Goal: Task Accomplishment & Management: Manage account settings

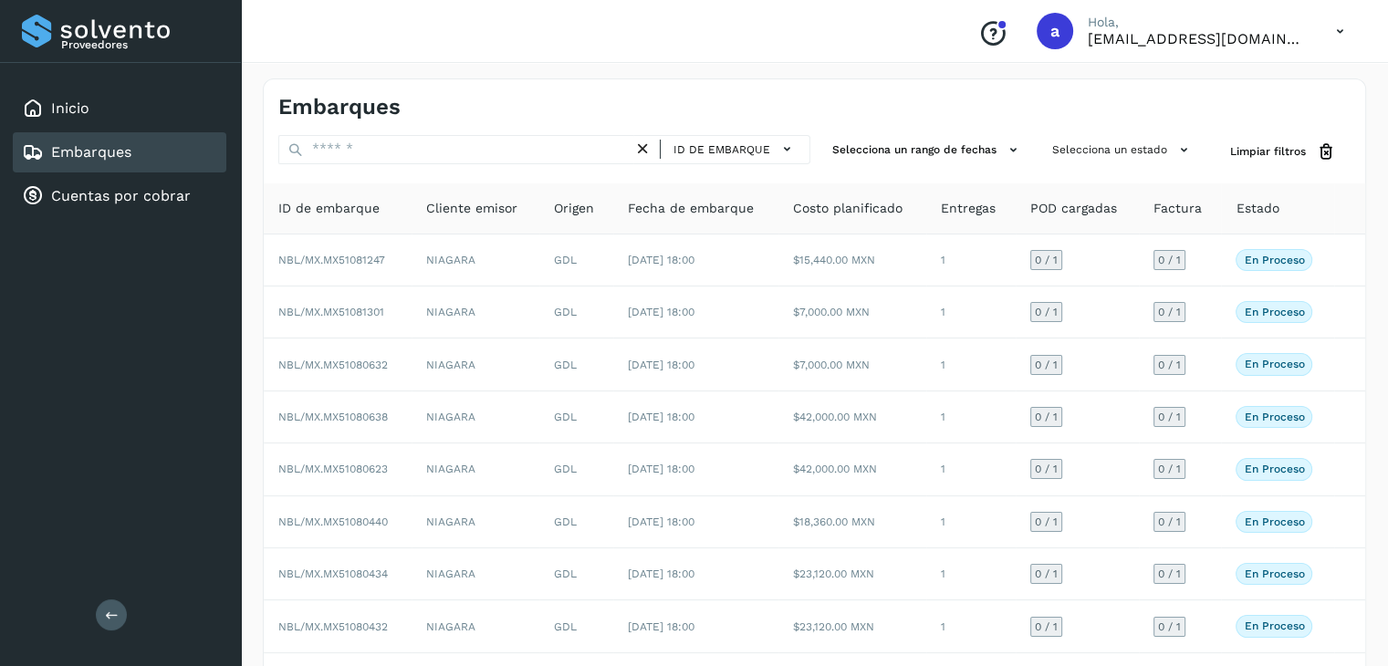
drag, startPoint x: 0, startPoint y: 0, endPoint x: 382, endPoint y: 151, distance: 411.2
click at [382, 151] on input "text" at bounding box center [455, 149] width 355 height 29
type input "**"
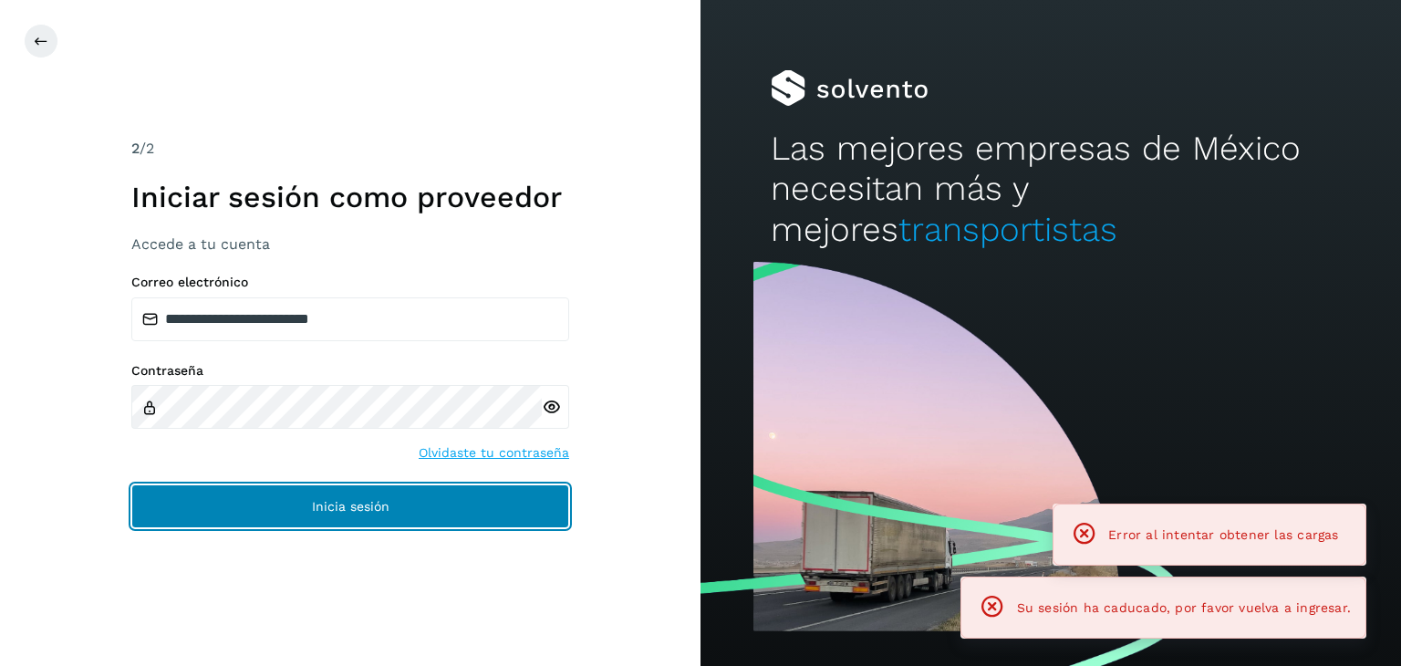
click at [409, 503] on button "Inicia sesión" at bounding box center [350, 506] width 438 height 44
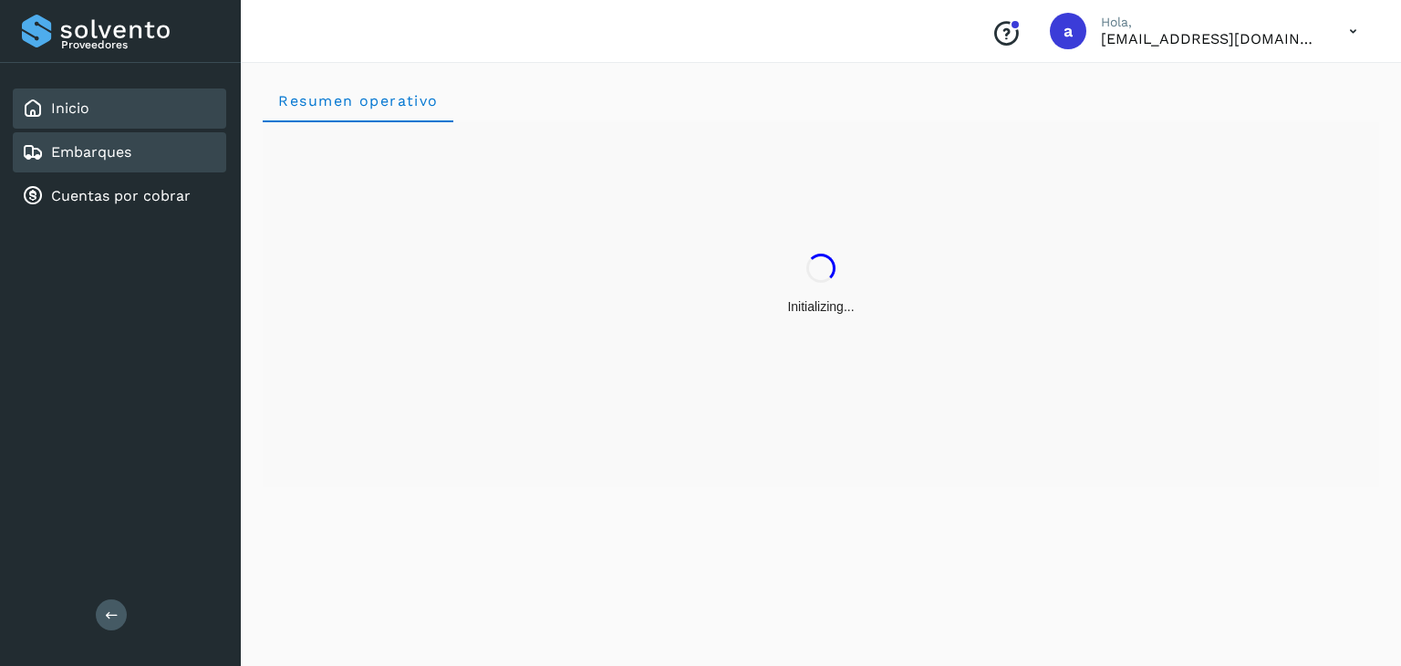
click at [108, 161] on div "Embarques" at bounding box center [119, 152] width 213 height 40
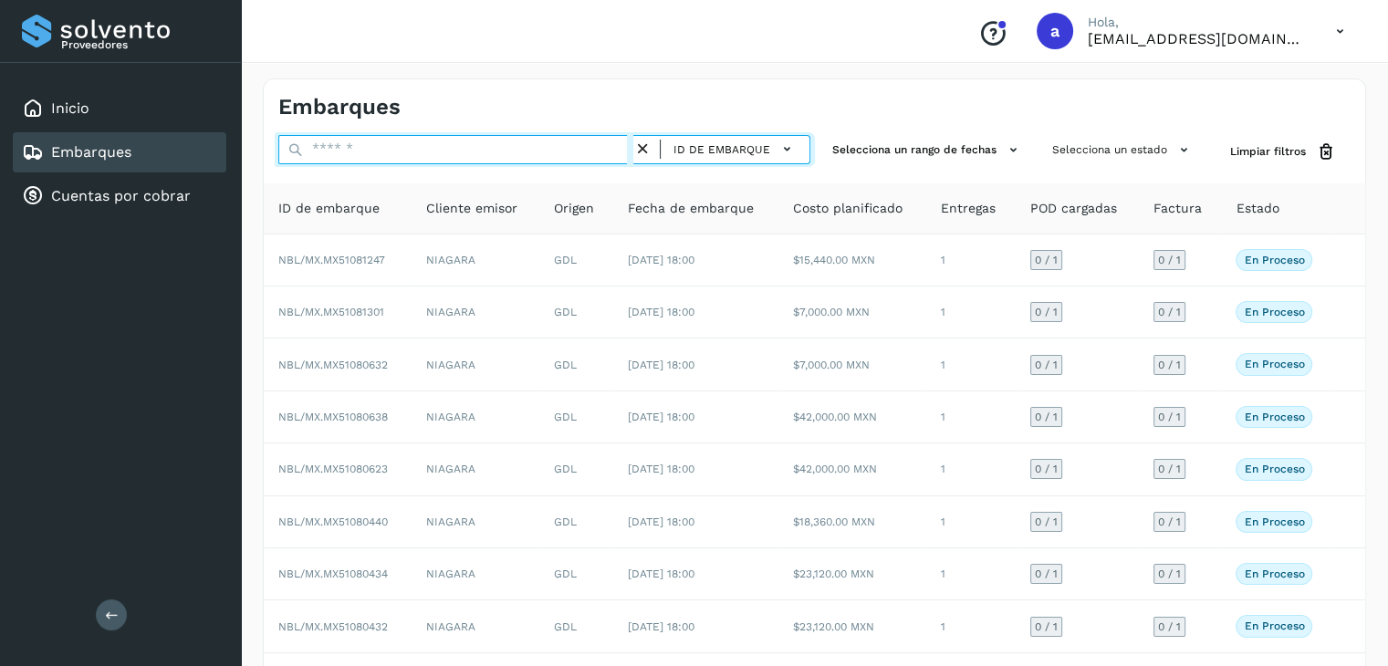
click at [515, 136] on input "text" at bounding box center [455, 149] width 355 height 29
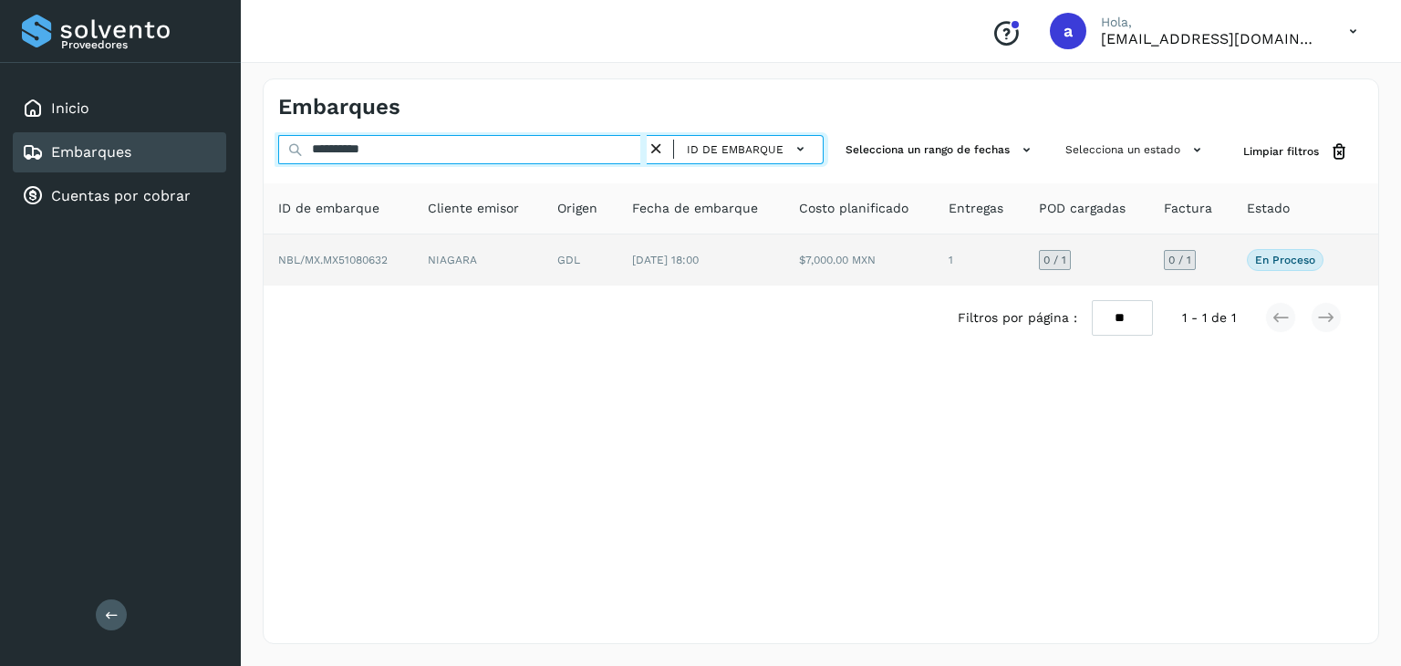
type input "**********"
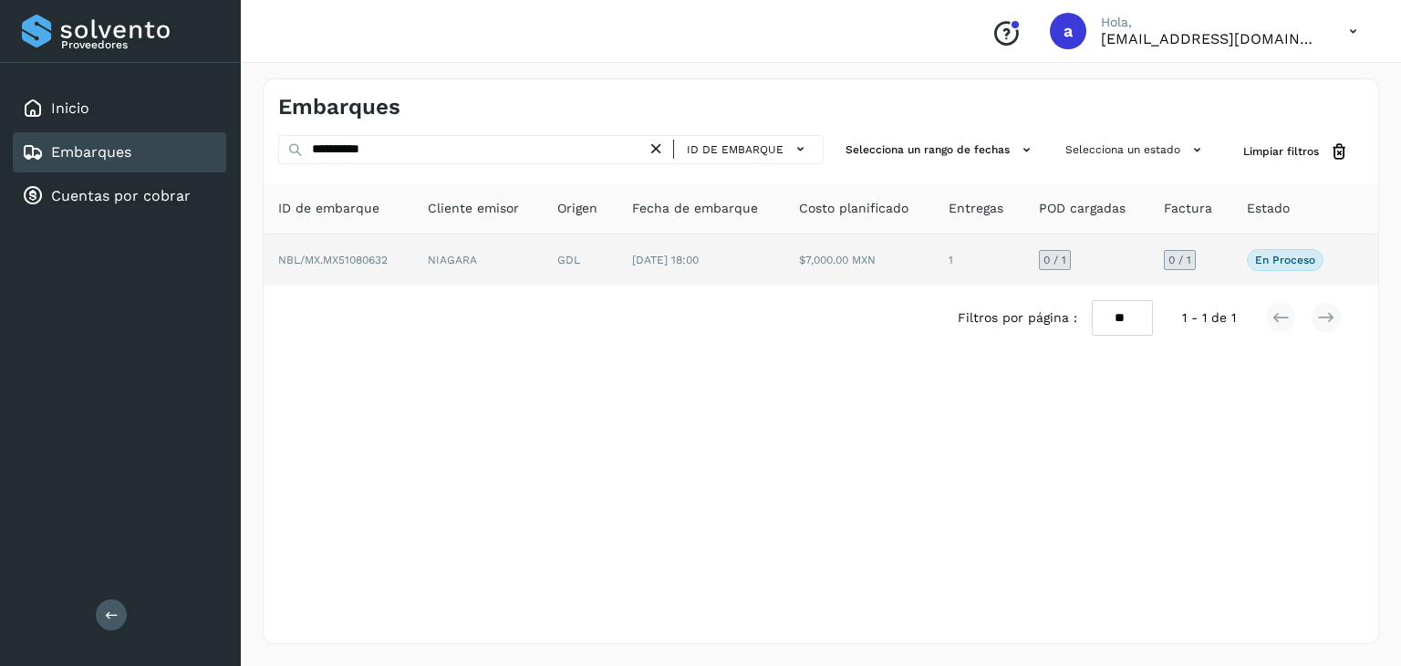
click at [552, 264] on td "GDL" at bounding box center [580, 259] width 75 height 51
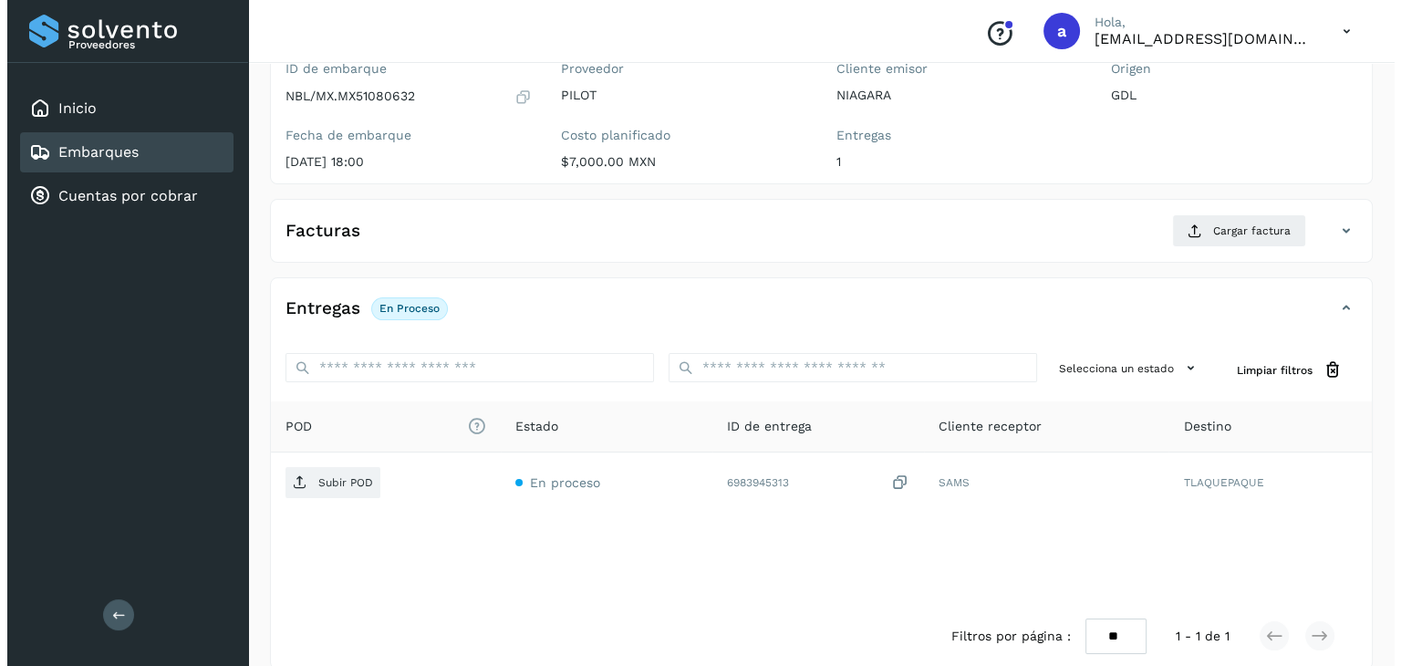
scroll to position [201, 0]
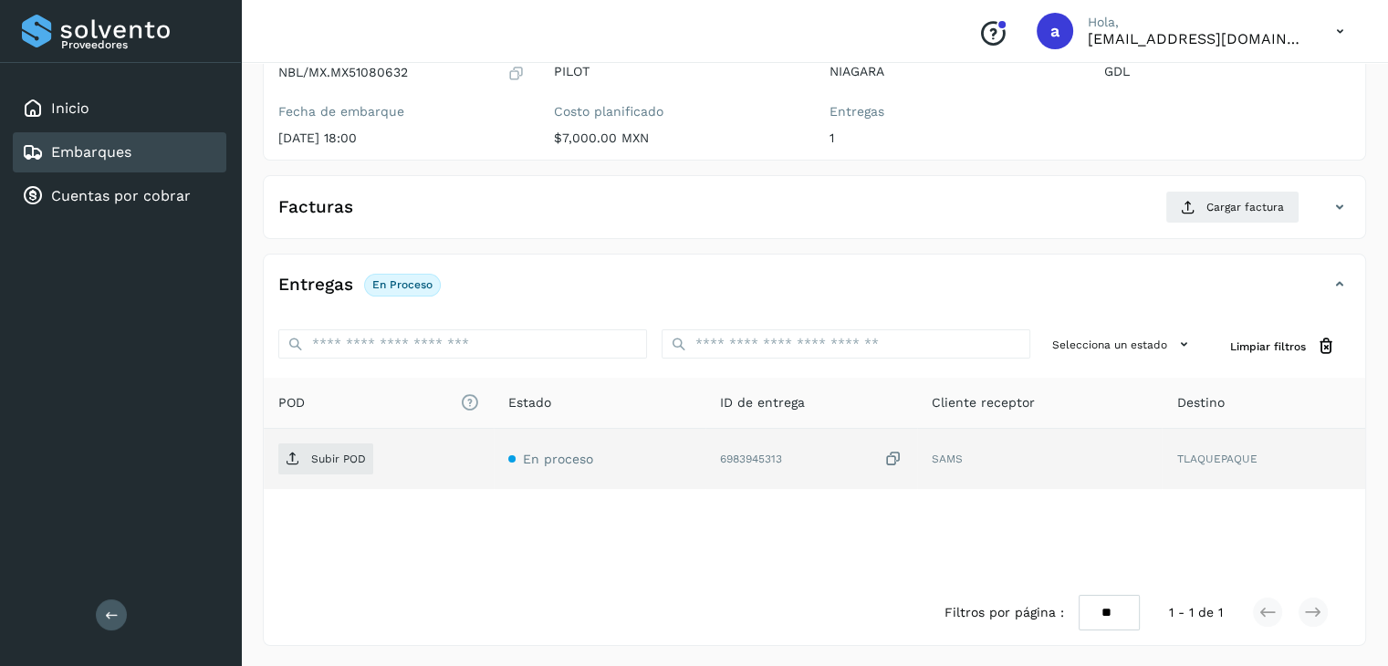
click at [890, 460] on icon at bounding box center [893, 459] width 18 height 19
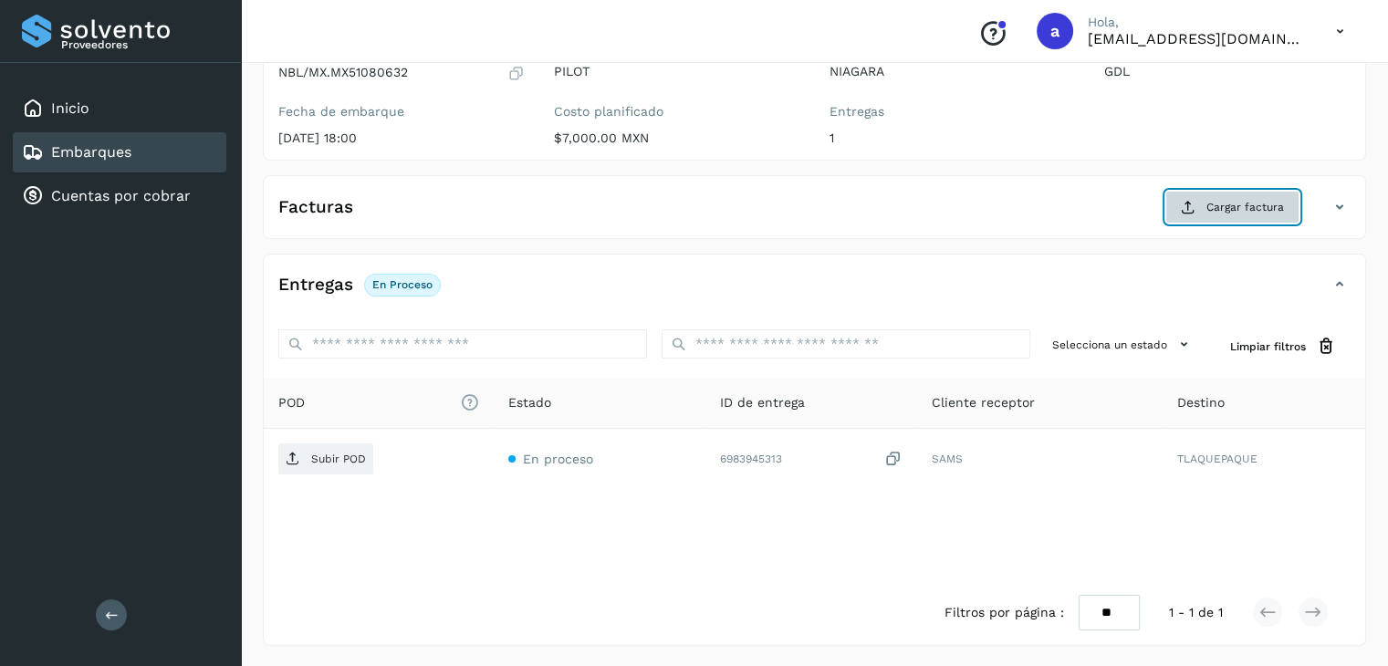
click at [1255, 199] on span "Cargar factura" at bounding box center [1245, 207] width 78 height 16
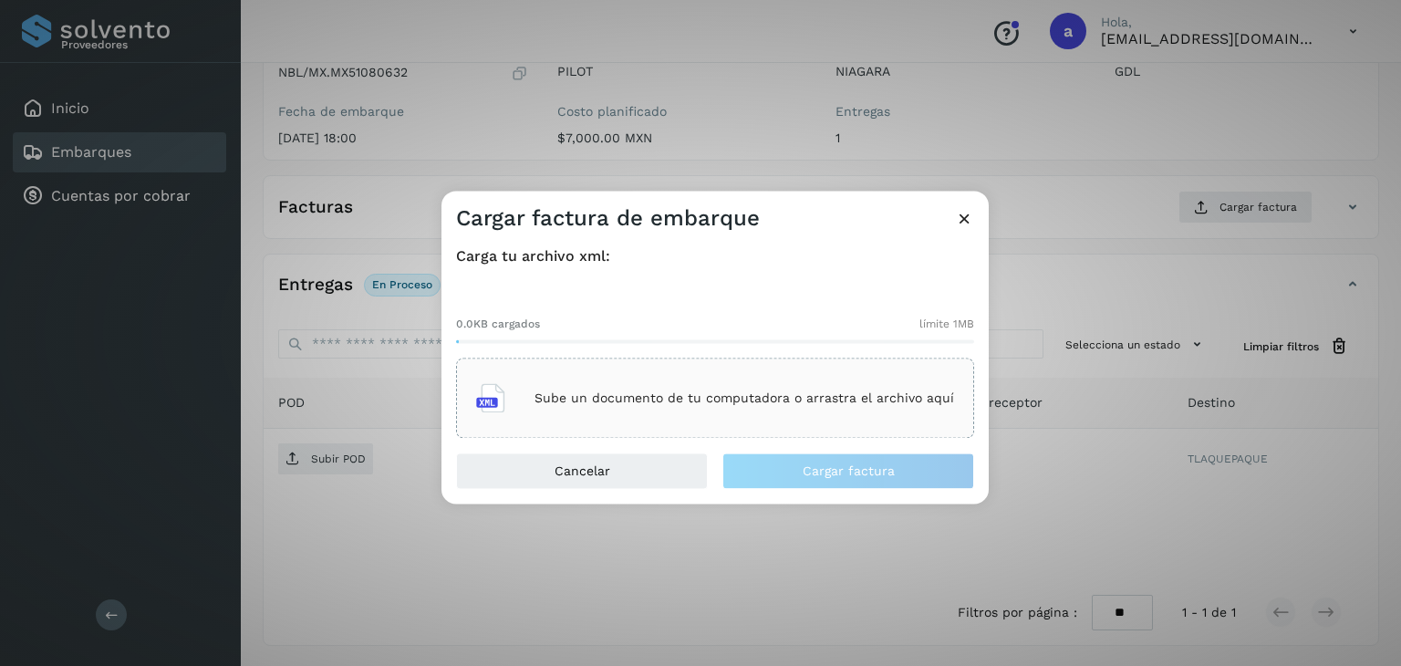
click at [591, 399] on p "Sube un documento de tu computadora o arrastra el archivo aquí" at bounding box center [745, 398] width 420 height 16
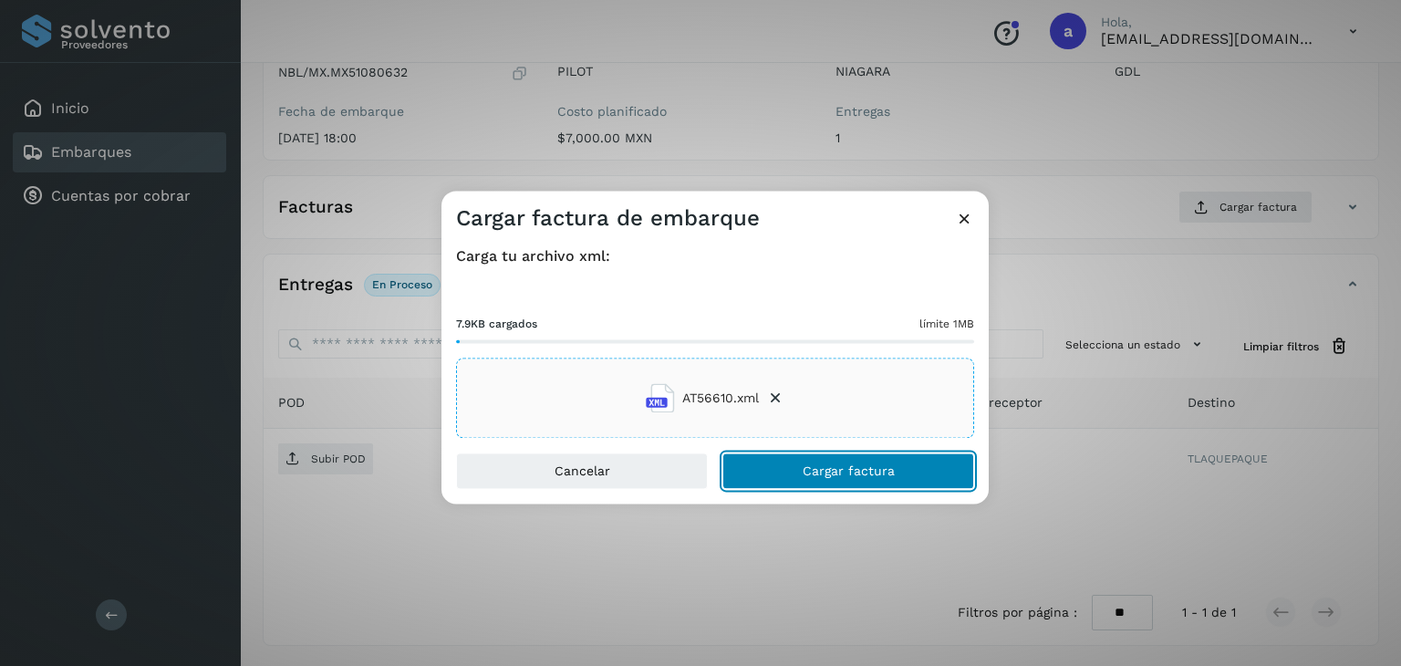
click at [830, 475] on span "Cargar factura" at bounding box center [849, 471] width 92 height 13
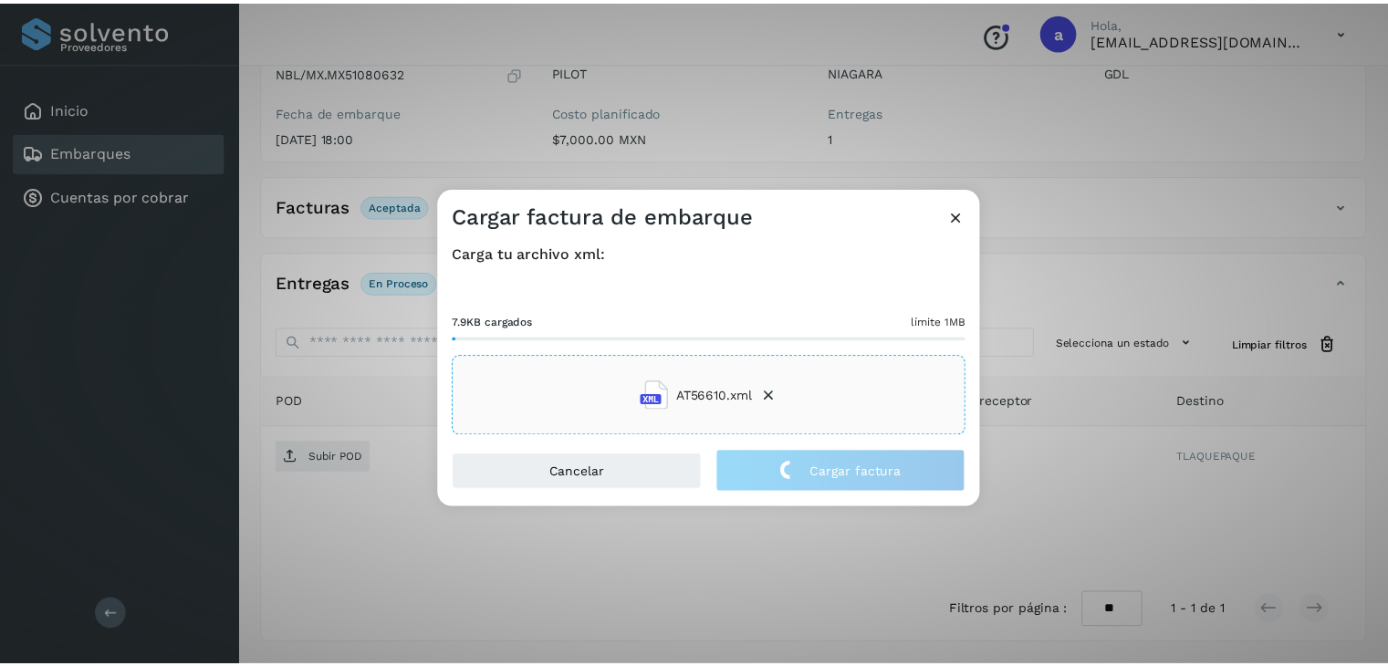
scroll to position [199, 0]
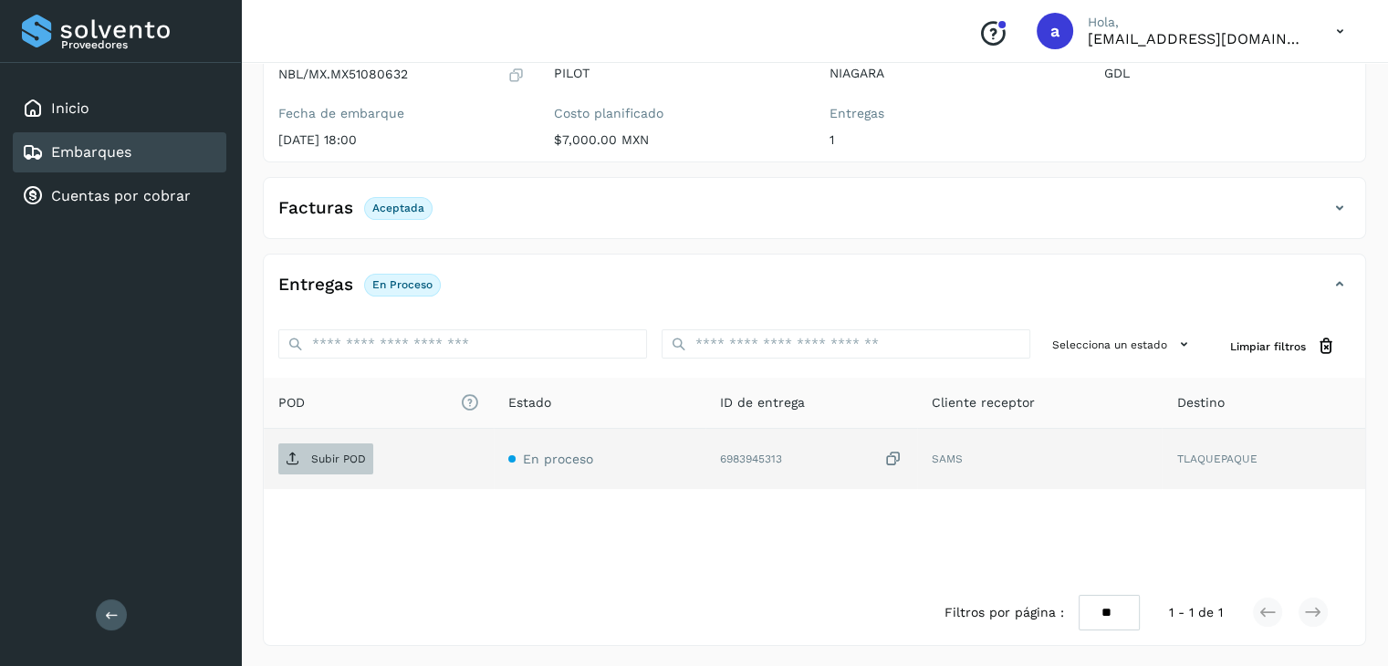
click at [318, 463] on p "Subir POD" at bounding box center [338, 459] width 55 height 13
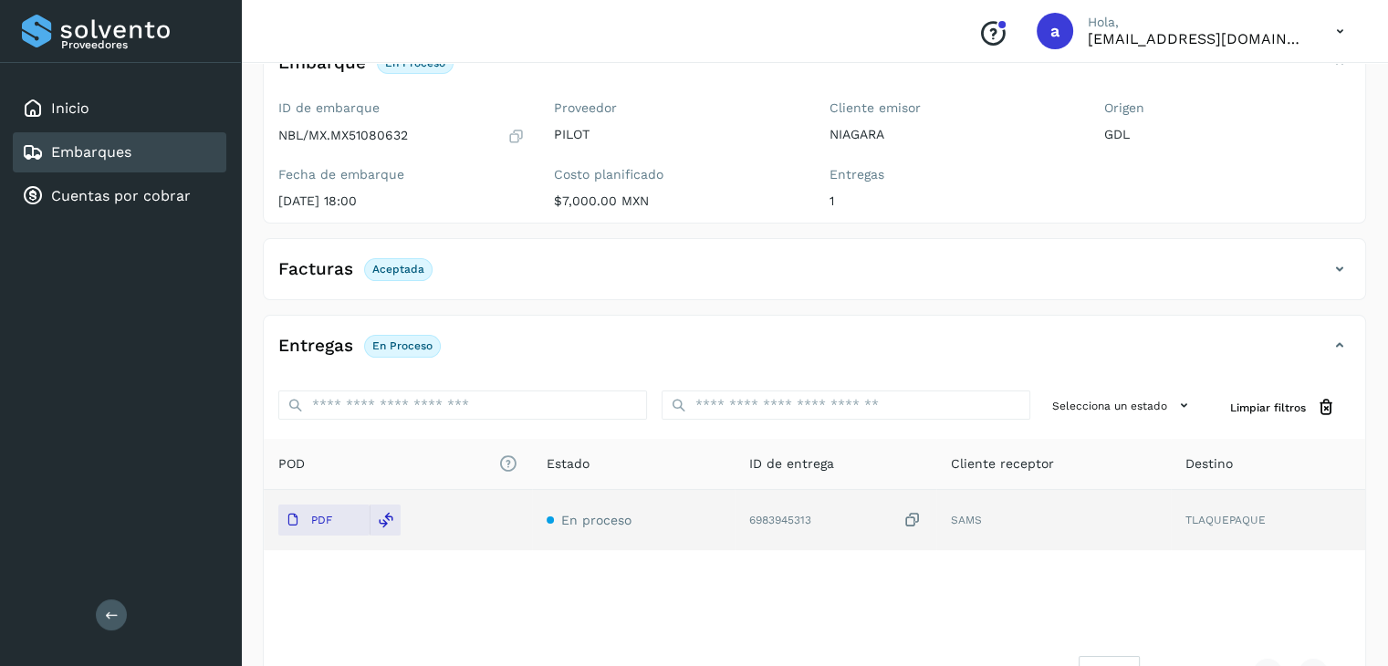
scroll to position [182, 0]
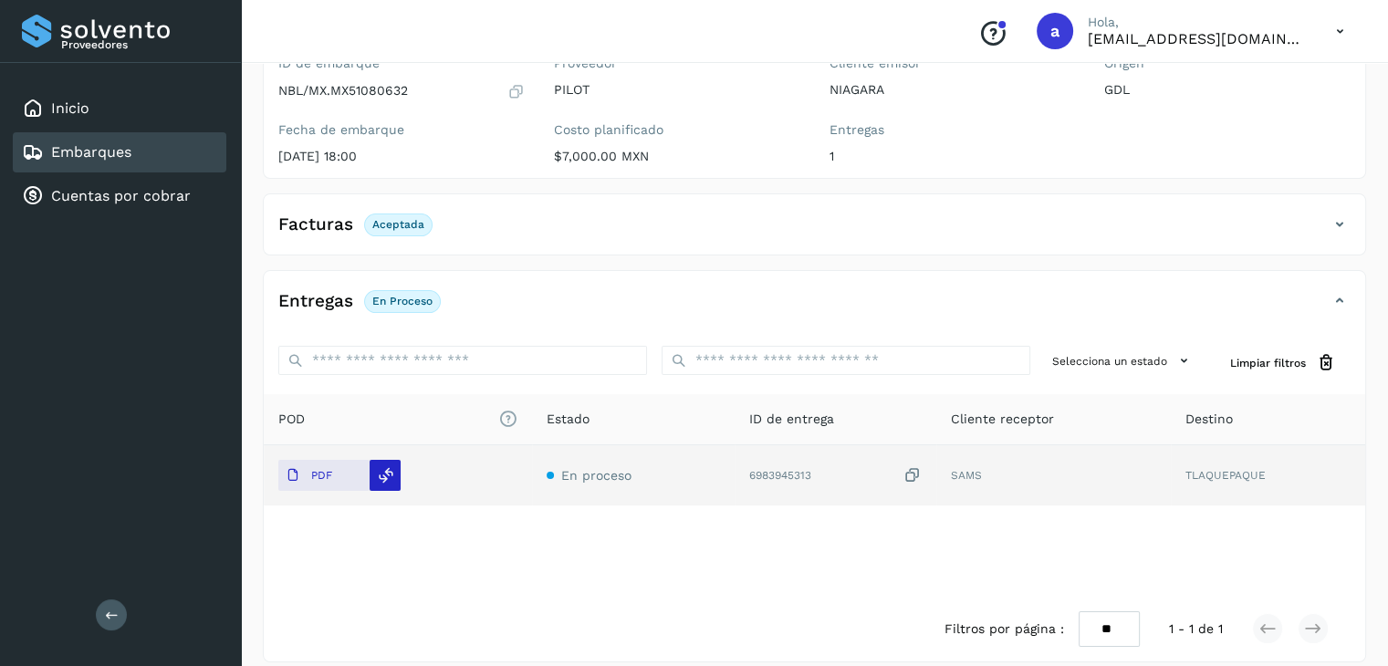
click at [380, 463] on div at bounding box center [384, 475] width 31 height 31
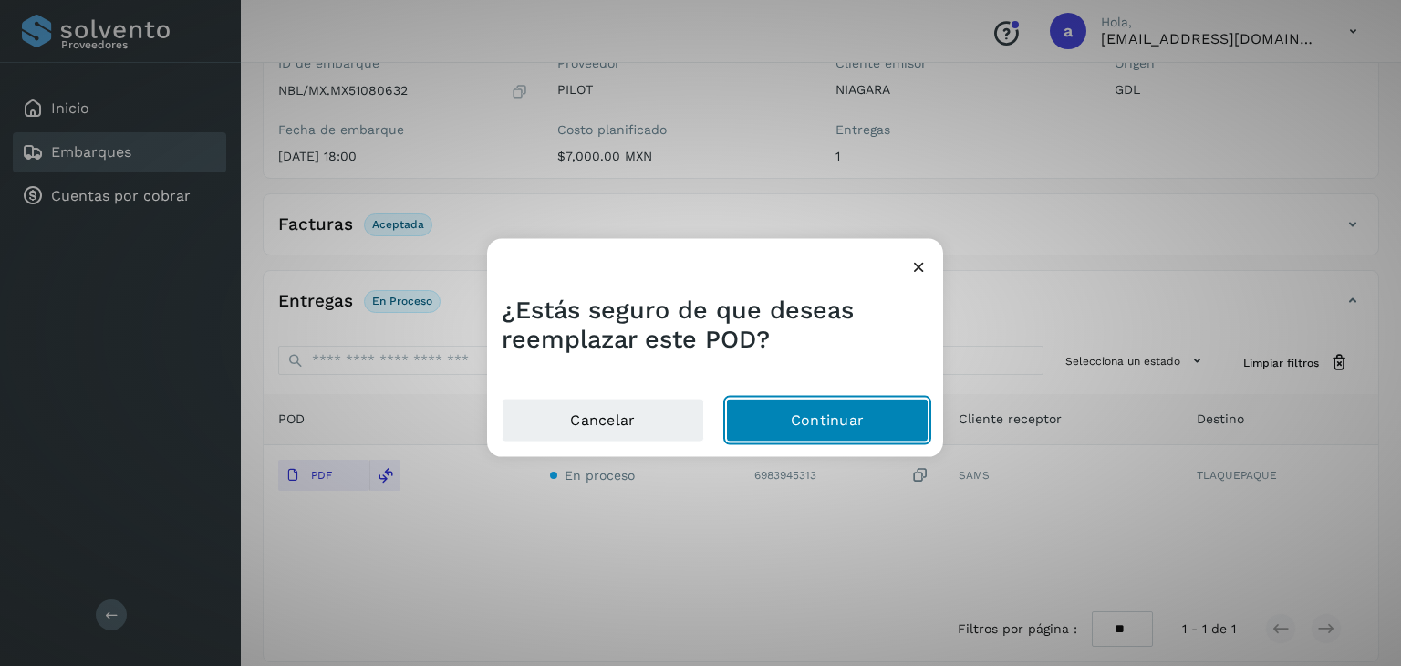
click at [763, 413] on button "Continuar" at bounding box center [827, 420] width 203 height 44
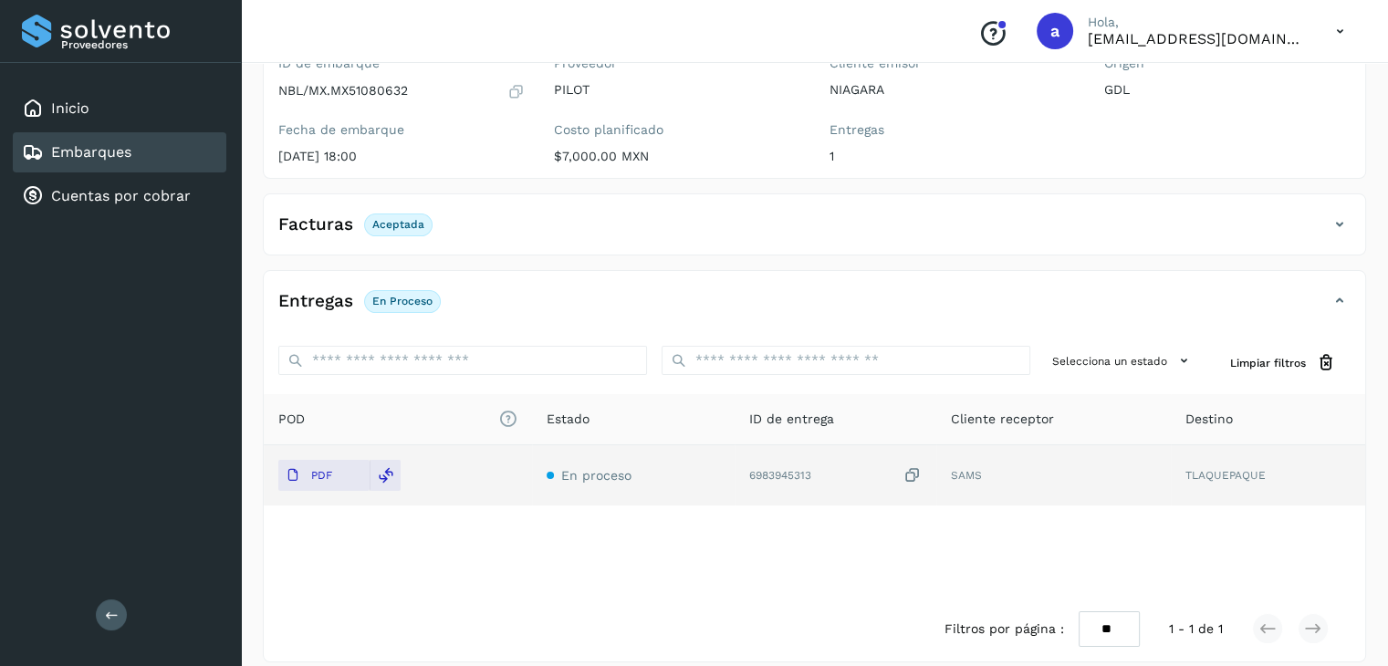
click at [909, 472] on icon at bounding box center [912, 475] width 18 height 19
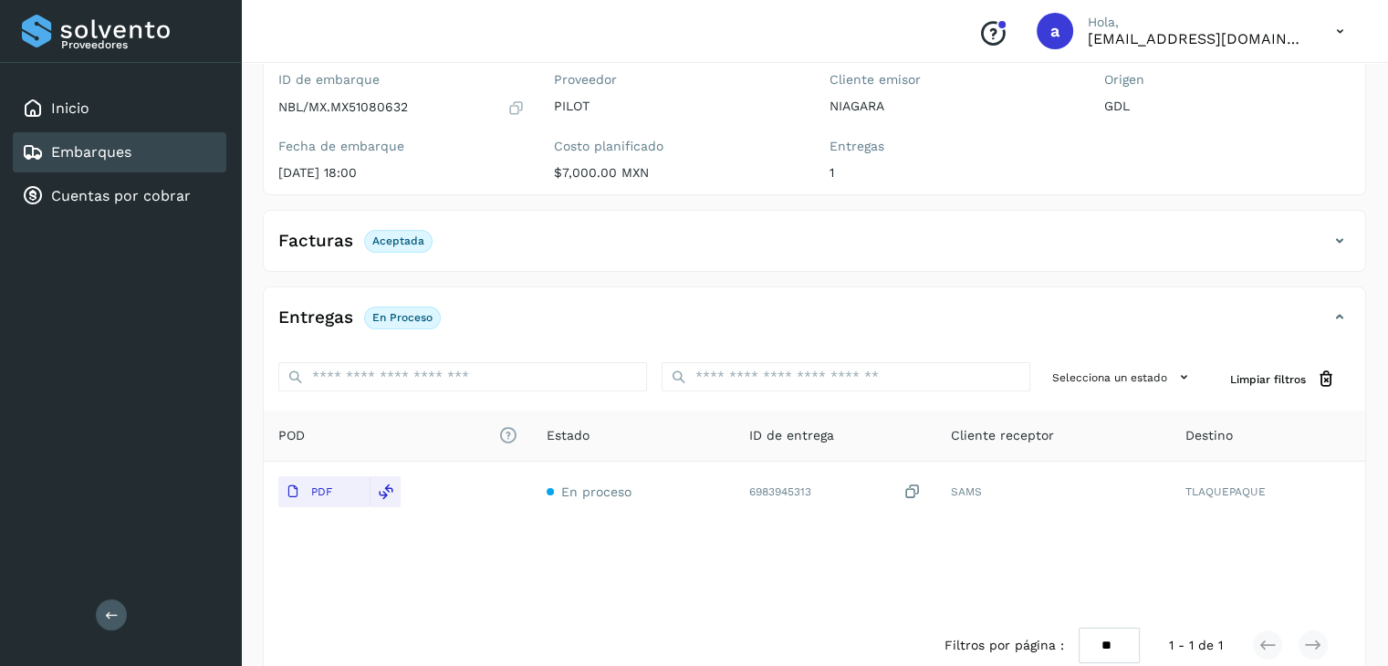
scroll to position [0, 0]
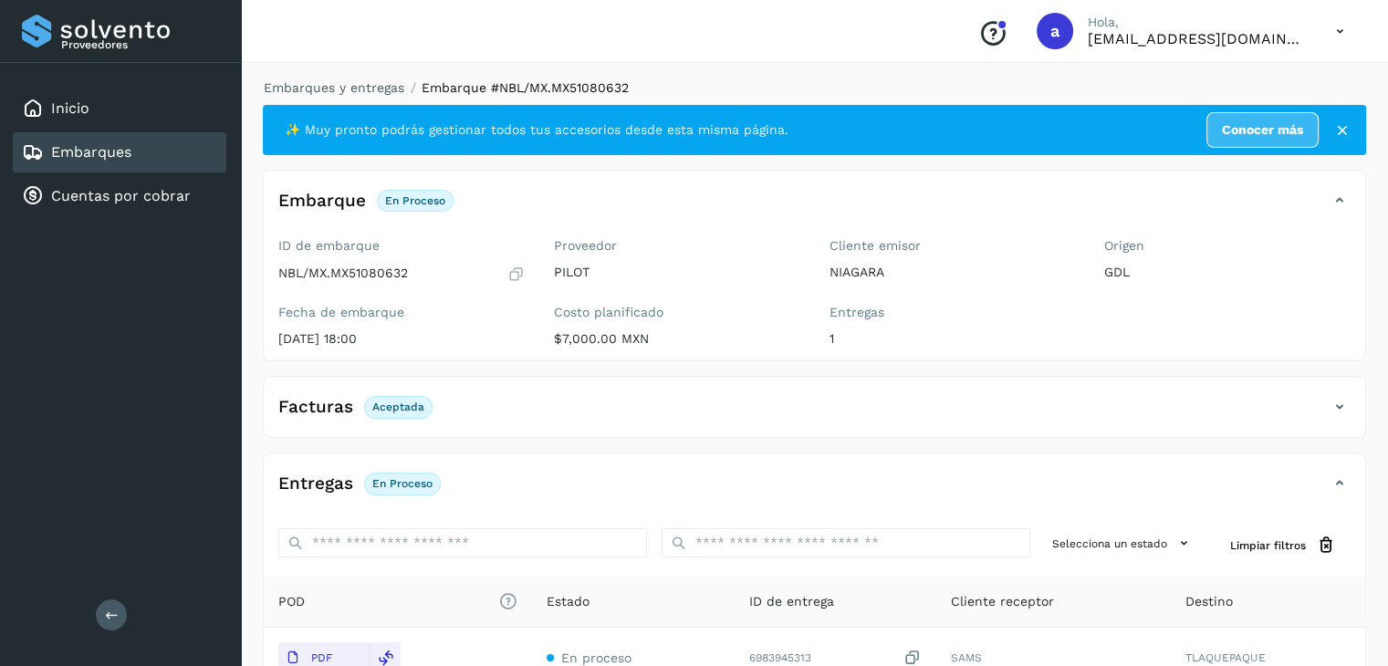
click at [56, 130] on div "Inicio Embarques Cuentas por cobrar" at bounding box center [120, 152] width 241 height 179
click at [66, 143] on link "Embarques" at bounding box center [91, 151] width 80 height 17
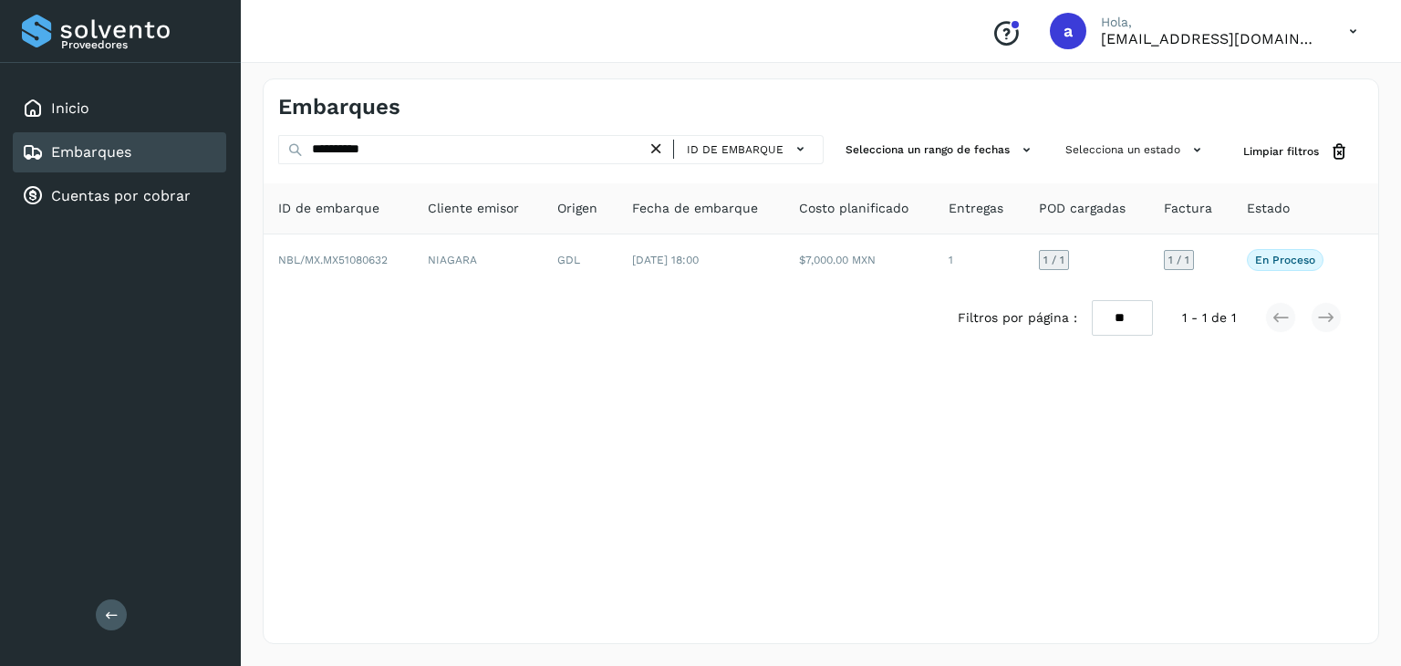
click at [663, 146] on icon at bounding box center [656, 149] width 19 height 19
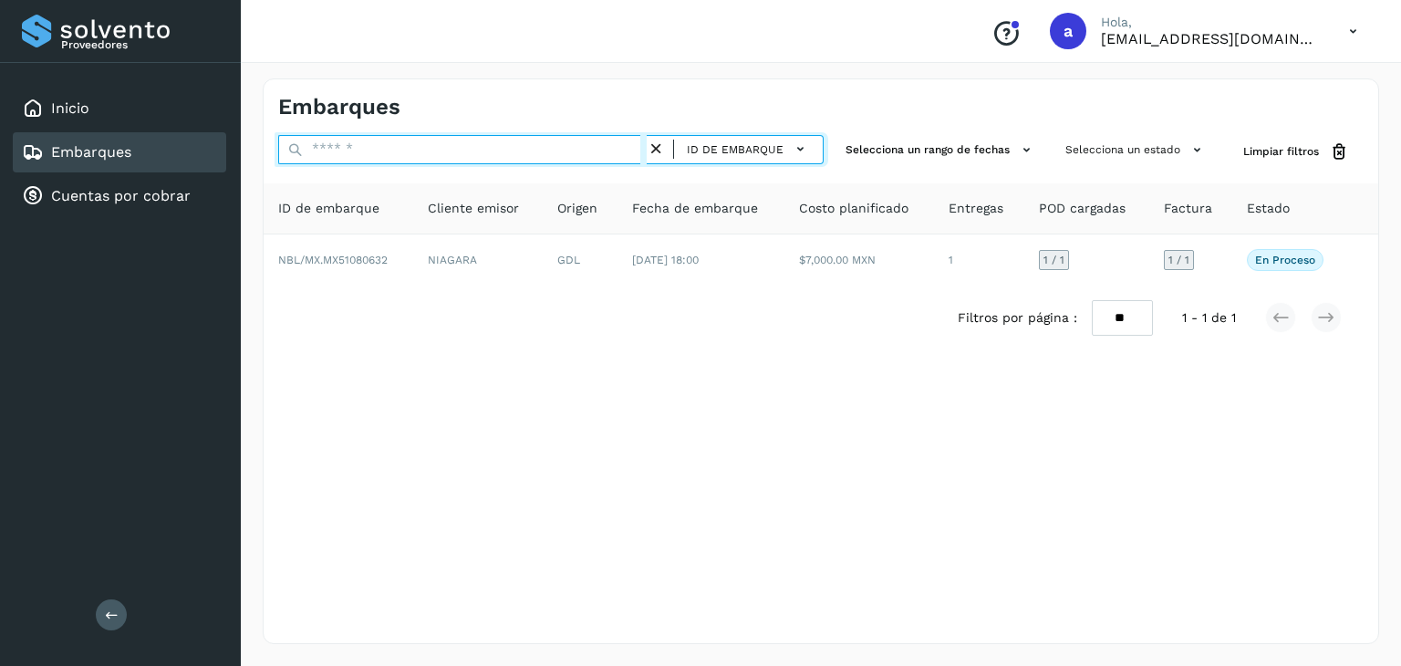
click at [536, 150] on input "text" at bounding box center [462, 149] width 369 height 29
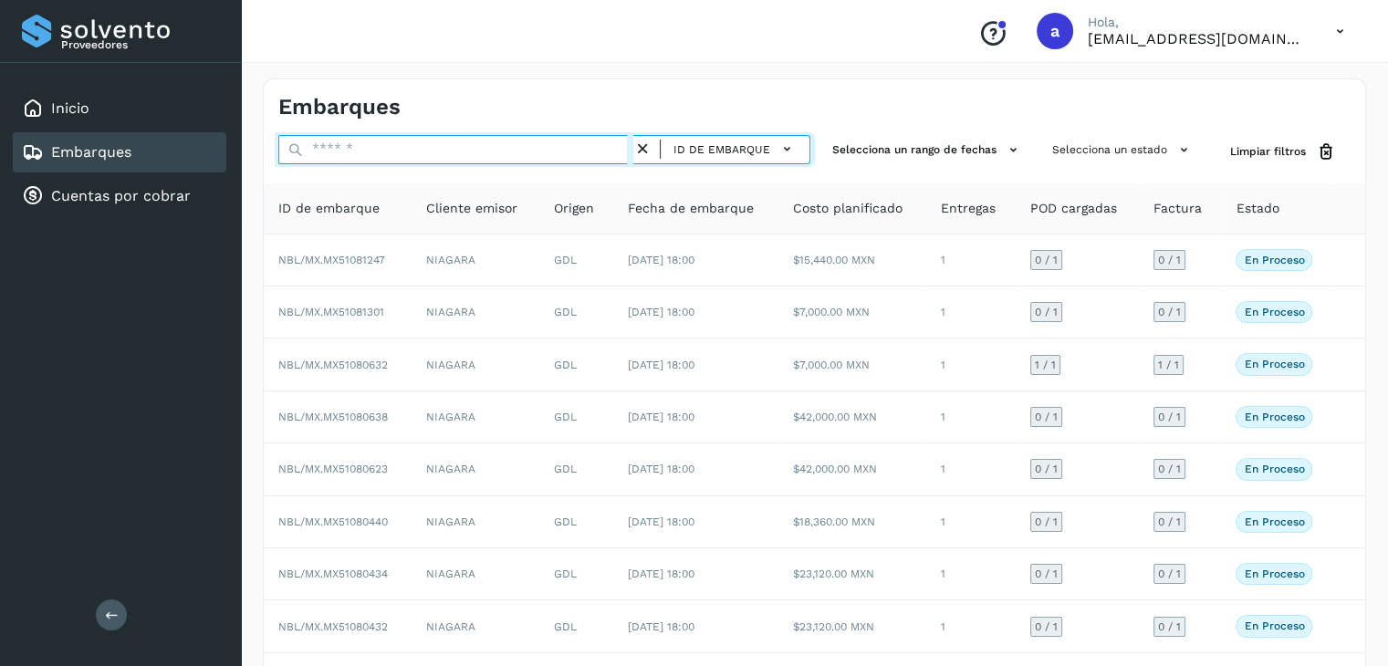
paste input "**********"
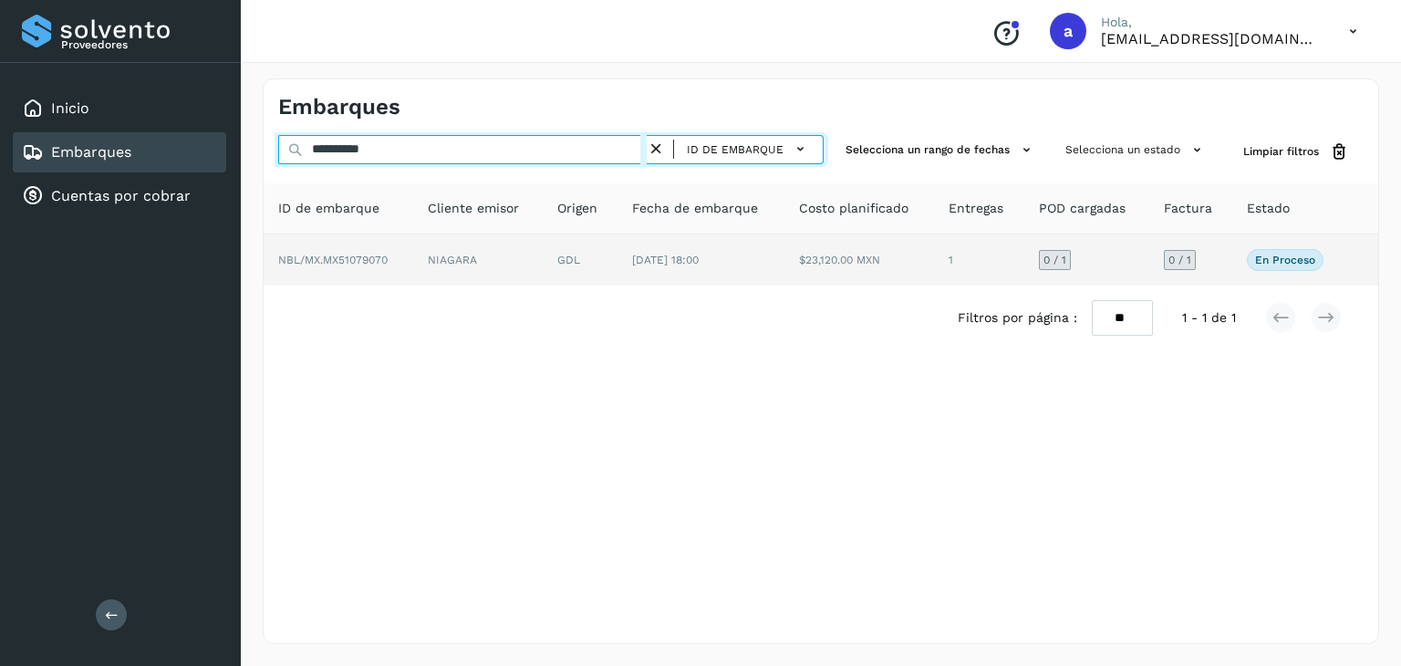
type input "**********"
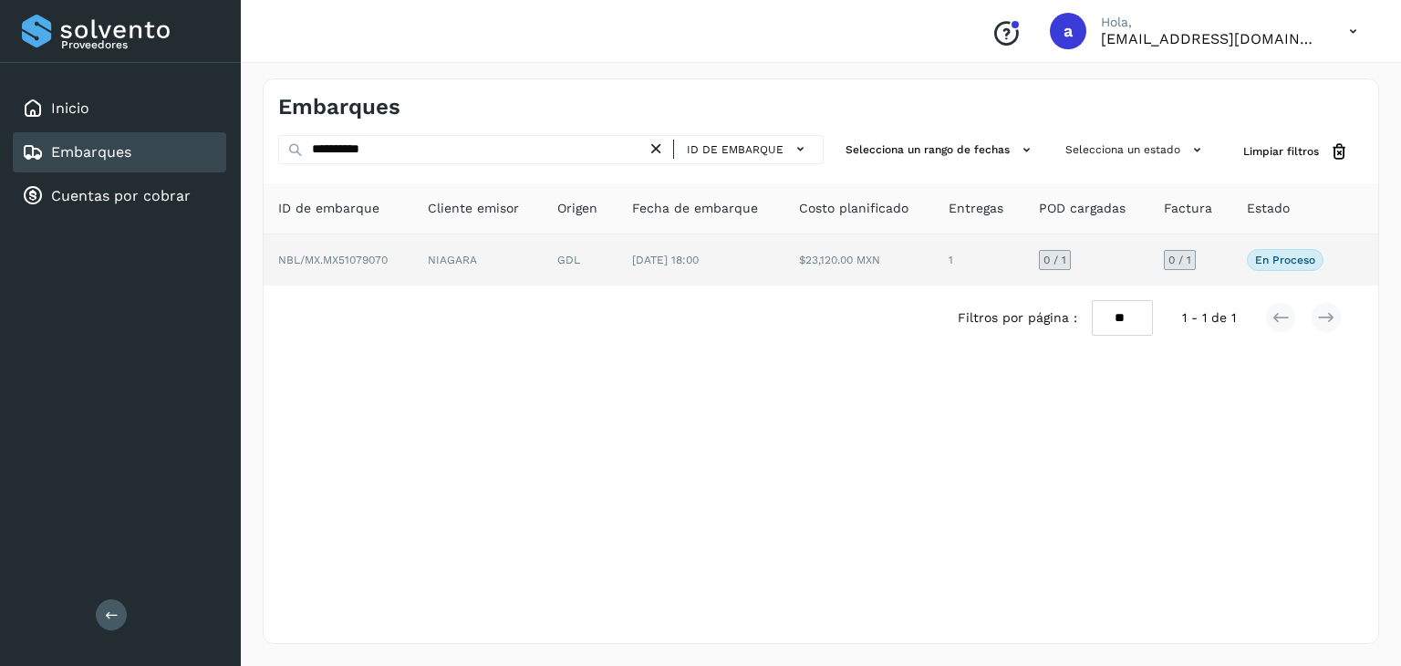
click at [753, 261] on td "[DATE] 18:00" at bounding box center [701, 259] width 167 height 51
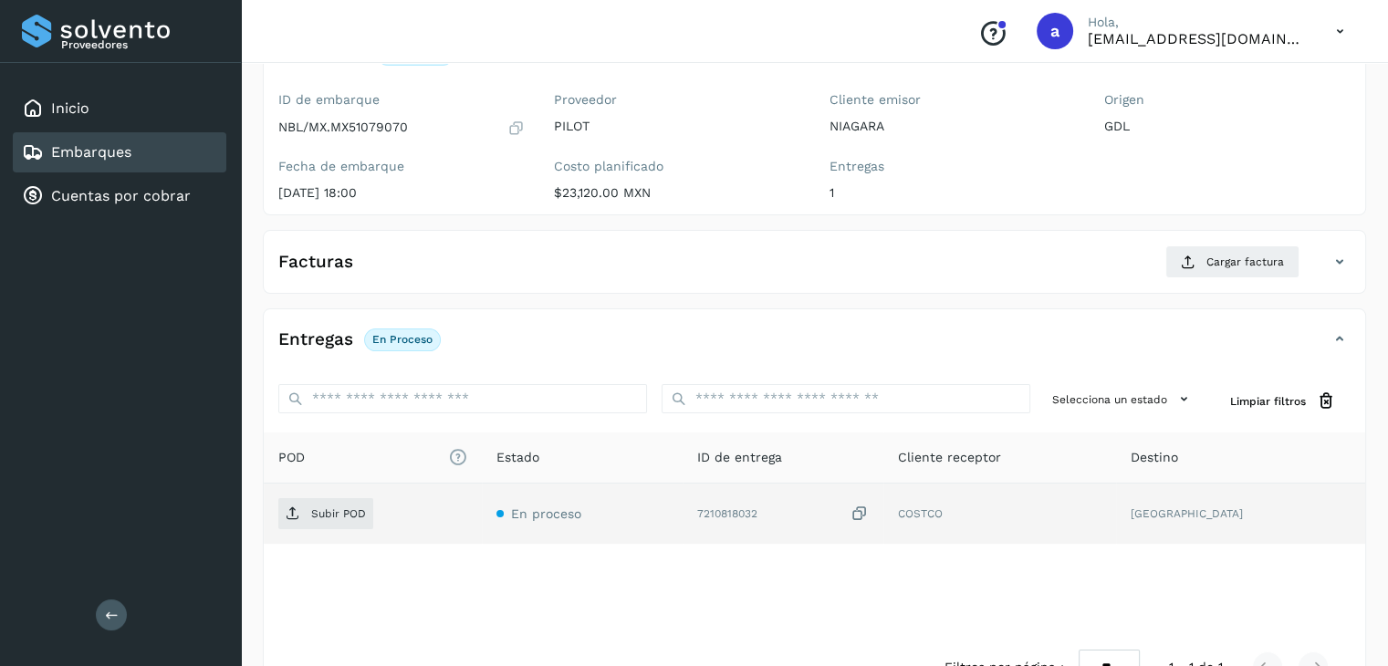
scroll to position [201, 0]
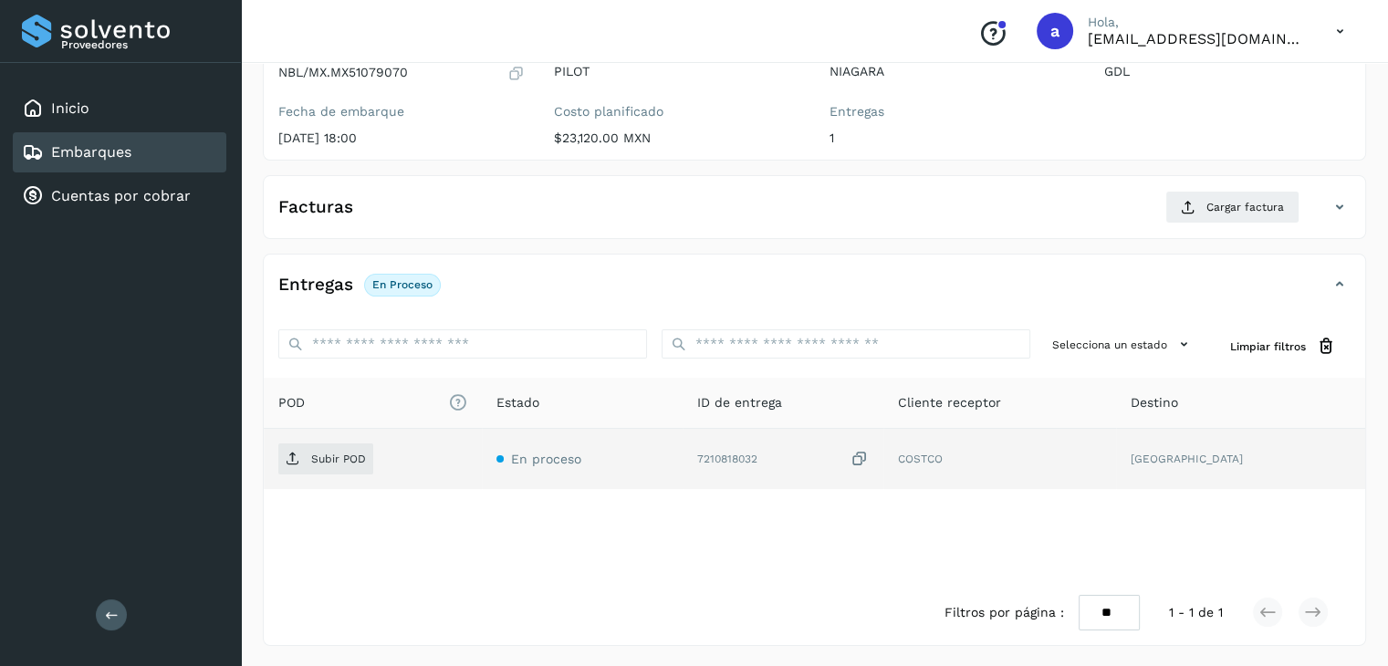
click at [869, 457] on icon at bounding box center [859, 459] width 18 height 19
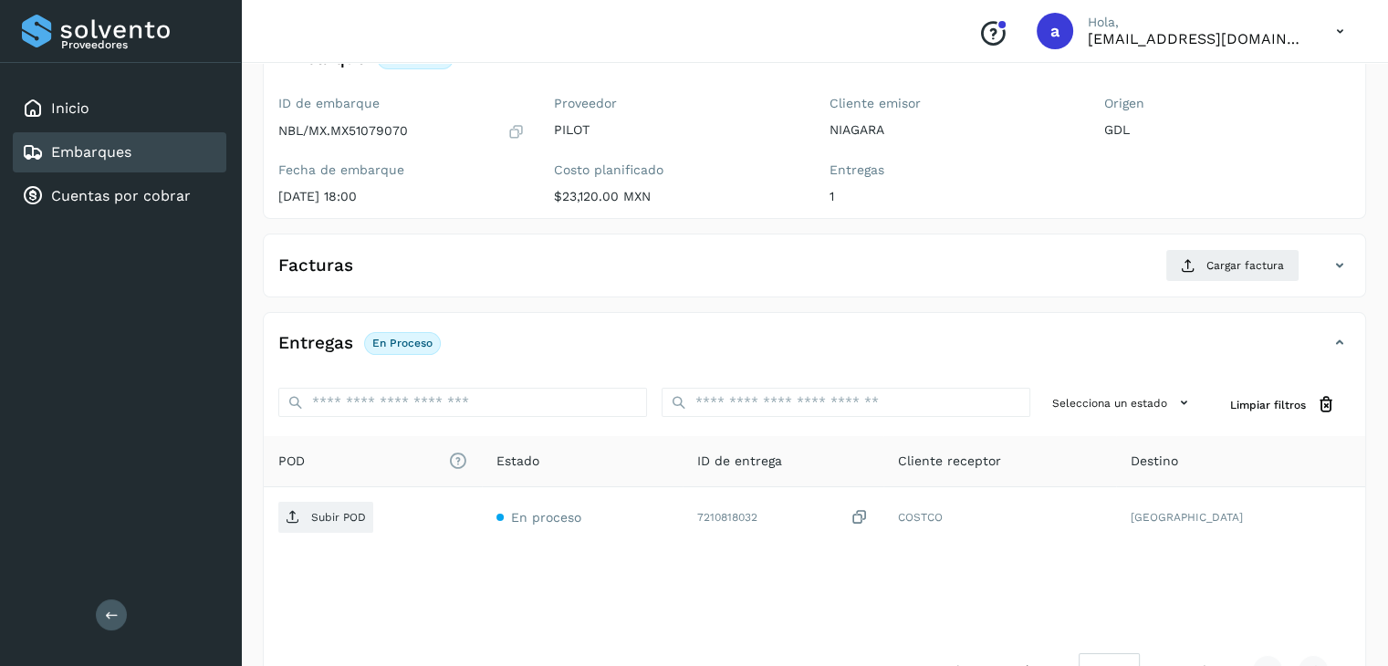
scroll to position [18, 0]
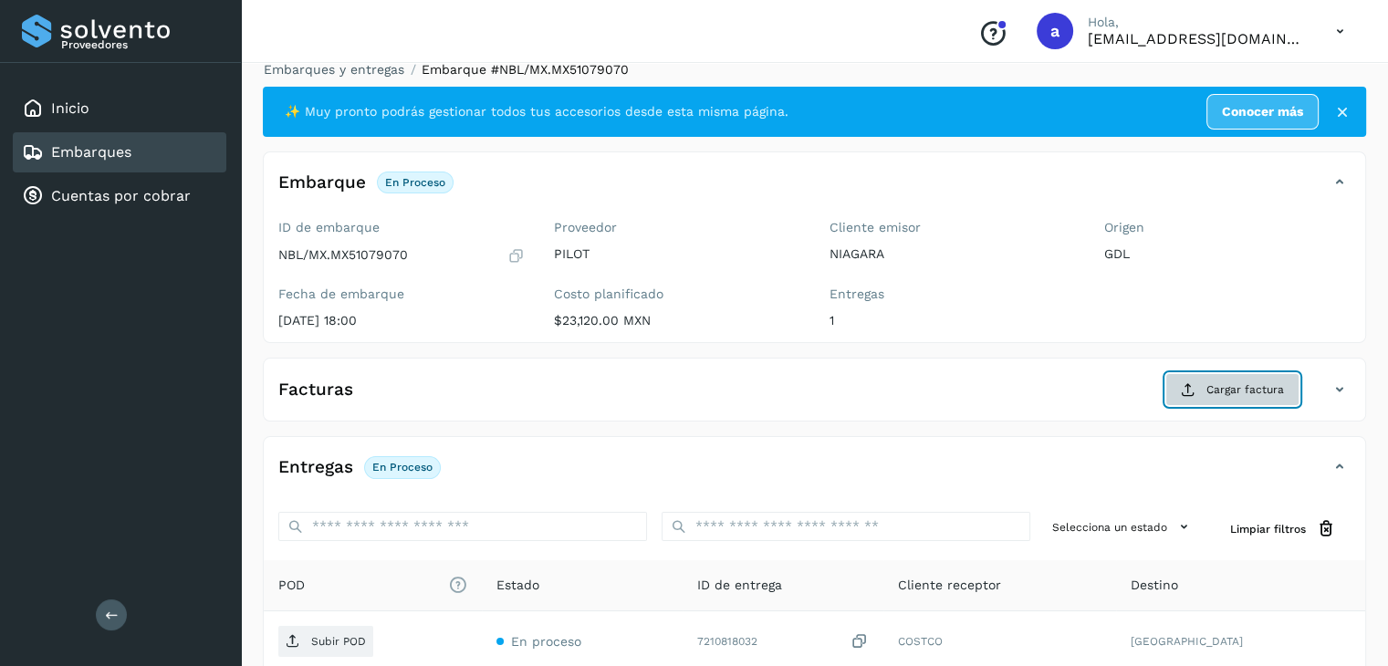
click at [1232, 383] on span "Cargar factura" at bounding box center [1245, 389] width 78 height 16
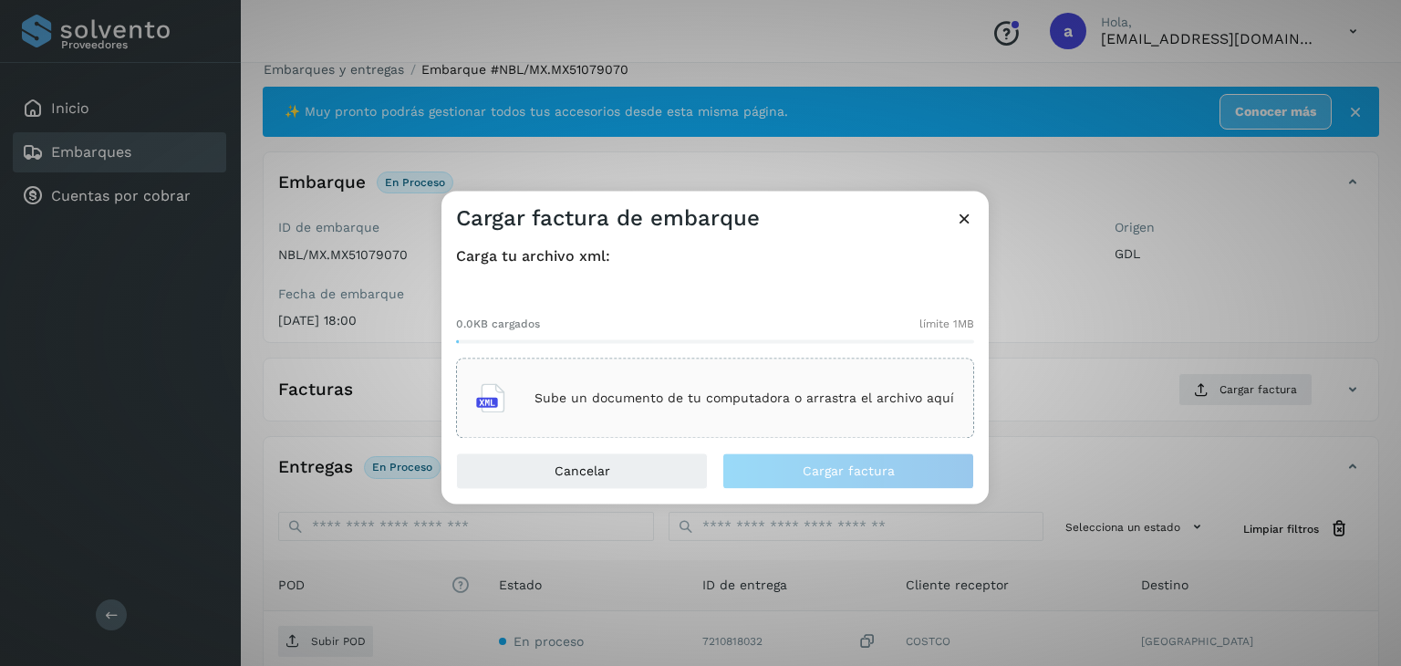
click at [694, 408] on div "Sube un documento de tu computadora o arrastra el archivo aquí" at bounding box center [715, 398] width 478 height 49
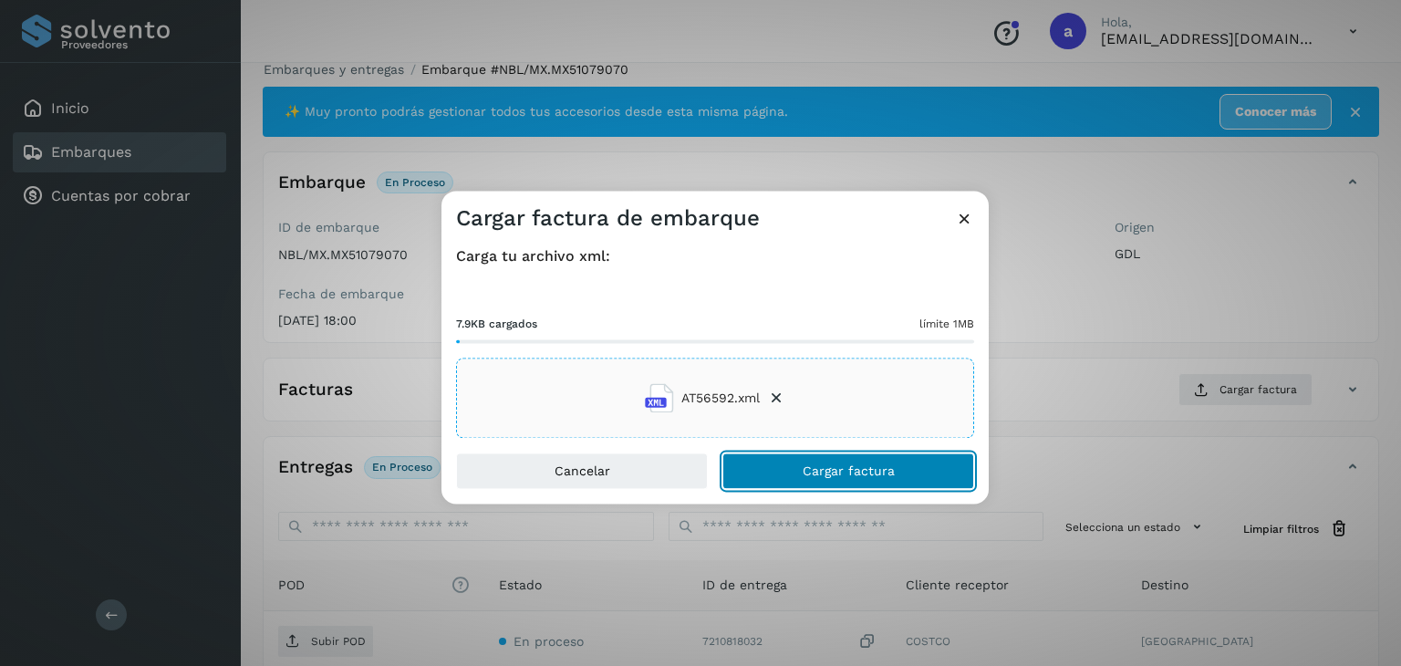
click at [788, 454] on button "Cargar factura" at bounding box center [849, 471] width 252 height 36
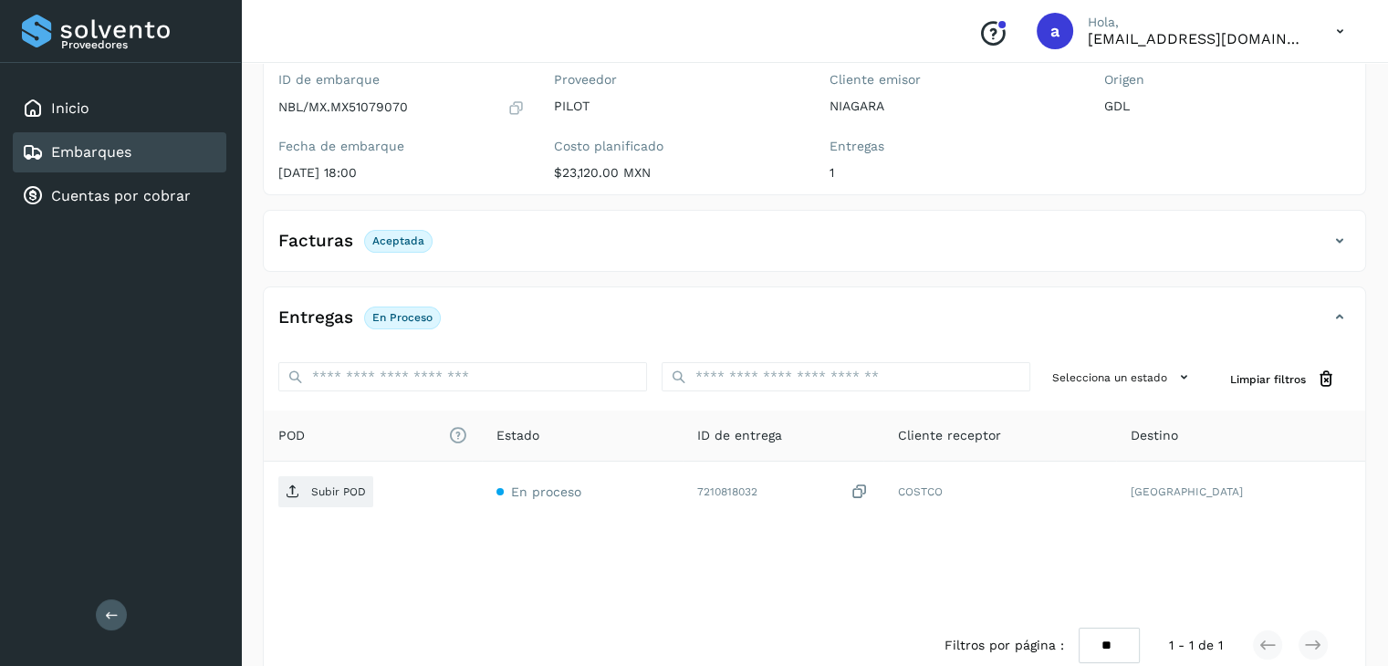
scroll to position [199, 0]
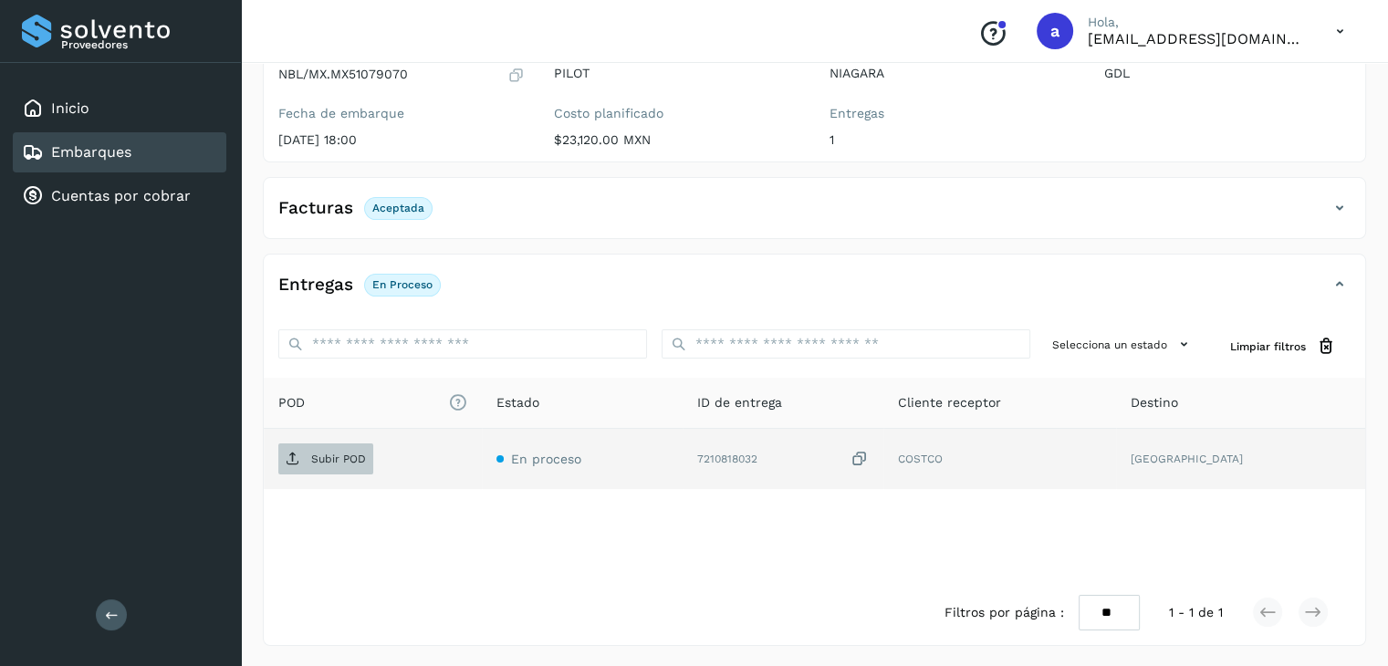
click at [332, 461] on p "Subir POD" at bounding box center [338, 459] width 55 height 13
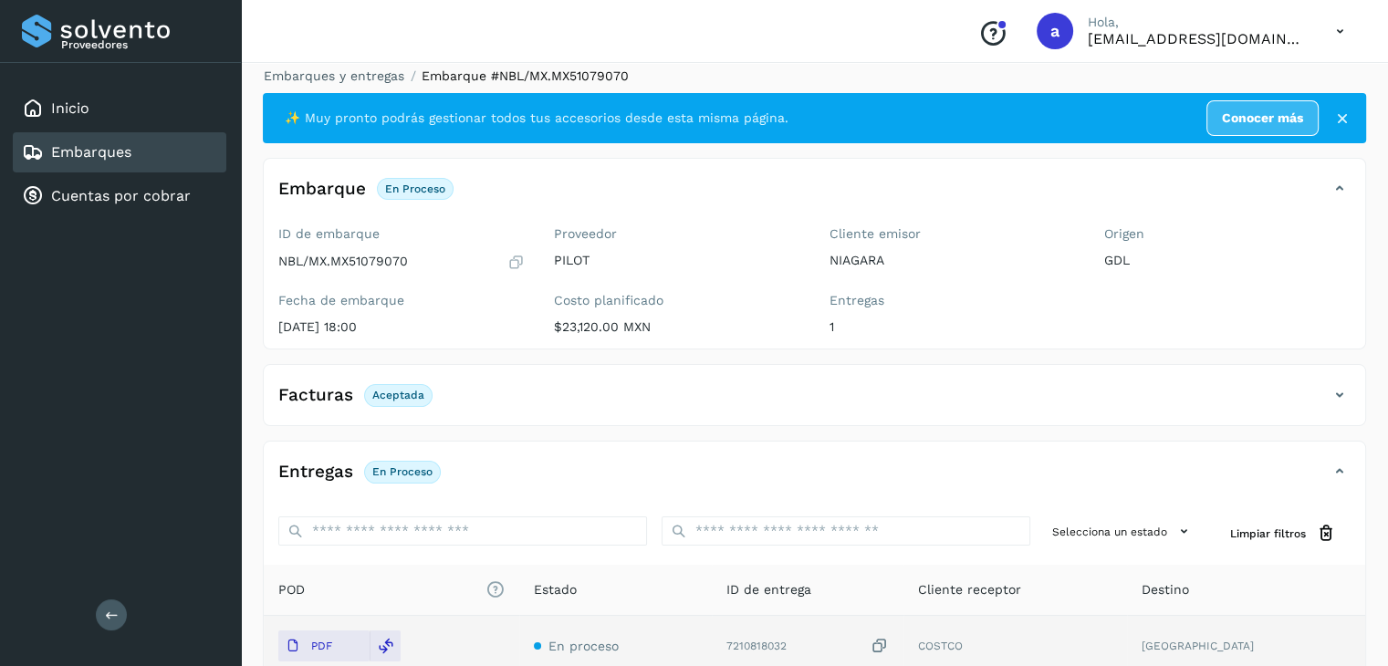
scroll to position [0, 0]
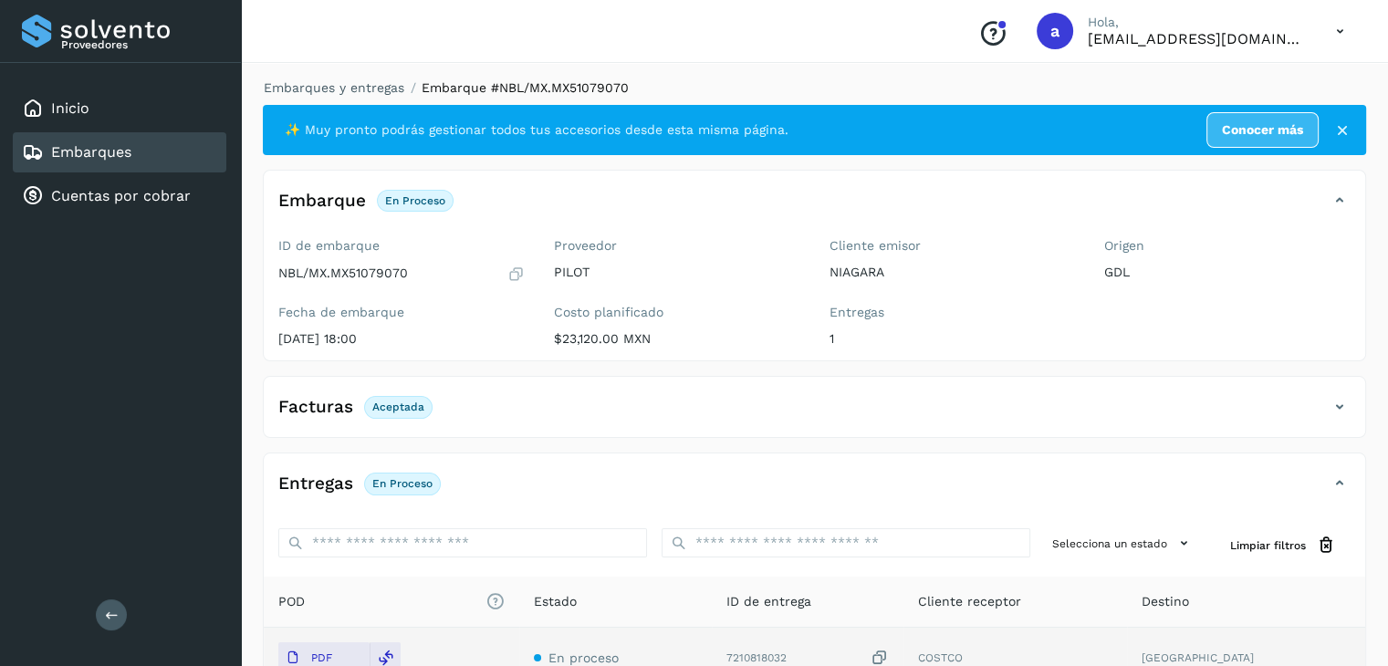
click at [95, 147] on link "Embarques" at bounding box center [91, 151] width 80 height 17
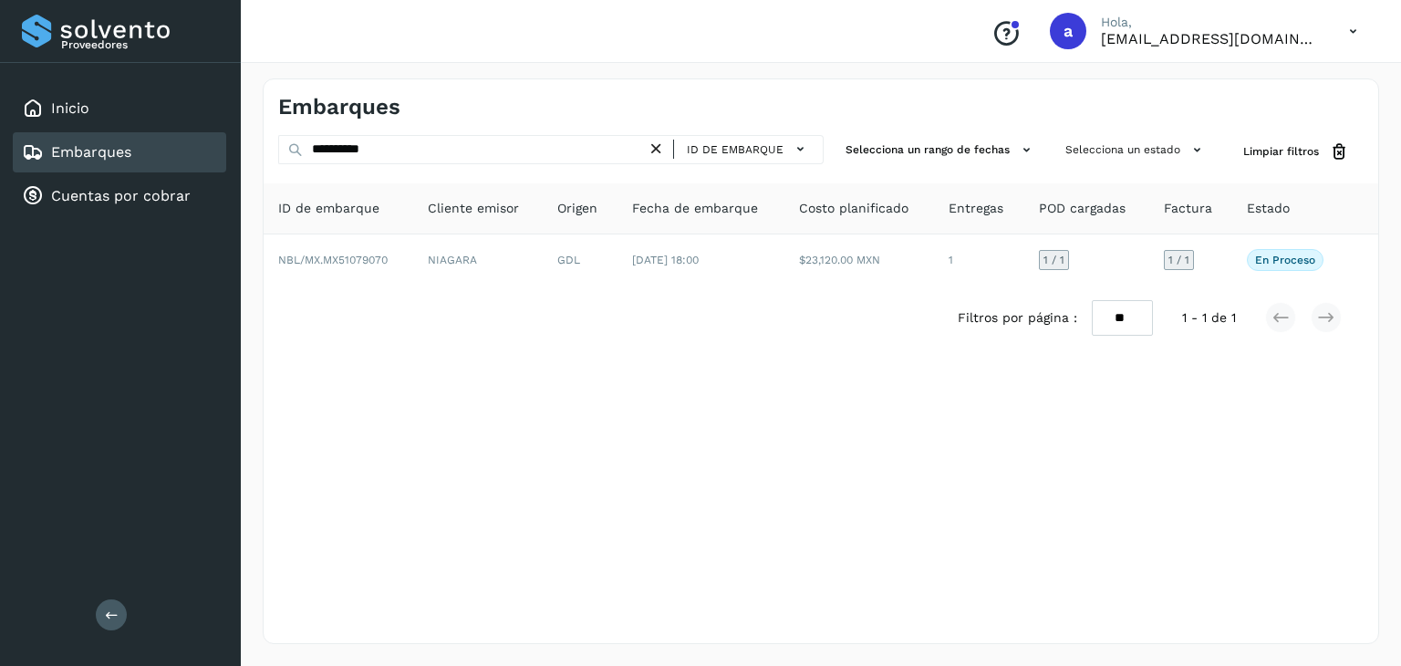
click at [661, 149] on icon at bounding box center [656, 149] width 19 height 19
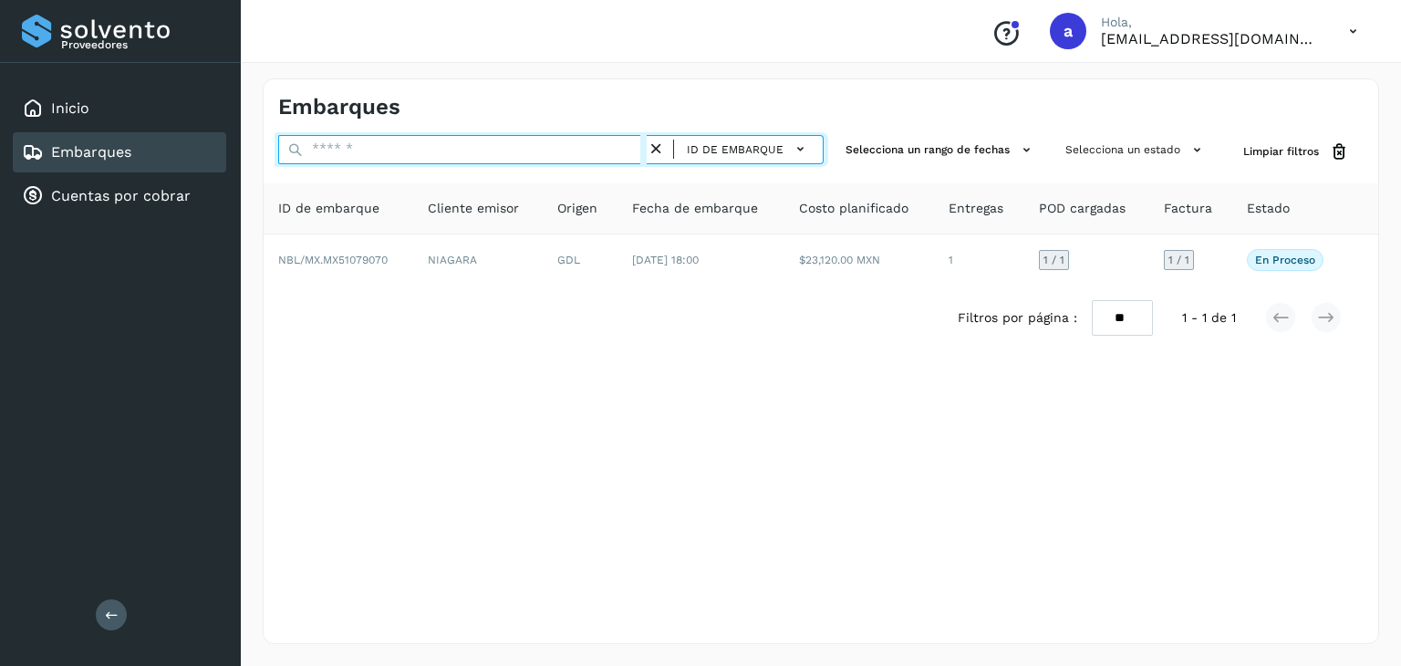
click at [584, 151] on input "text" at bounding box center [462, 149] width 369 height 29
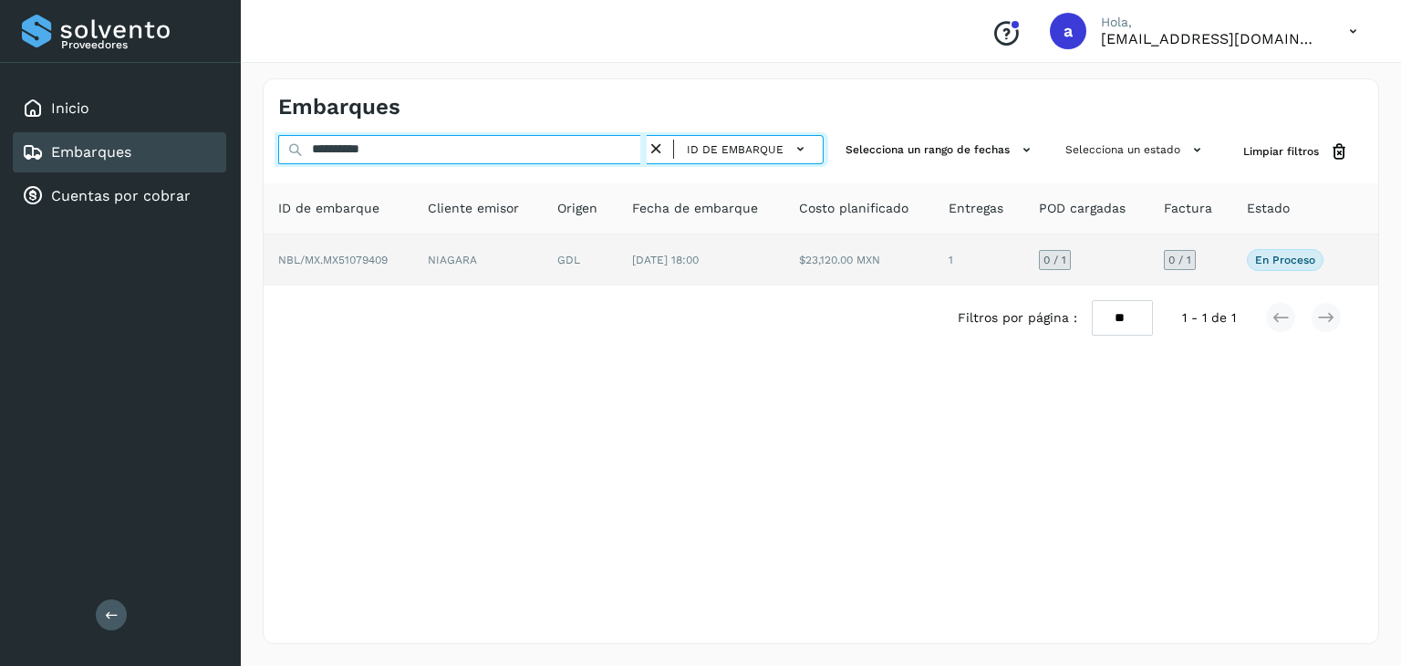
type input "**********"
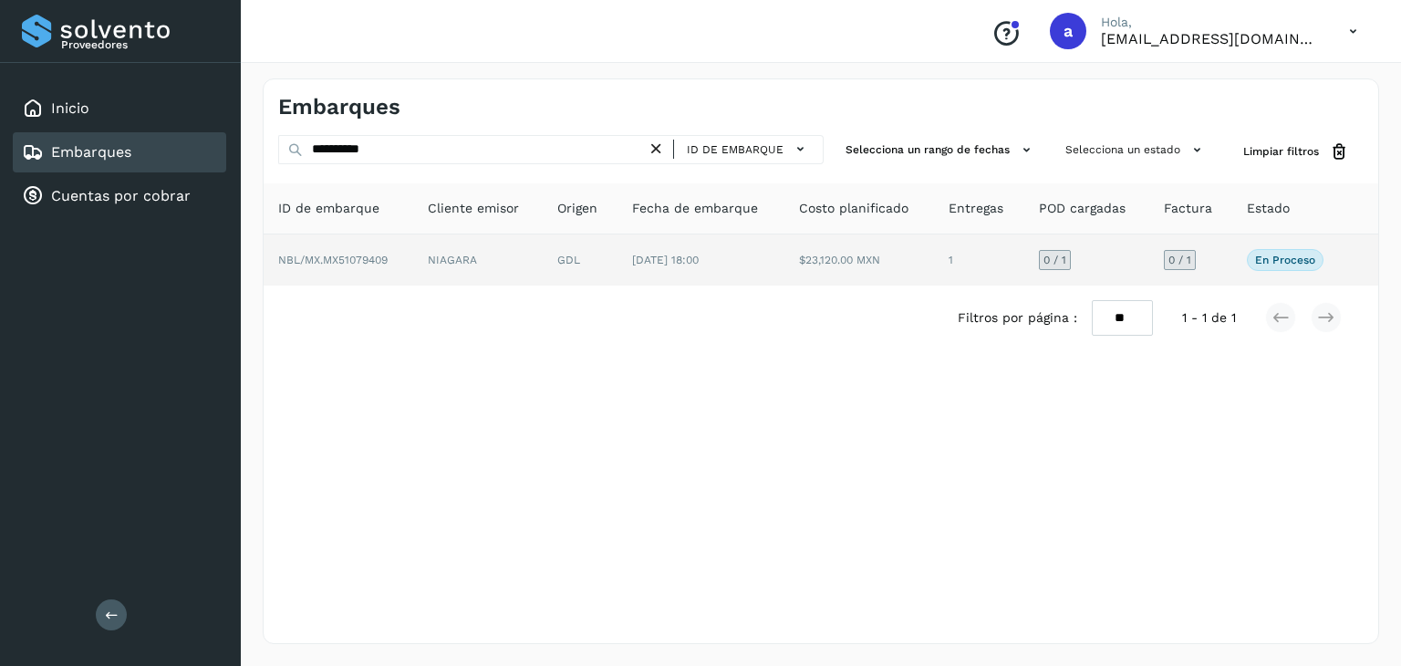
click at [613, 250] on td "GDL" at bounding box center [580, 259] width 75 height 51
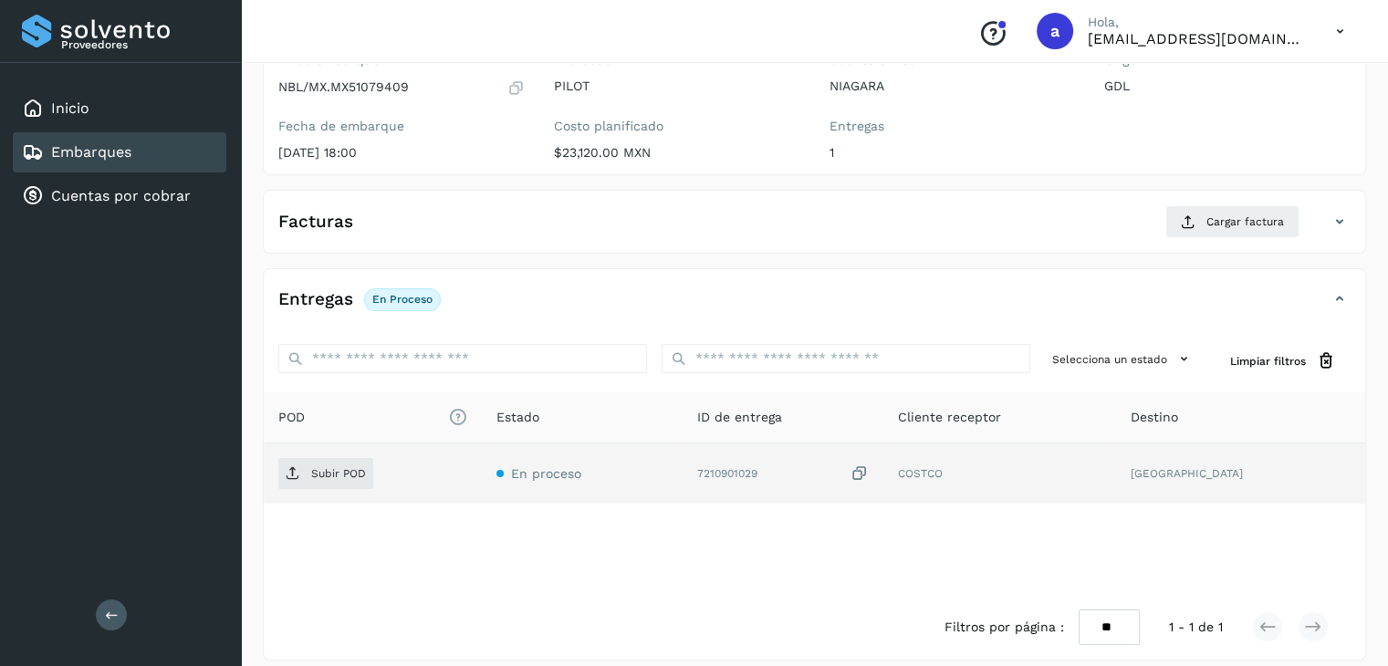
scroll to position [201, 0]
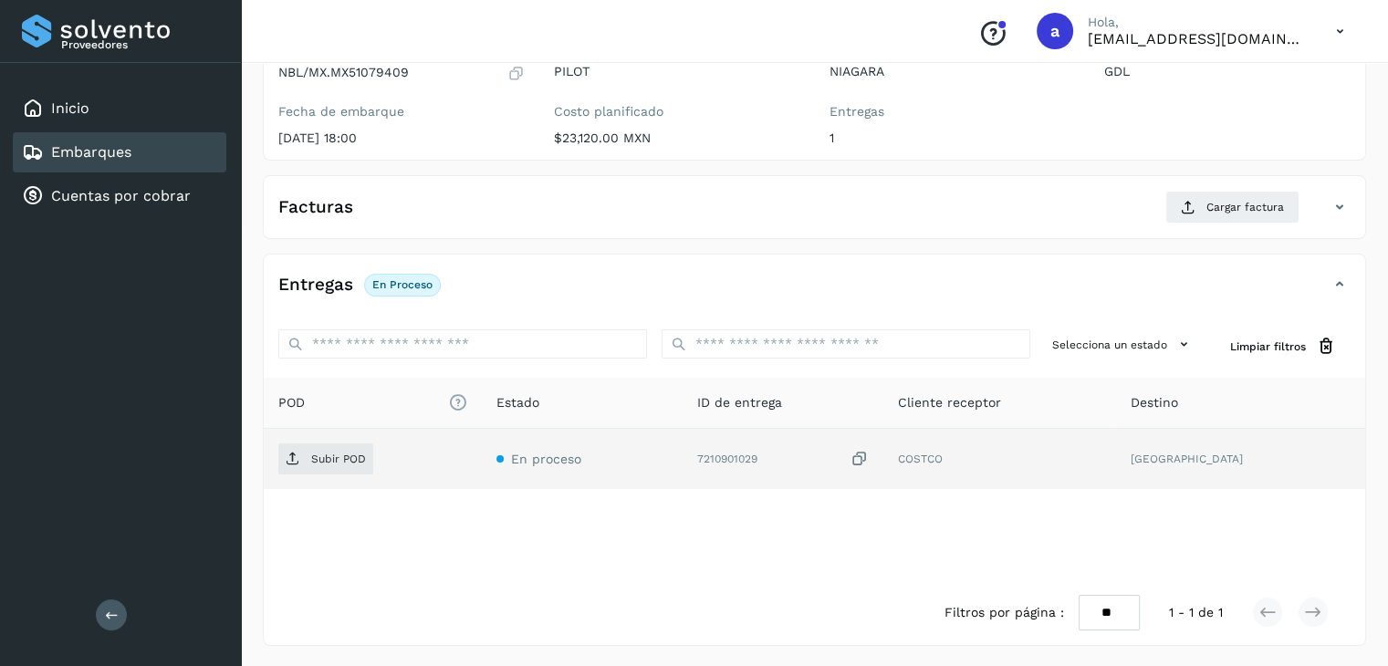
click at [867, 461] on icon at bounding box center [859, 459] width 18 height 19
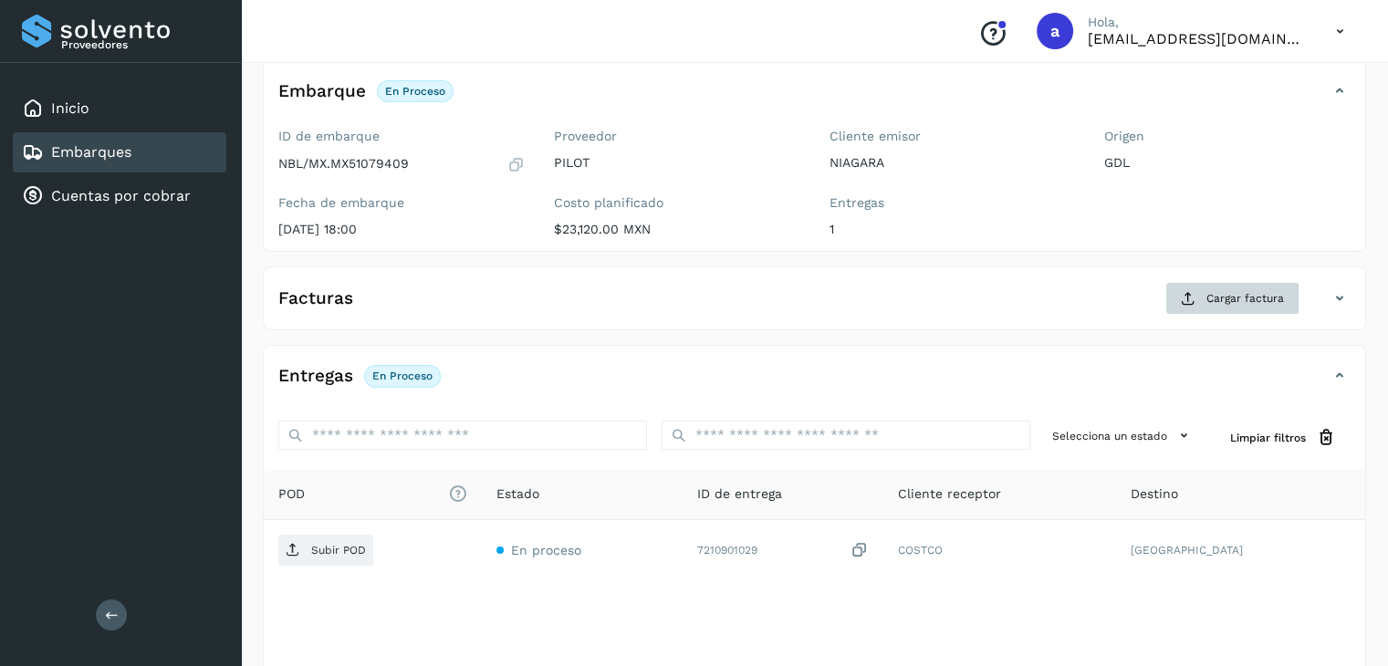
scroll to position [109, 0]
click at [1226, 290] on span "Cargar factura" at bounding box center [1245, 298] width 78 height 16
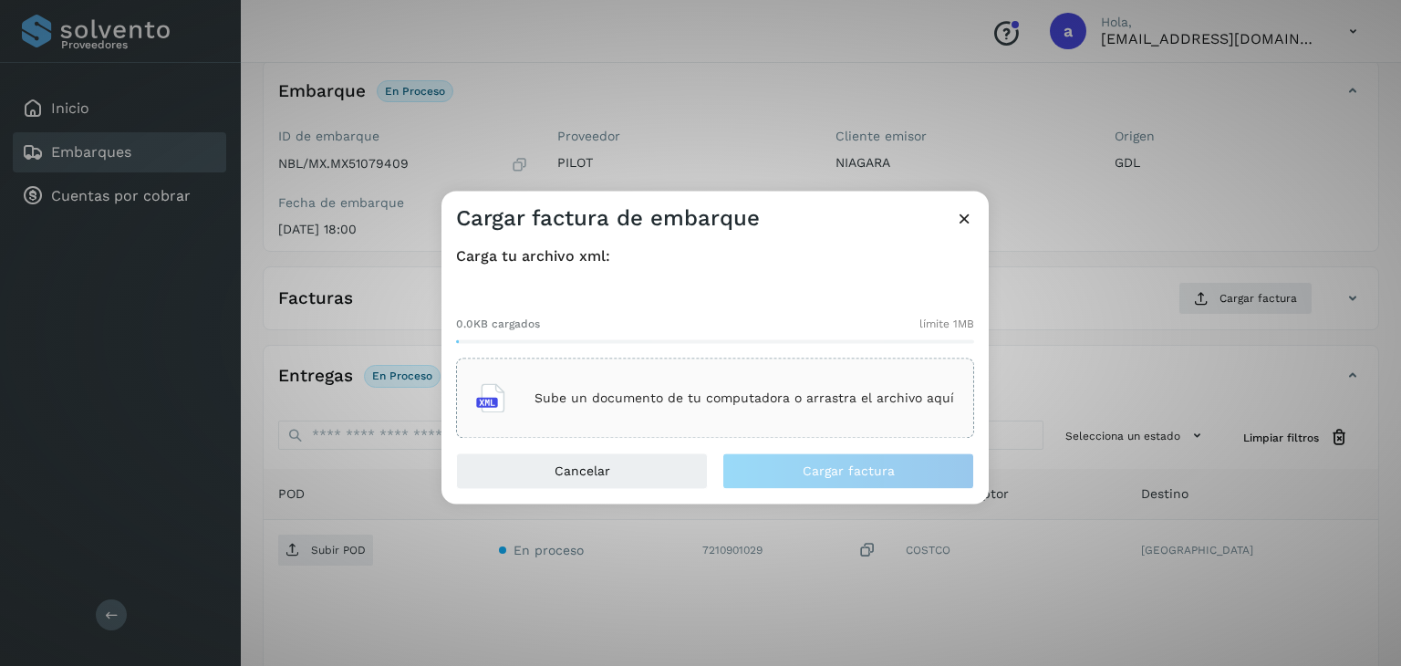
click at [518, 402] on div "Sube un documento de tu computadora o arrastra el archivo aquí" at bounding box center [715, 398] width 478 height 49
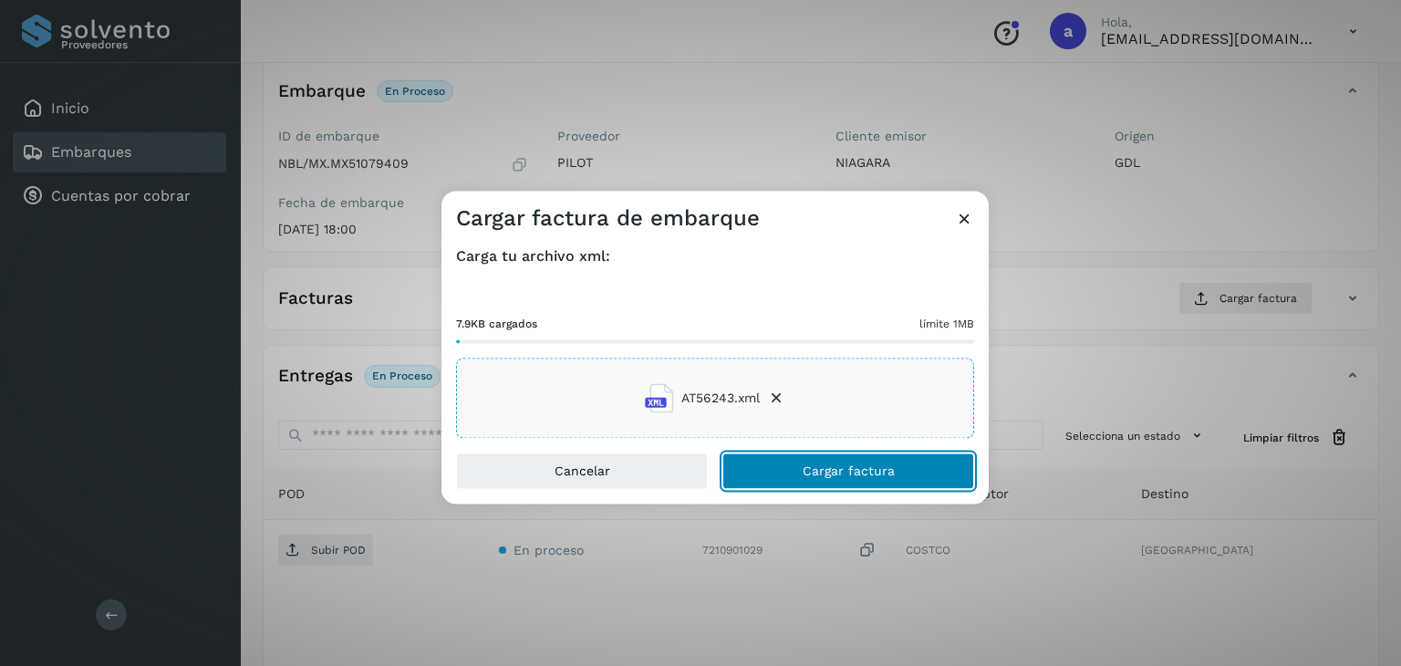
click at [810, 478] on button "Cargar factura" at bounding box center [849, 471] width 252 height 36
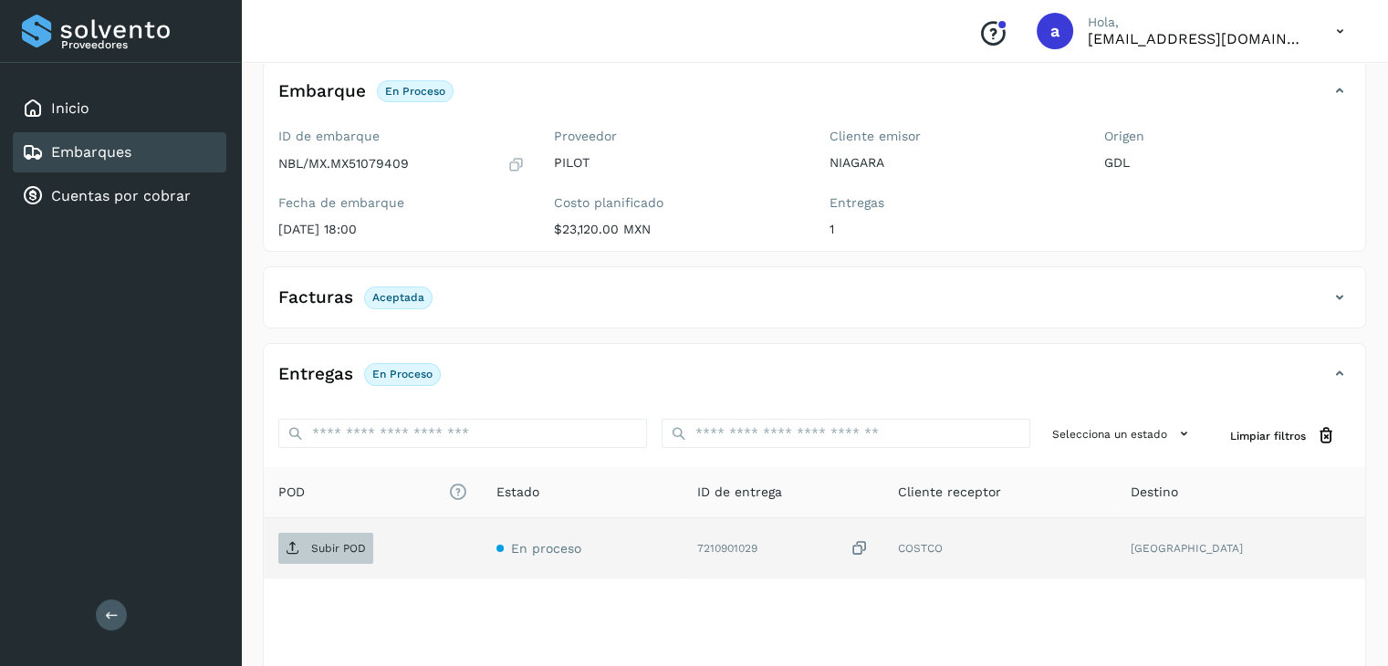
click at [345, 546] on p "Subir POD" at bounding box center [338, 548] width 55 height 13
click at [315, 556] on span "Subir POD" at bounding box center [325, 548] width 95 height 29
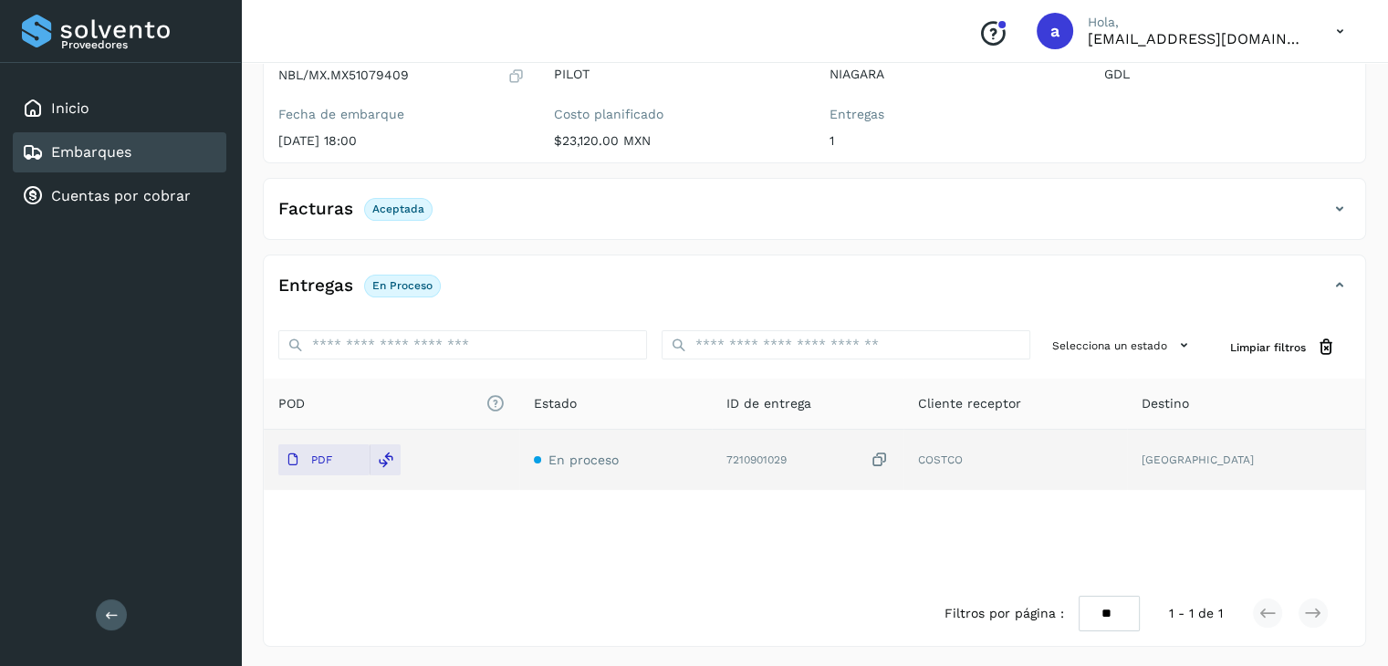
scroll to position [199, 0]
click at [135, 147] on div "Embarques" at bounding box center [119, 152] width 213 height 40
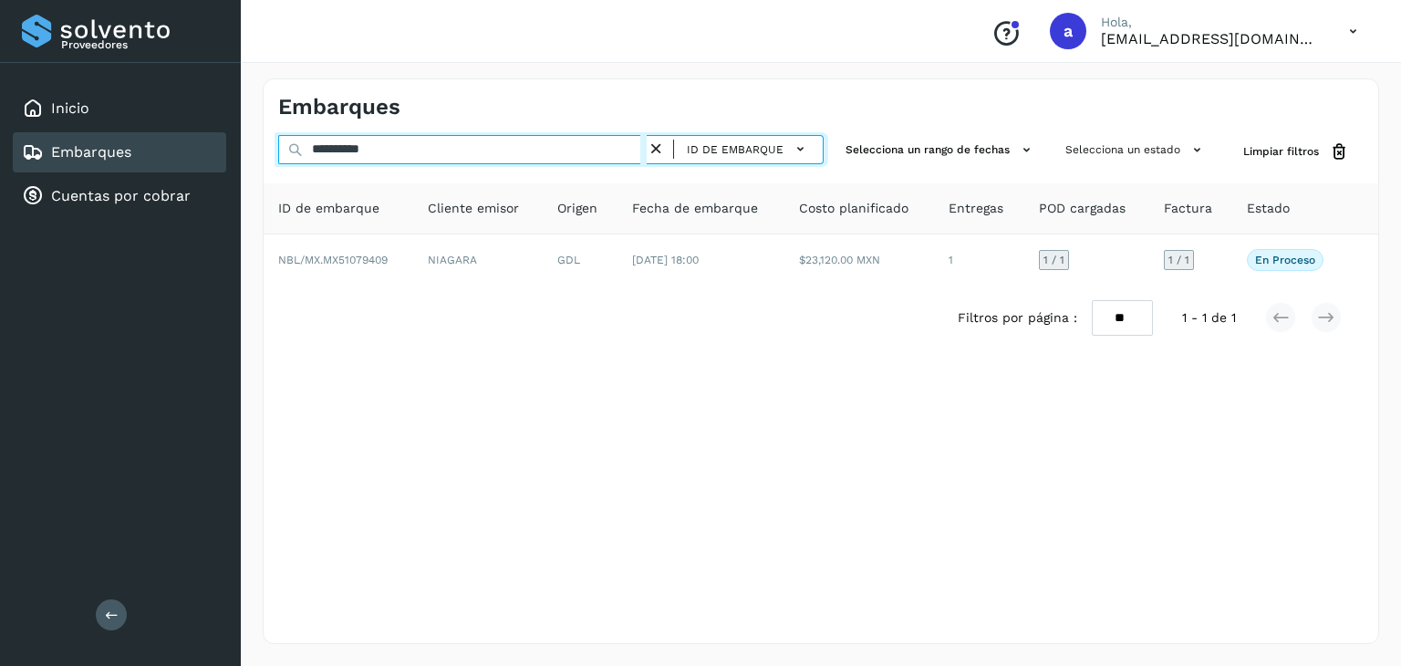
click at [531, 152] on input "**********" at bounding box center [462, 149] width 369 height 29
type input "*"
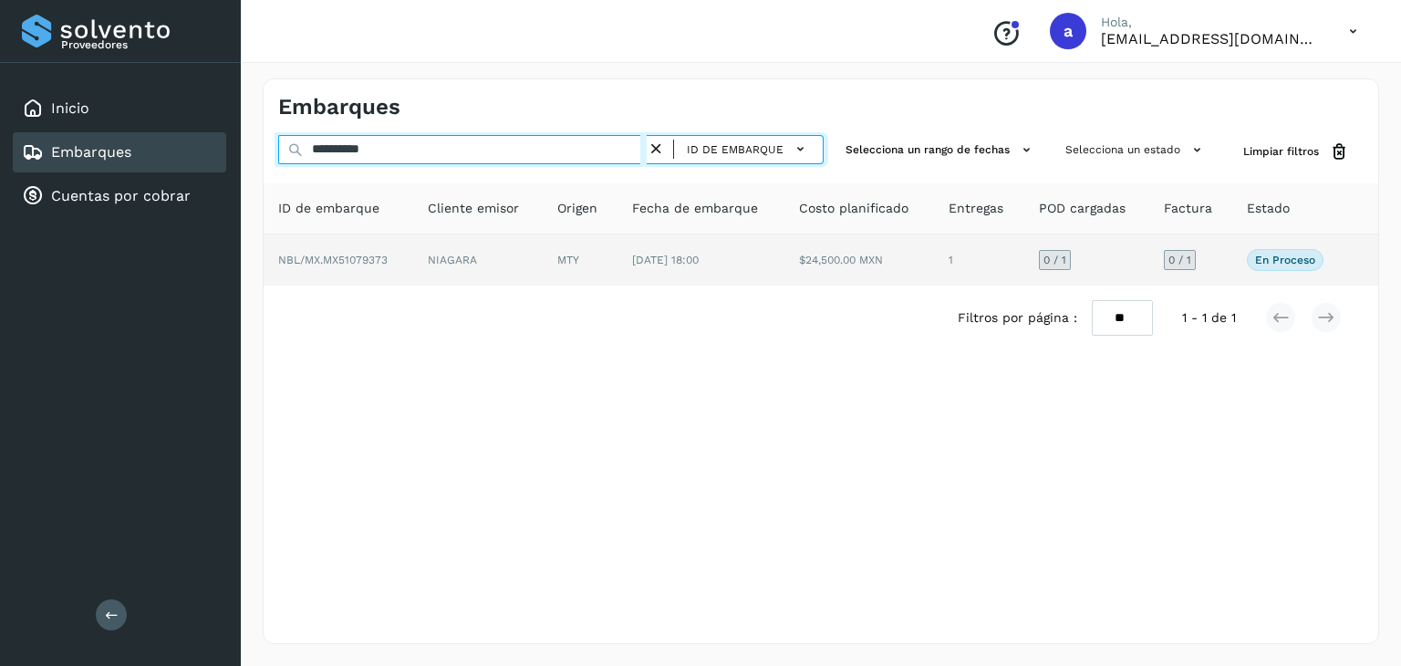
type input "**********"
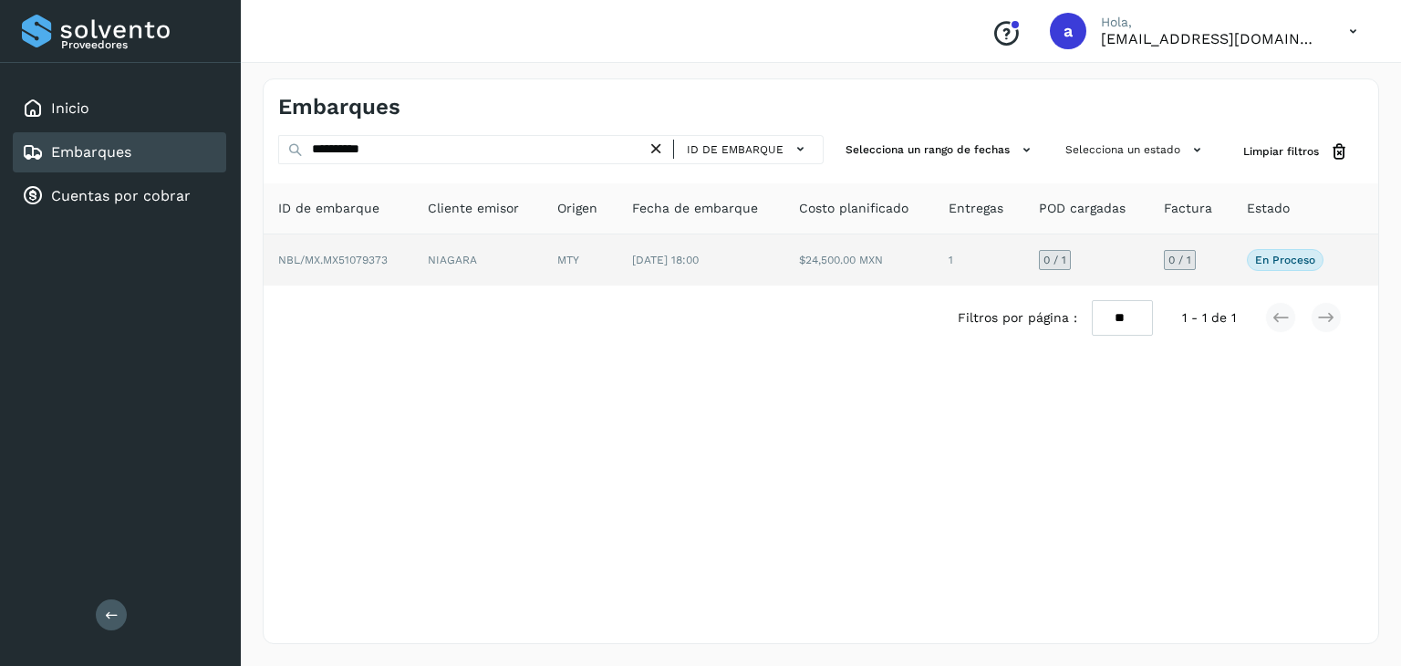
click at [699, 256] on span "[DATE] 18:00" at bounding box center [665, 260] width 67 height 13
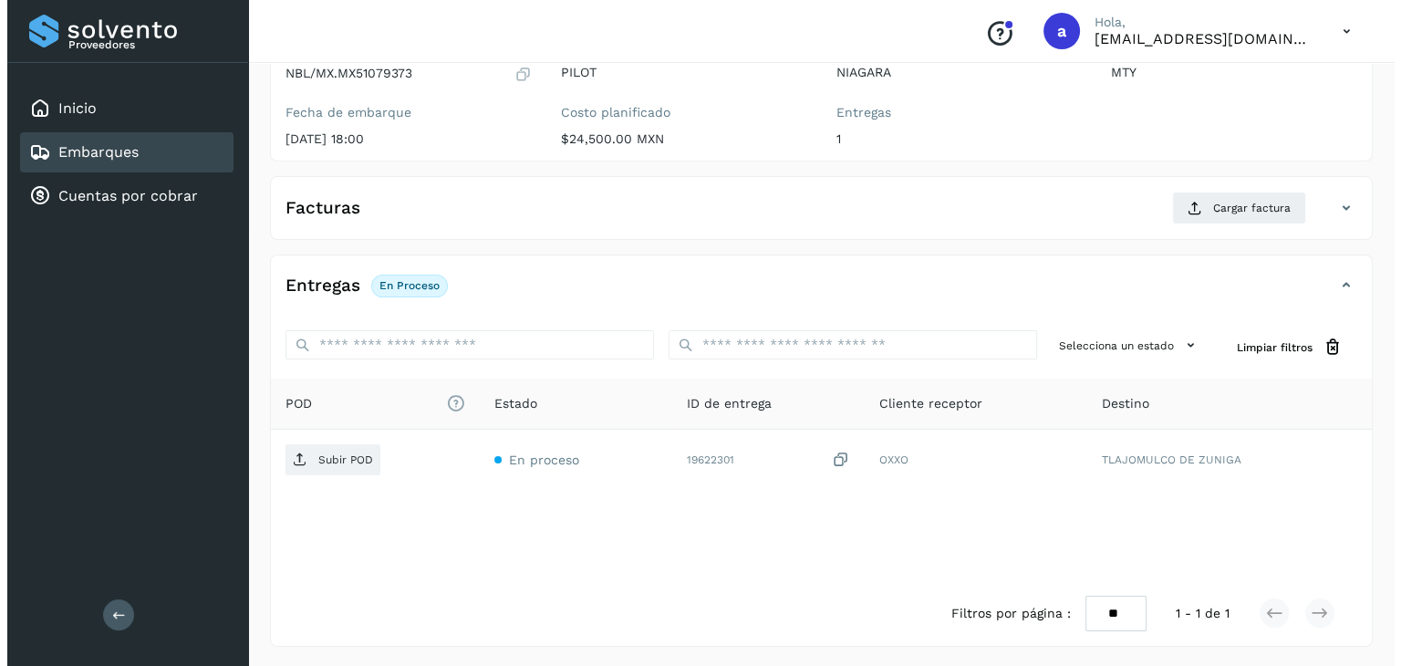
scroll to position [201, 0]
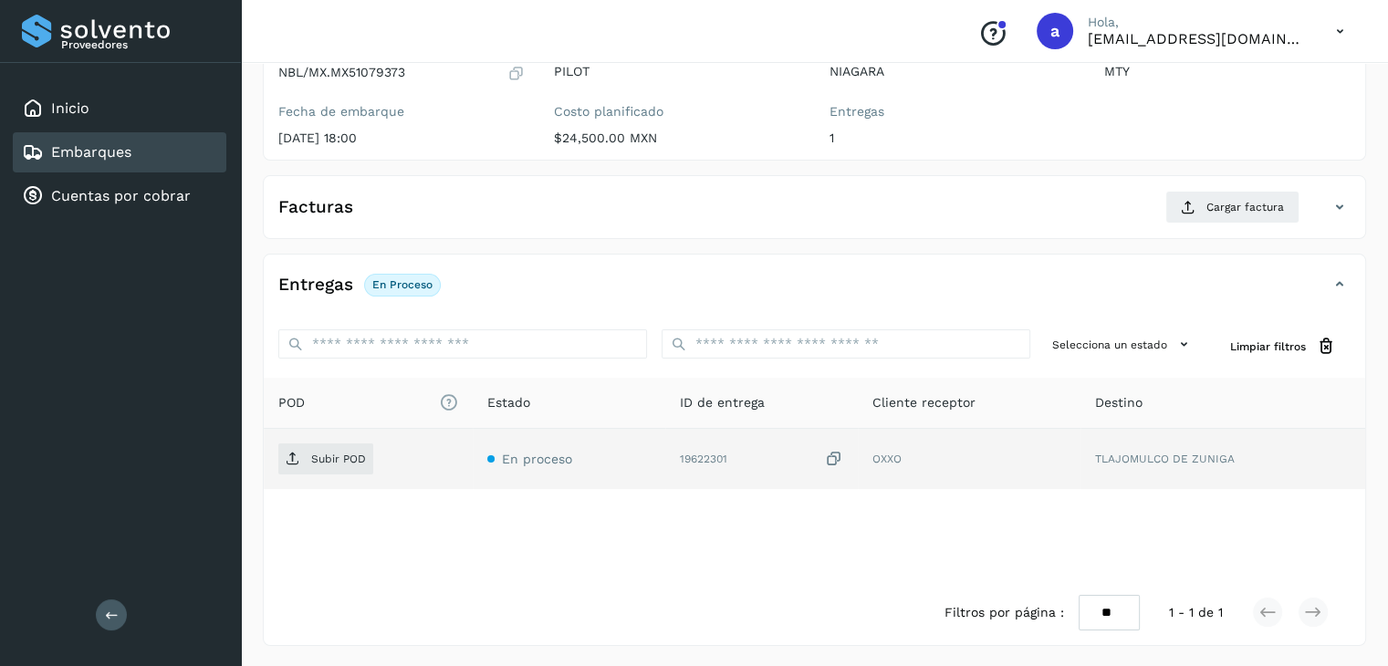
click at [829, 453] on icon at bounding box center [834, 459] width 18 height 19
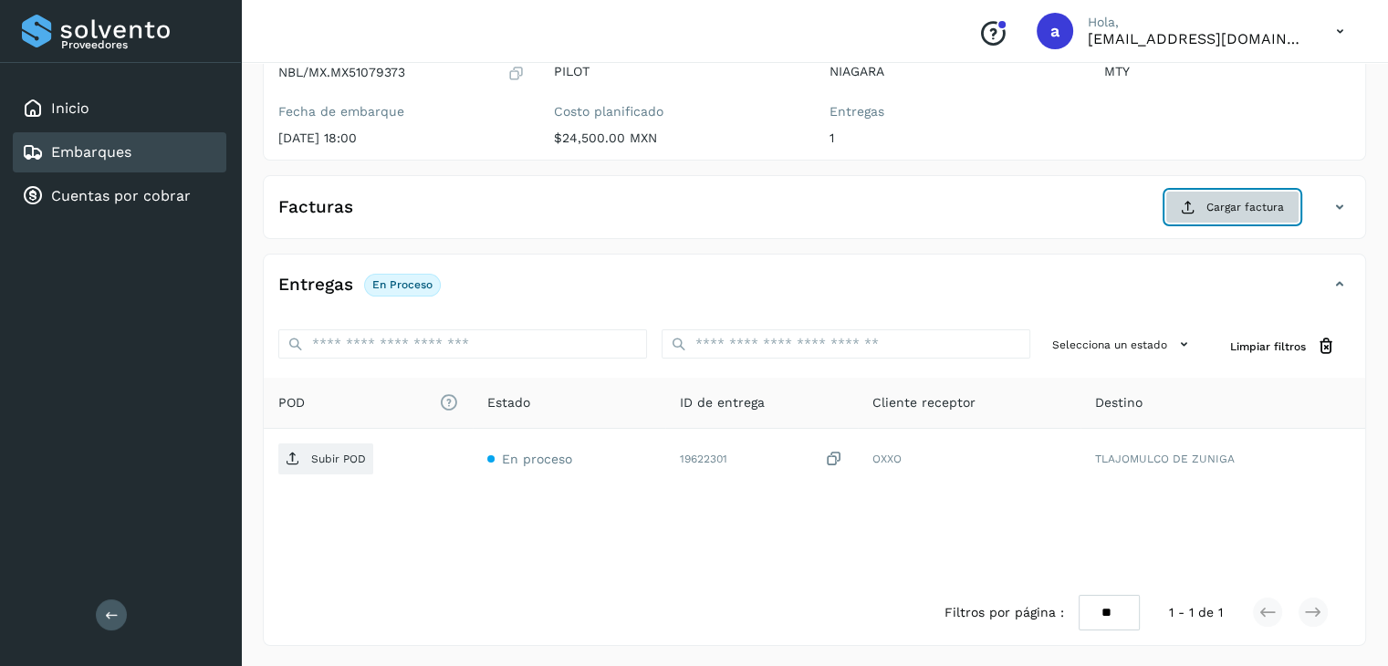
click at [1215, 217] on button "Cargar factura" at bounding box center [1232, 207] width 134 height 33
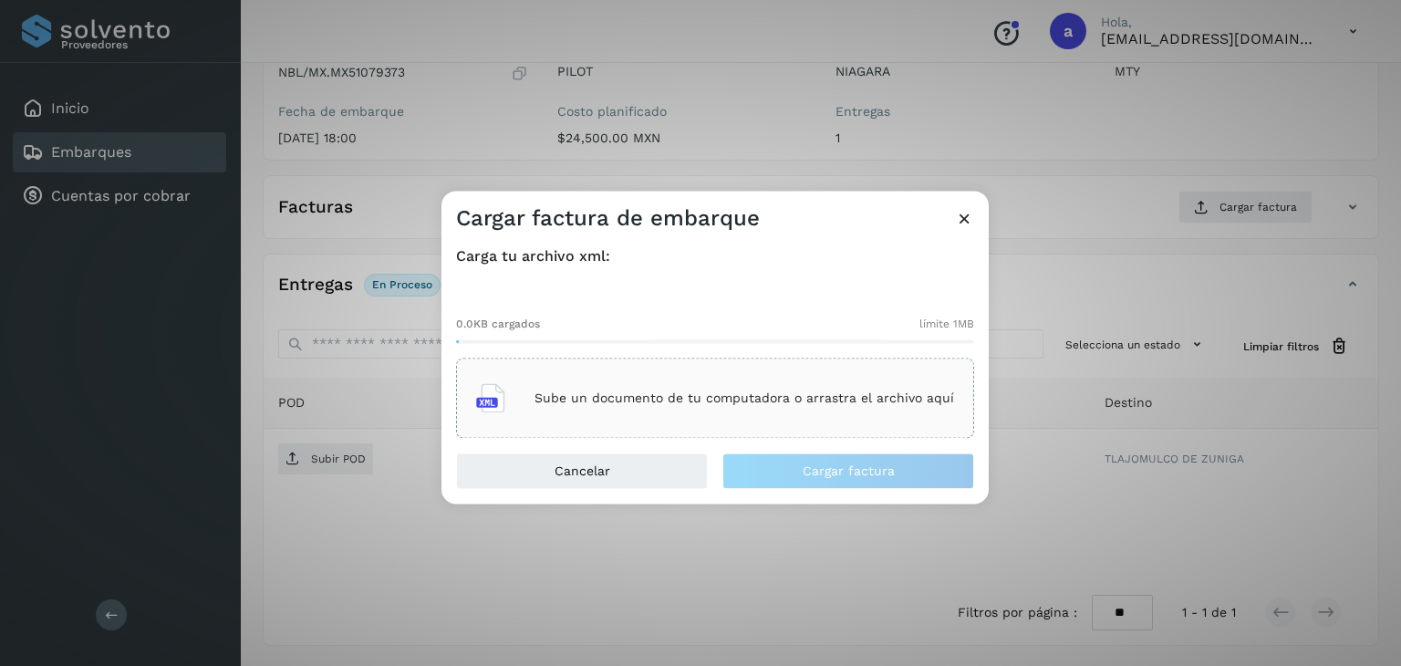
click at [641, 391] on p "Sube un documento de tu computadora o arrastra el archivo aquí" at bounding box center [745, 398] width 420 height 16
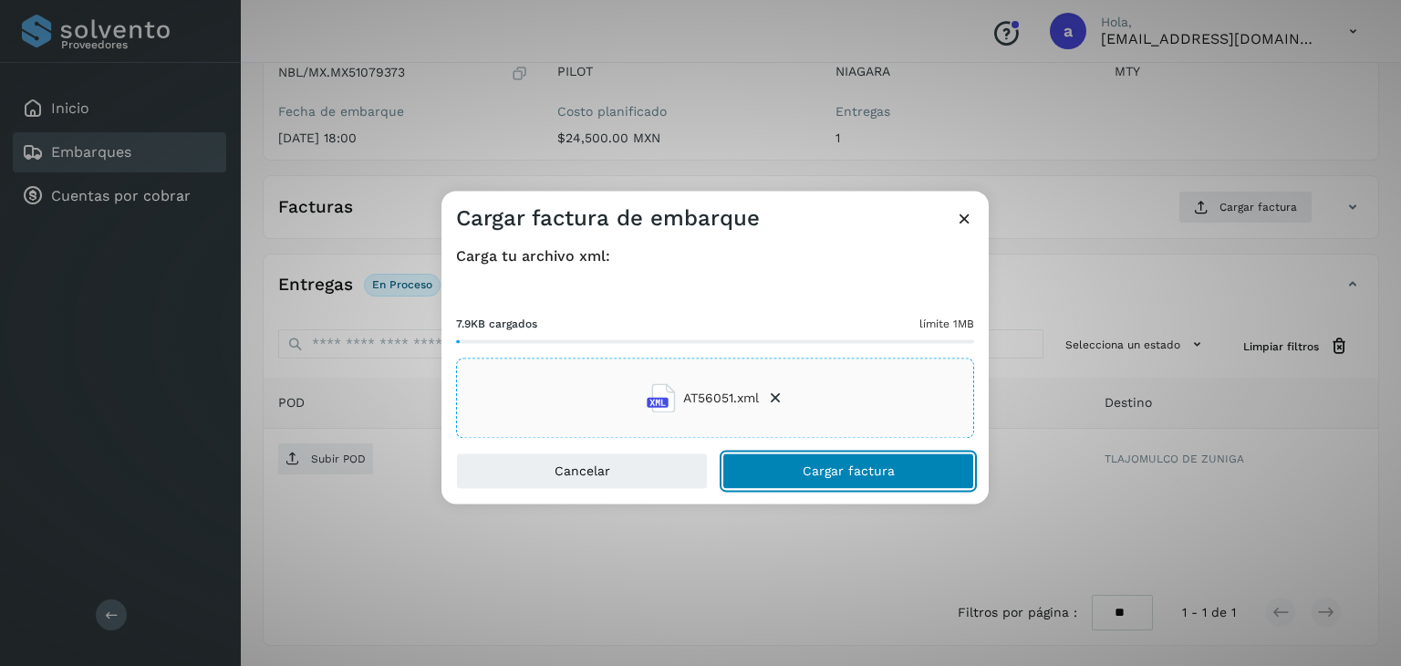
click at [808, 461] on button "Cargar factura" at bounding box center [849, 471] width 252 height 36
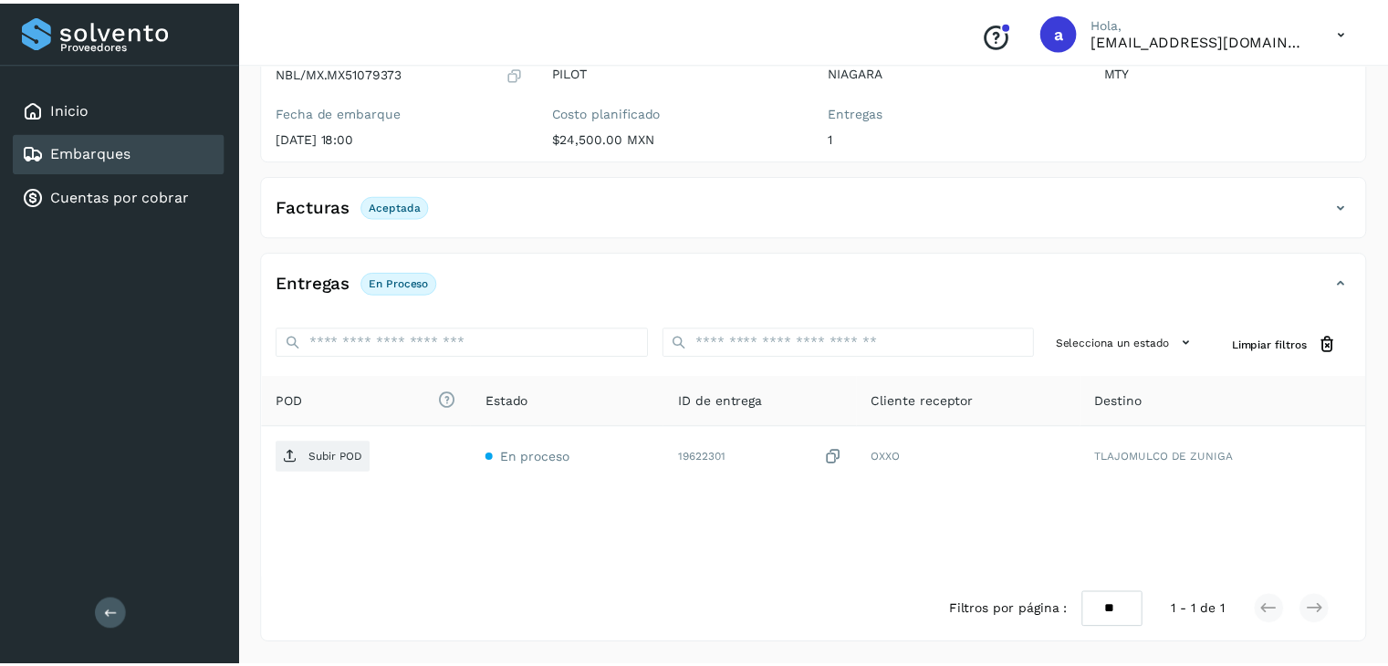
scroll to position [199, 0]
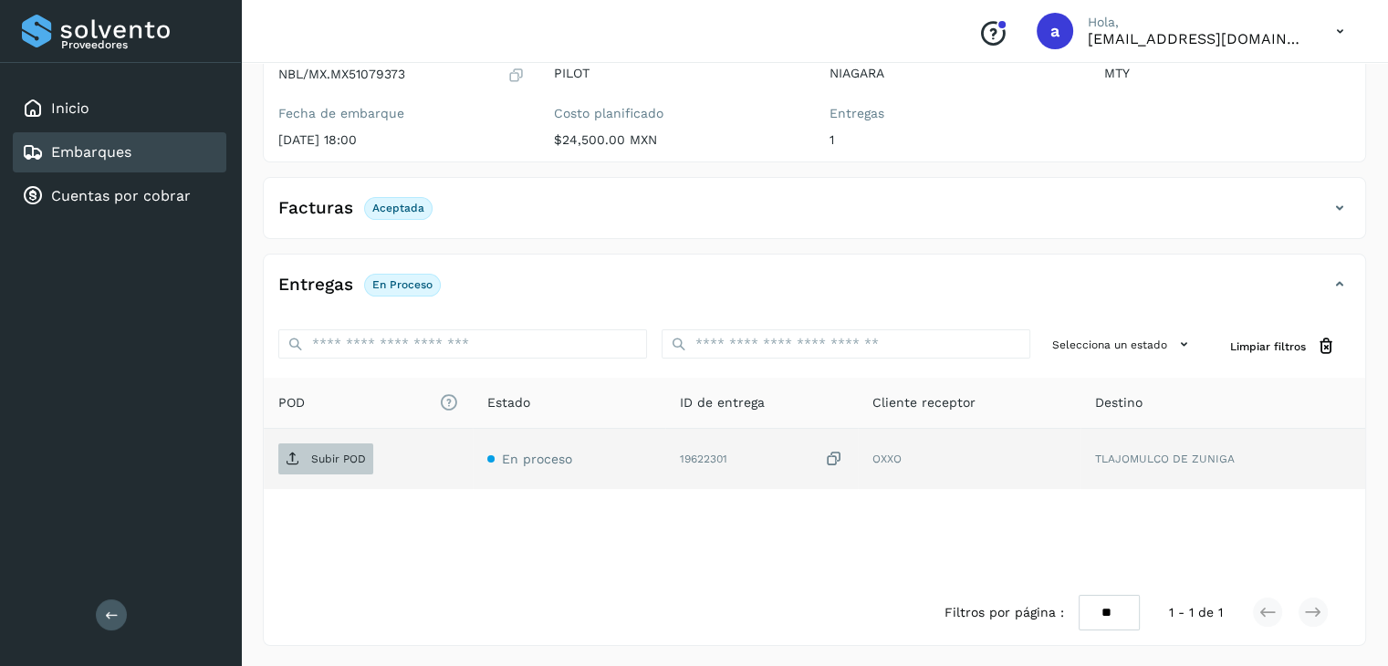
click at [365, 463] on span "Subir POD" at bounding box center [325, 458] width 95 height 29
click at [356, 461] on p "Subir POD" at bounding box center [338, 459] width 55 height 13
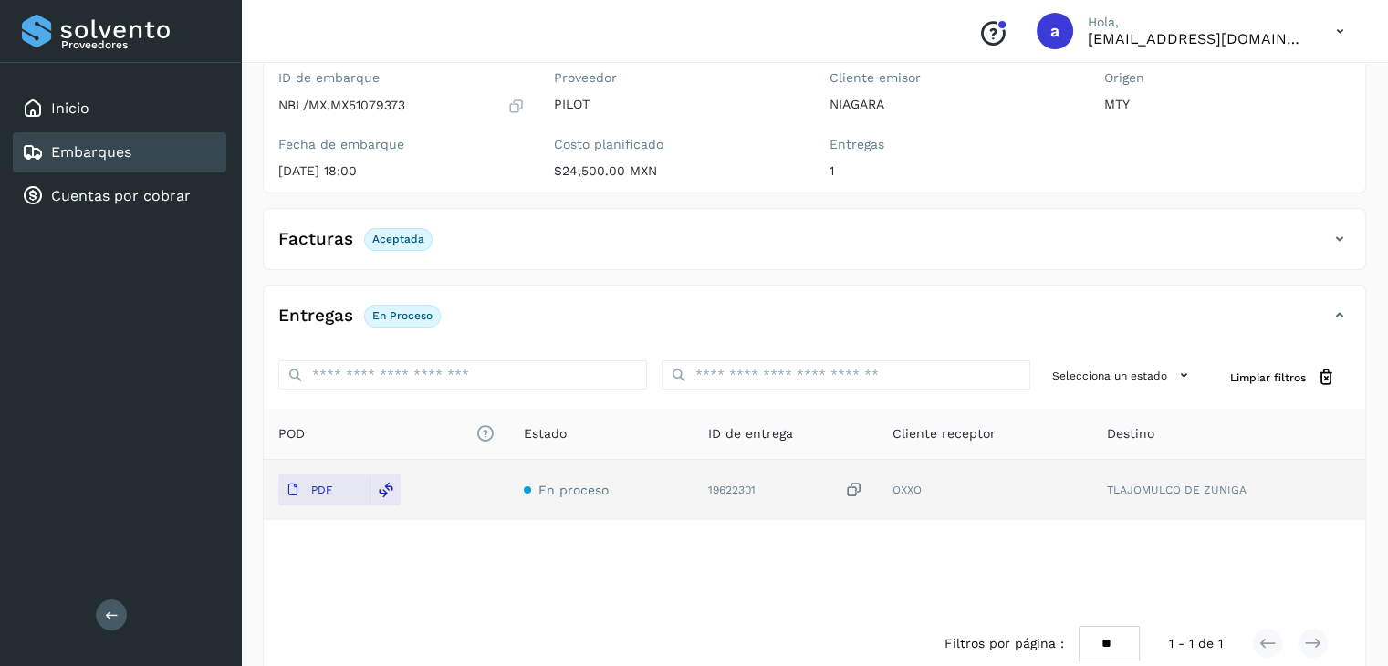
scroll to position [0, 0]
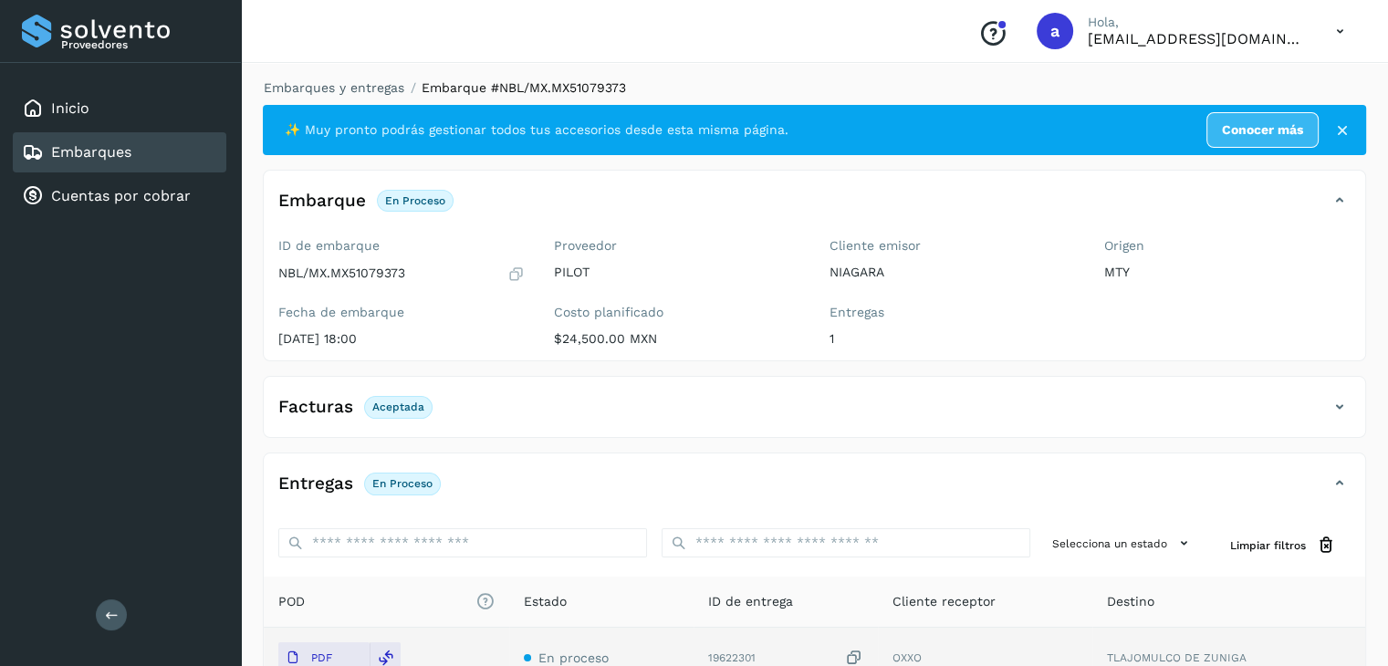
click at [135, 154] on div "Embarques" at bounding box center [119, 152] width 213 height 40
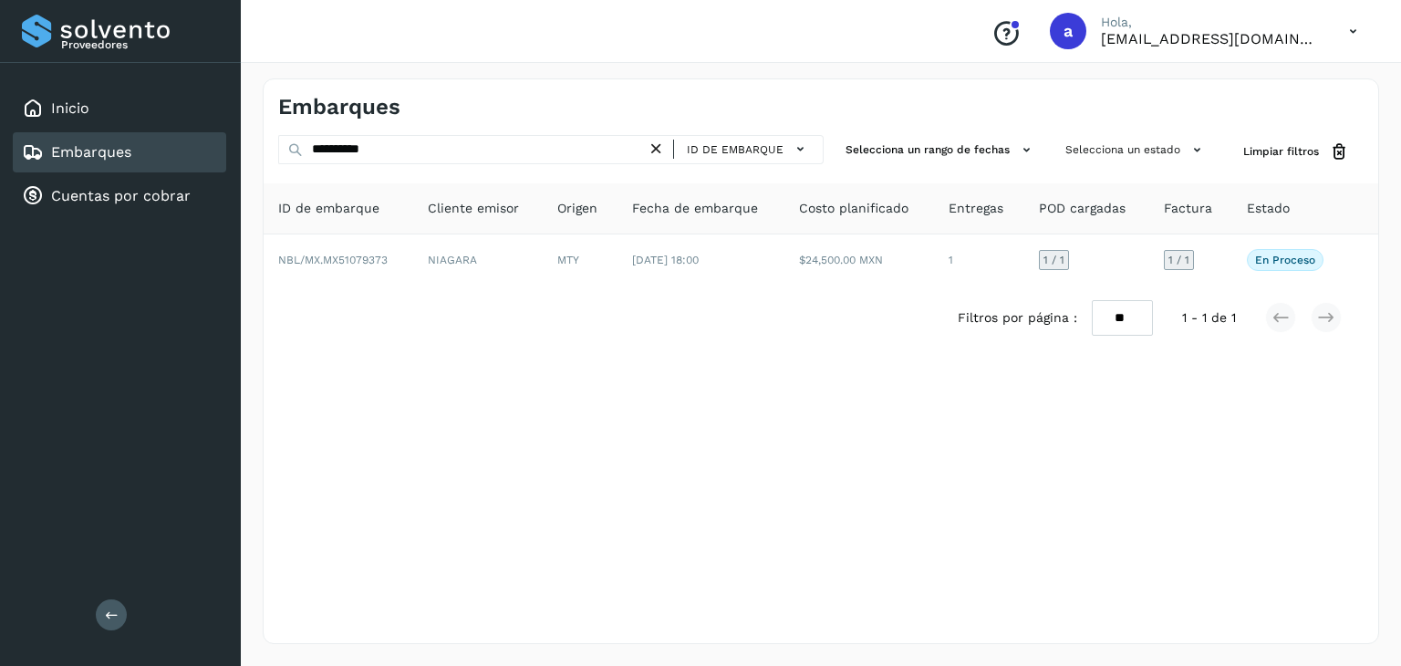
click at [664, 151] on icon at bounding box center [656, 149] width 19 height 19
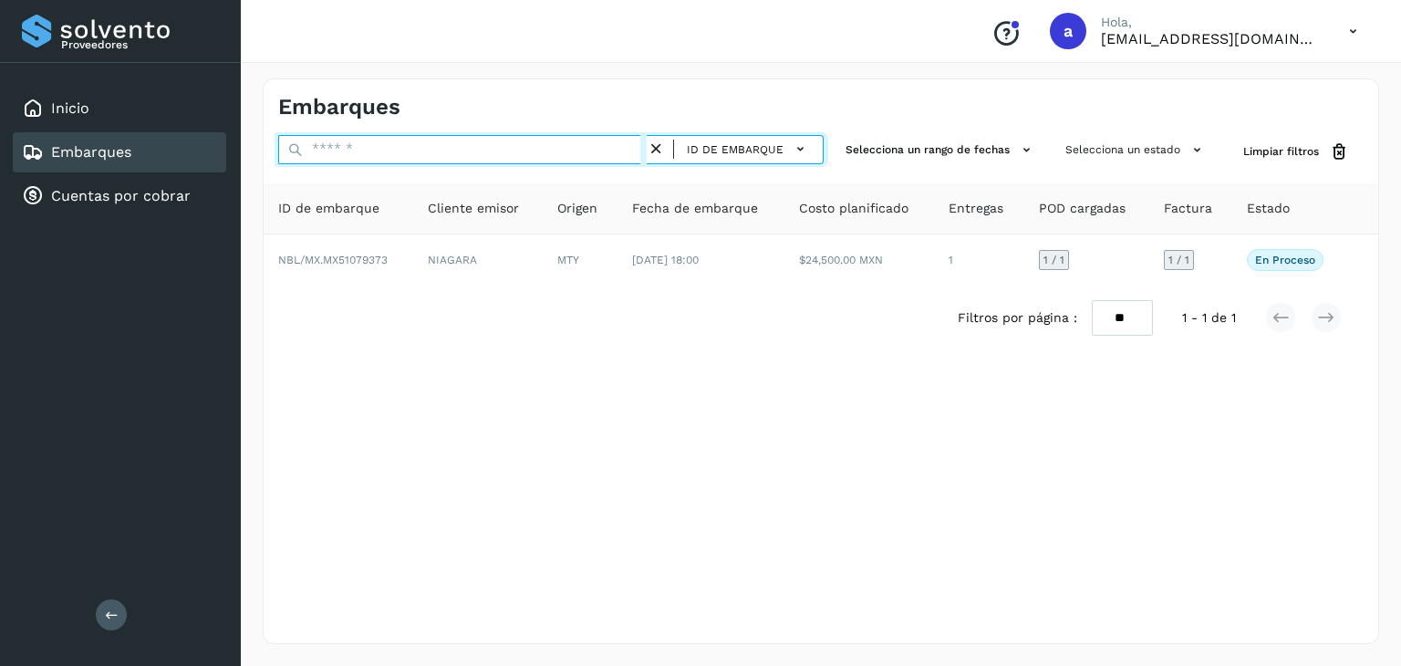
click at [546, 149] on input "text" at bounding box center [462, 149] width 369 height 29
type input "**********"
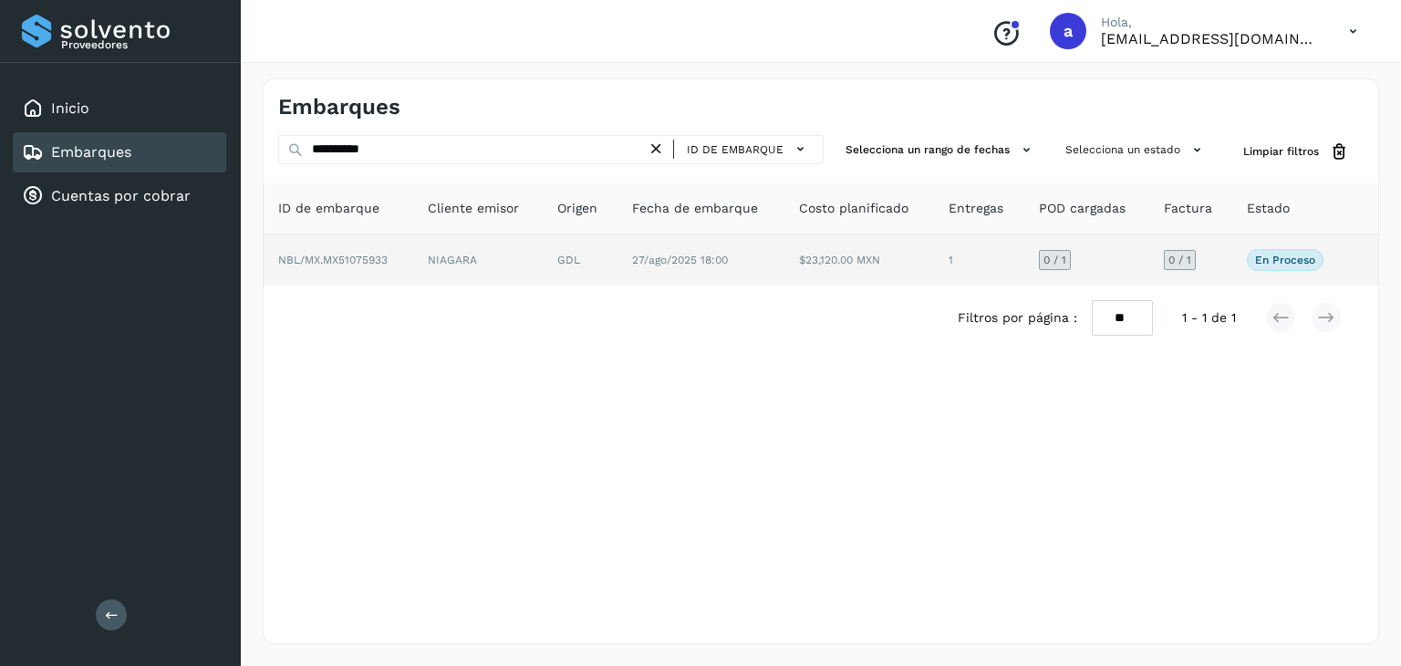
click at [451, 254] on td "NIAGARA" at bounding box center [478, 259] width 130 height 51
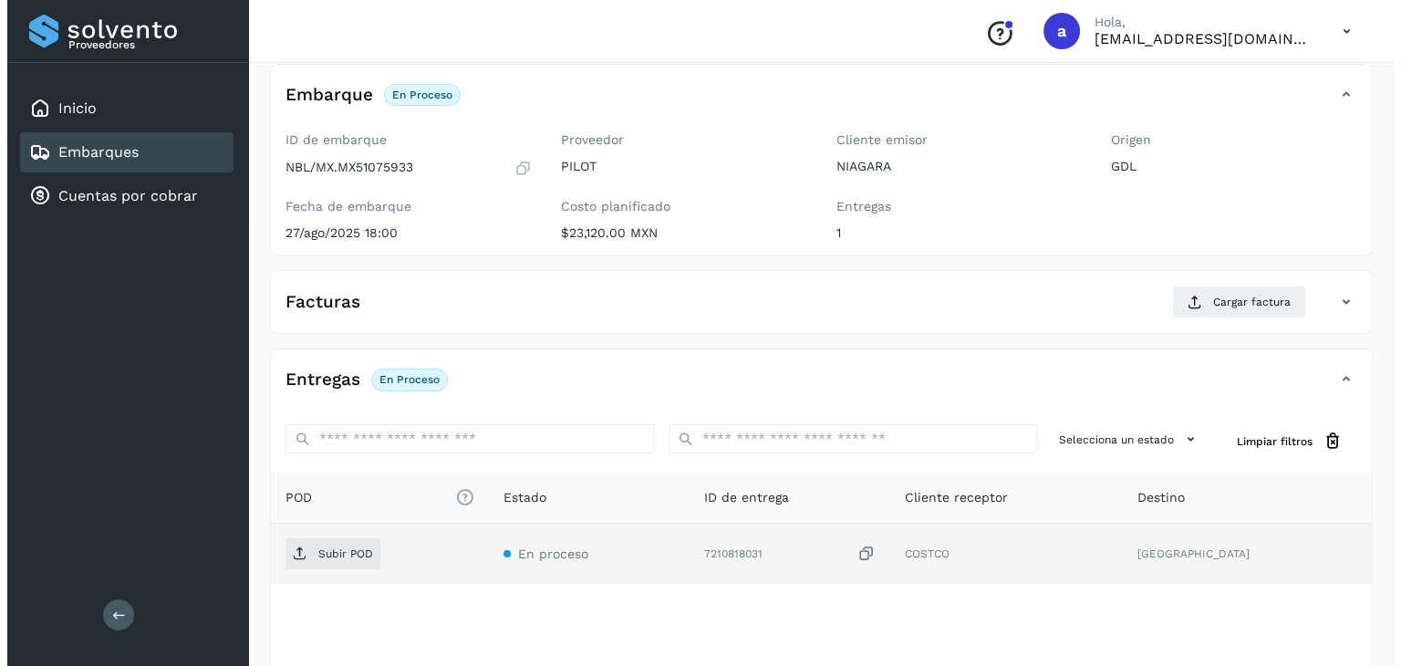
scroll to position [201, 0]
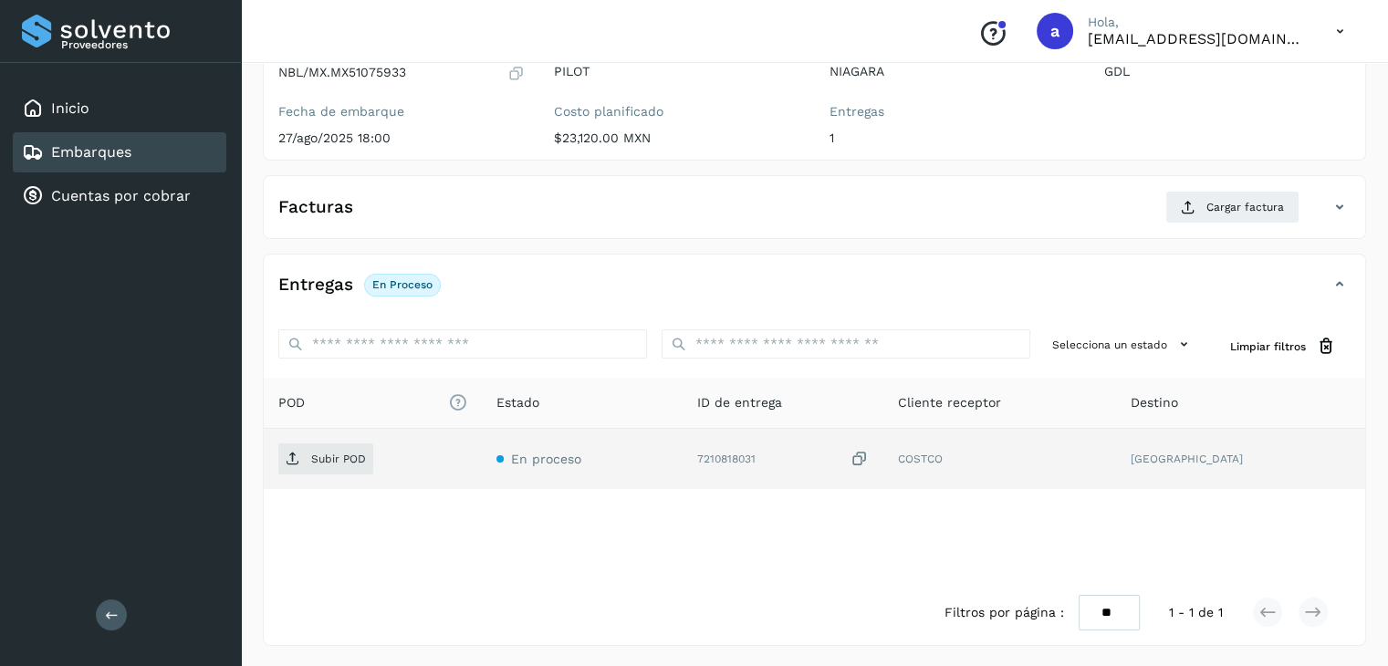
click at [869, 457] on icon at bounding box center [859, 459] width 18 height 19
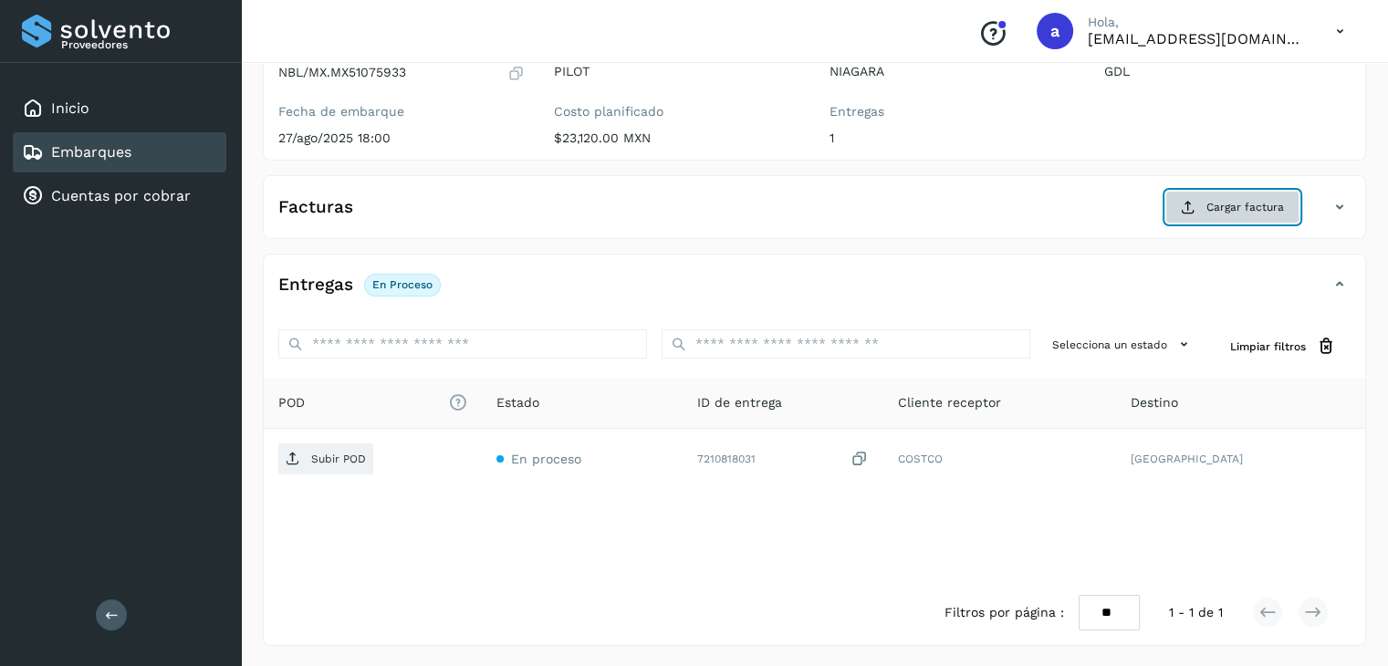
click at [1236, 209] on span "Cargar factura" at bounding box center [1245, 207] width 78 height 16
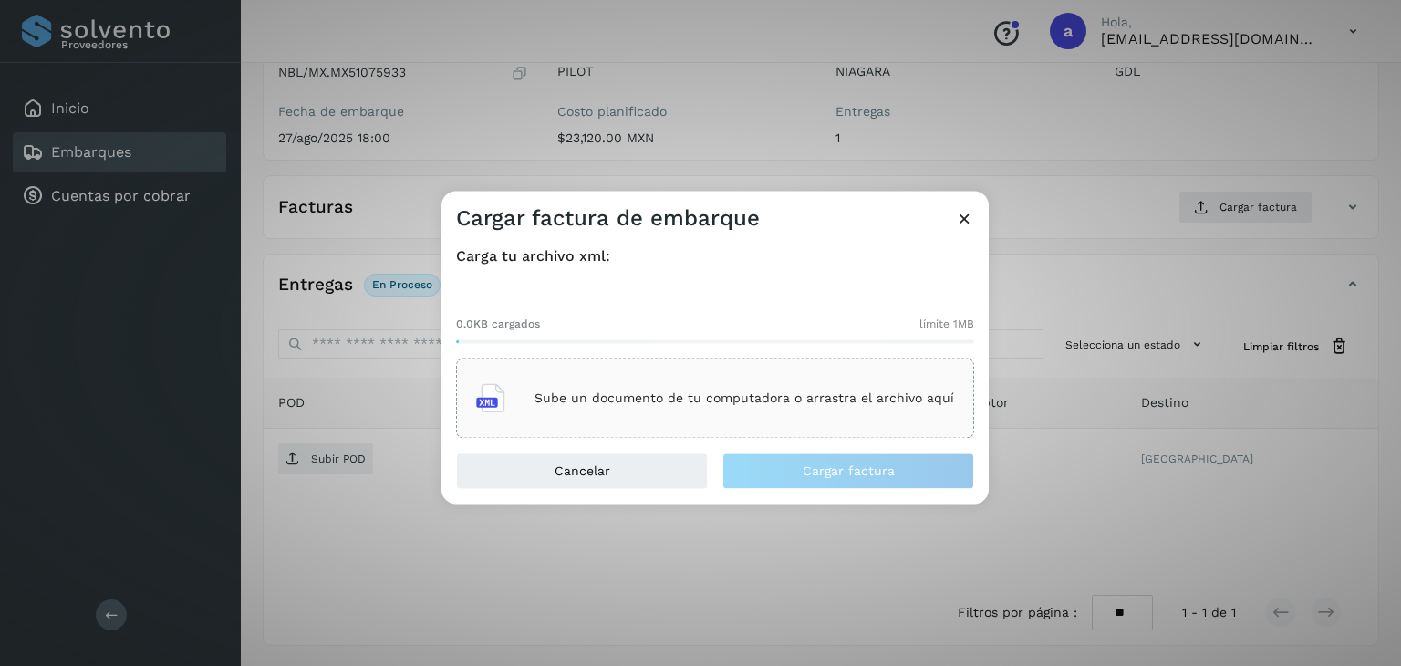
click at [596, 421] on div "Sube un documento de tu computadora o arrastra el archivo aquí" at bounding box center [715, 398] width 478 height 49
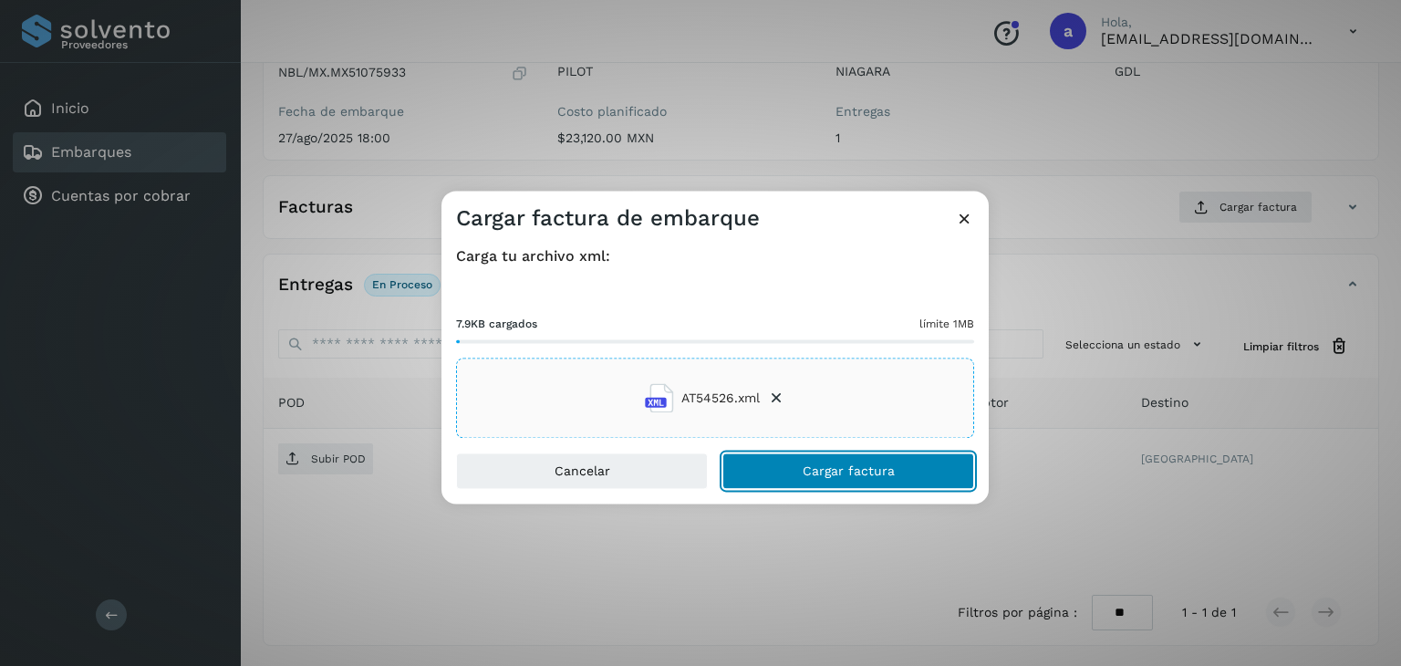
click at [795, 467] on button "Cargar factura" at bounding box center [849, 471] width 252 height 36
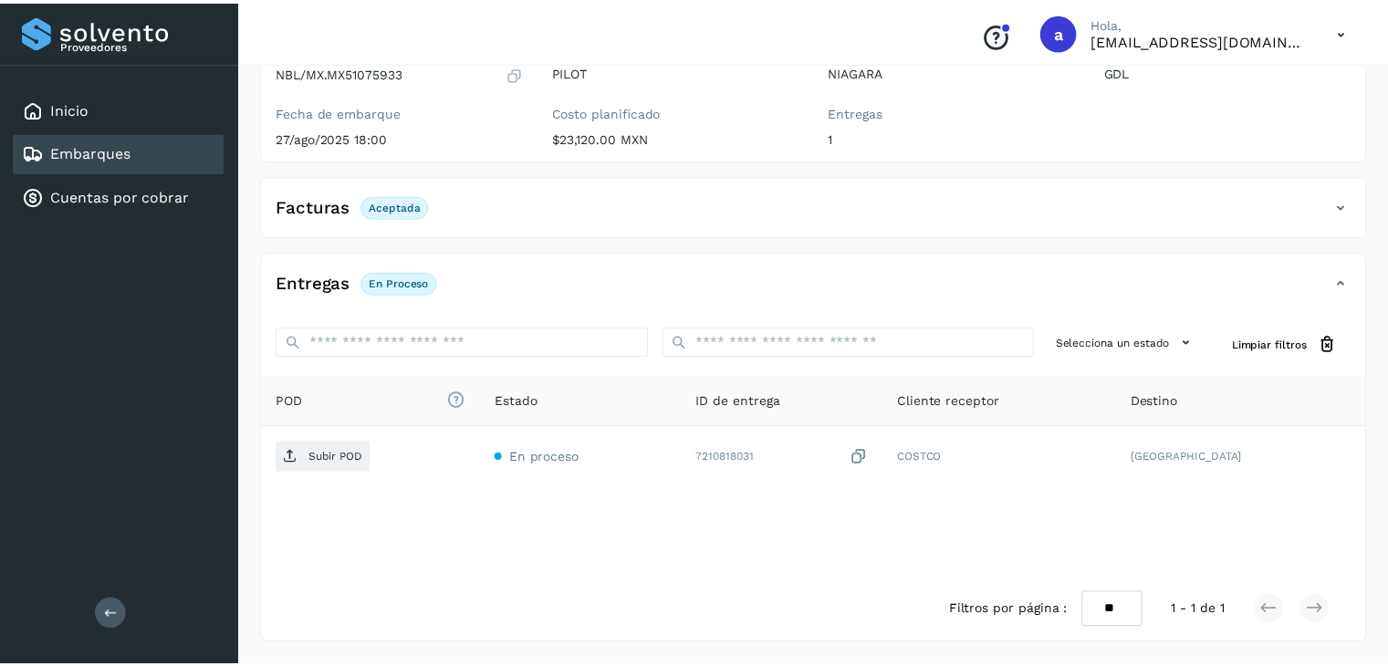
scroll to position [199, 0]
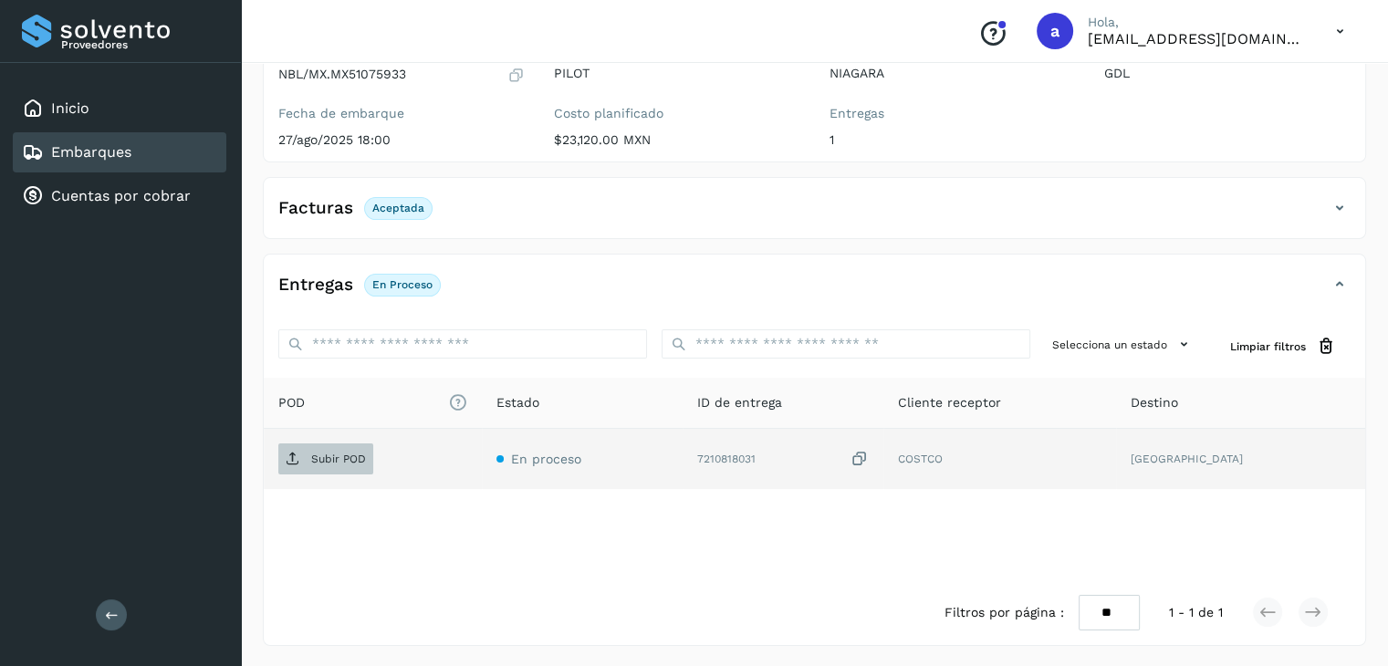
click at [325, 460] on p "Subir POD" at bounding box center [338, 459] width 55 height 13
click at [317, 461] on p "Subir POD" at bounding box center [338, 459] width 55 height 13
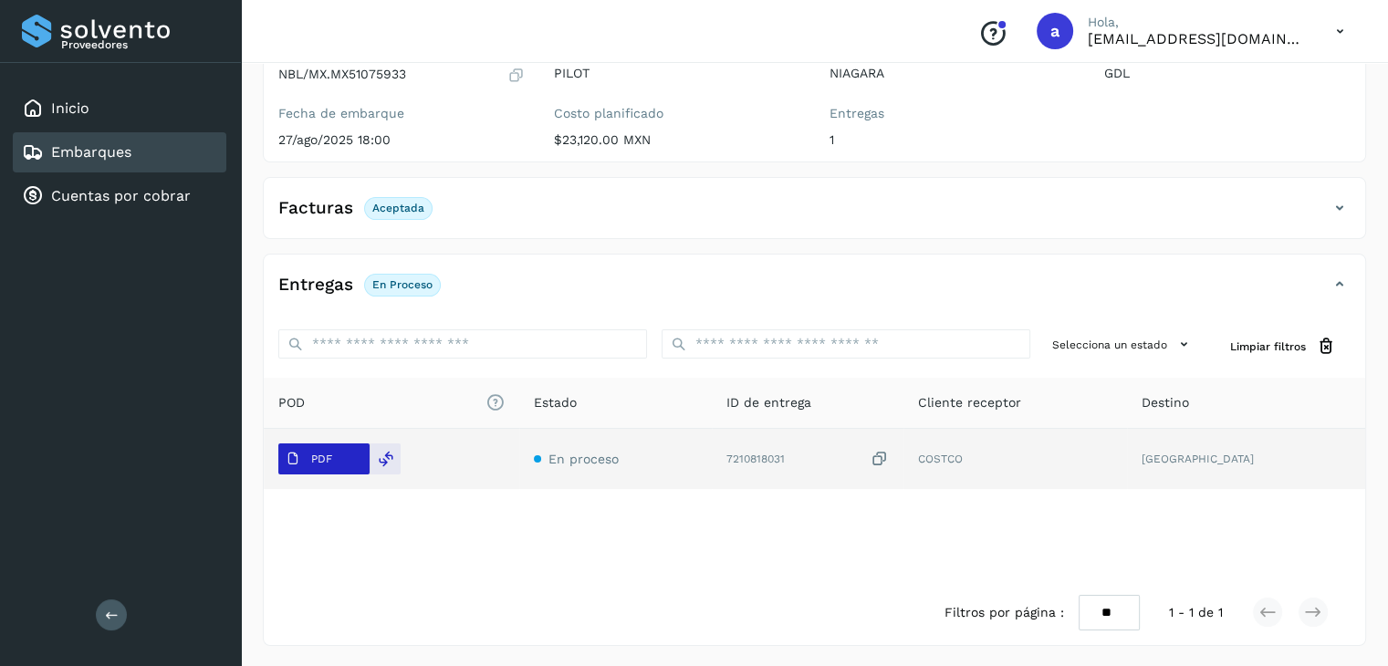
click at [328, 446] on span "PDF" at bounding box center [308, 458] width 61 height 29
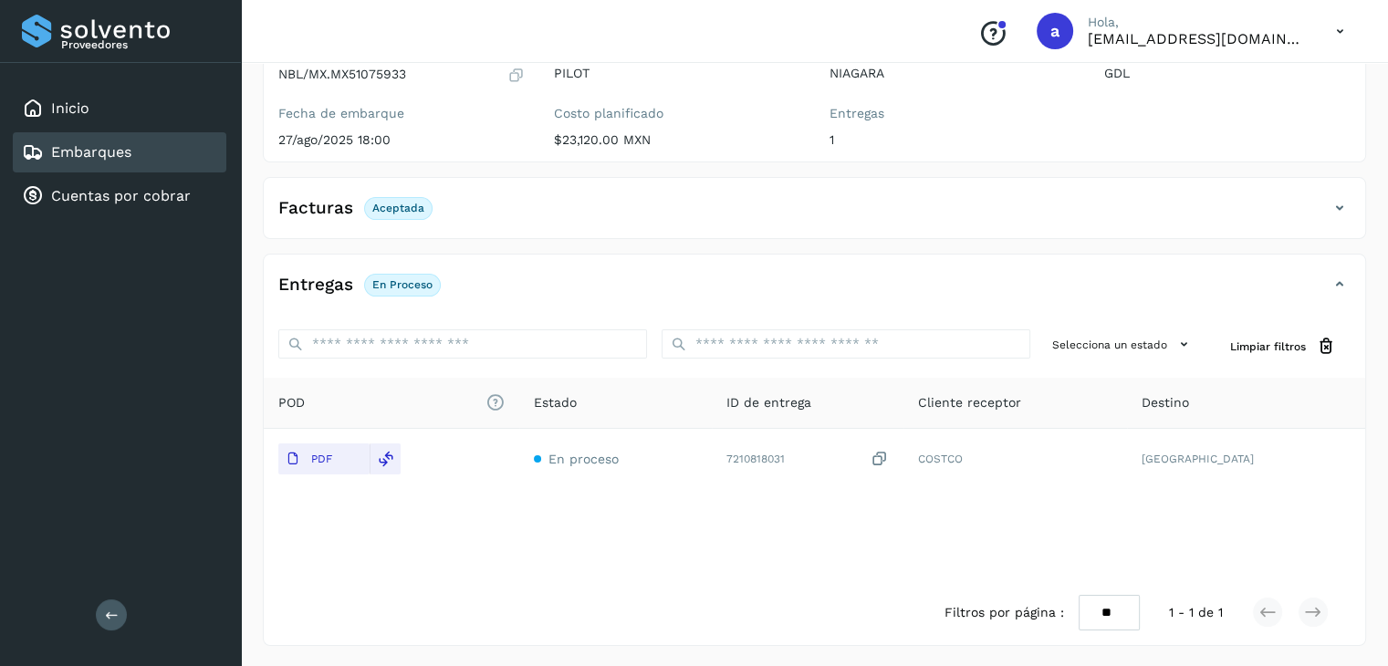
click at [54, 145] on link "Embarques" at bounding box center [91, 151] width 80 height 17
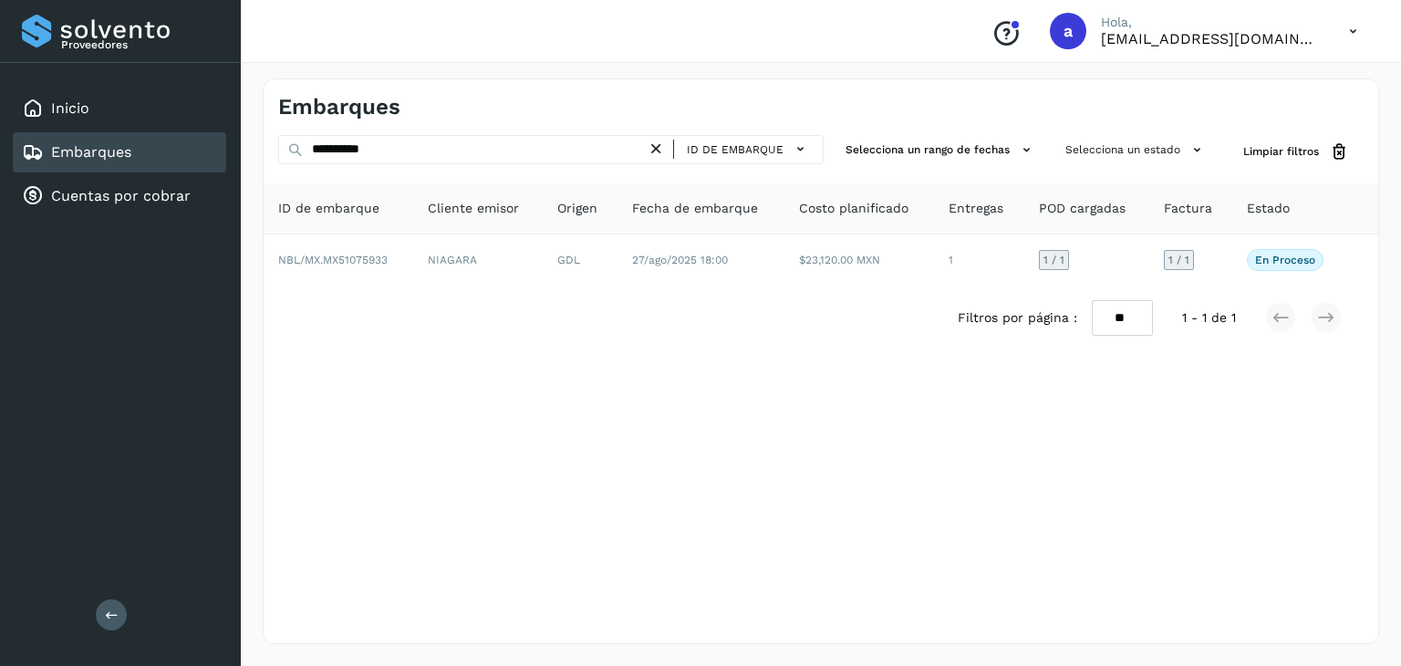
click at [666, 151] on icon at bounding box center [656, 149] width 19 height 19
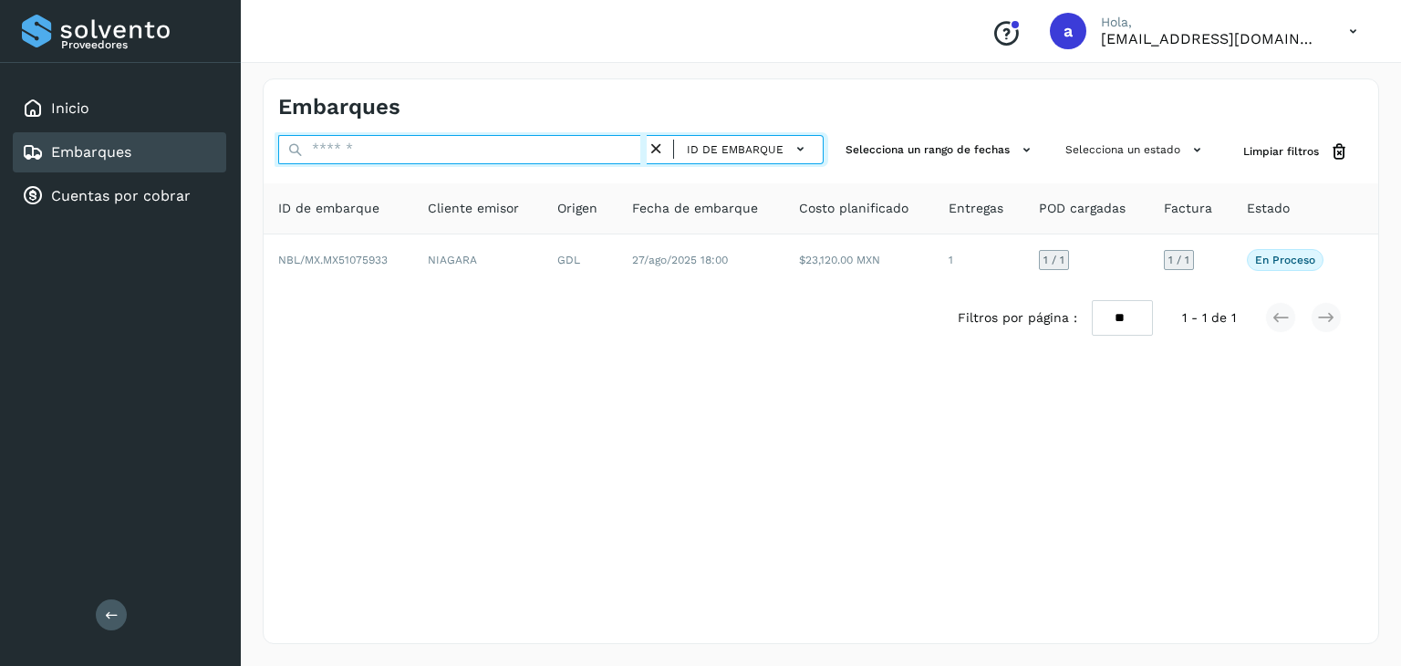
click at [454, 149] on input "text" at bounding box center [462, 149] width 369 height 29
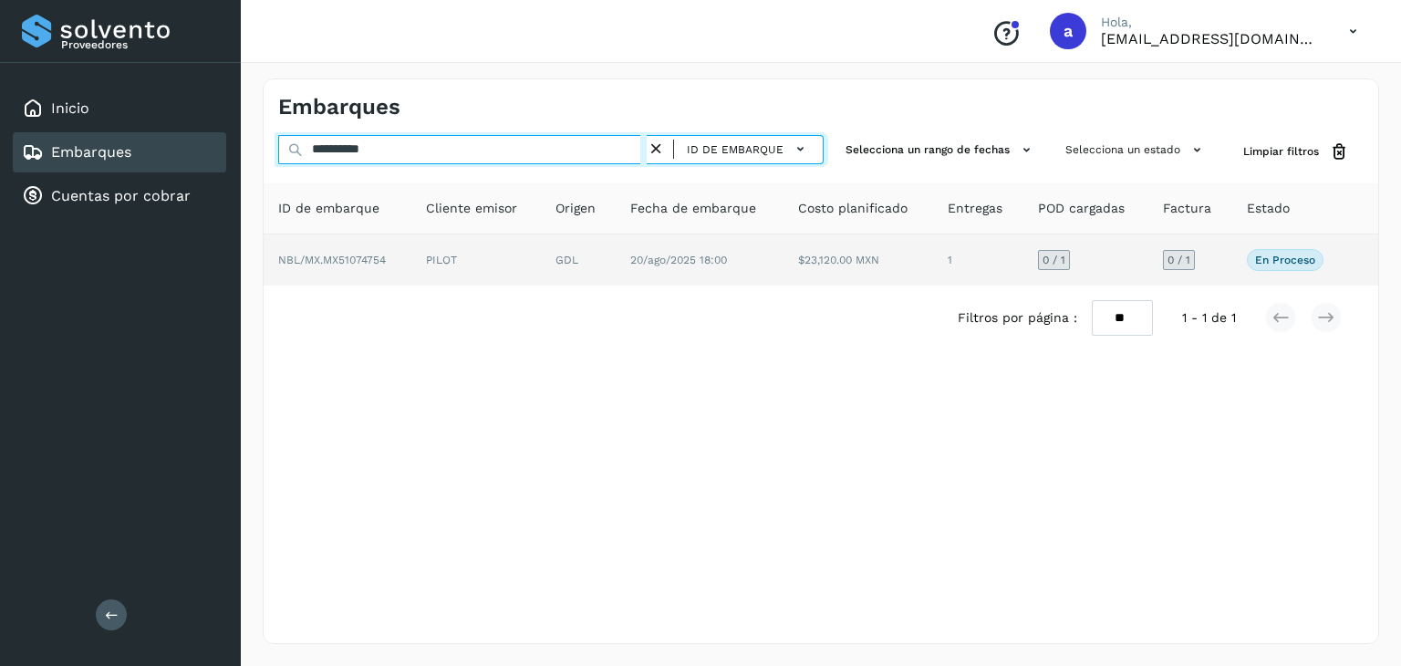
type input "**********"
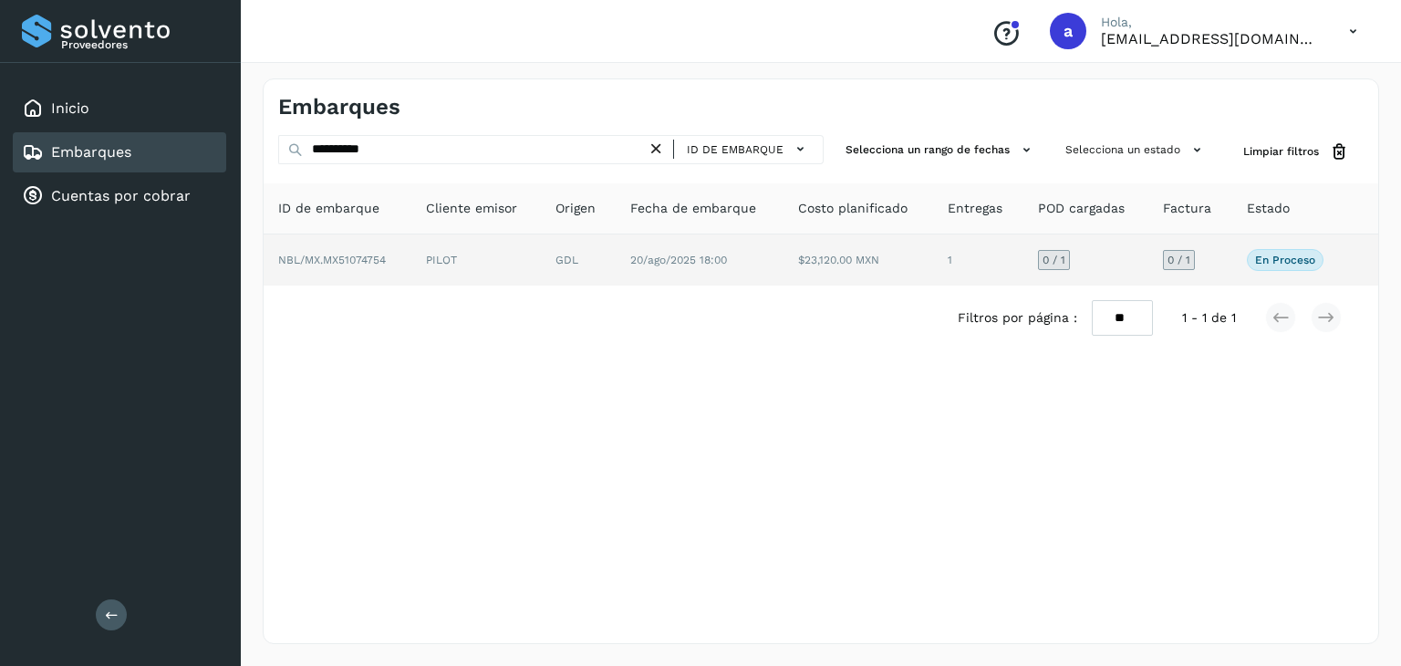
click at [674, 265] on td "20/ago/2025 18:00" at bounding box center [700, 259] width 168 height 51
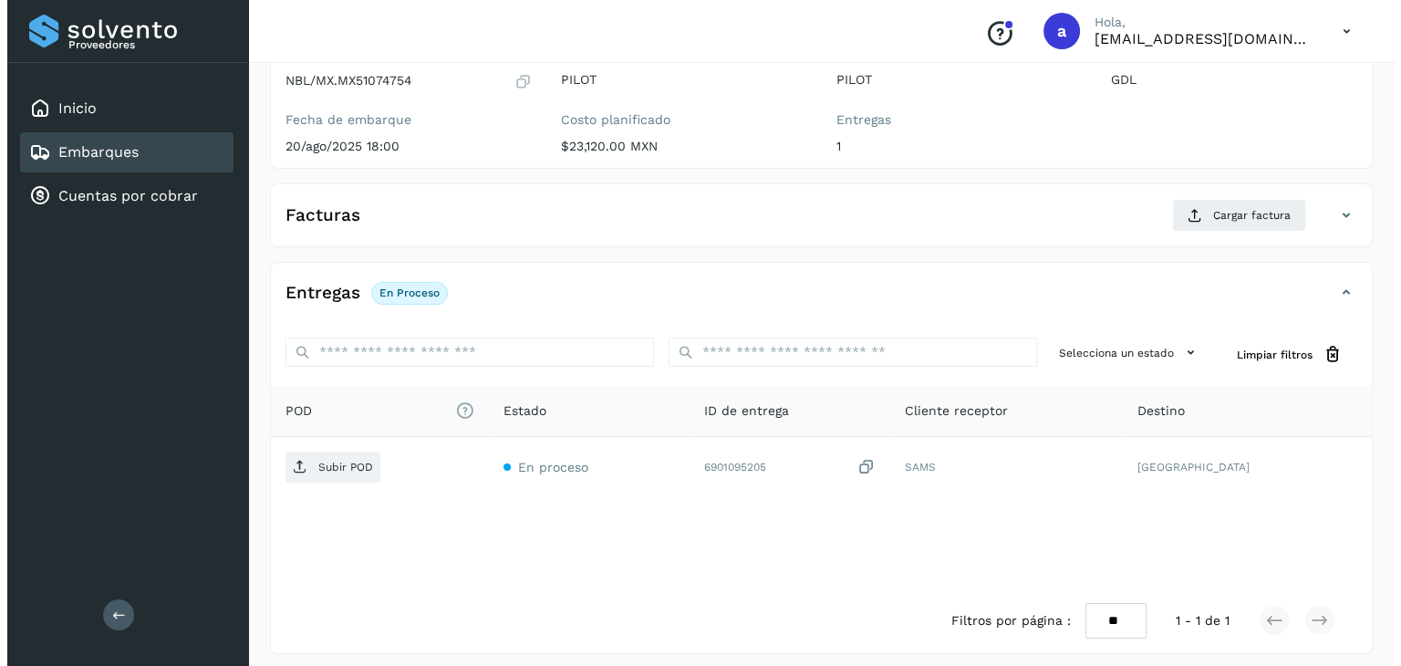
scroll to position [201, 0]
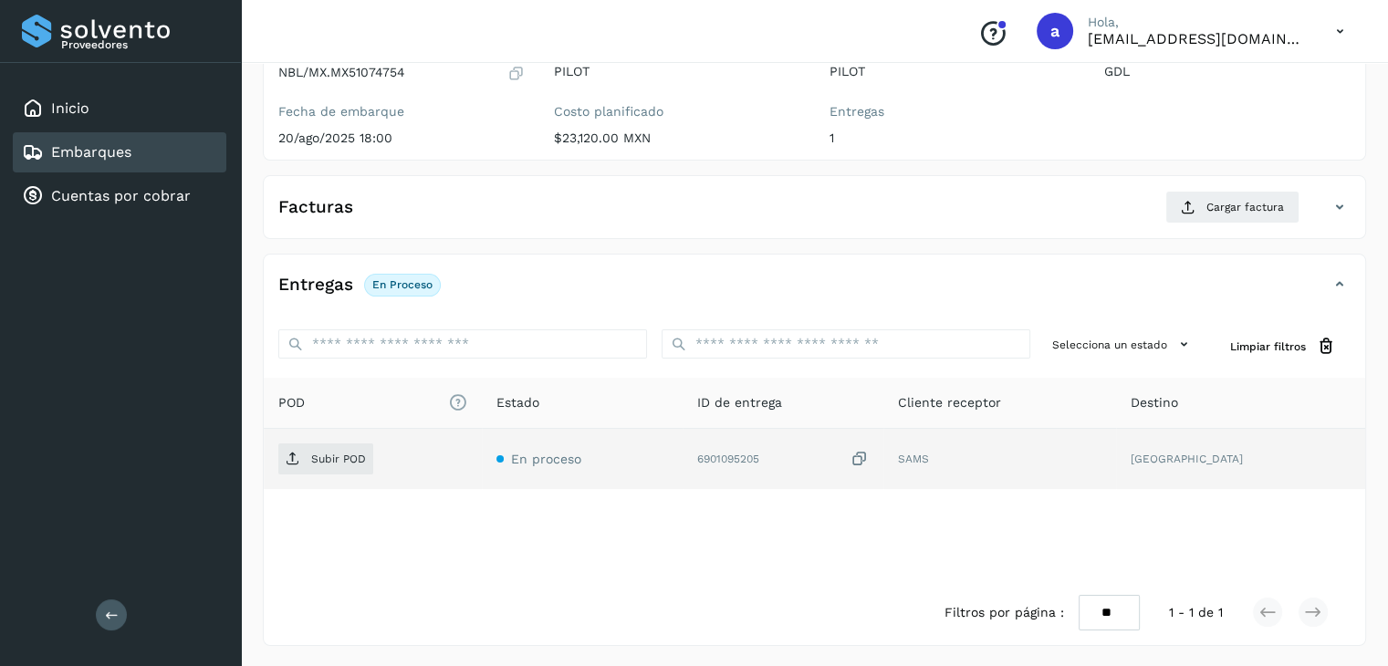
click at [869, 457] on icon at bounding box center [859, 459] width 18 height 19
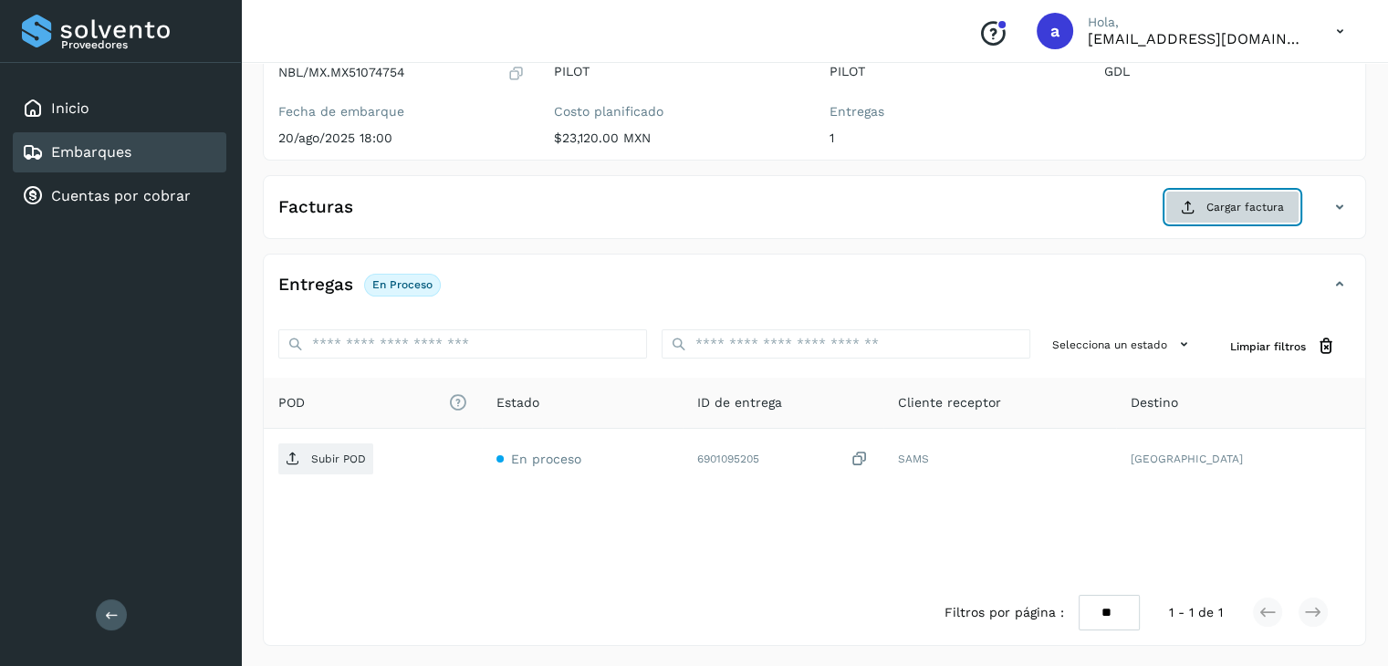
click at [1218, 203] on span "Cargar factura" at bounding box center [1245, 207] width 78 height 16
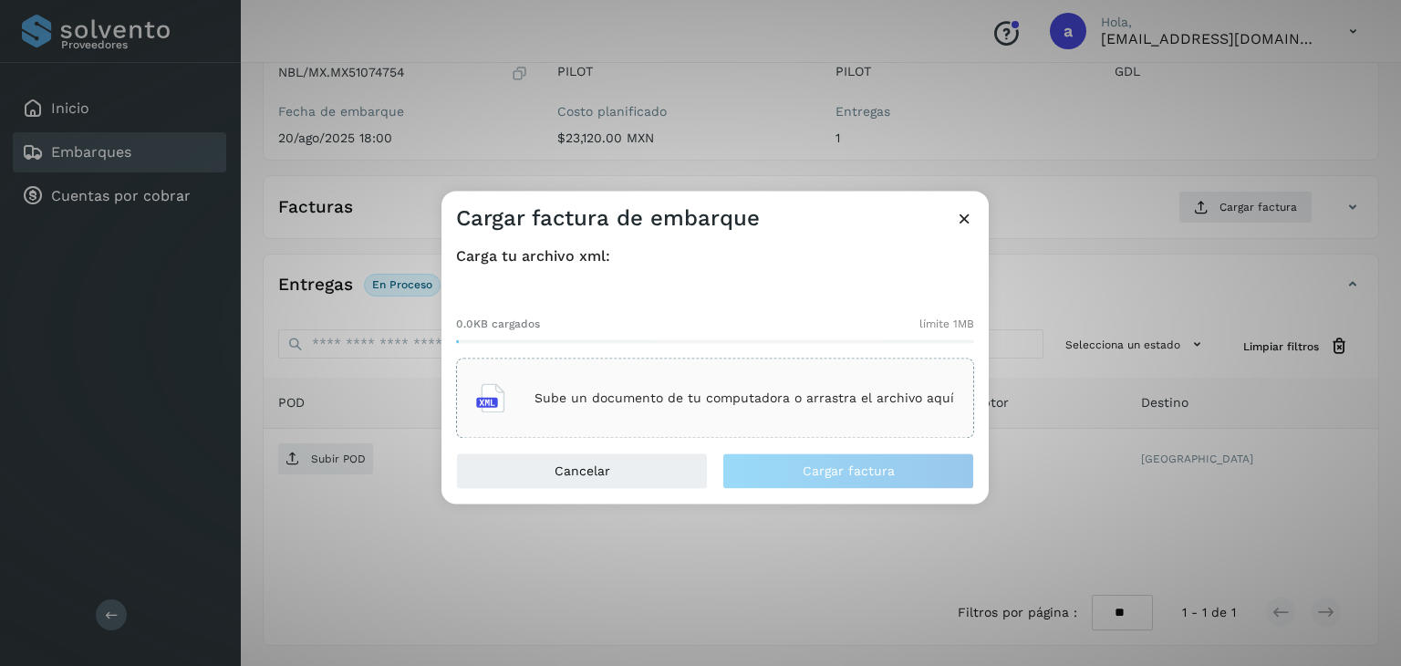
click at [593, 406] on div "Sube un documento de tu computadora o arrastra el archivo aquí" at bounding box center [715, 398] width 478 height 49
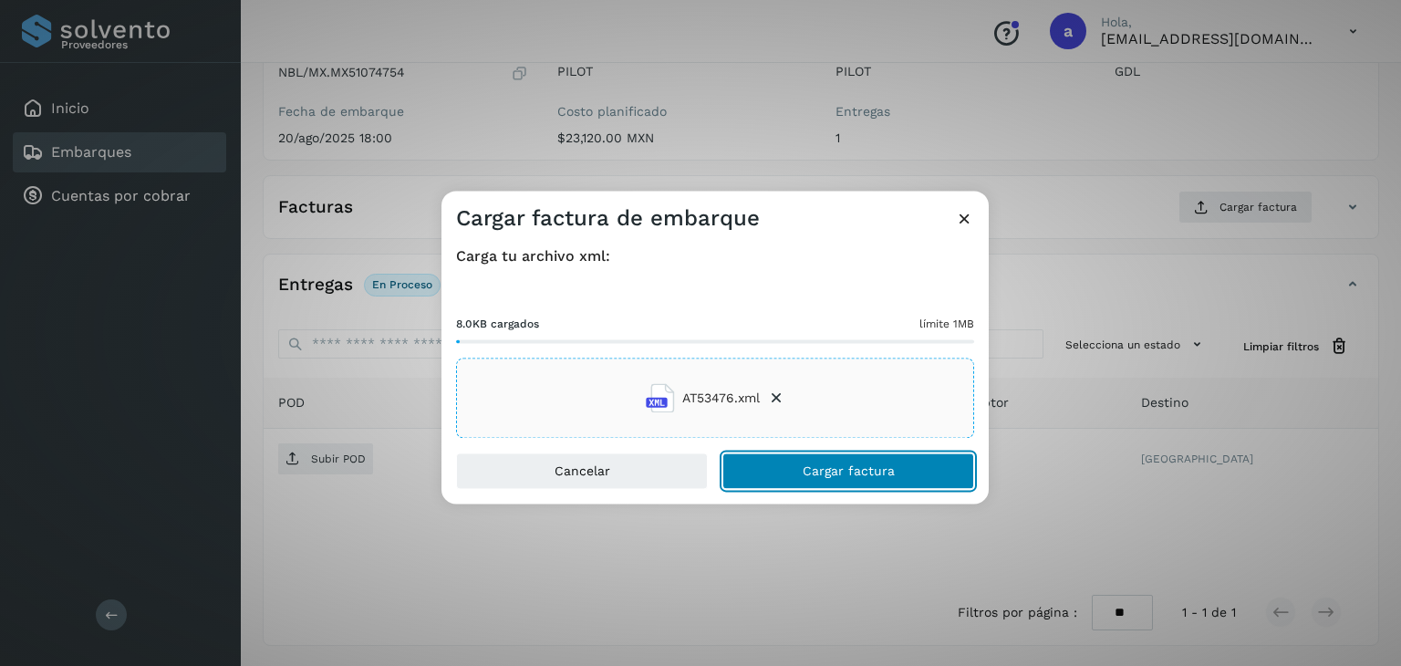
click at [853, 470] on span "Cargar factura" at bounding box center [849, 471] width 92 height 13
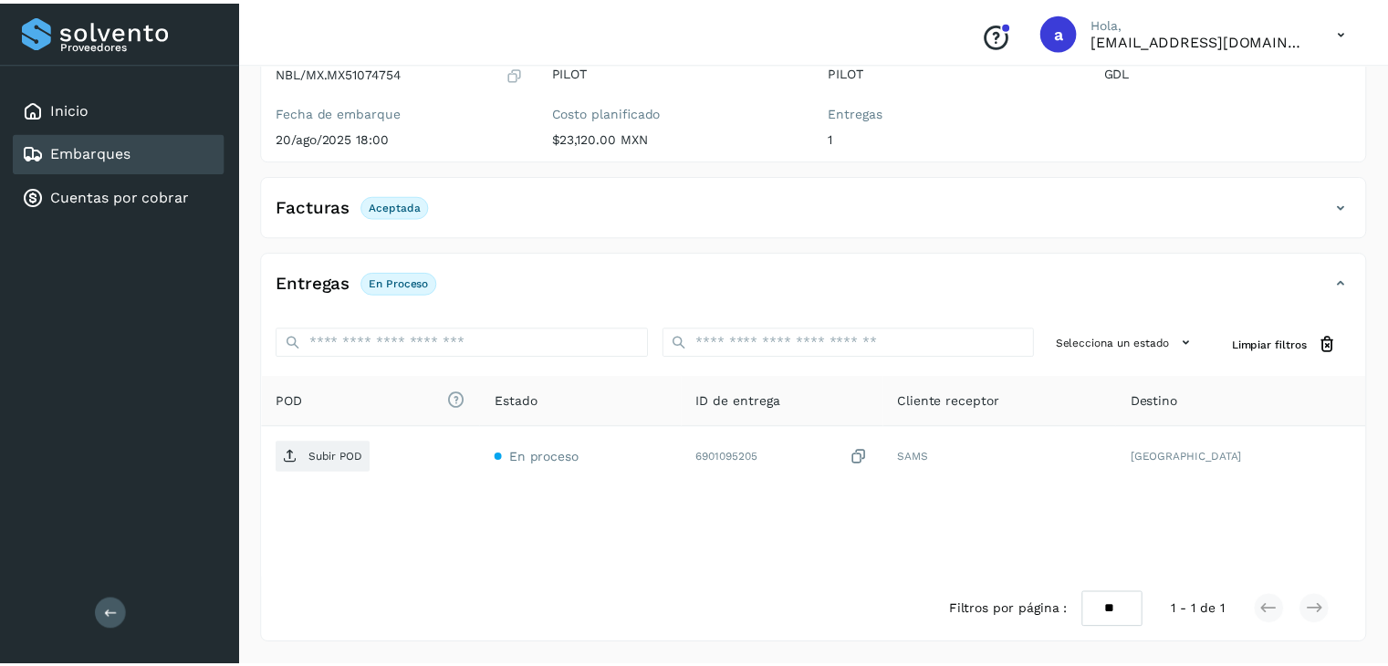
scroll to position [199, 0]
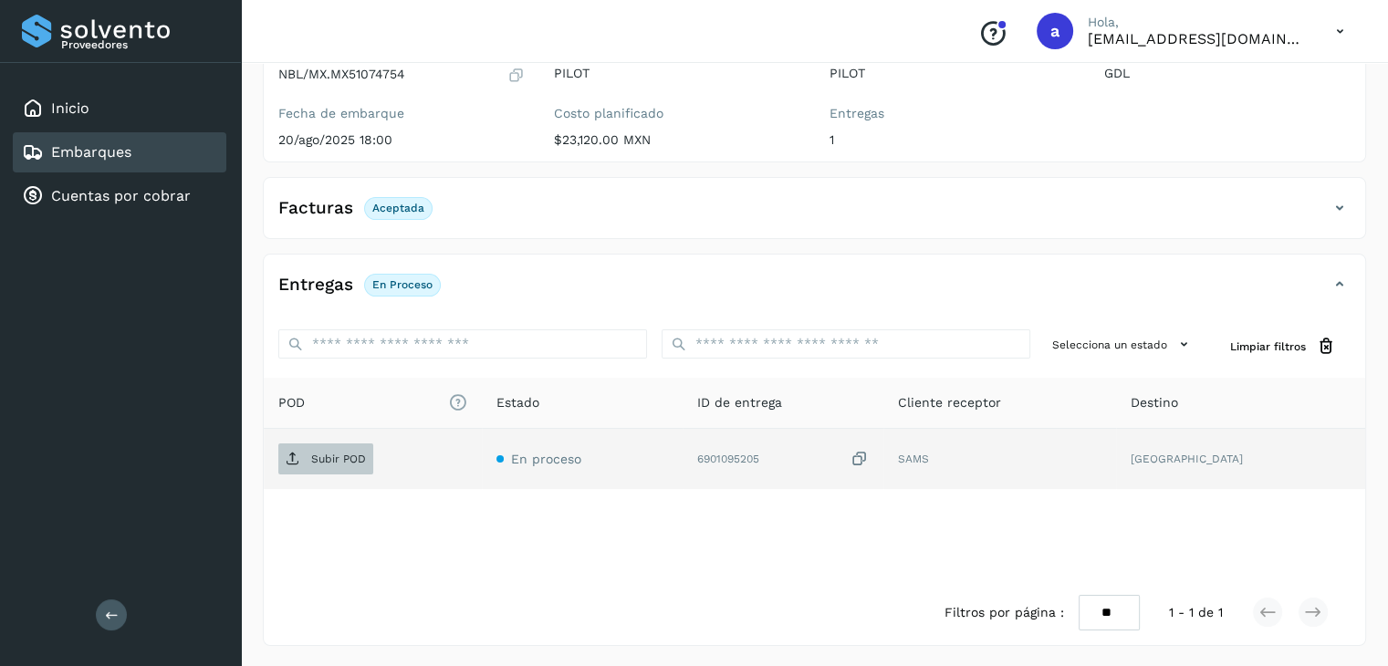
click at [338, 461] on p "Subir POD" at bounding box center [338, 459] width 55 height 13
click at [337, 458] on p "Subir POD" at bounding box center [338, 459] width 55 height 13
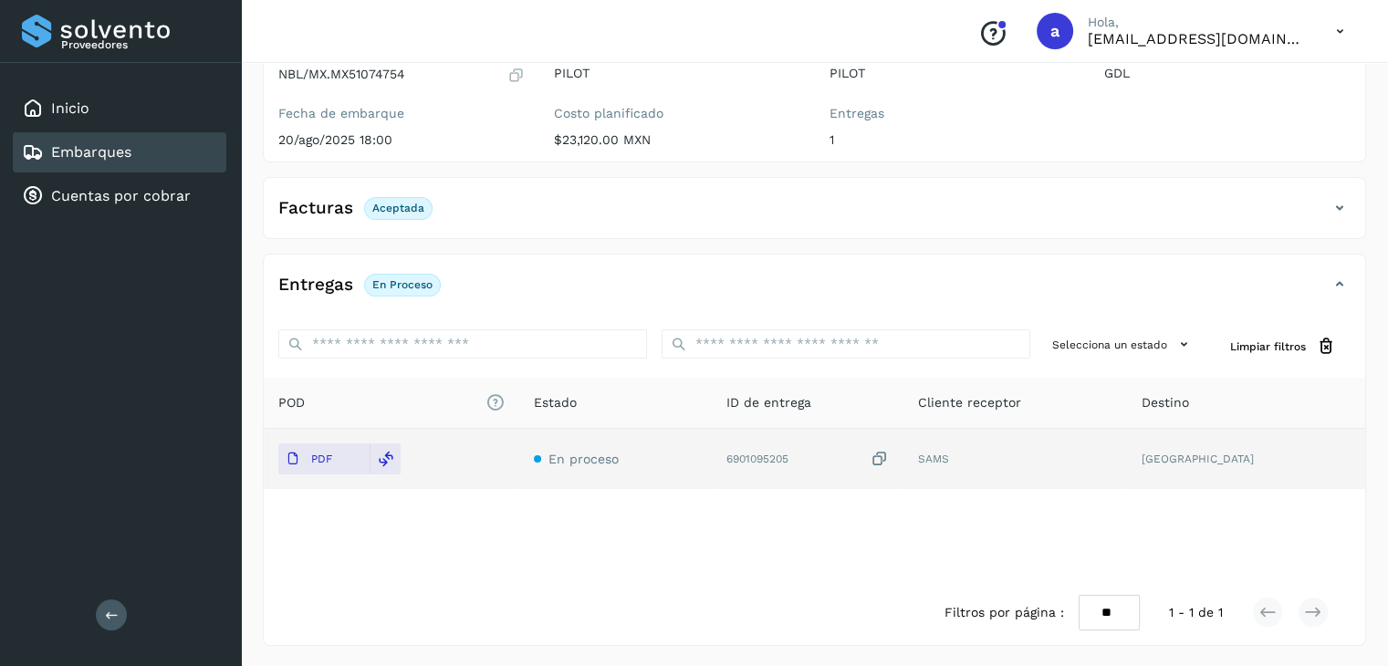
click at [67, 143] on link "Embarques" at bounding box center [91, 151] width 80 height 17
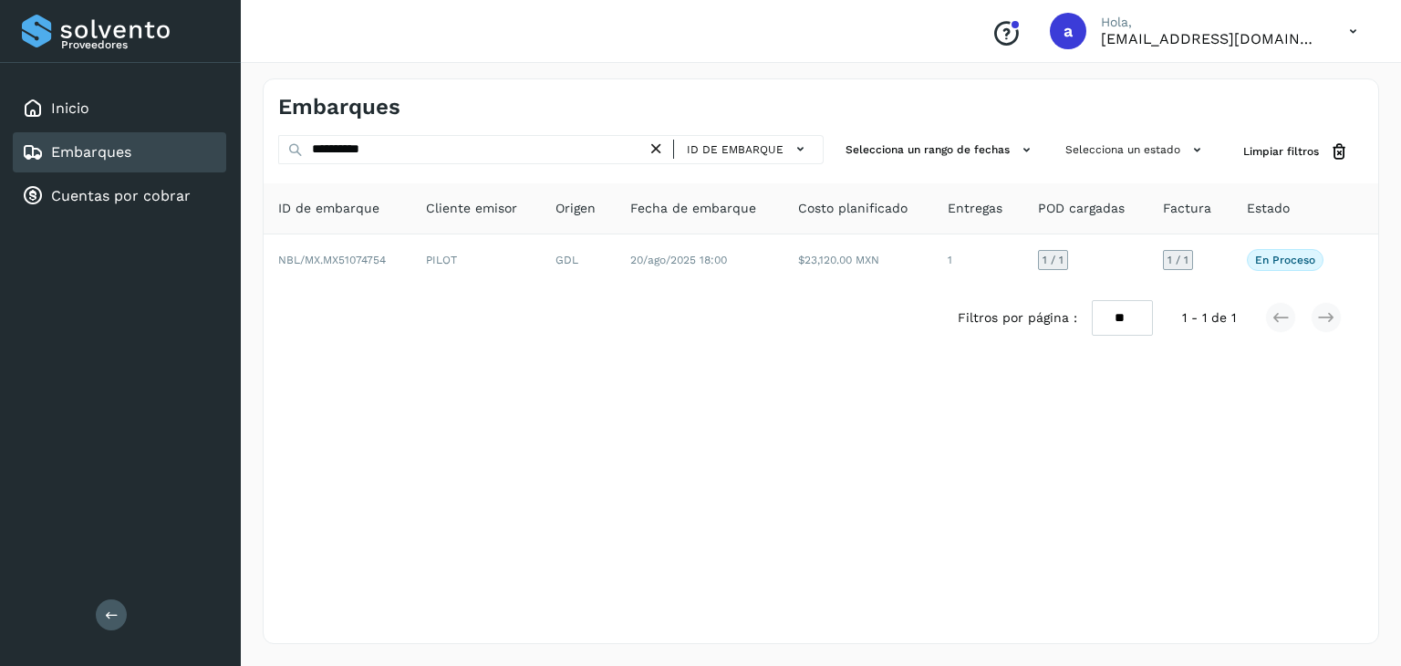
click at [666, 151] on icon at bounding box center [656, 149] width 19 height 19
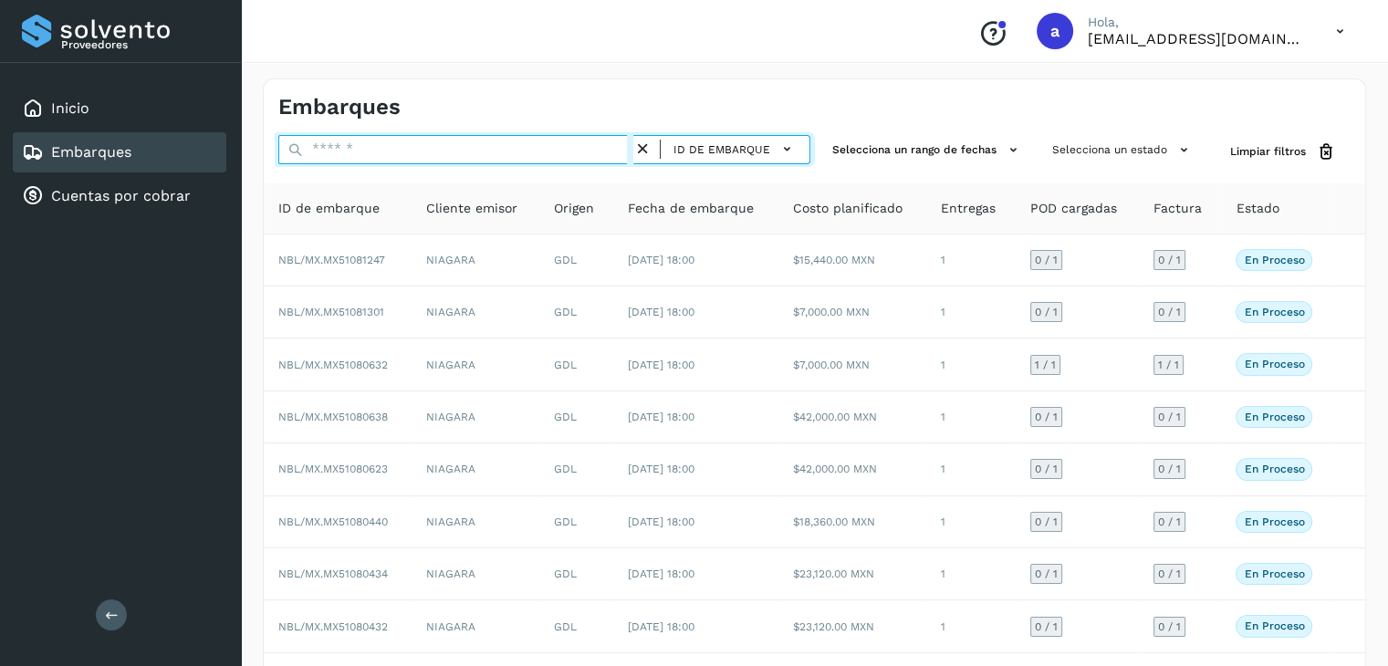
click at [598, 153] on input "text" at bounding box center [455, 149] width 355 height 29
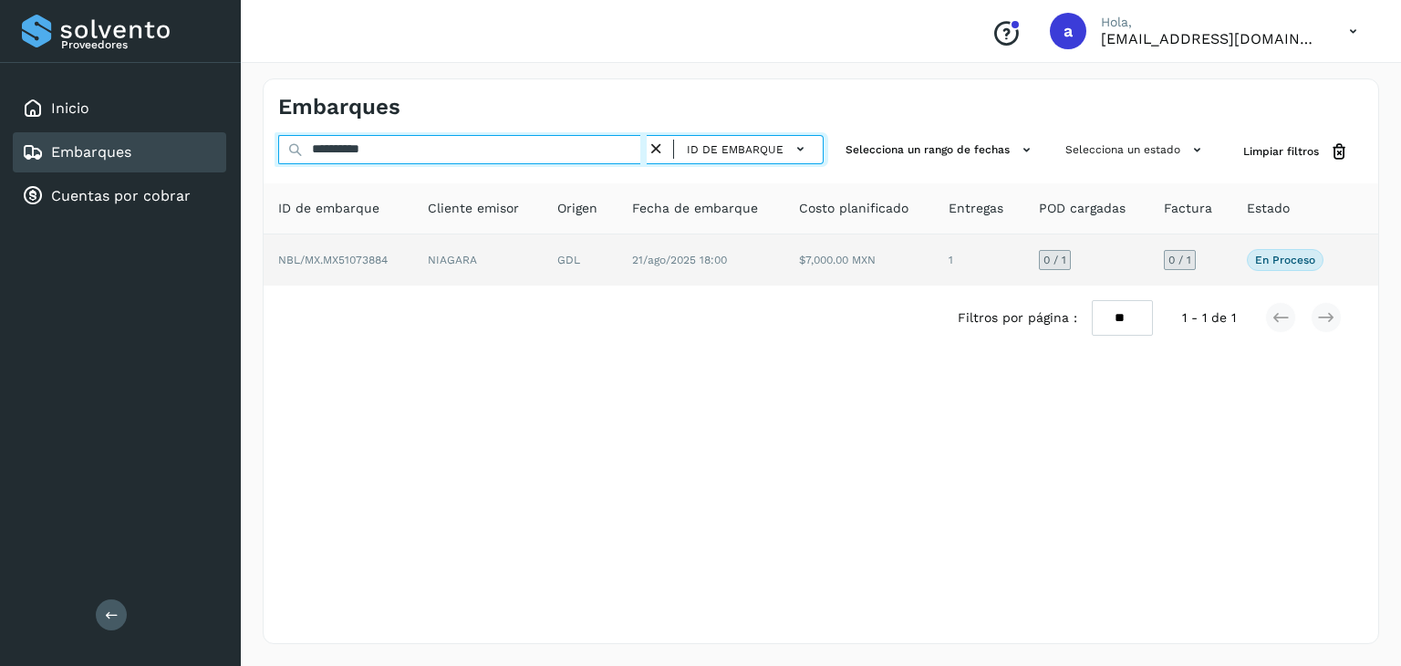
type input "**********"
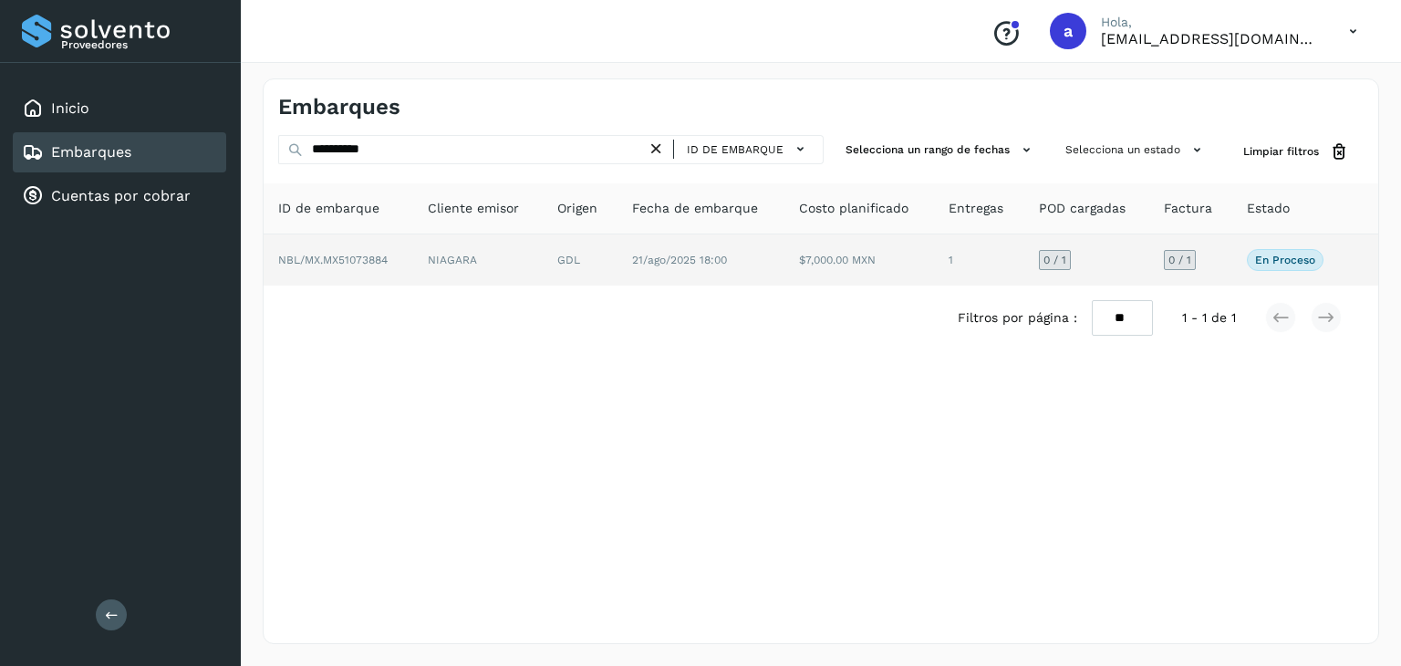
click at [695, 236] on td "21/ago/2025 18:00" at bounding box center [701, 259] width 167 height 51
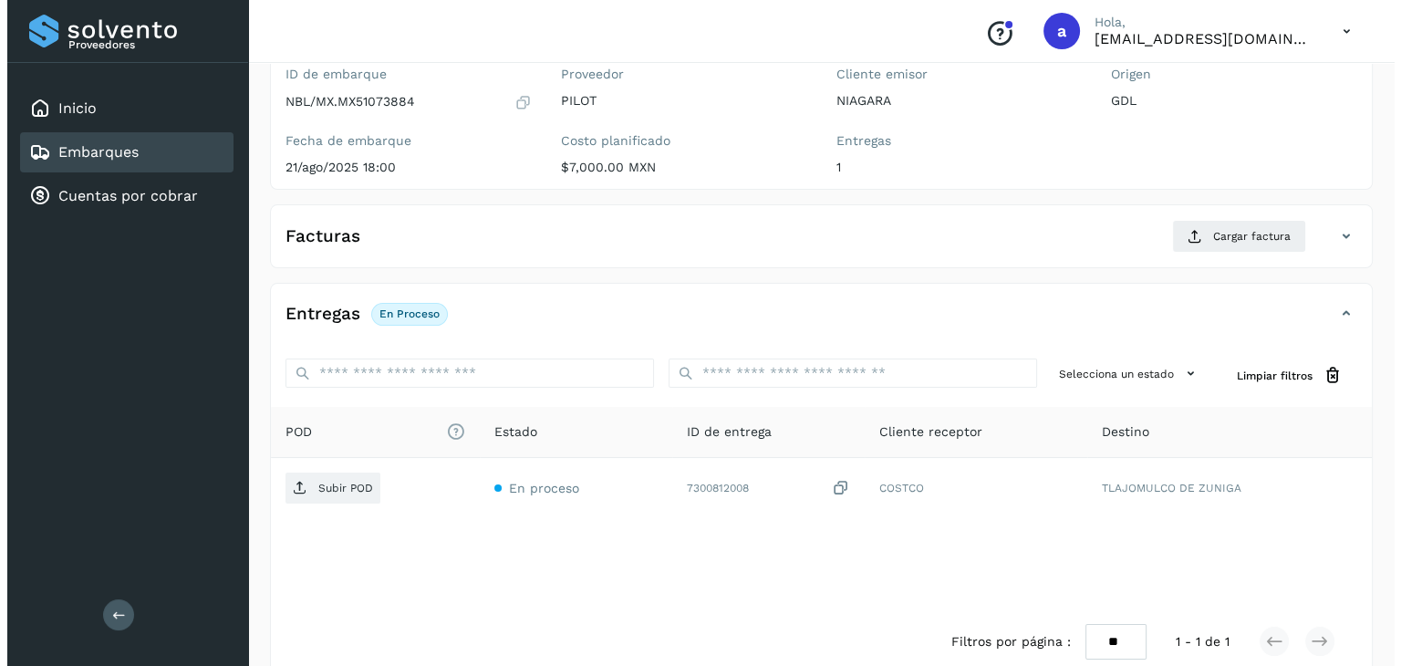
scroll to position [201, 0]
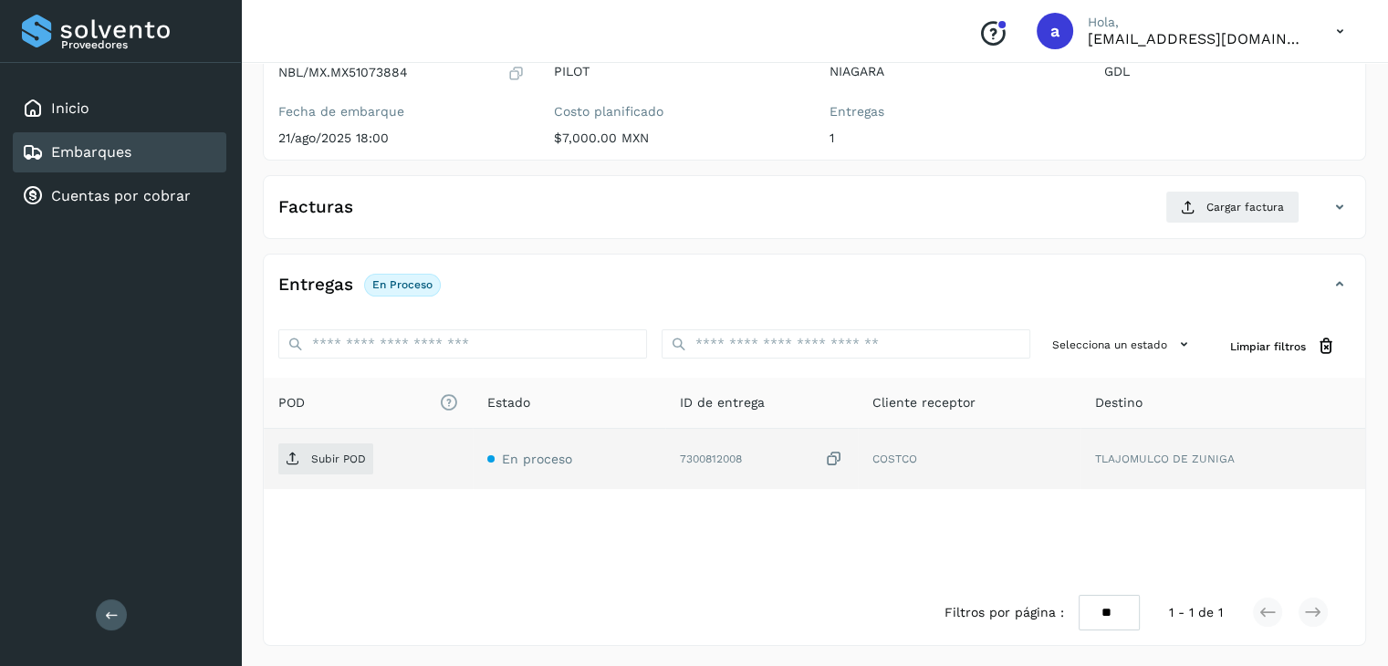
click at [838, 455] on icon at bounding box center [834, 459] width 18 height 19
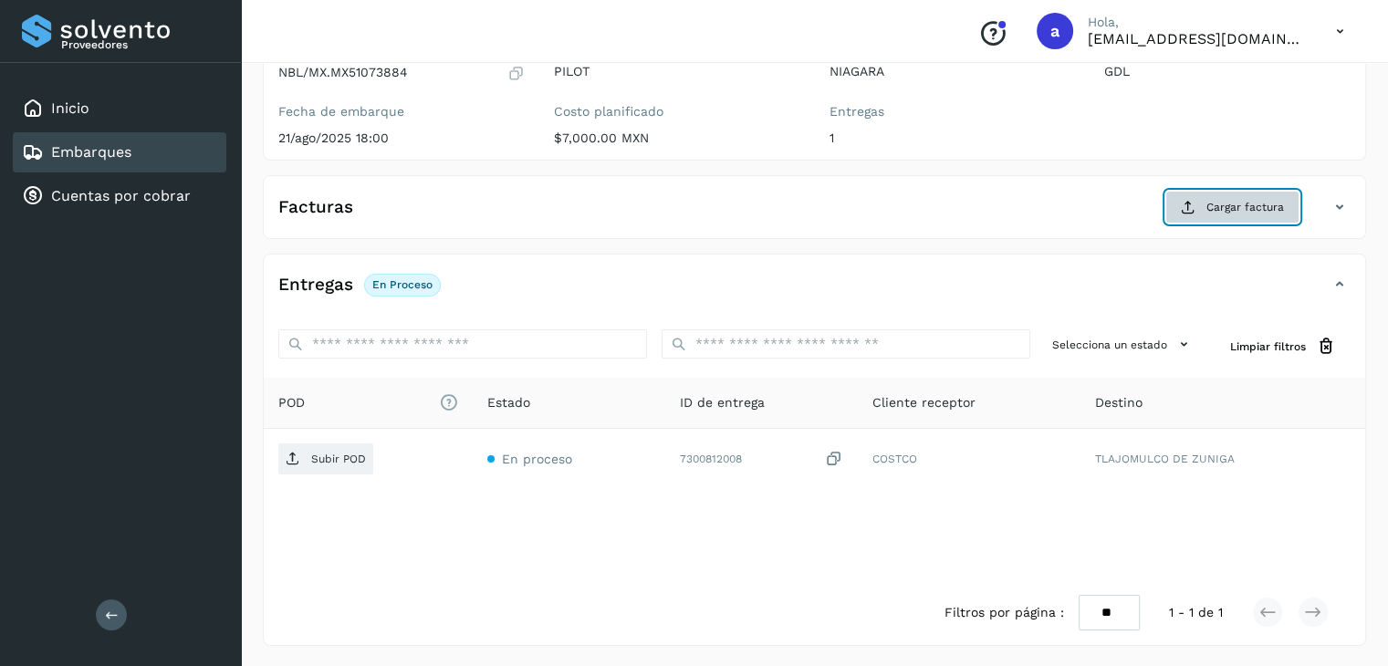
click at [1222, 205] on span "Cargar factura" at bounding box center [1245, 207] width 78 height 16
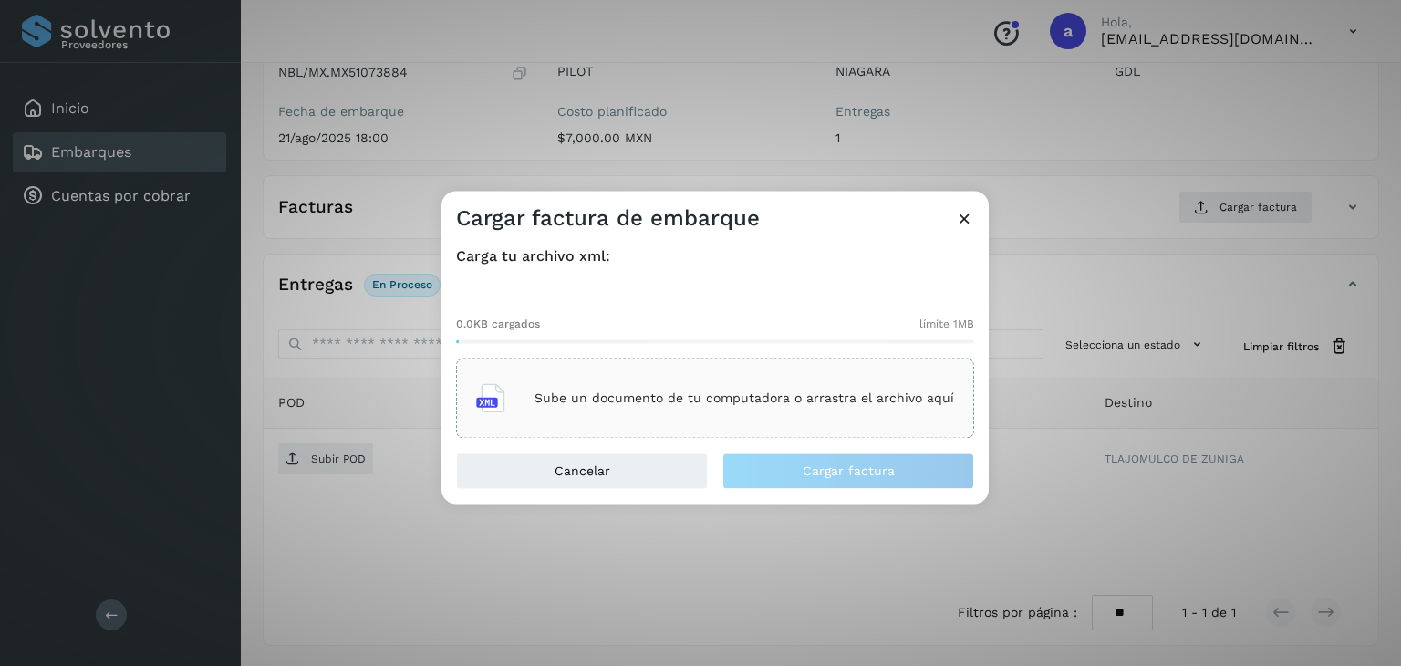
click at [621, 399] on p "Sube un documento de tu computadora o arrastra el archivo aquí" at bounding box center [745, 398] width 420 height 16
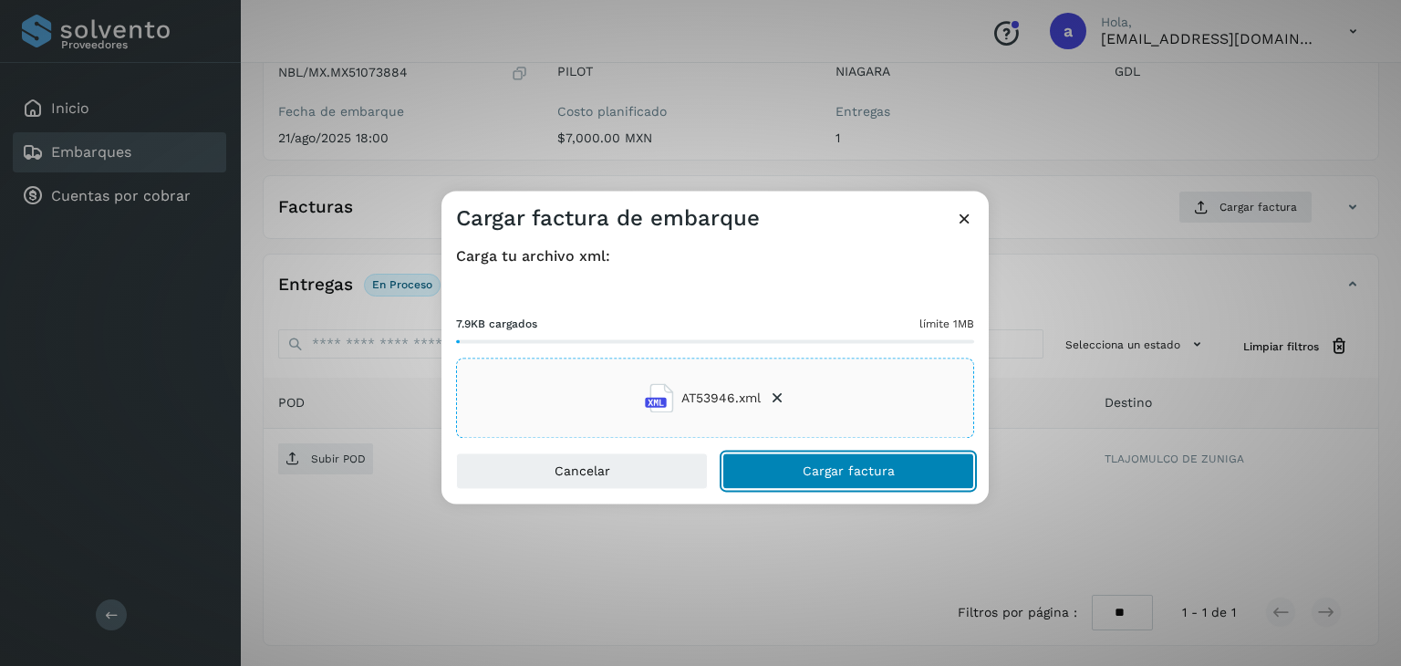
click at [807, 453] on button "Cargar factura" at bounding box center [849, 471] width 252 height 36
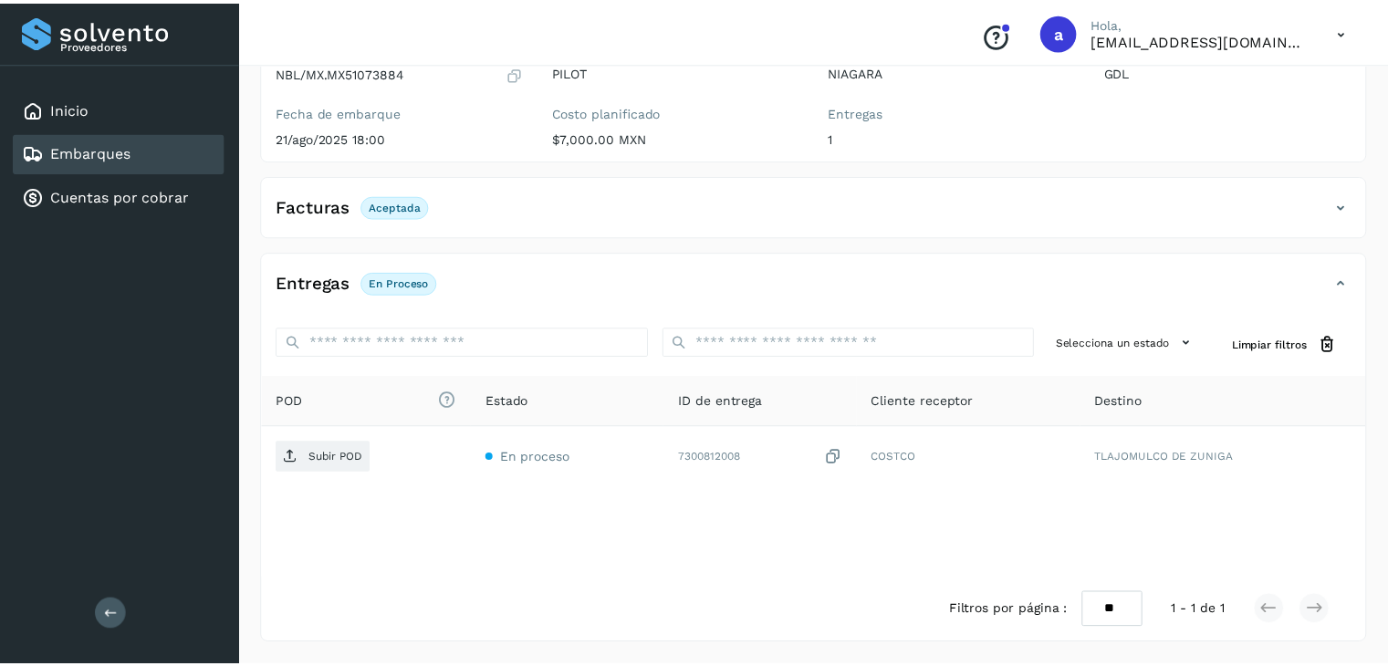
scroll to position [199, 0]
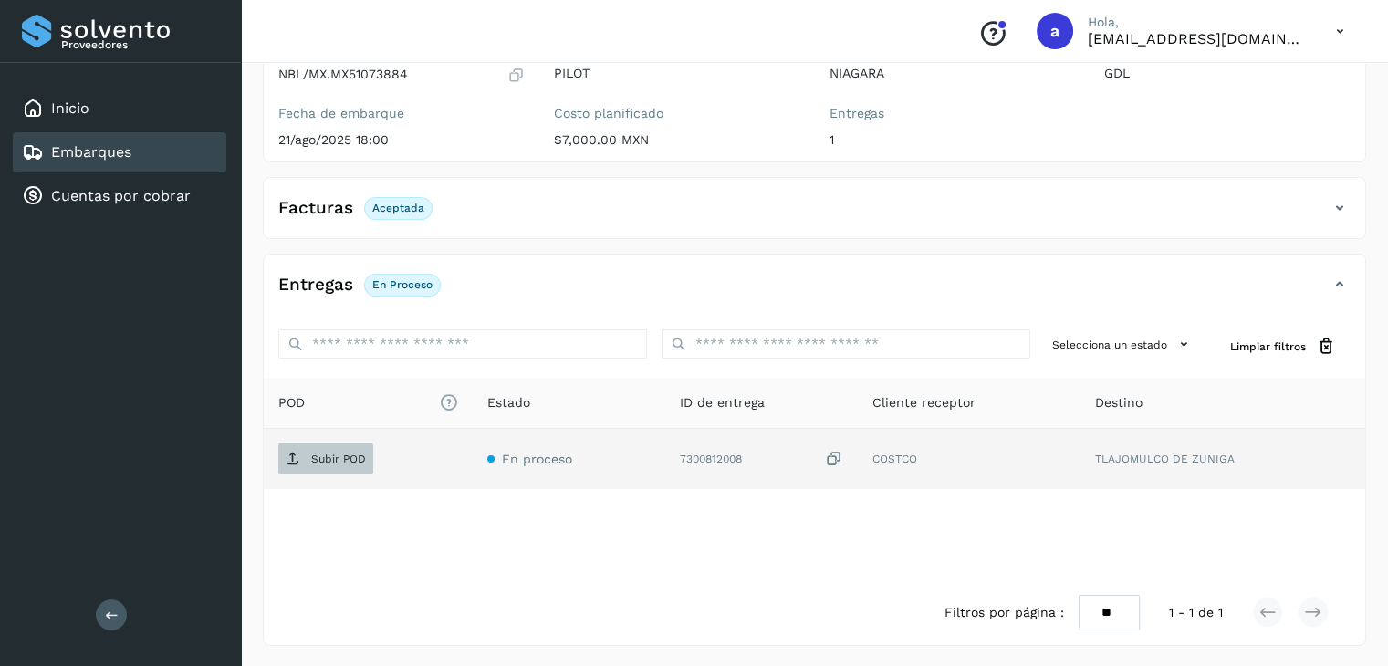
click at [336, 458] on p "Subir POD" at bounding box center [338, 459] width 55 height 13
click at [357, 458] on p "Subir POD" at bounding box center [338, 459] width 55 height 13
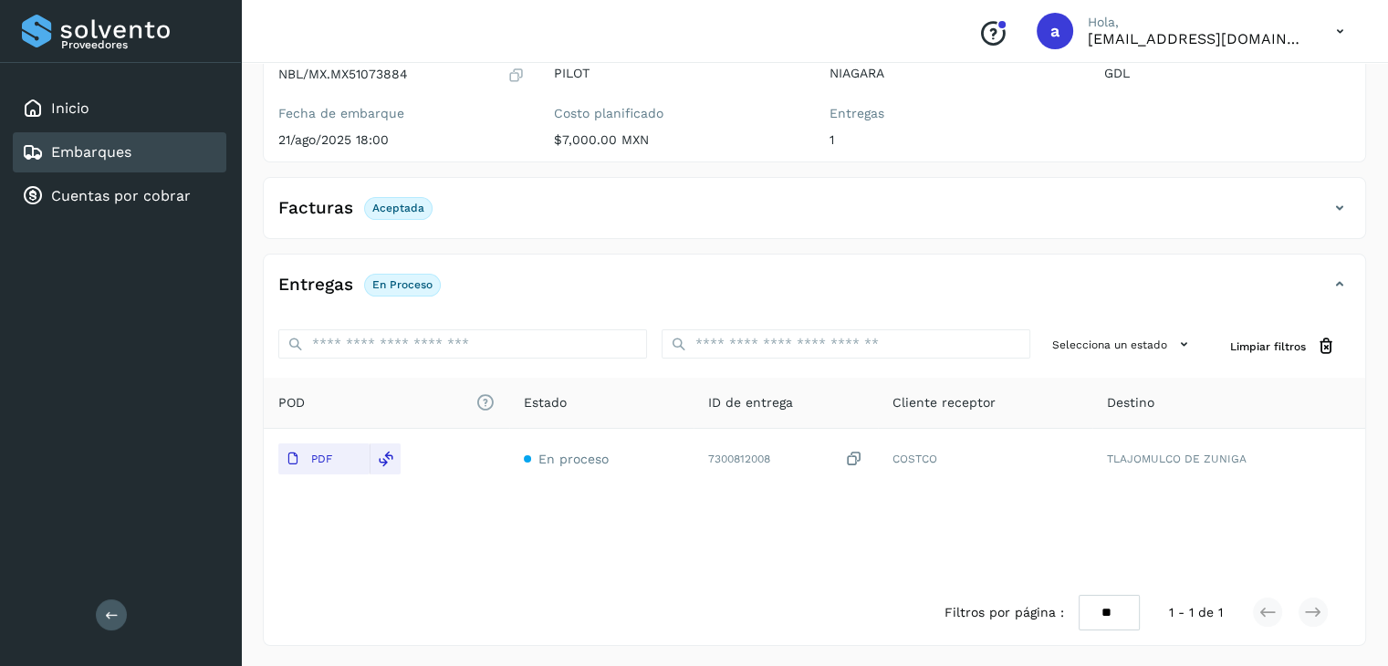
click at [157, 147] on div "Embarques" at bounding box center [119, 152] width 213 height 40
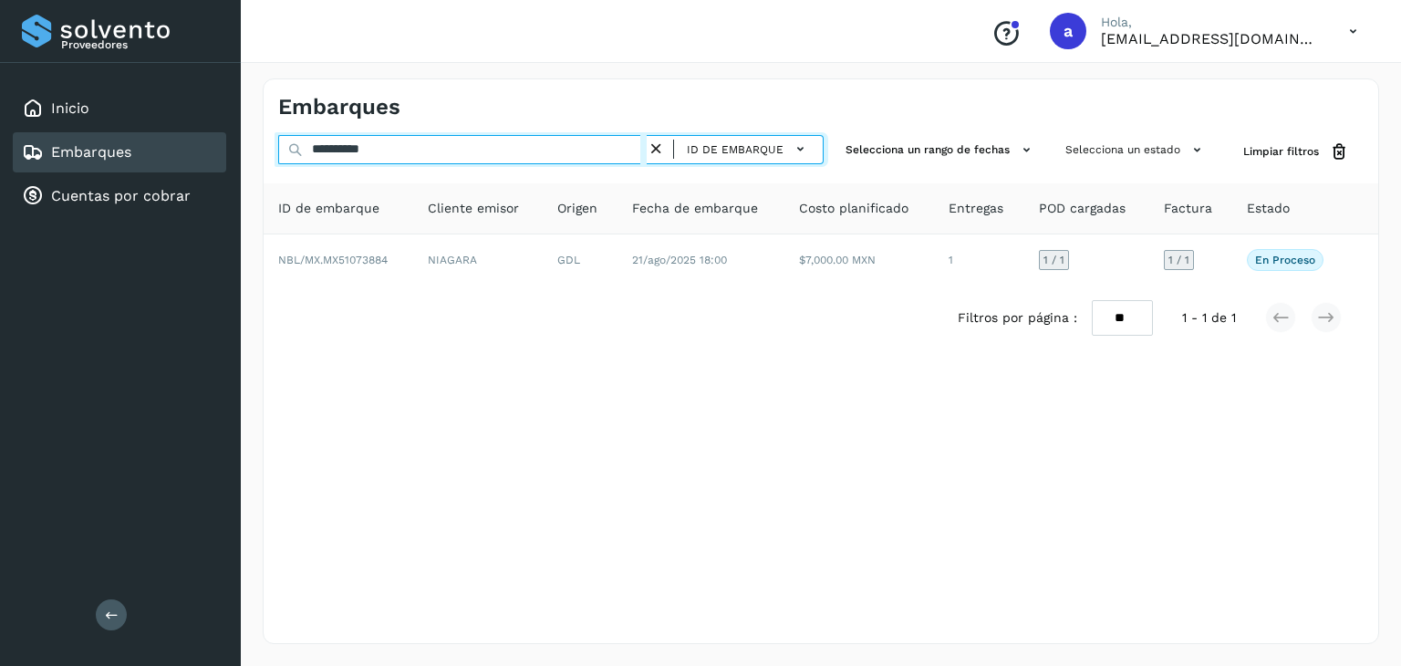
click at [602, 151] on input "**********" at bounding box center [462, 149] width 369 height 29
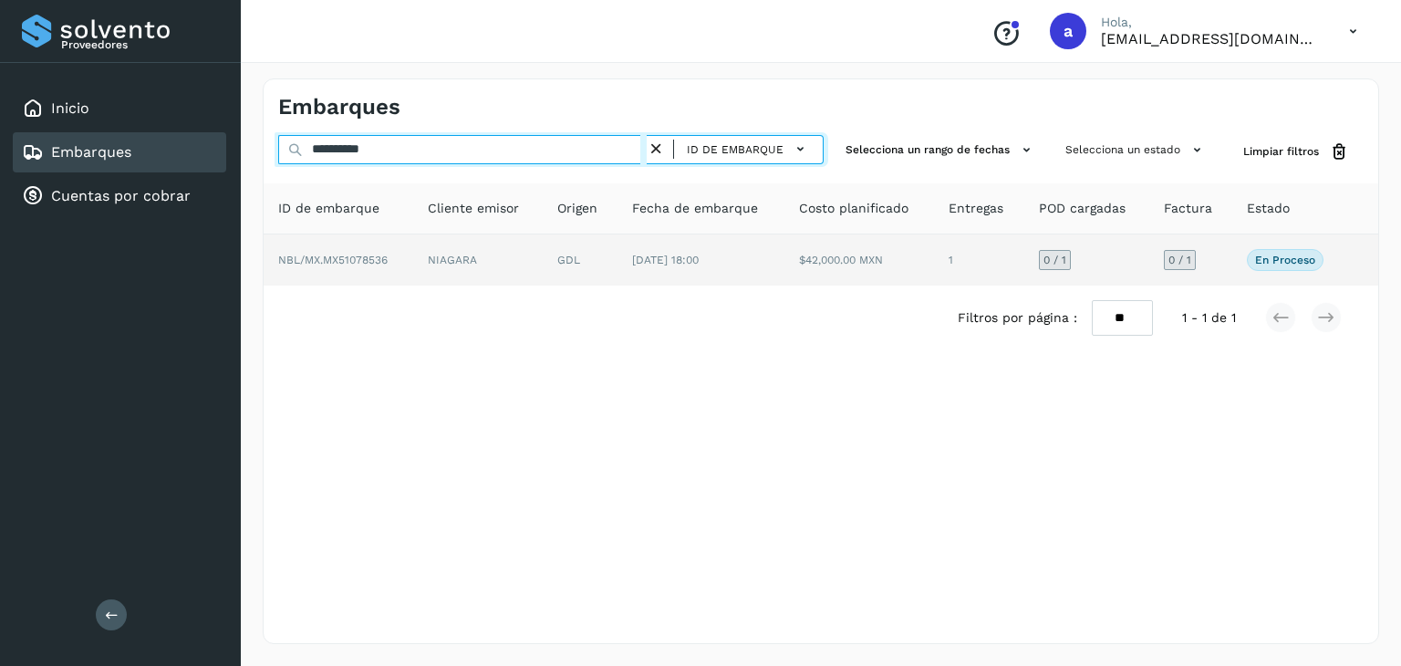
type input "**********"
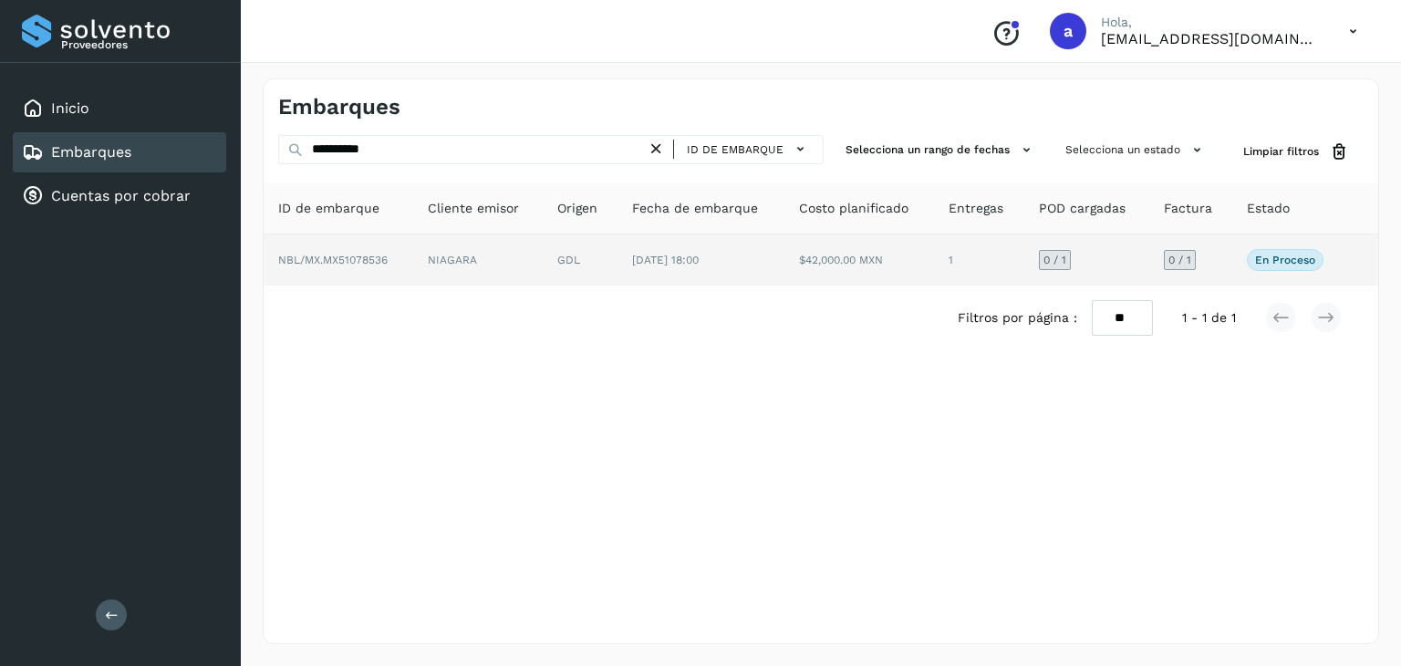
click at [640, 267] on td "[DATE] 18:00" at bounding box center [701, 259] width 167 height 51
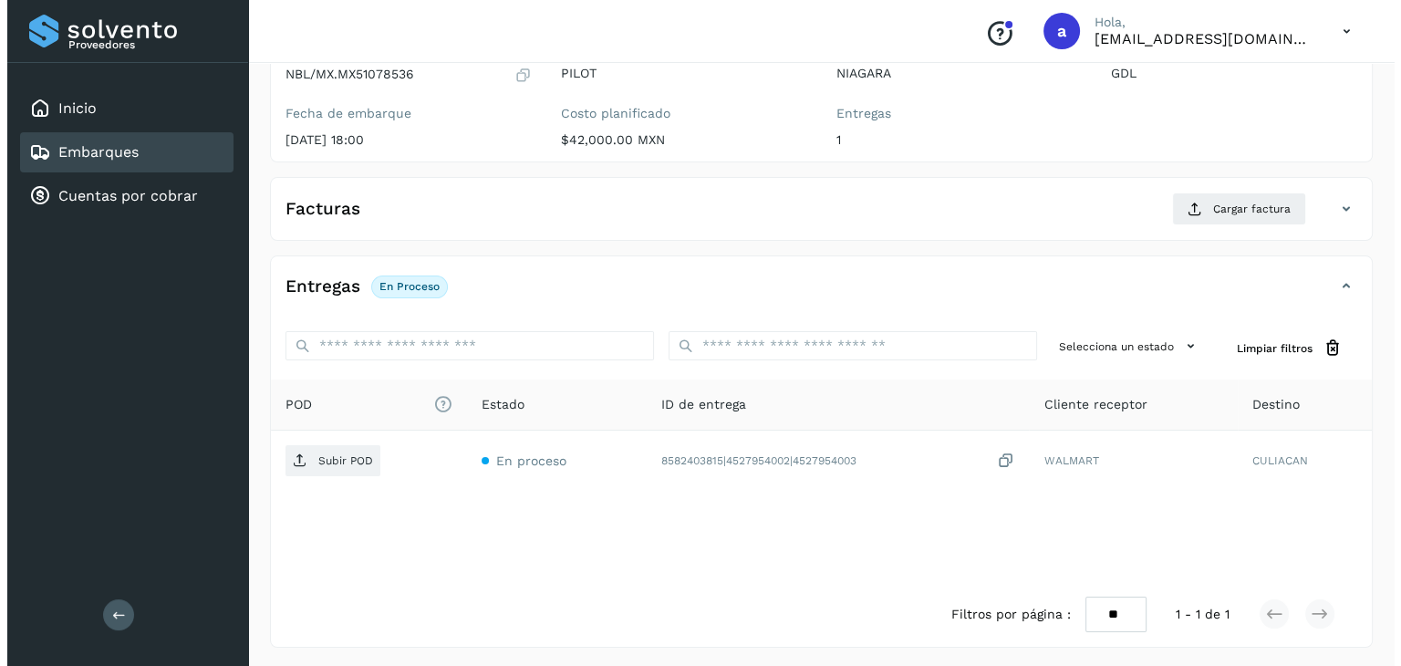
scroll to position [201, 0]
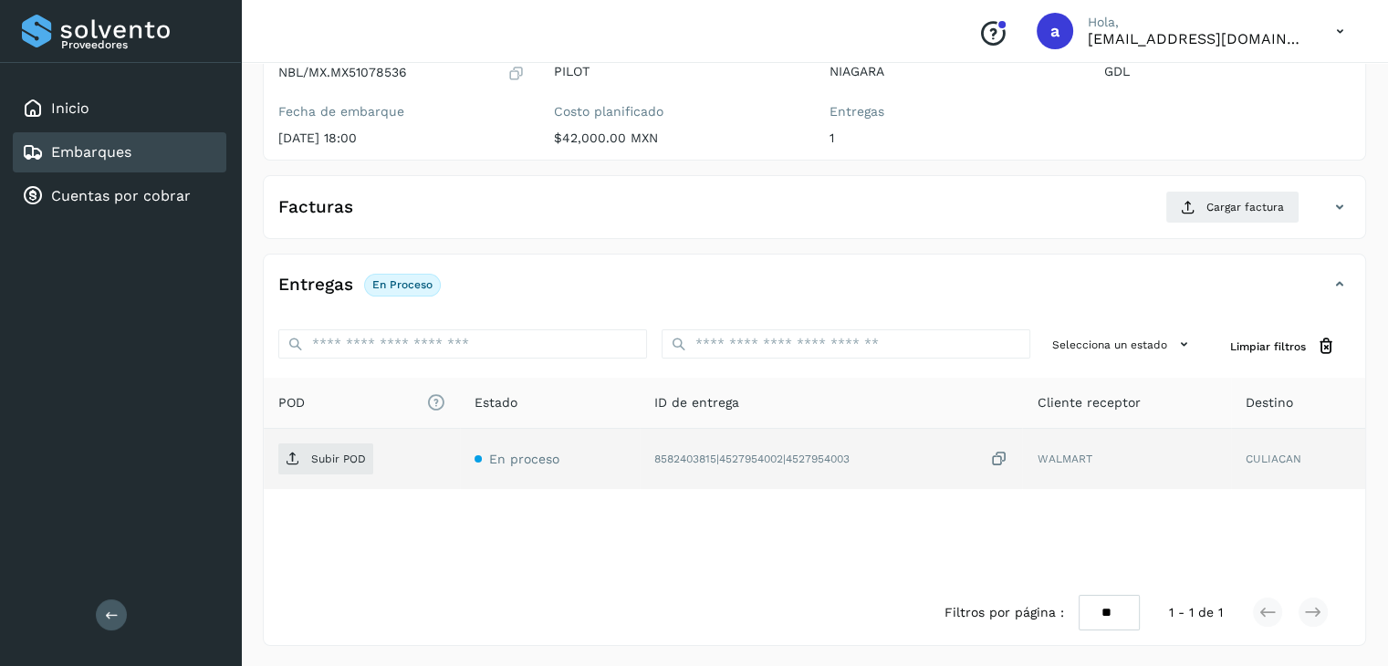
click at [1007, 454] on icon at bounding box center [998, 459] width 18 height 19
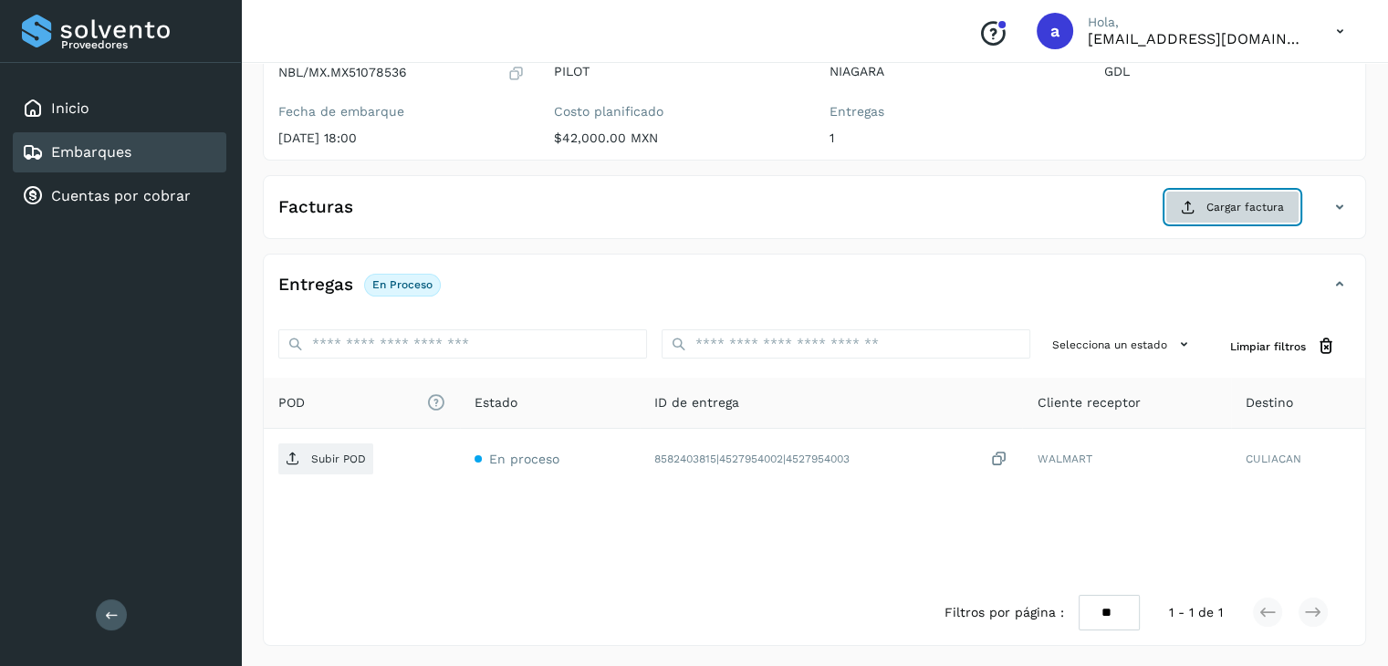
click at [1232, 203] on span "Cargar factura" at bounding box center [1245, 207] width 78 height 16
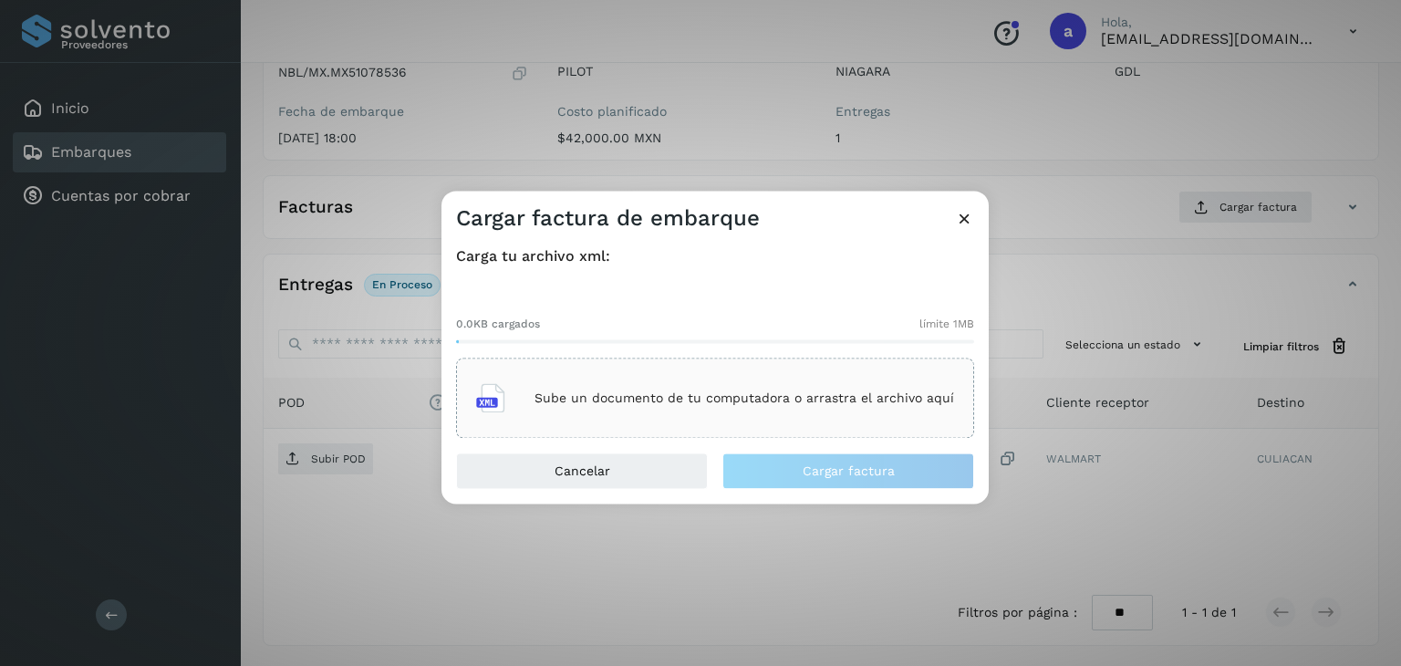
click at [667, 420] on div "Sube un documento de tu computadora o arrastra el archivo aquí" at bounding box center [715, 398] width 478 height 49
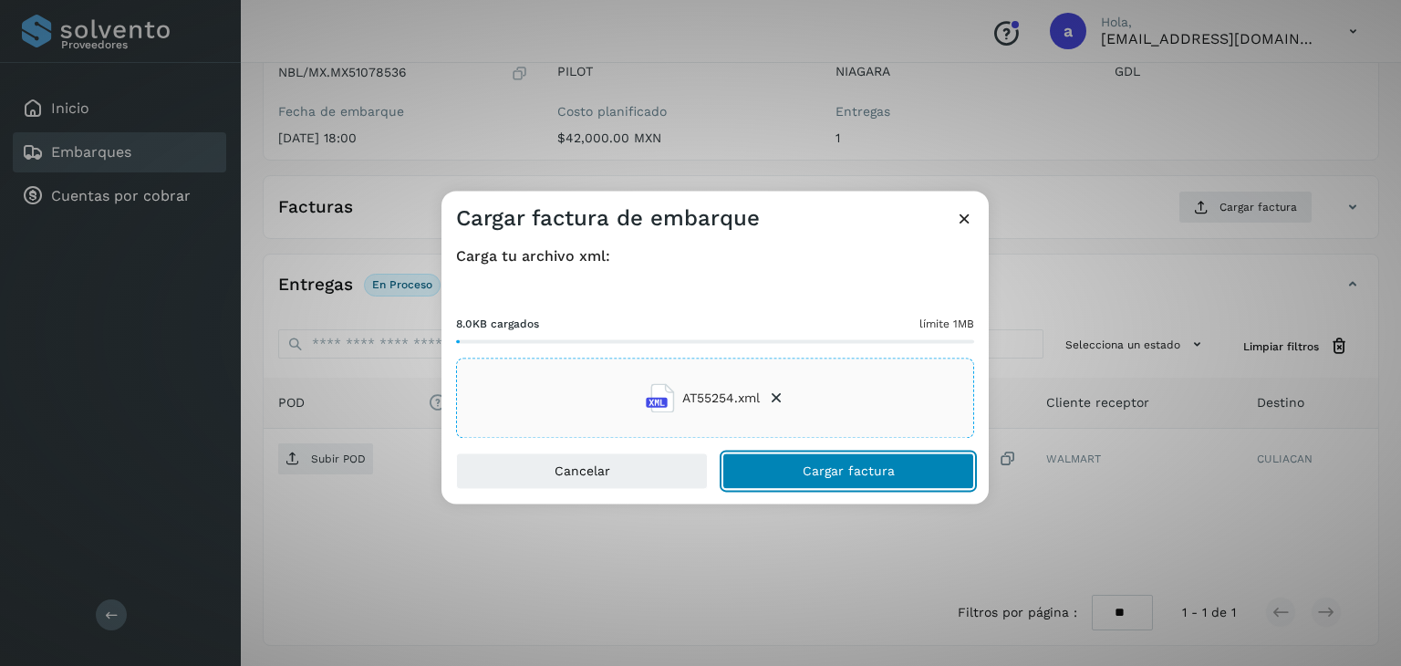
click at [788, 474] on button "Cargar factura" at bounding box center [849, 471] width 252 height 36
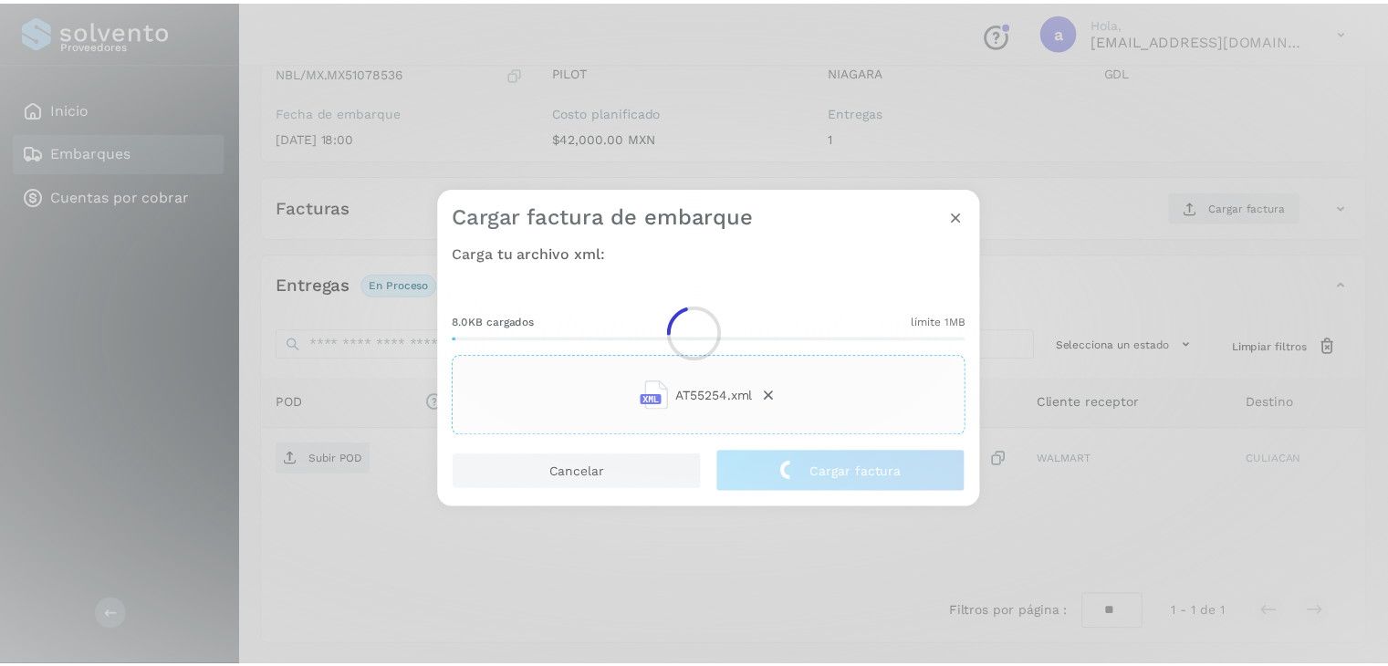
scroll to position [199, 0]
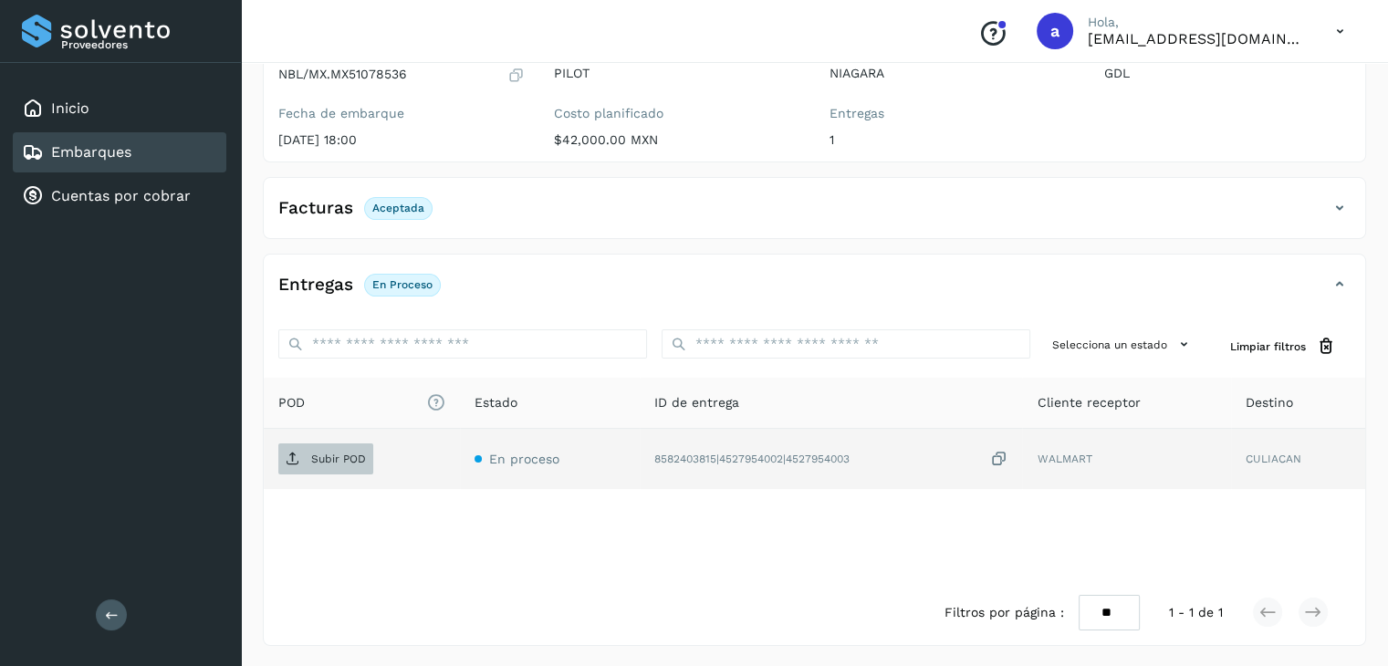
click at [347, 455] on p "Subir POD" at bounding box center [338, 459] width 55 height 13
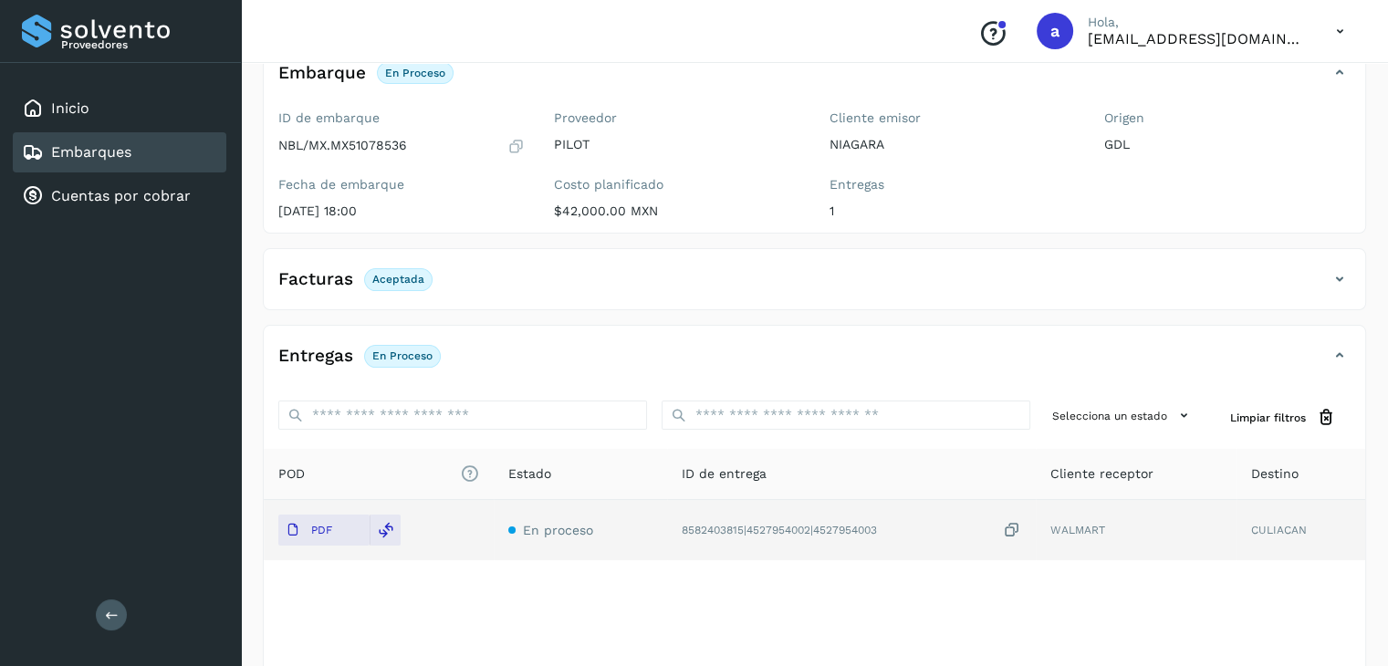
scroll to position [16, 0]
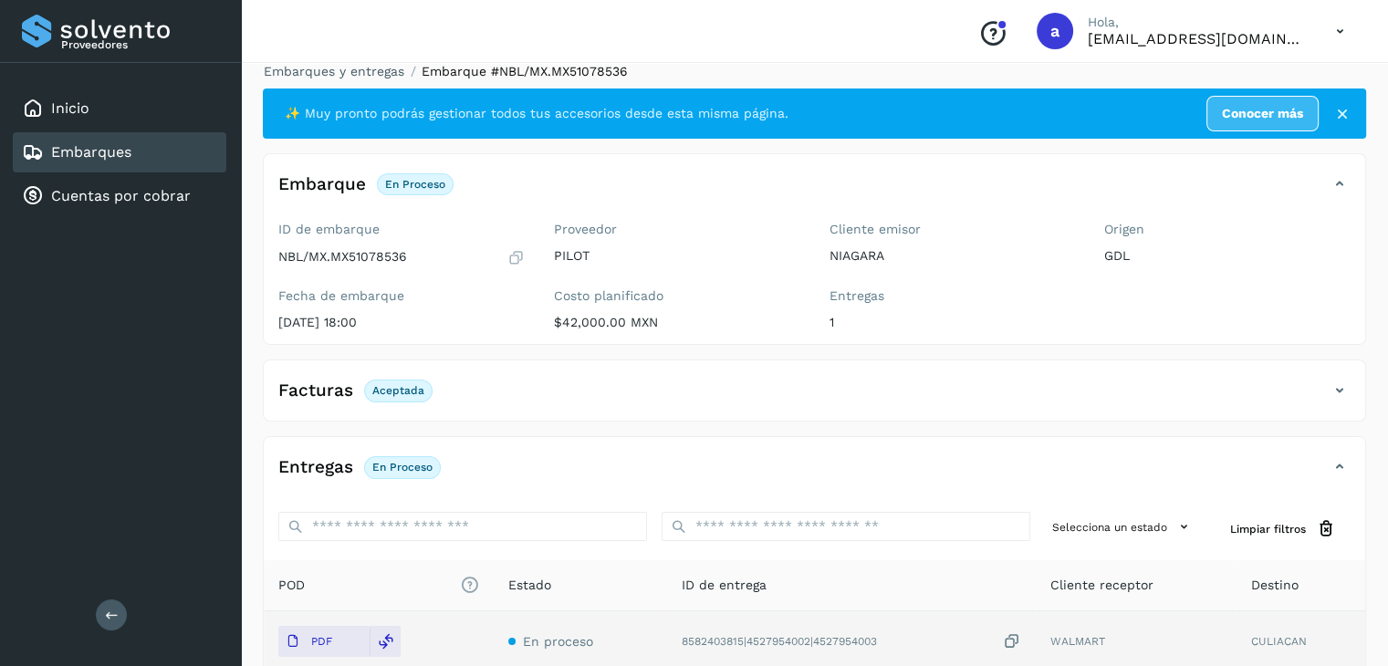
click at [113, 151] on link "Embarques" at bounding box center [91, 151] width 80 height 17
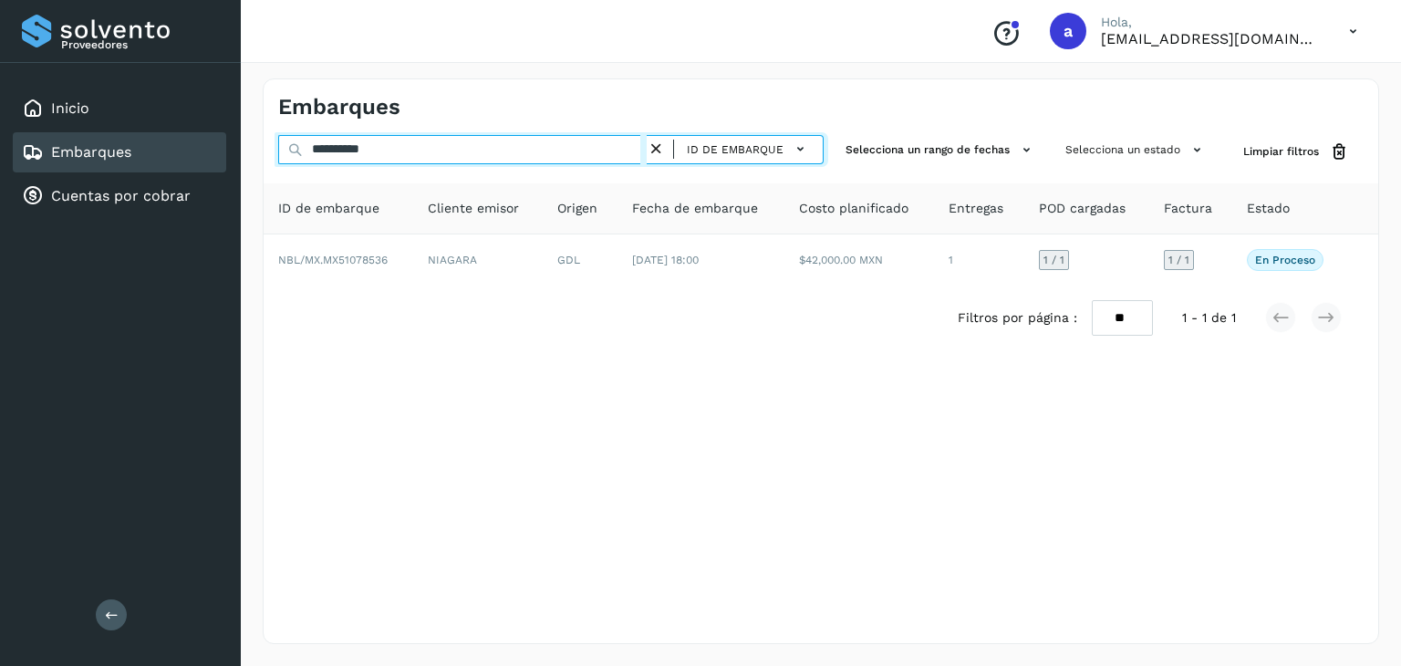
click at [450, 158] on input "**********" at bounding box center [462, 149] width 369 height 29
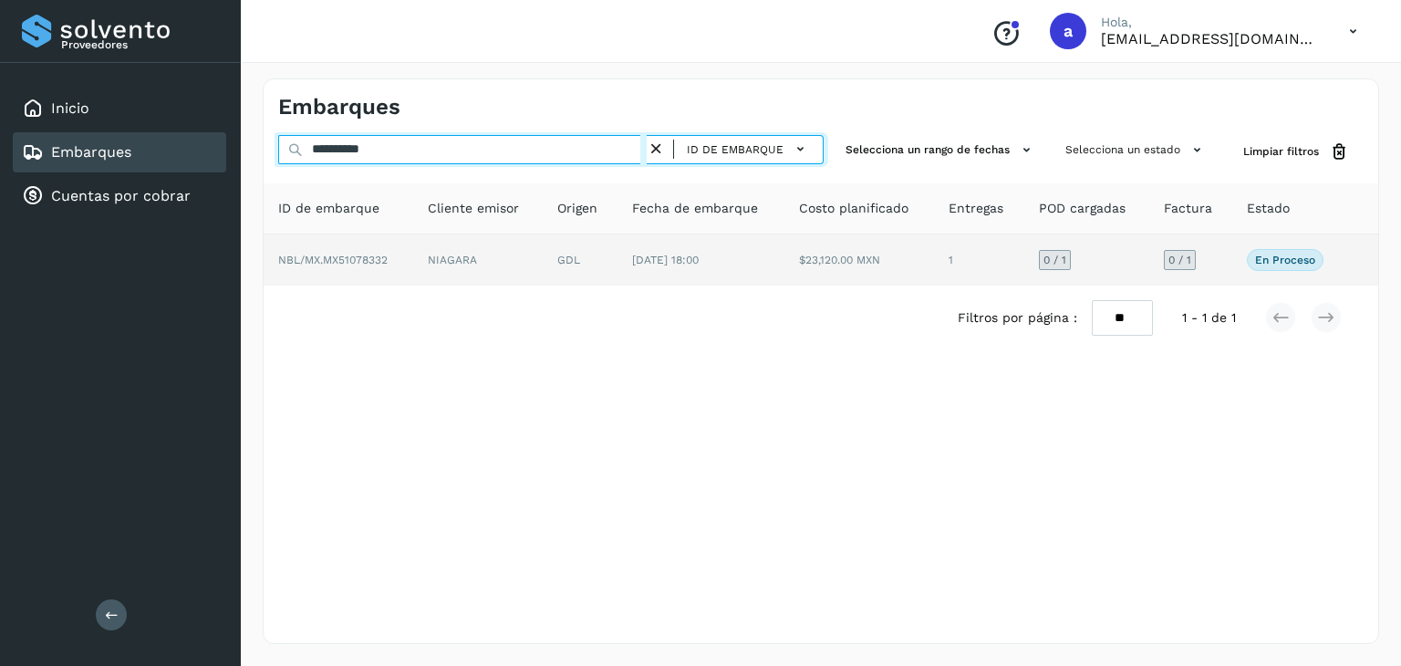
type input "**********"
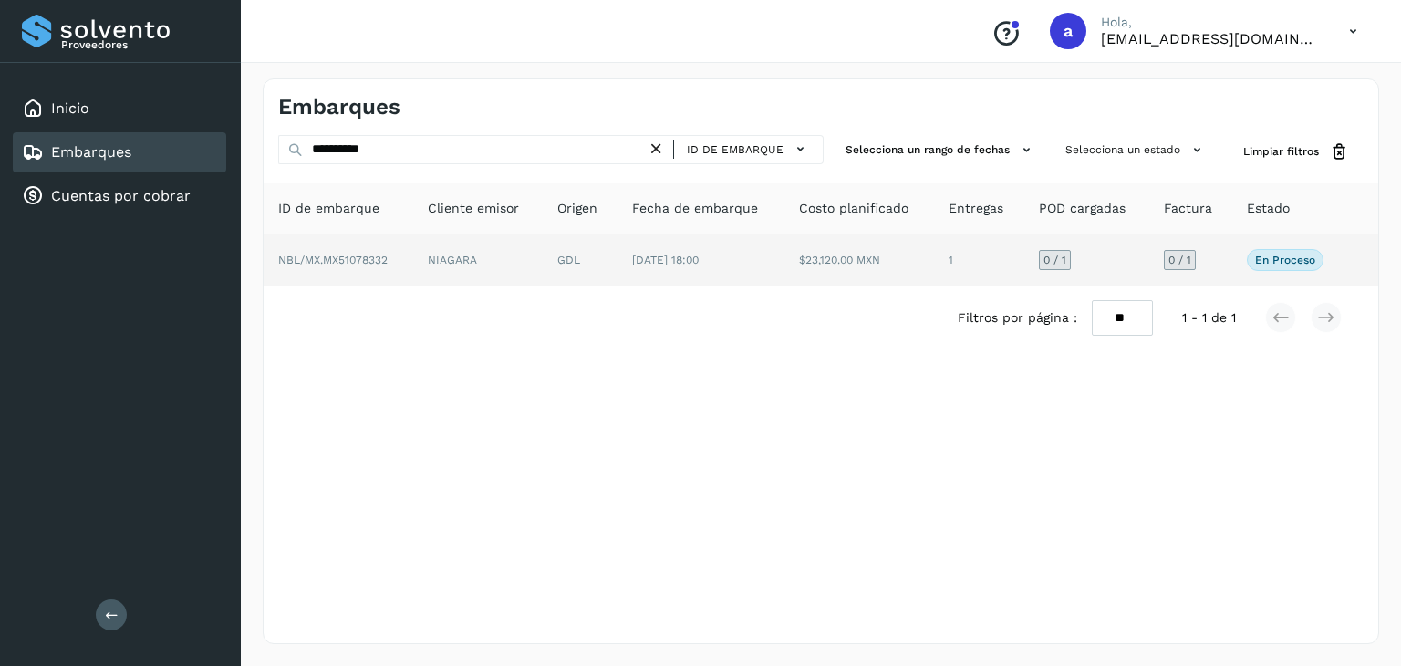
click at [595, 268] on td "GDL" at bounding box center [580, 259] width 75 height 51
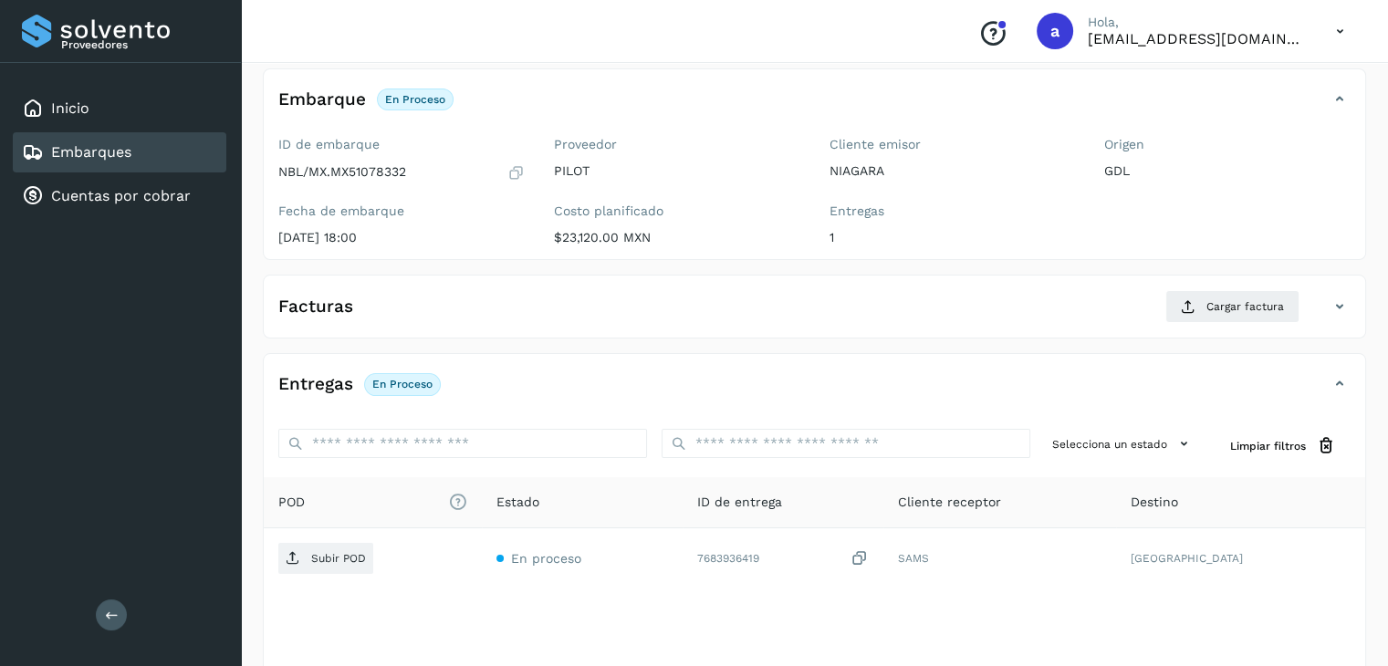
scroll to position [201, 0]
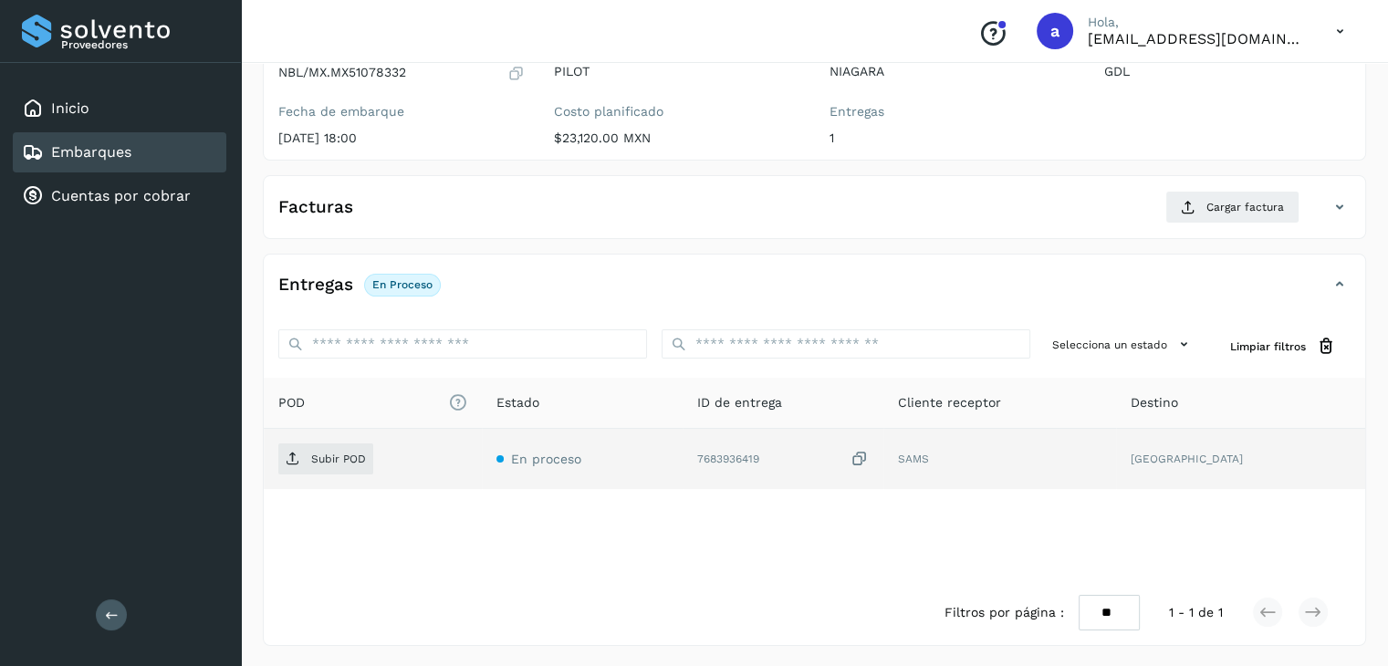
click at [869, 456] on icon at bounding box center [859, 459] width 18 height 19
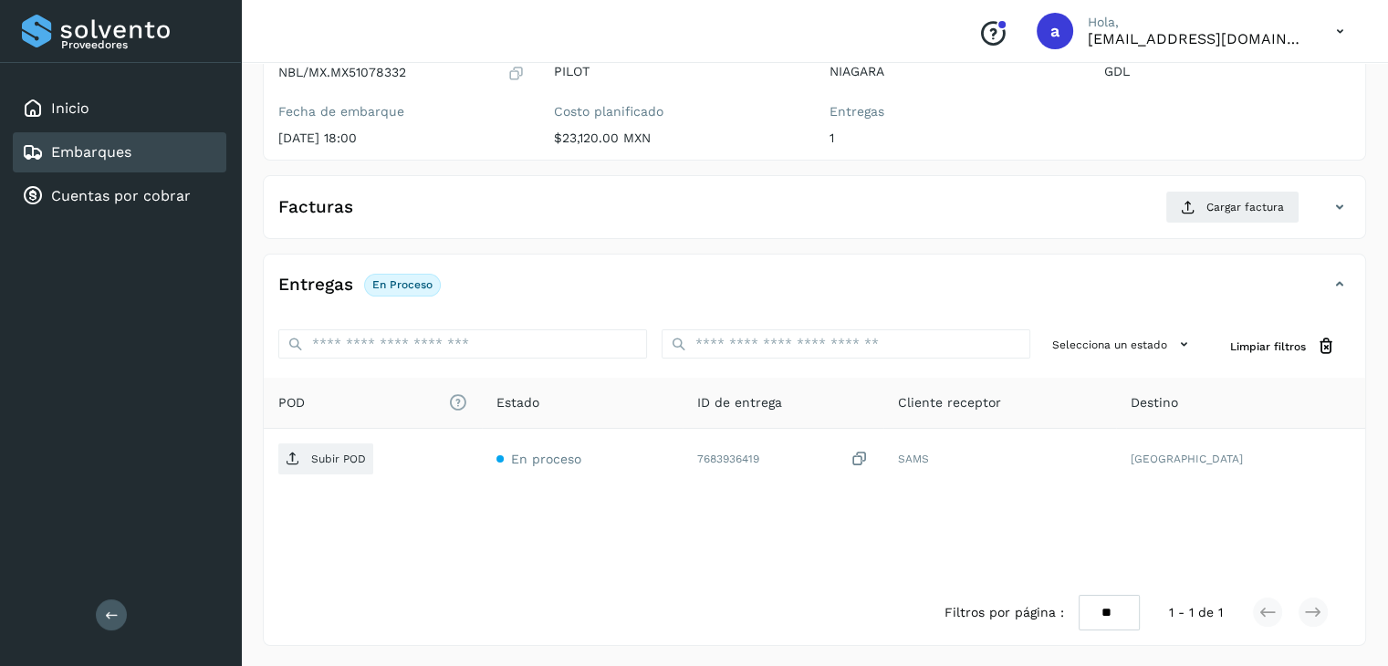
scroll to position [109, 0]
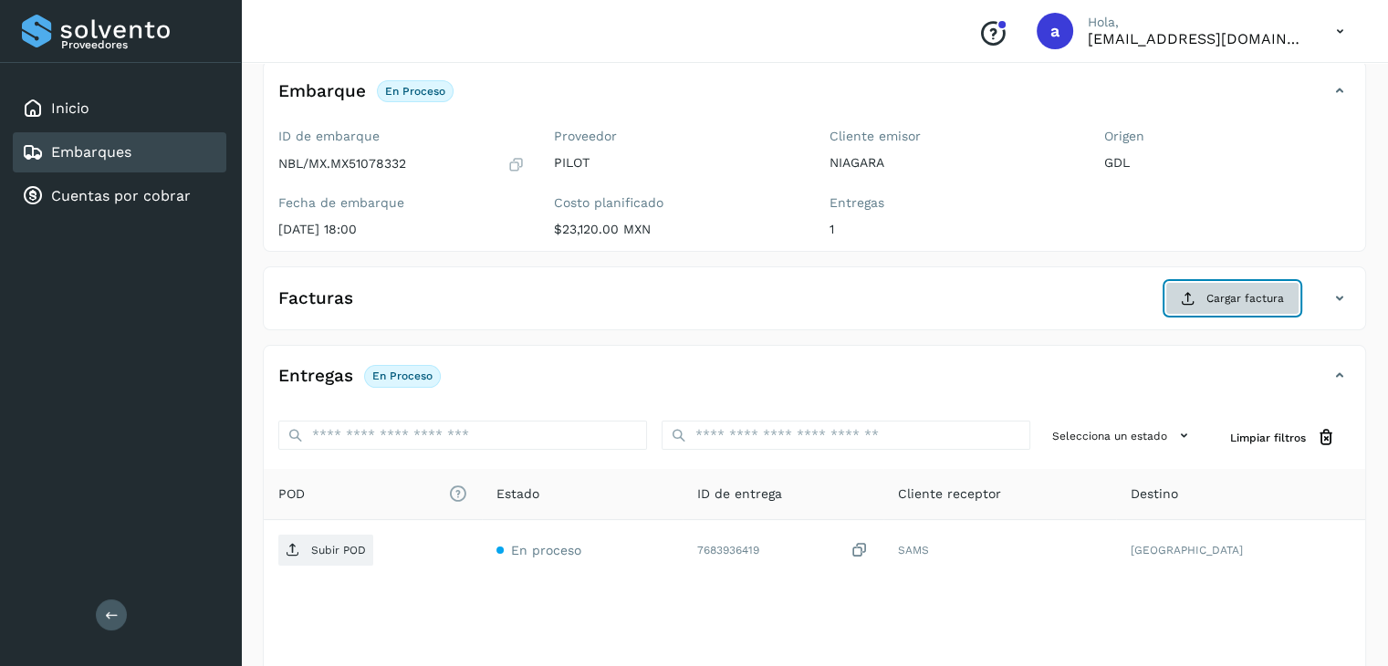
click at [1227, 296] on span "Cargar factura" at bounding box center [1245, 298] width 78 height 16
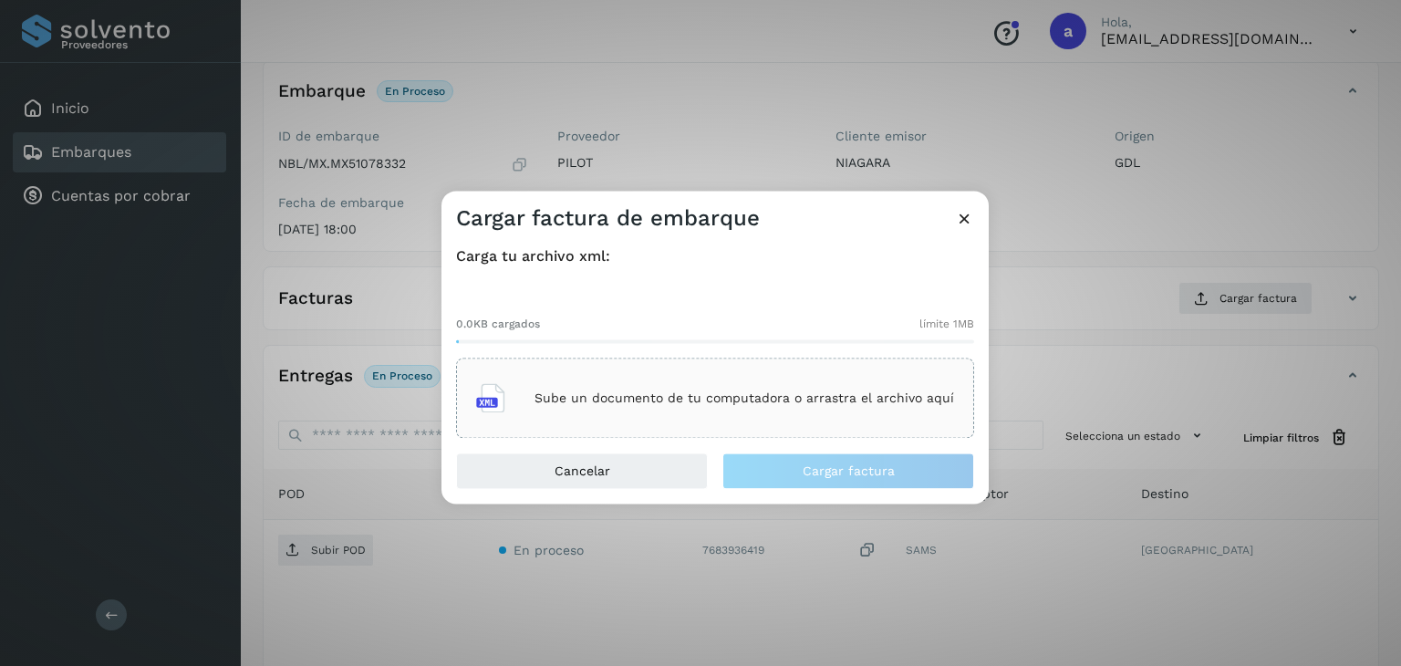
click at [594, 402] on p "Sube un documento de tu computadora o arrastra el archivo aquí" at bounding box center [745, 398] width 420 height 16
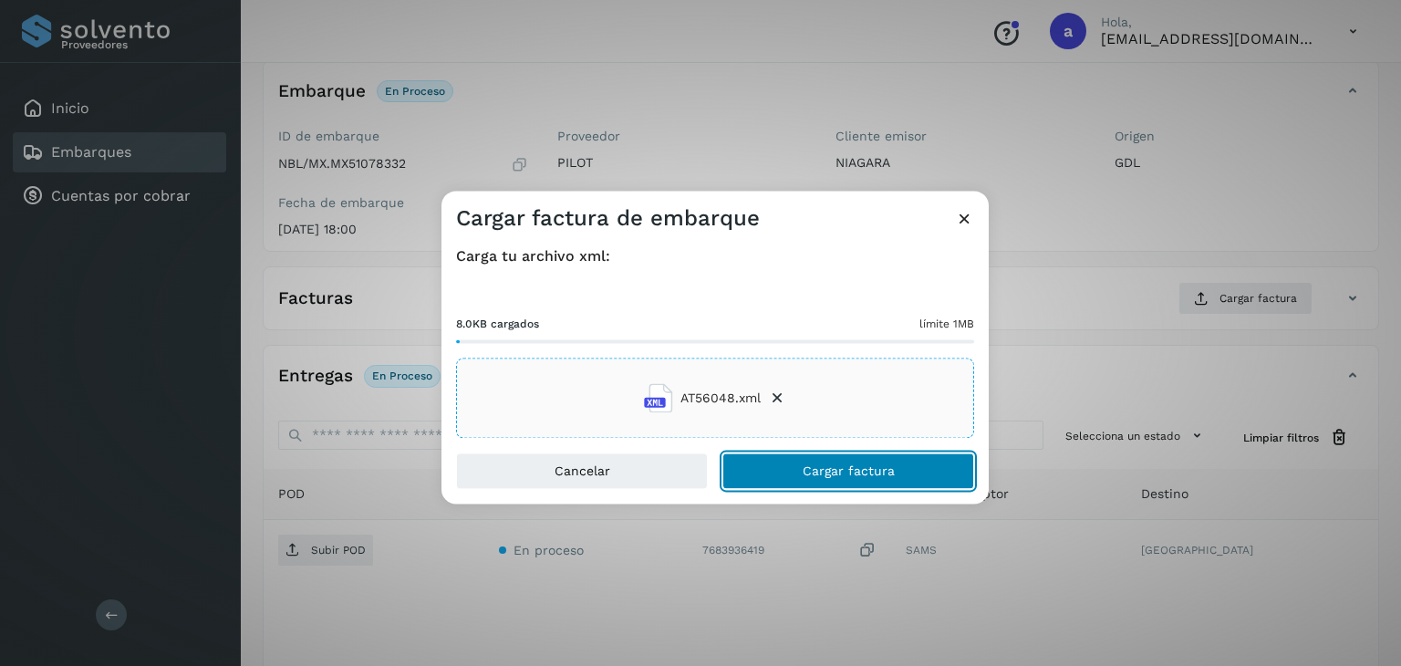
click at [808, 472] on span "Cargar factura" at bounding box center [849, 471] width 92 height 13
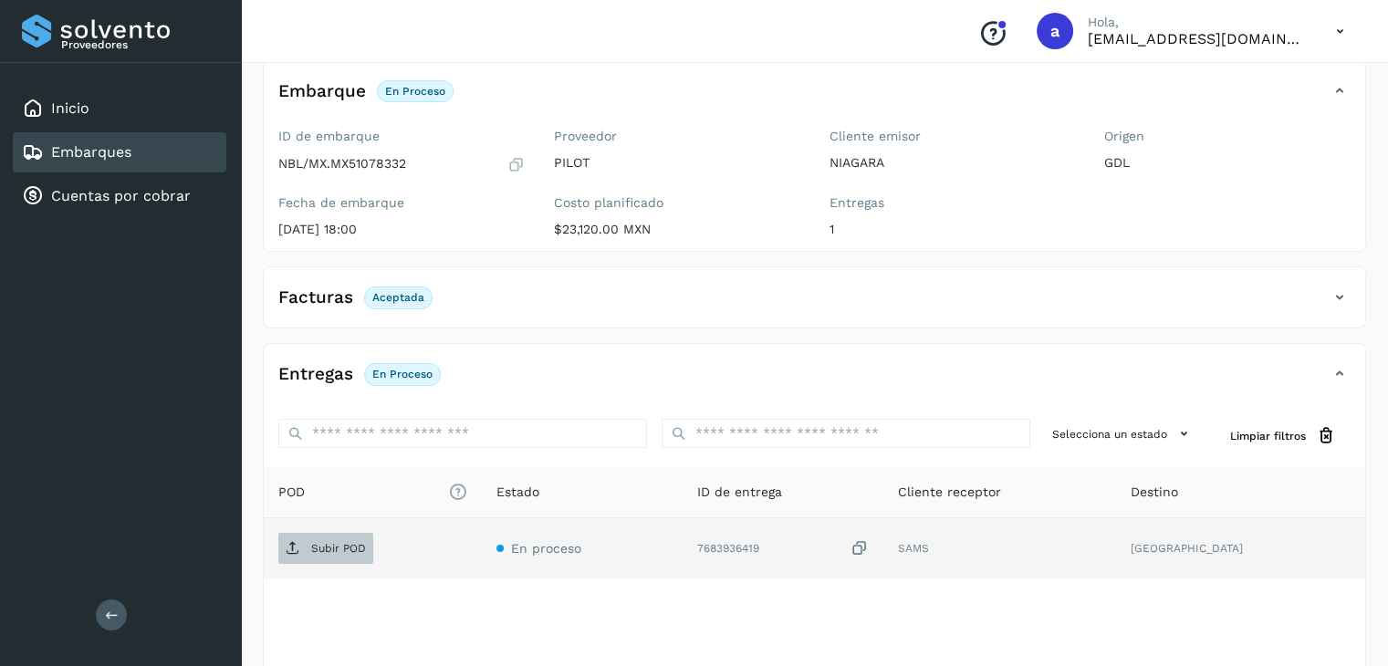
click at [317, 548] on p "Subir POD" at bounding box center [338, 548] width 55 height 13
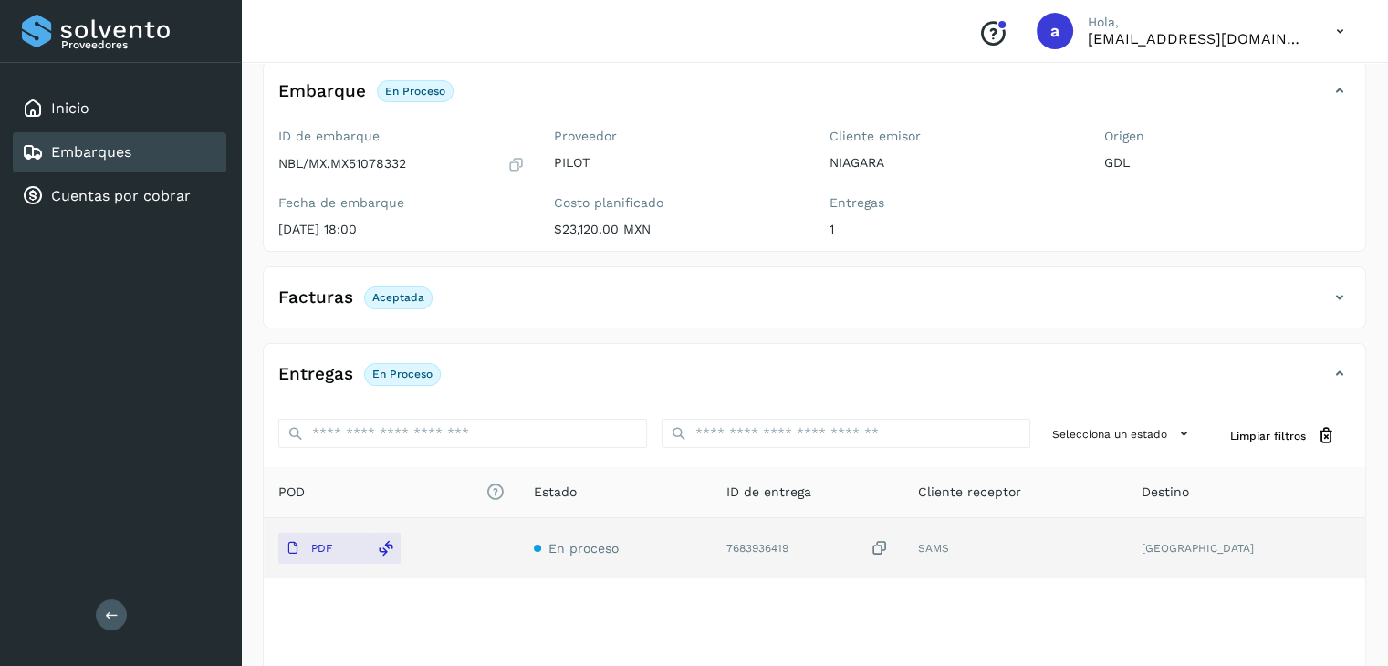
click at [136, 138] on div "Embarques" at bounding box center [119, 152] width 213 height 40
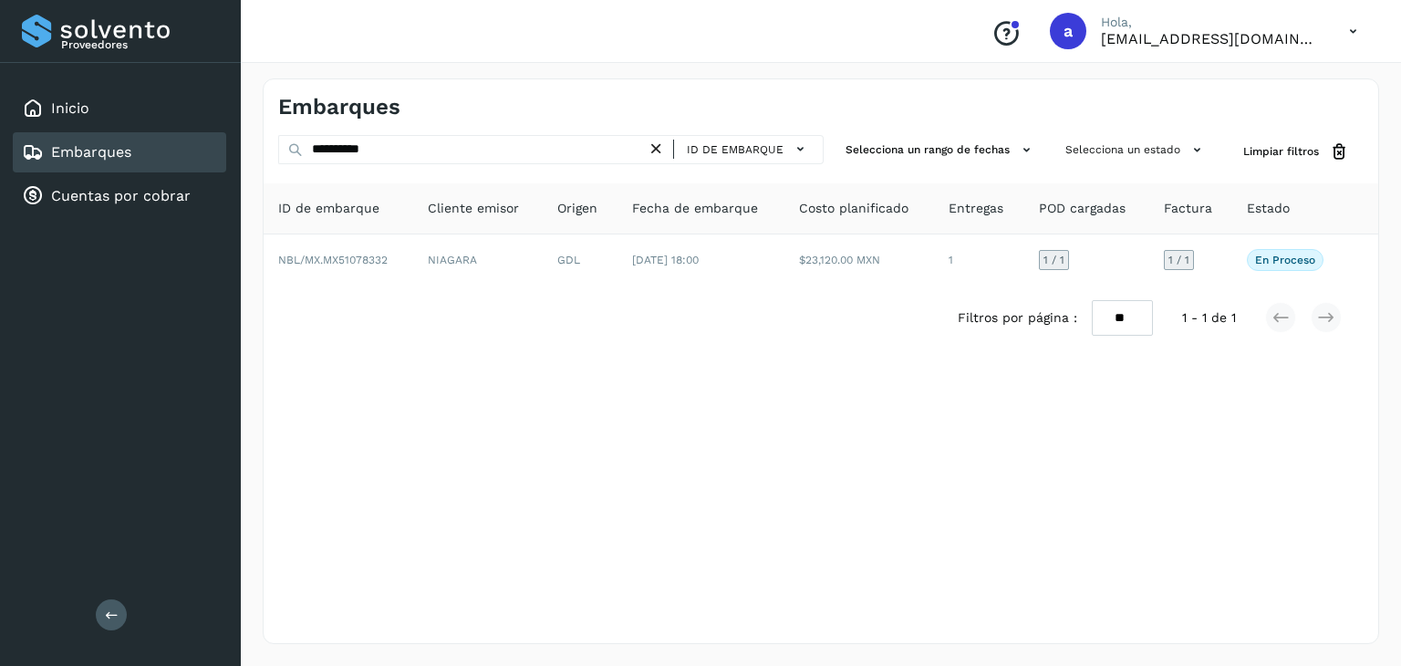
click at [657, 147] on icon at bounding box center [656, 149] width 19 height 19
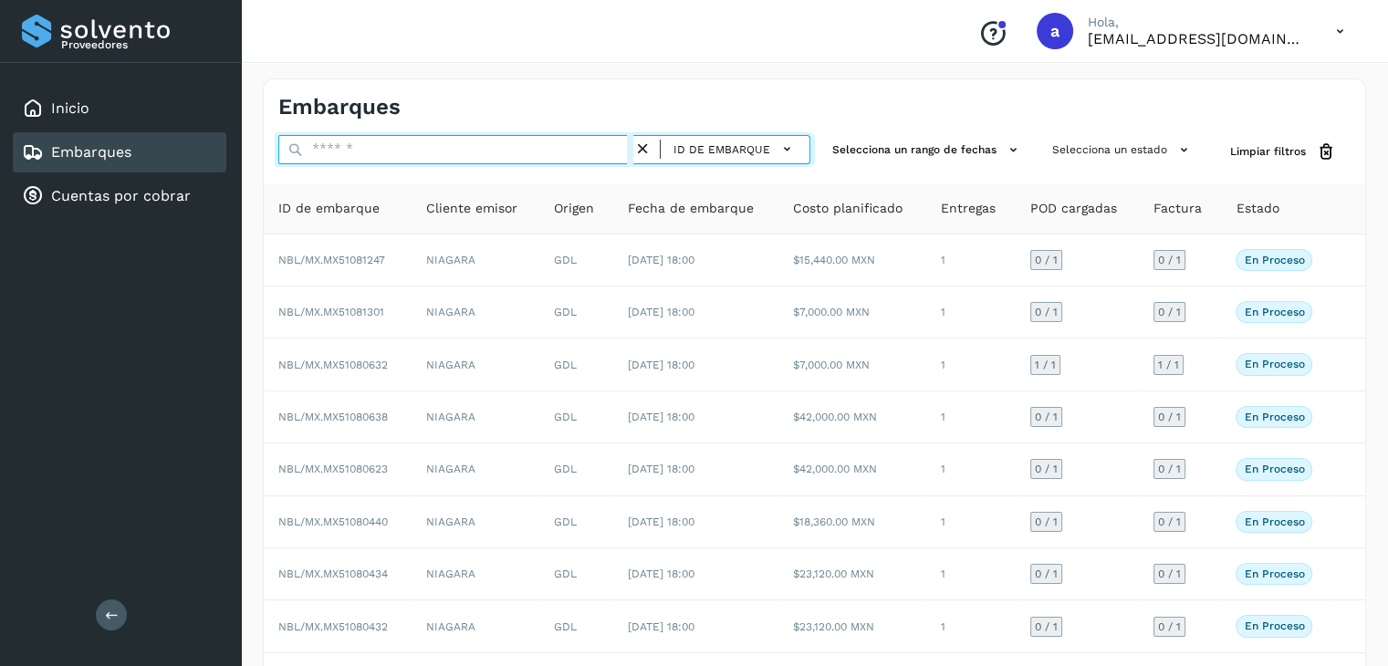
click at [591, 151] on input "text" at bounding box center [455, 149] width 355 height 29
paste input "**********"
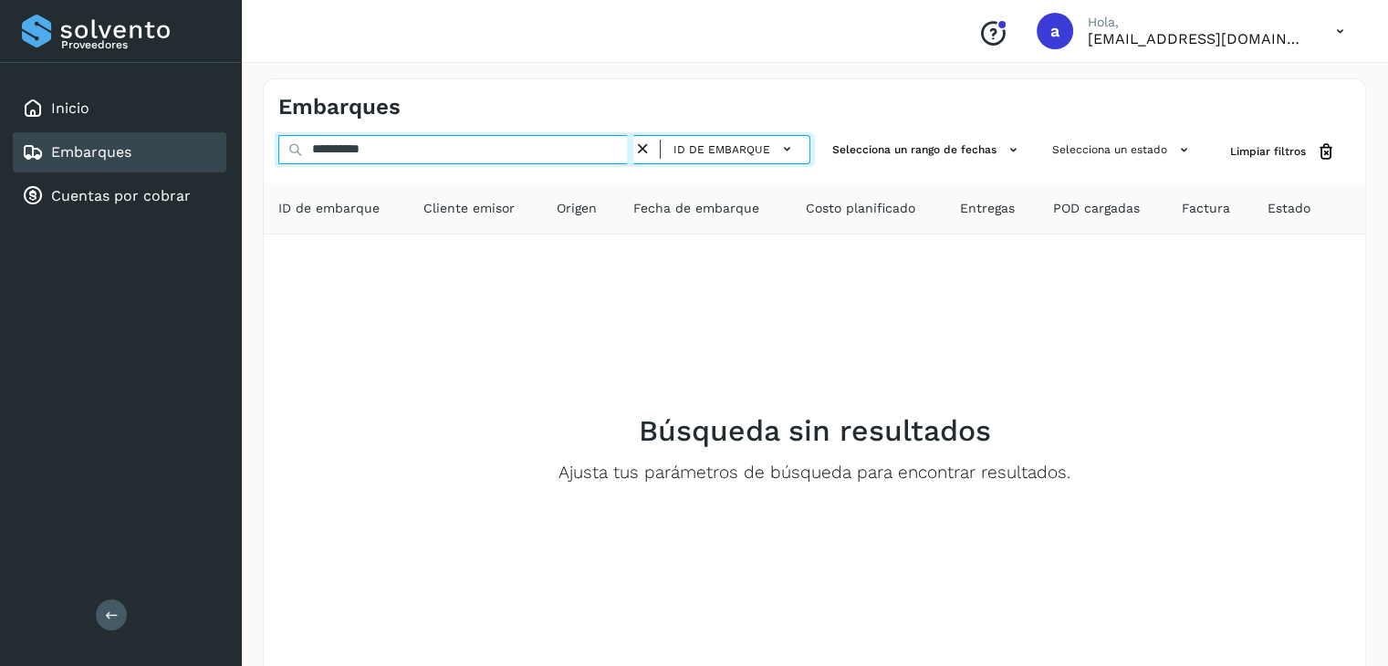
type input "**********"
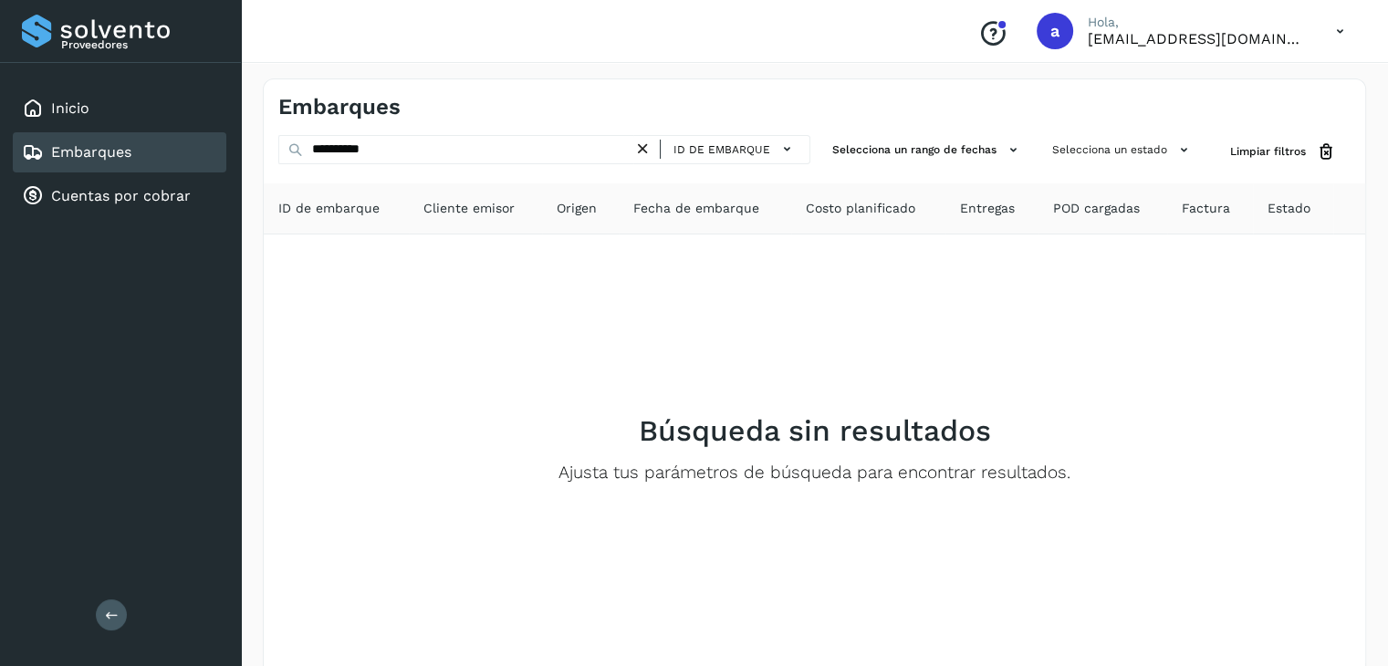
click at [641, 145] on icon at bounding box center [642, 149] width 19 height 19
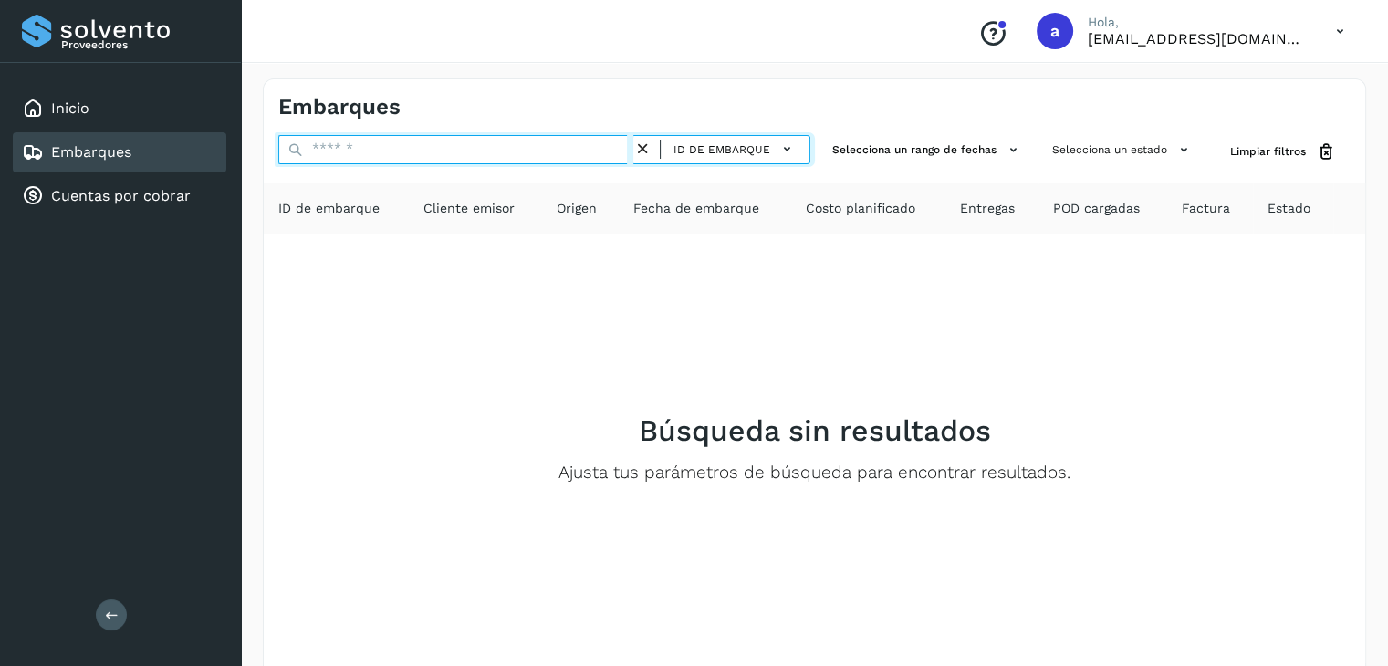
click at [547, 145] on input "text" at bounding box center [455, 149] width 355 height 29
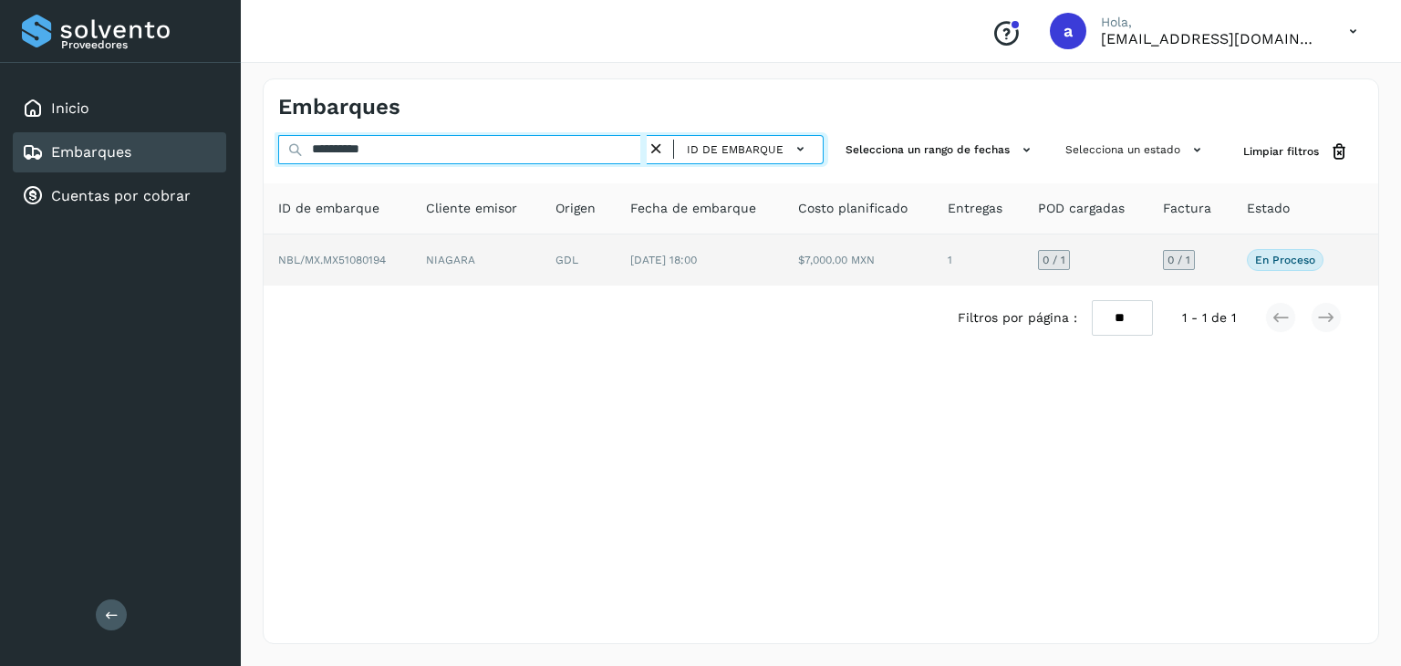
type input "**********"
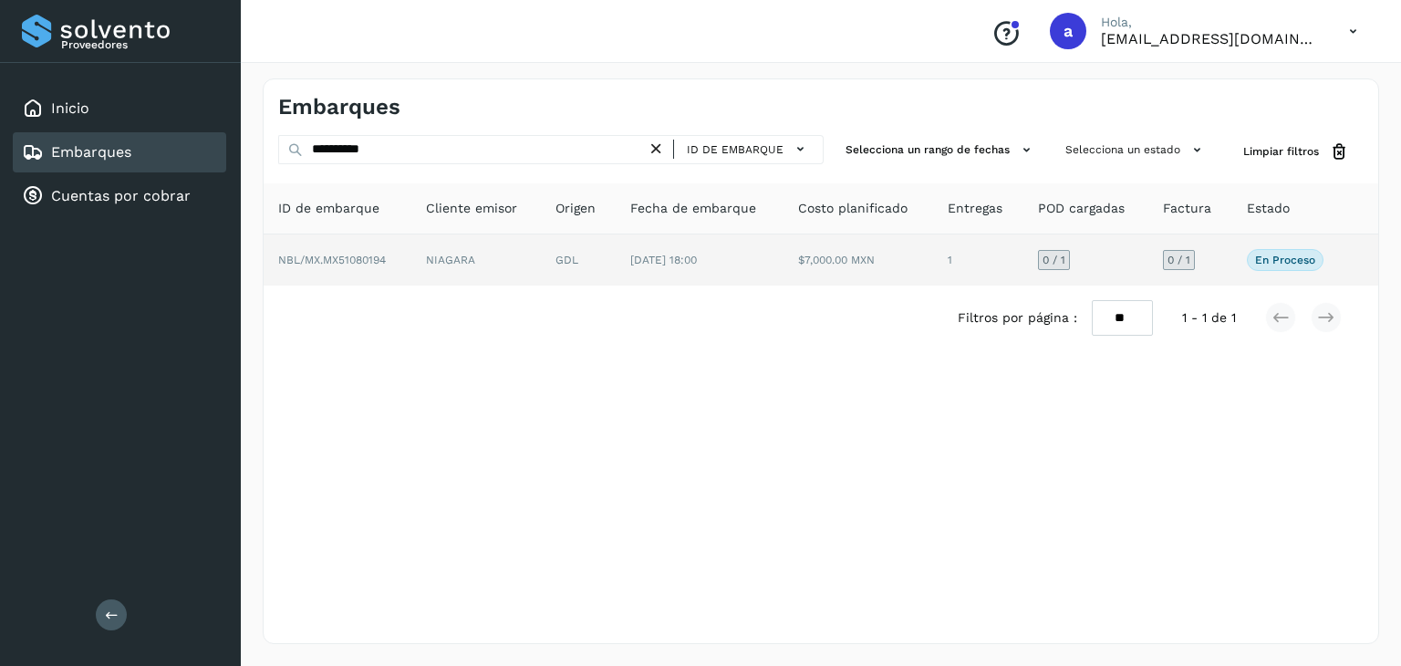
click at [626, 256] on td "[DATE] 18:00" at bounding box center [700, 259] width 168 height 51
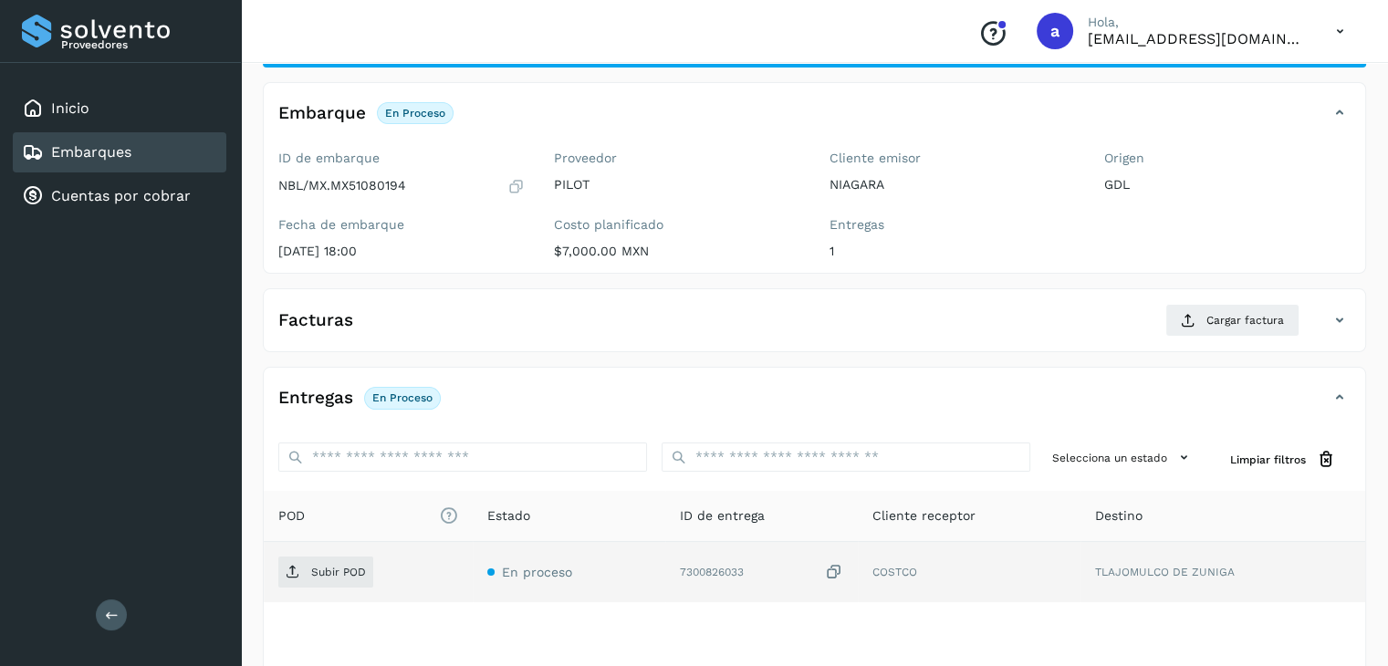
scroll to position [182, 0]
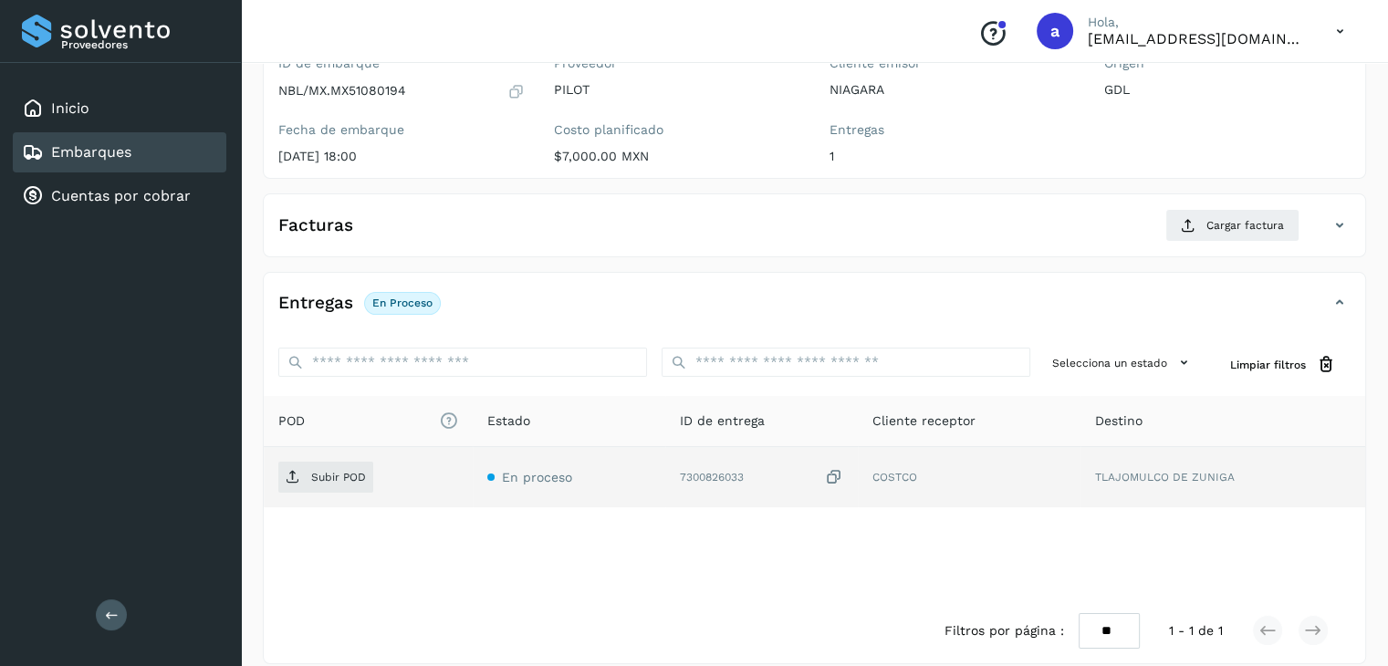
click at [839, 473] on icon at bounding box center [834, 477] width 18 height 19
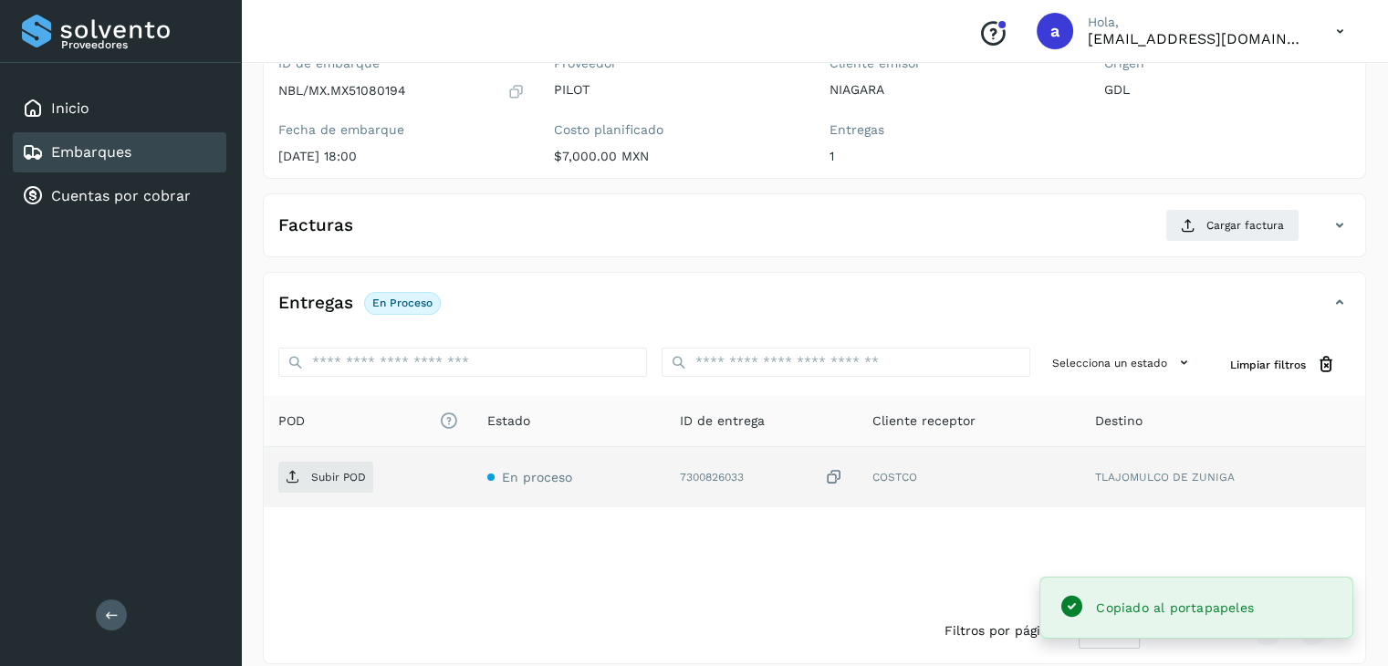
click at [836, 475] on icon at bounding box center [834, 477] width 18 height 19
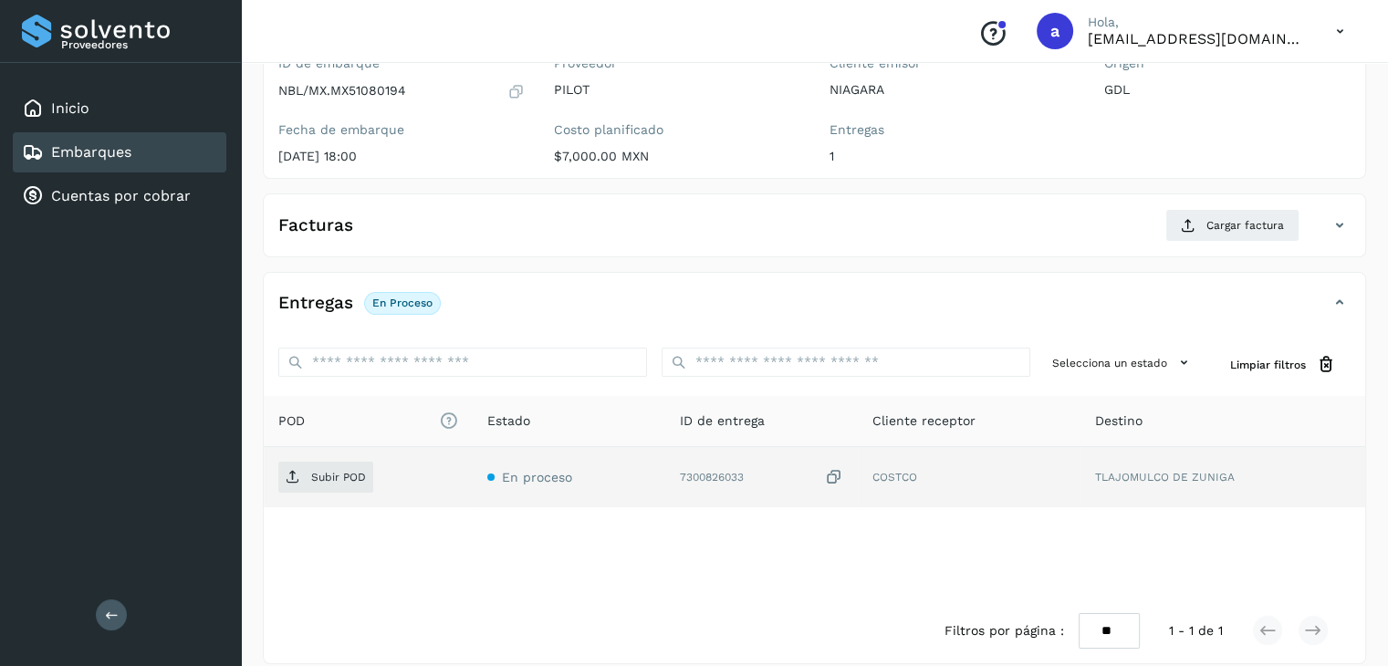
click at [838, 472] on icon at bounding box center [834, 477] width 18 height 19
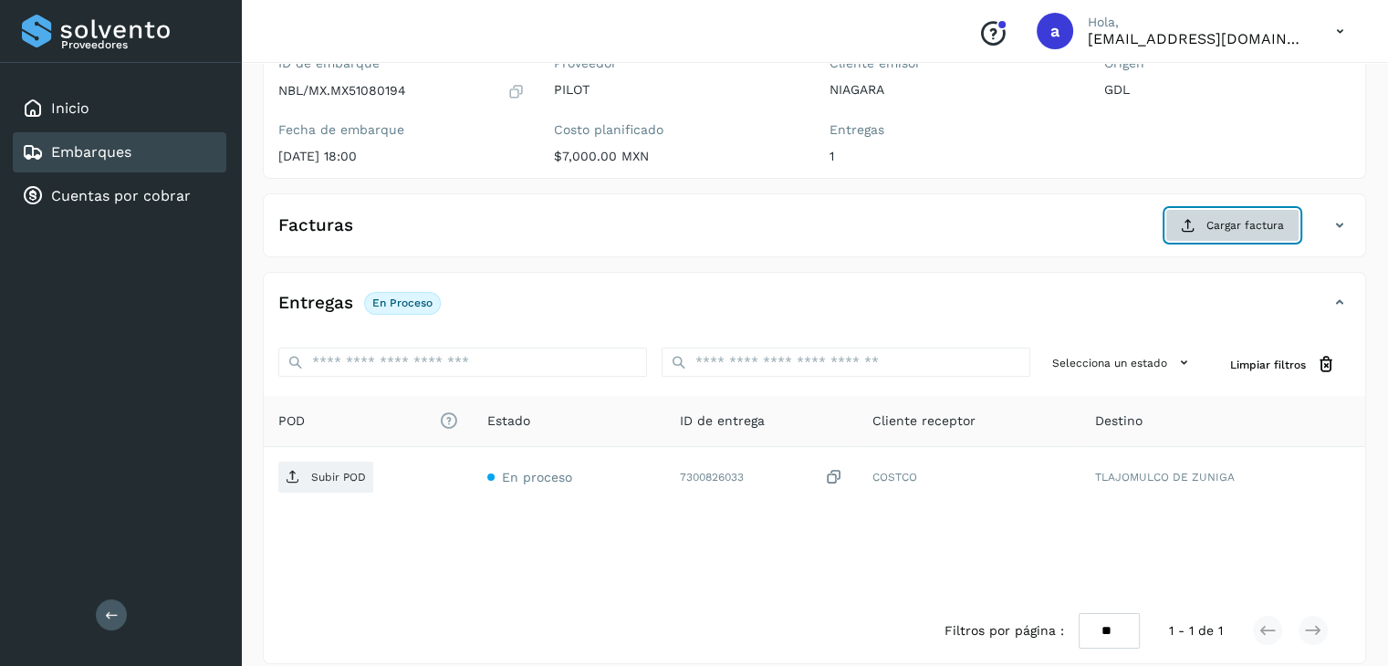
click at [1252, 217] on span "Cargar factura" at bounding box center [1245, 225] width 78 height 16
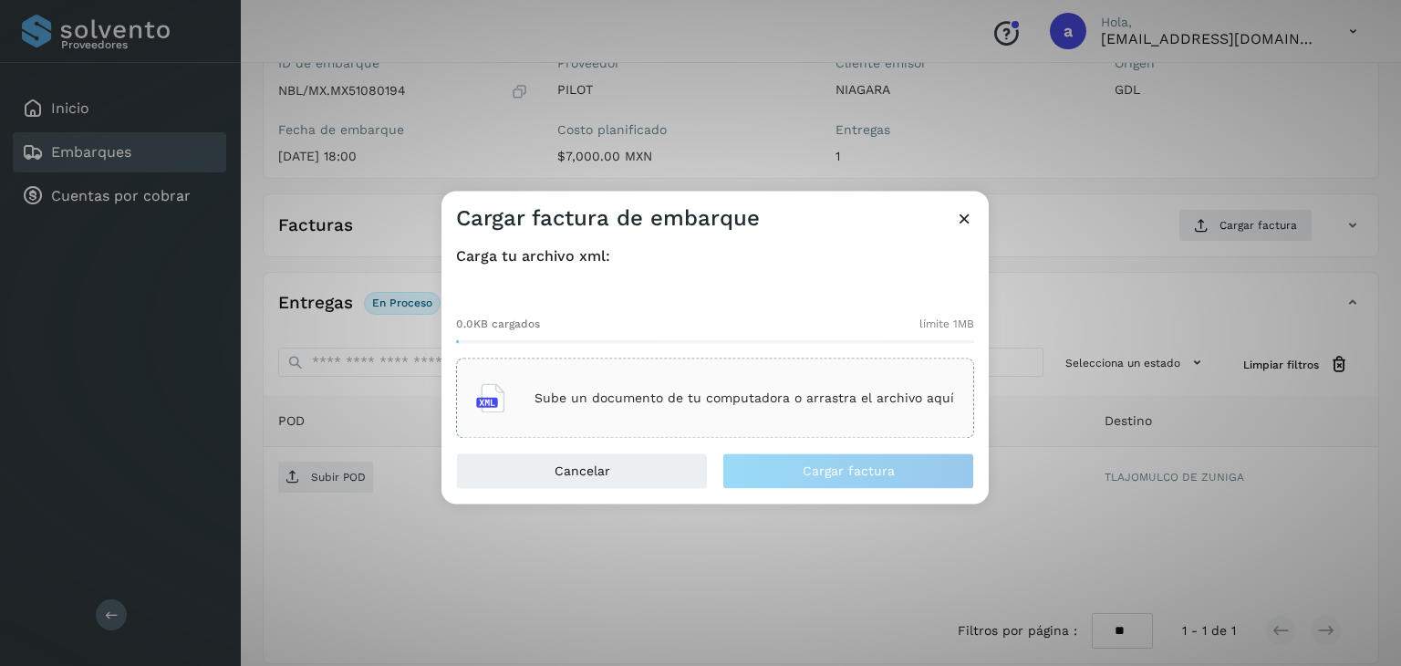
click at [596, 386] on div "Sube un documento de tu computadora o arrastra el archivo aquí" at bounding box center [715, 398] width 478 height 49
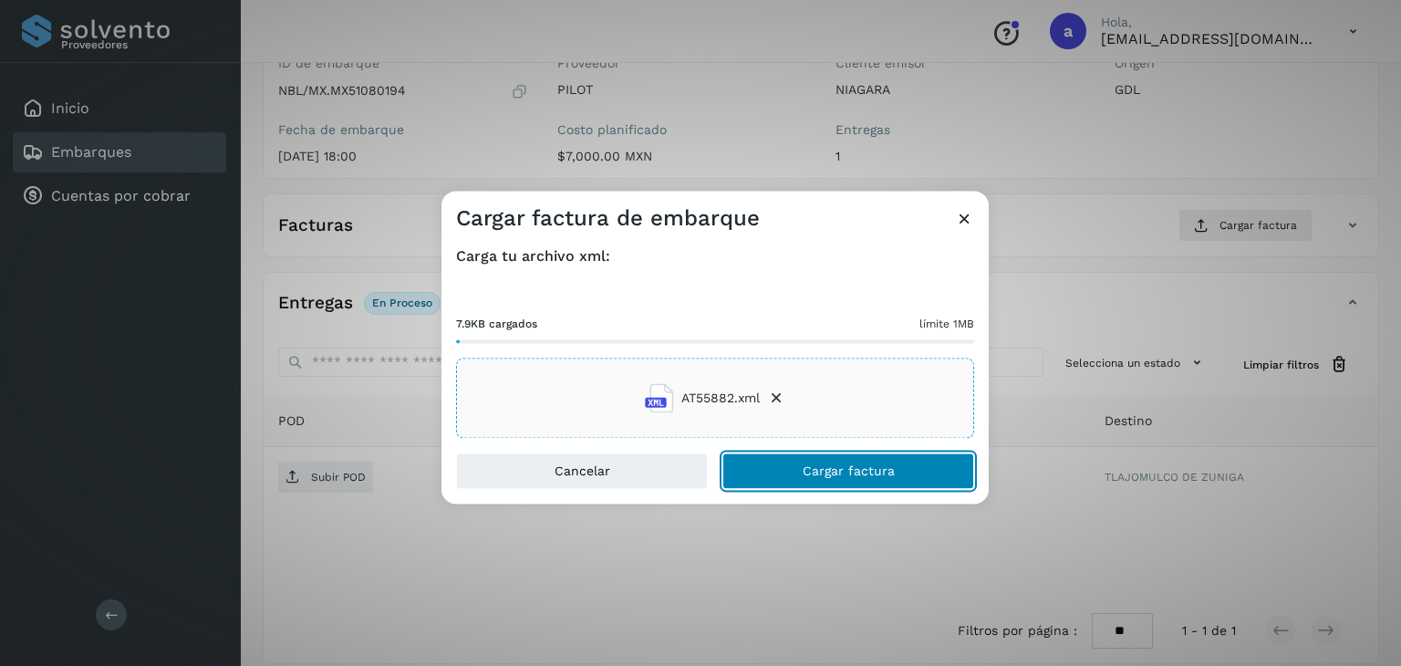
click at [808, 460] on button "Cargar factura" at bounding box center [849, 471] width 252 height 36
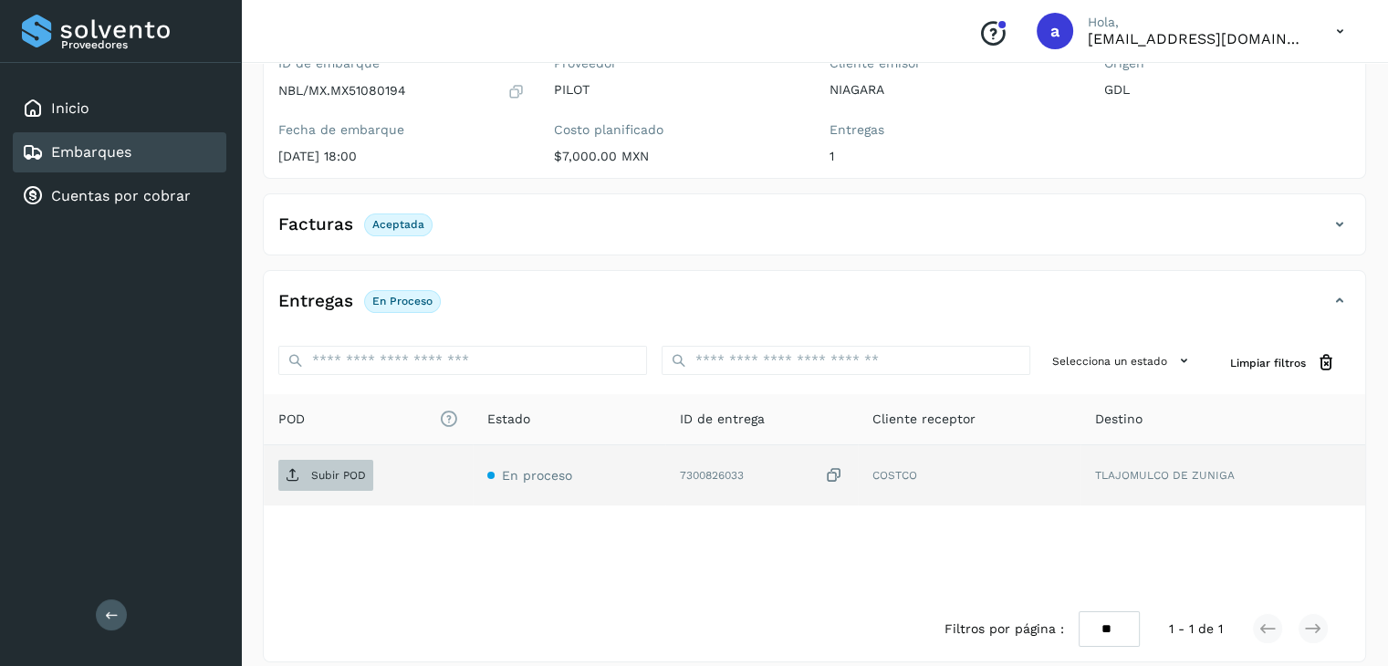
click at [337, 471] on p "Subir POD" at bounding box center [338, 475] width 55 height 13
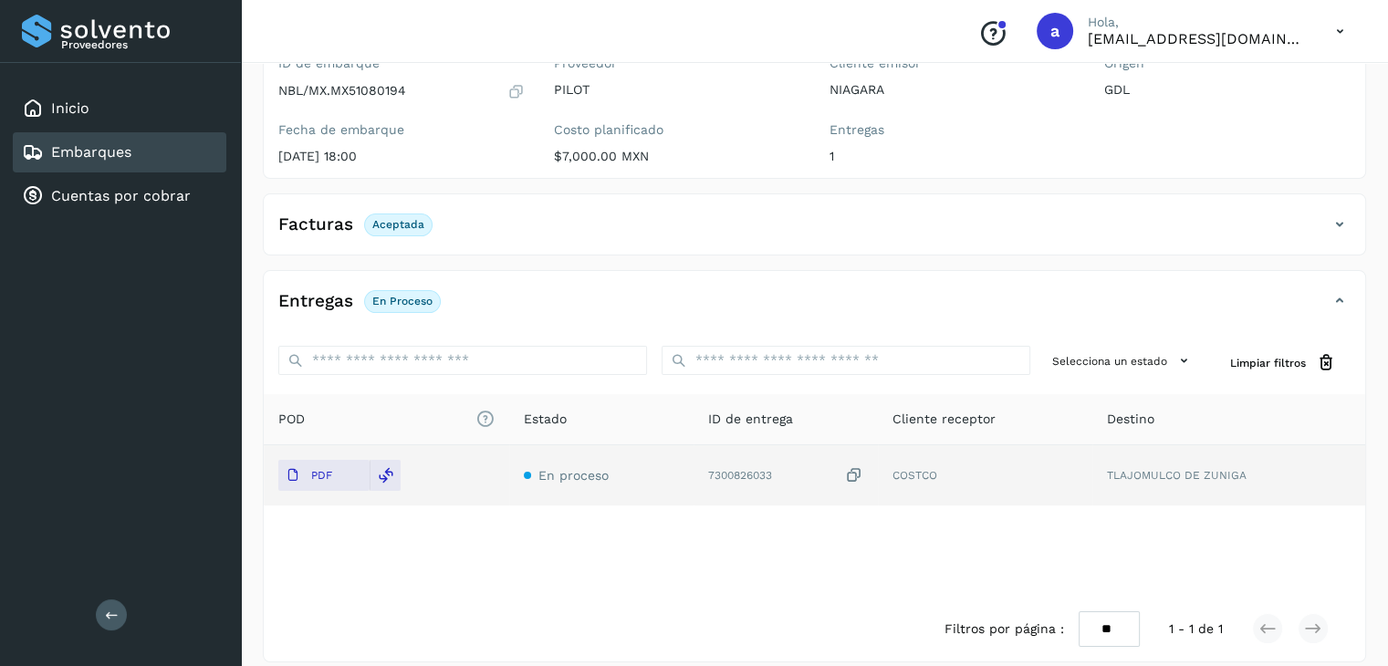
click at [49, 153] on div "Embarques" at bounding box center [76, 152] width 109 height 22
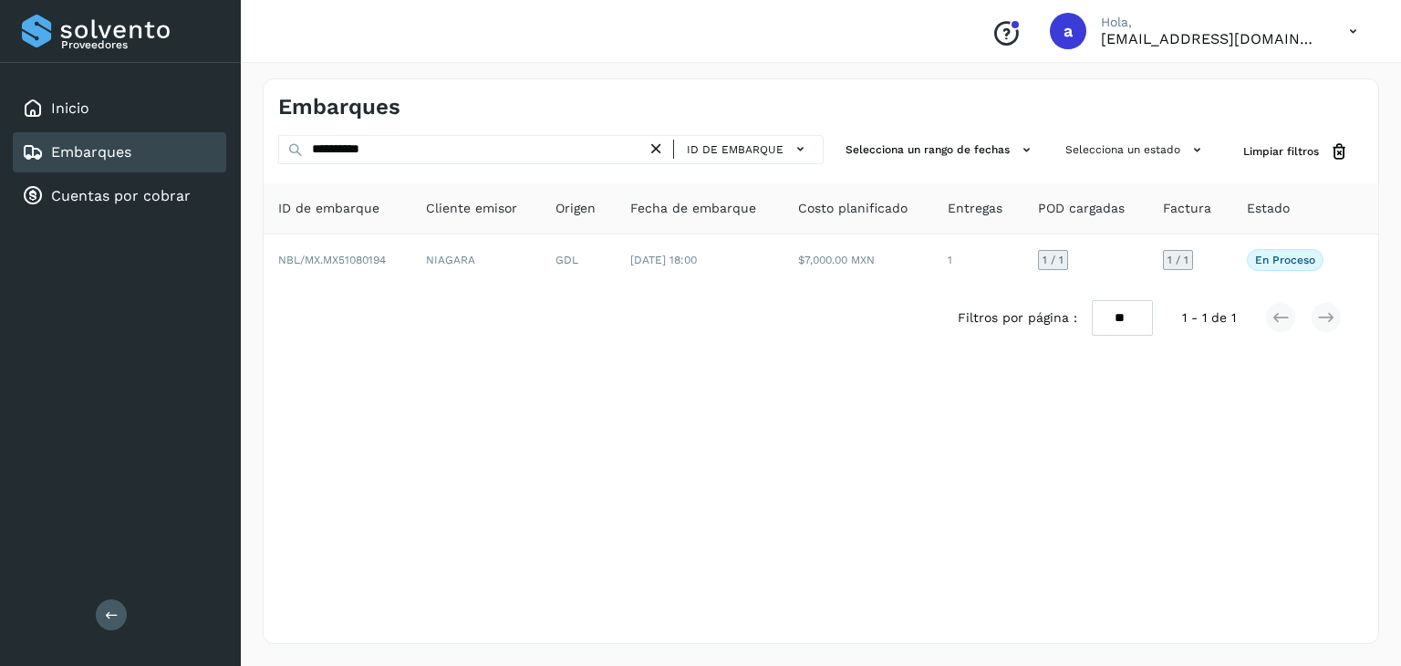
click at [665, 153] on icon at bounding box center [656, 149] width 19 height 19
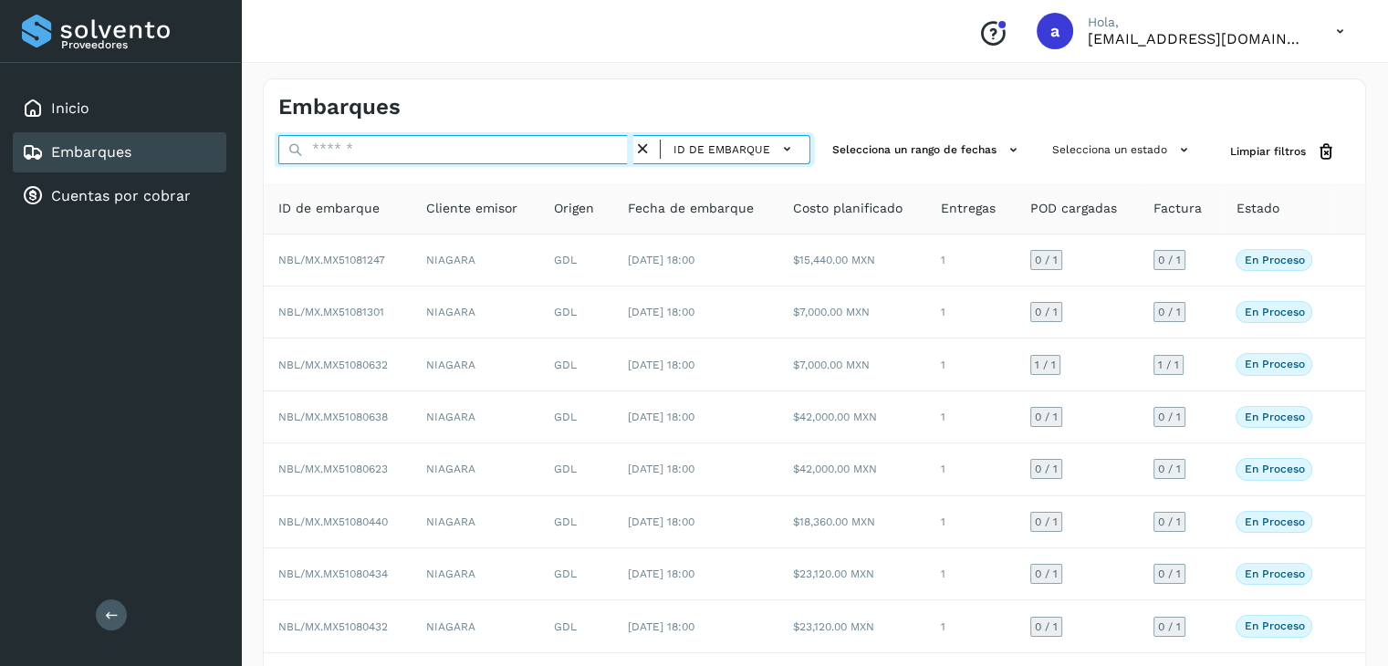
click at [369, 153] on input "text" at bounding box center [455, 149] width 355 height 29
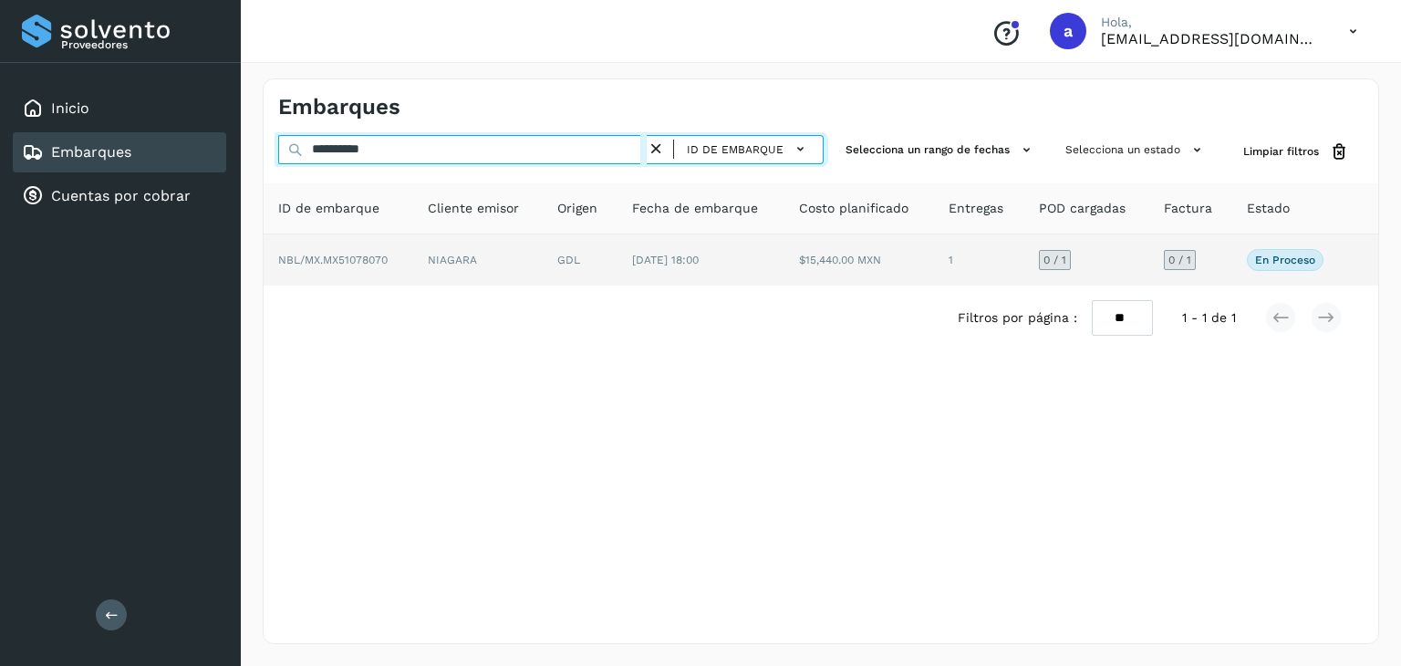
type input "**********"
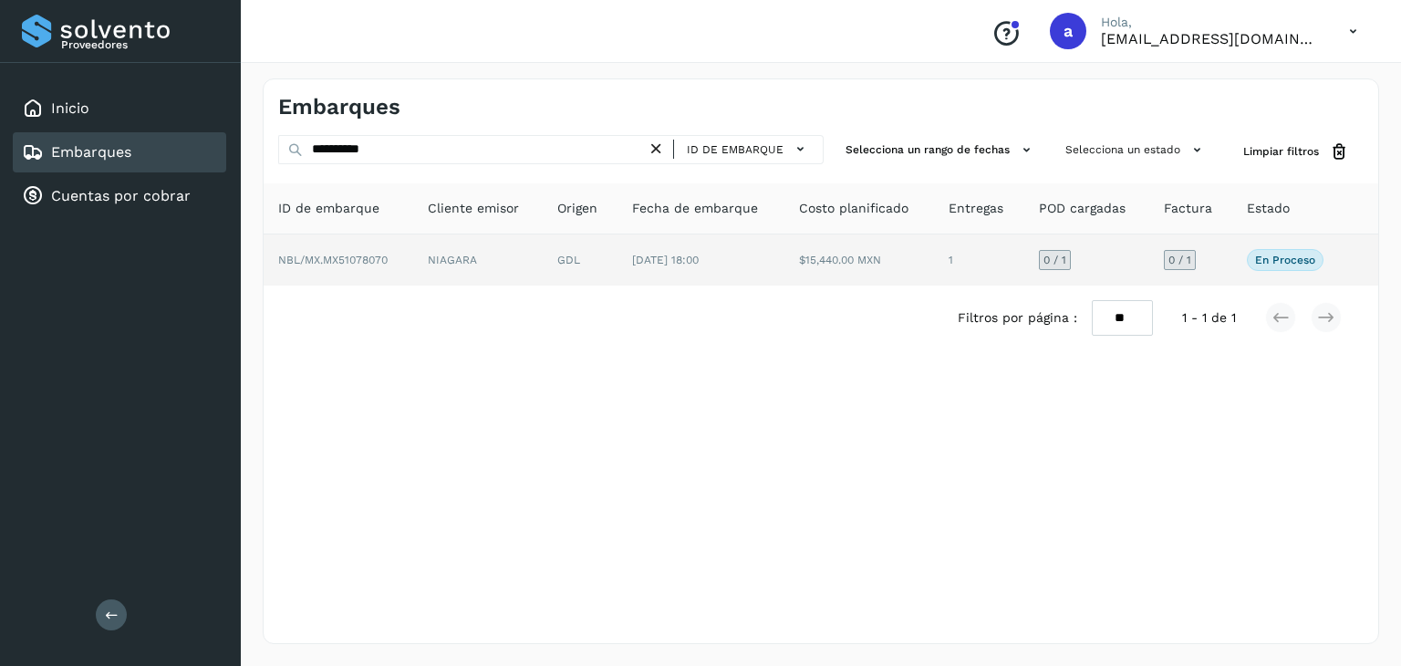
click at [603, 272] on td "GDL" at bounding box center [580, 259] width 75 height 51
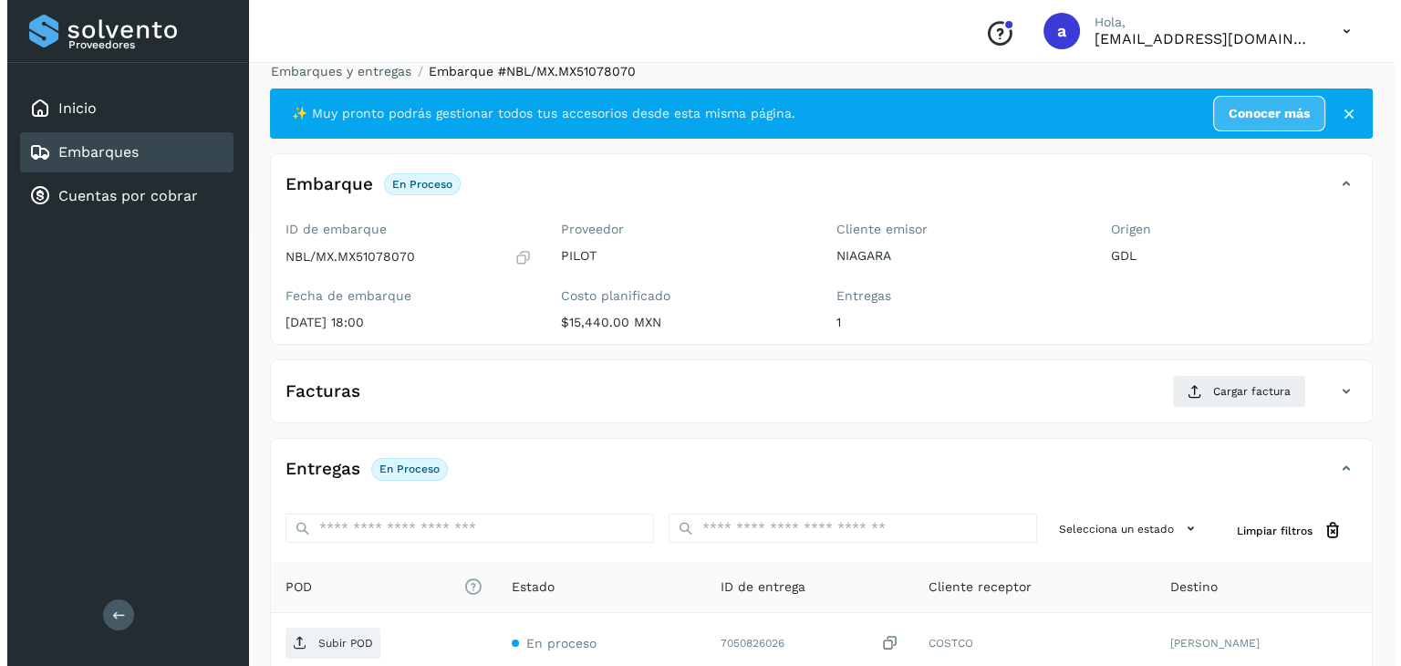
scroll to position [201, 0]
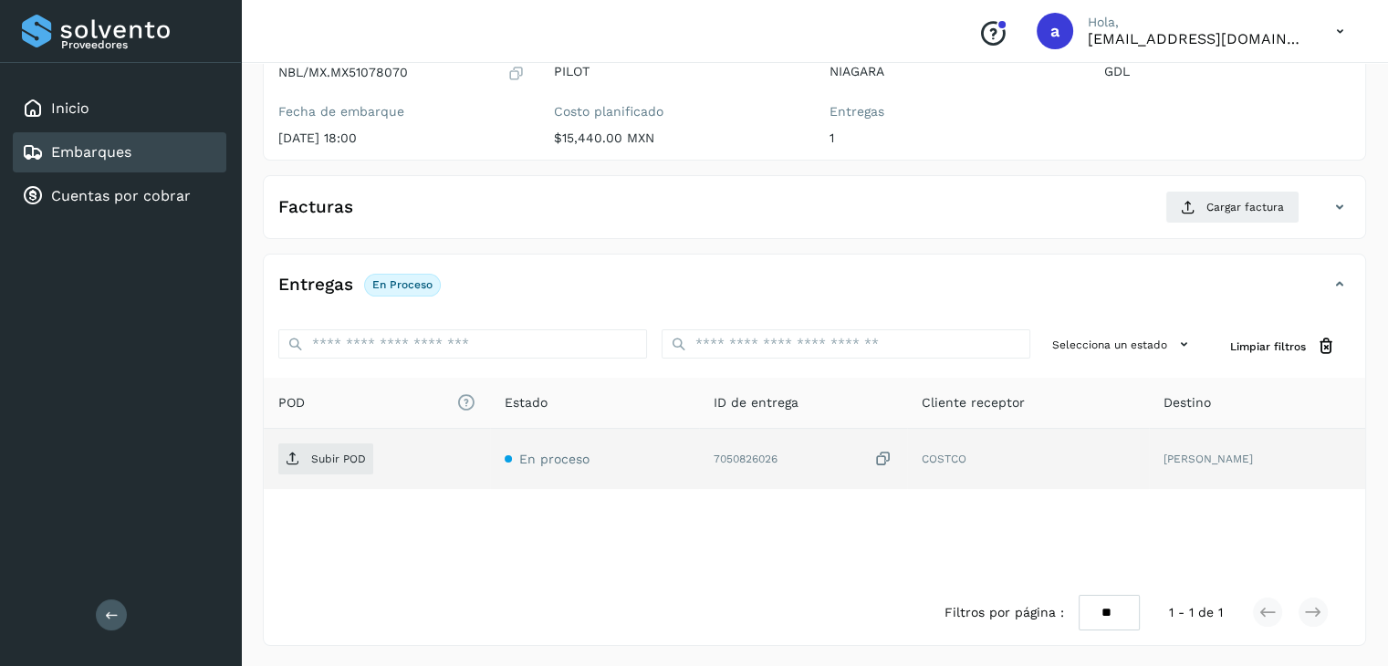
click at [892, 461] on icon at bounding box center [883, 459] width 18 height 19
click at [892, 453] on icon at bounding box center [883, 459] width 18 height 19
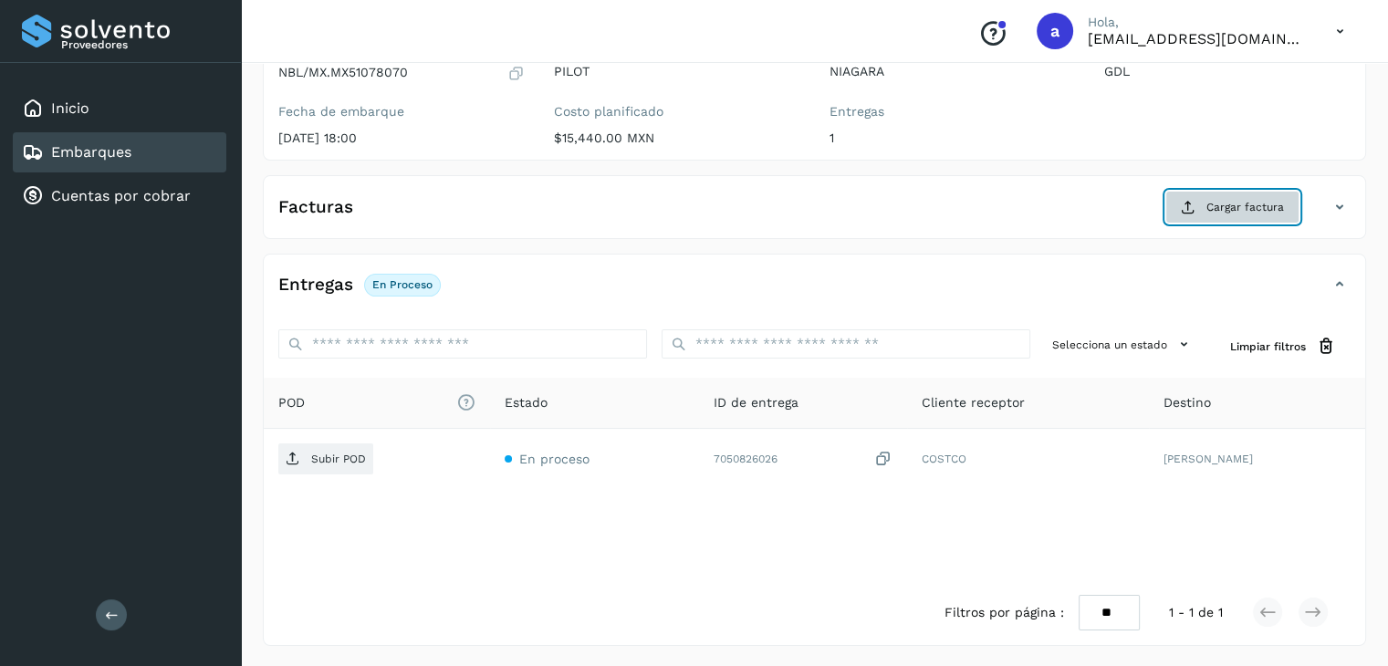
click at [1265, 212] on span "Cargar factura" at bounding box center [1245, 207] width 78 height 16
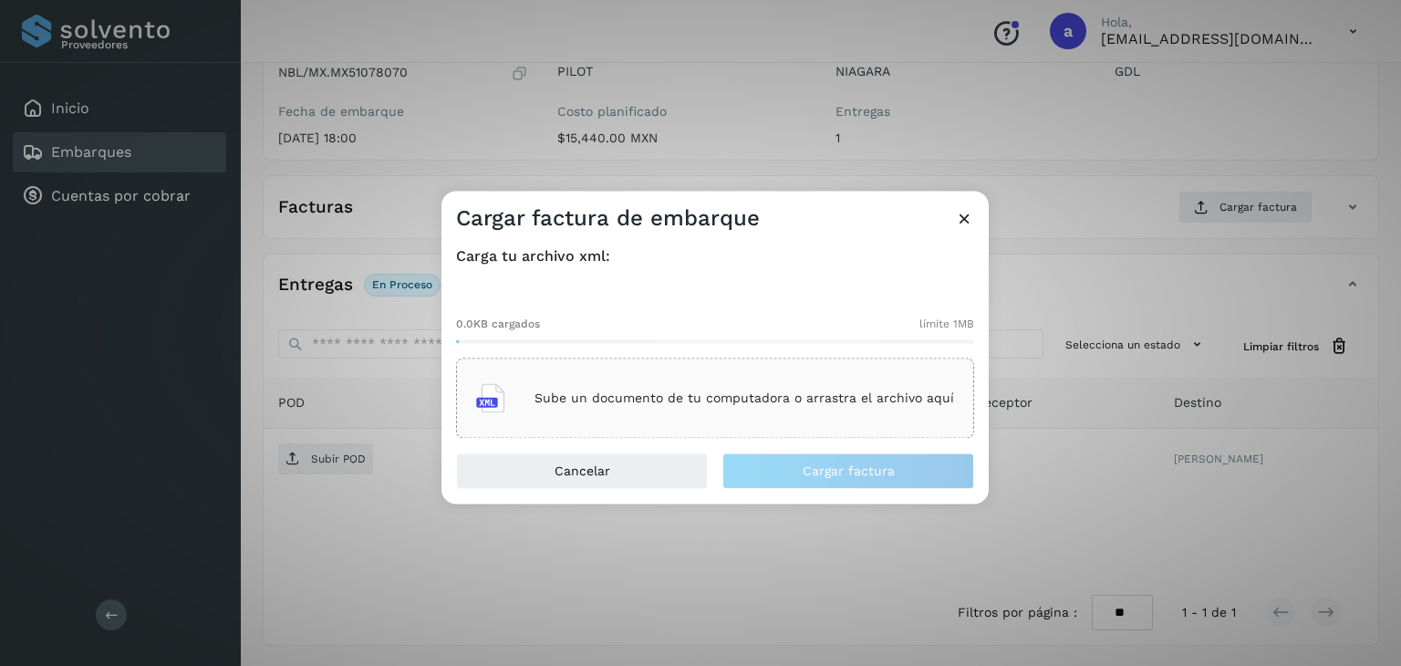
click at [647, 401] on p "Sube un documento de tu computadora o arrastra el archivo aquí" at bounding box center [745, 398] width 420 height 16
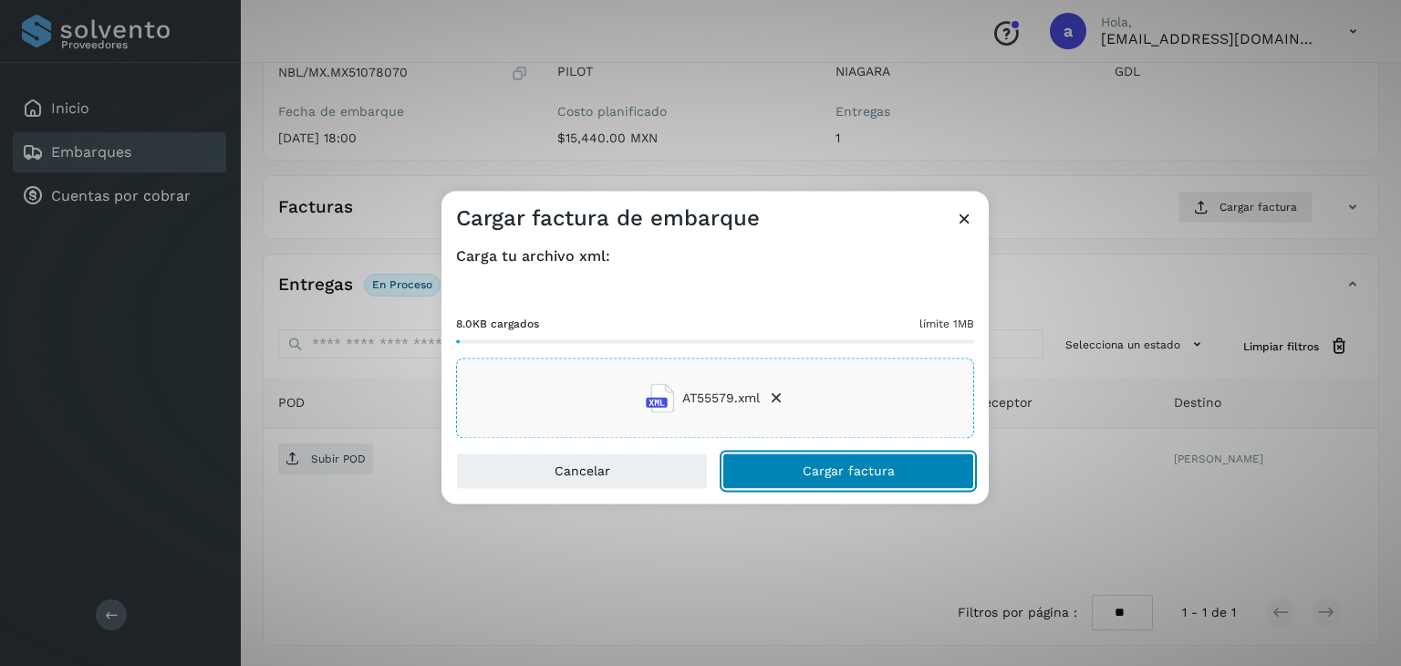
click at [781, 476] on button "Cargar factura" at bounding box center [849, 471] width 252 height 36
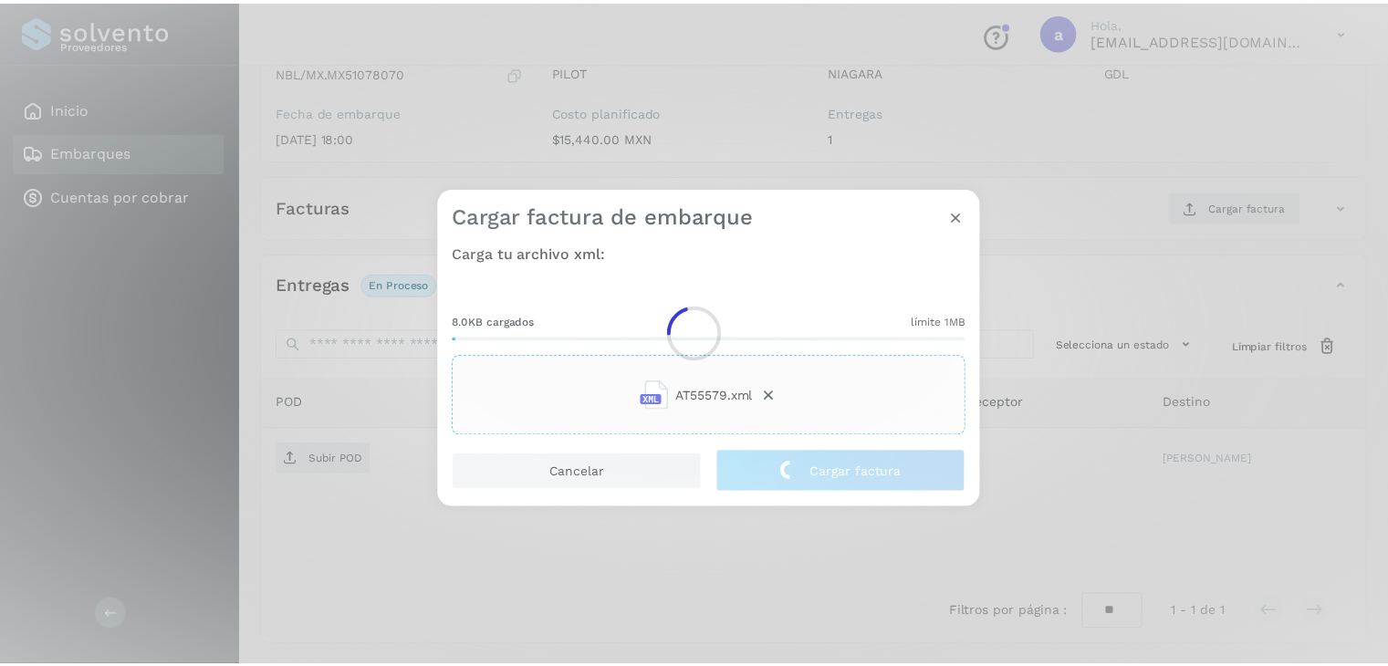
scroll to position [199, 0]
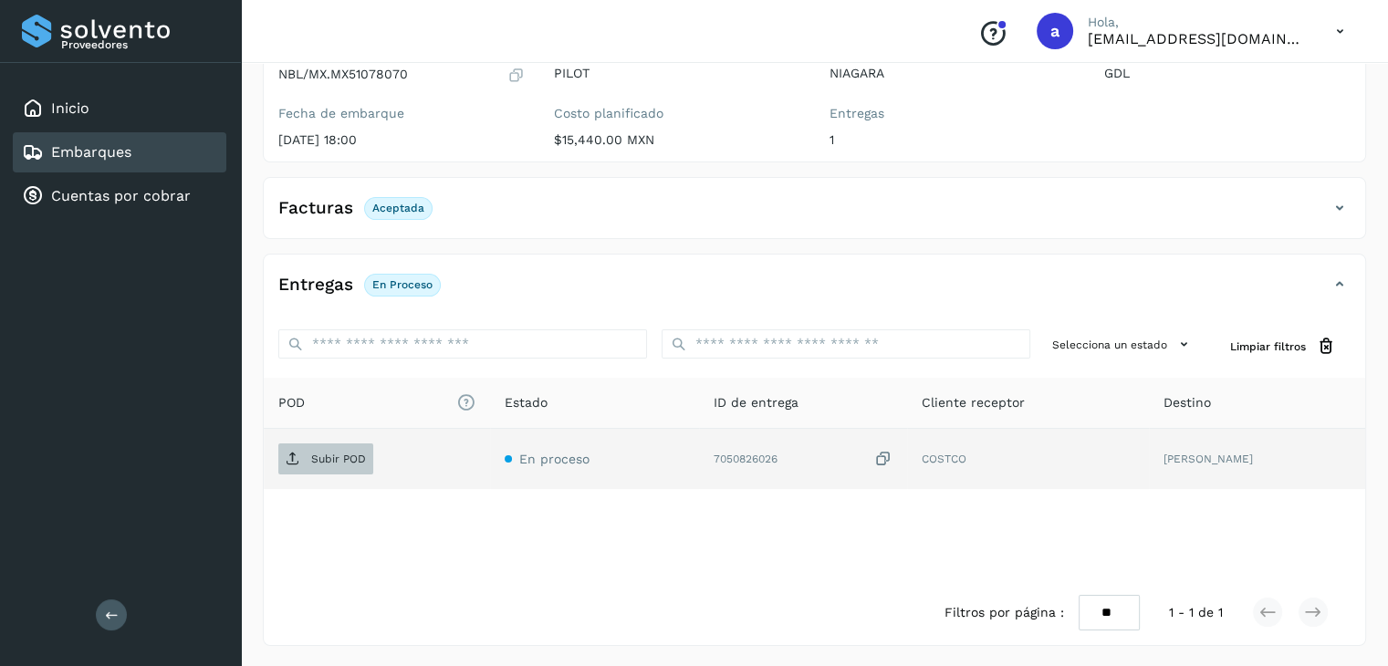
click at [310, 446] on span "Subir POD" at bounding box center [325, 458] width 95 height 29
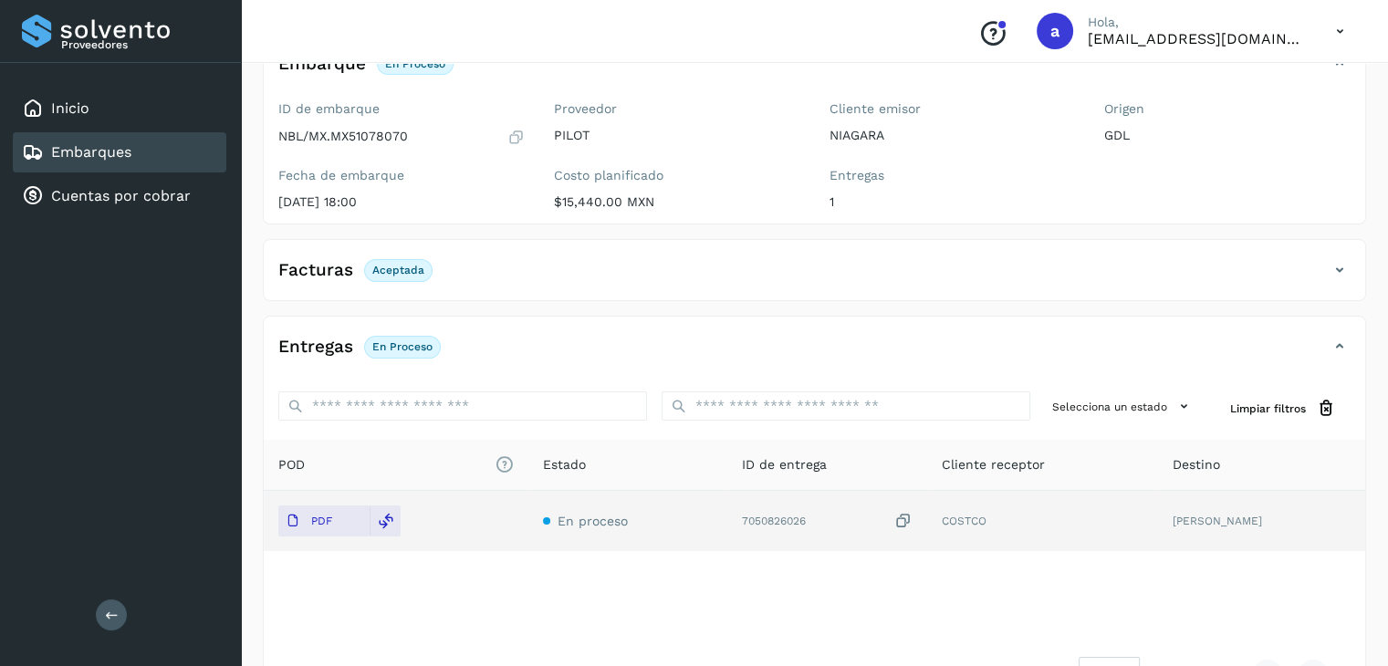
scroll to position [16, 0]
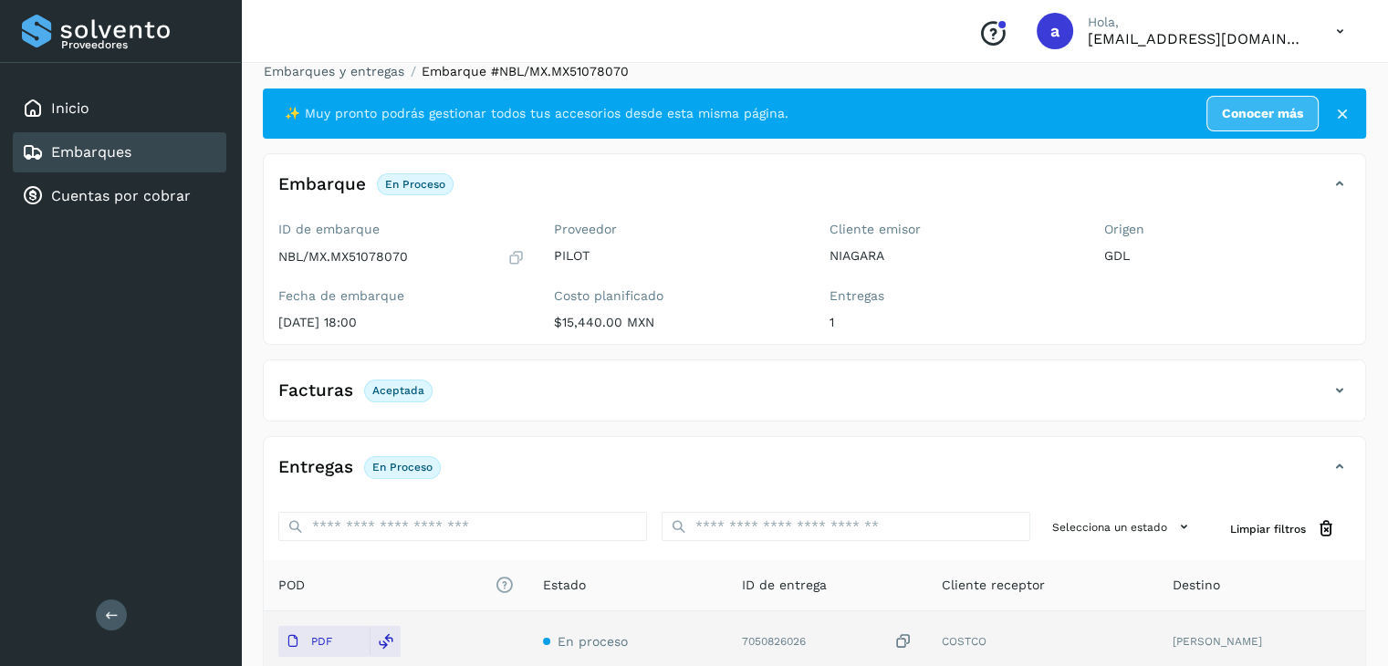
click at [106, 141] on div "Embarques" at bounding box center [76, 152] width 109 height 22
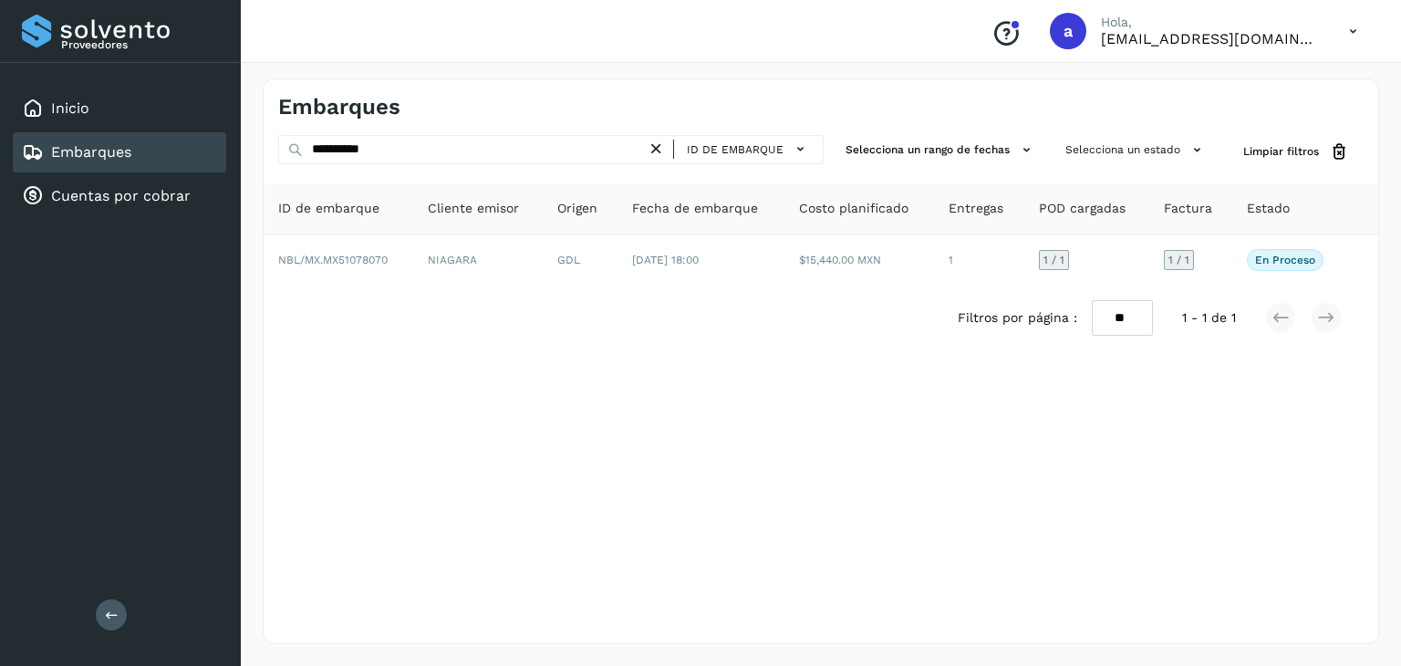
click at [662, 151] on icon at bounding box center [656, 149] width 19 height 19
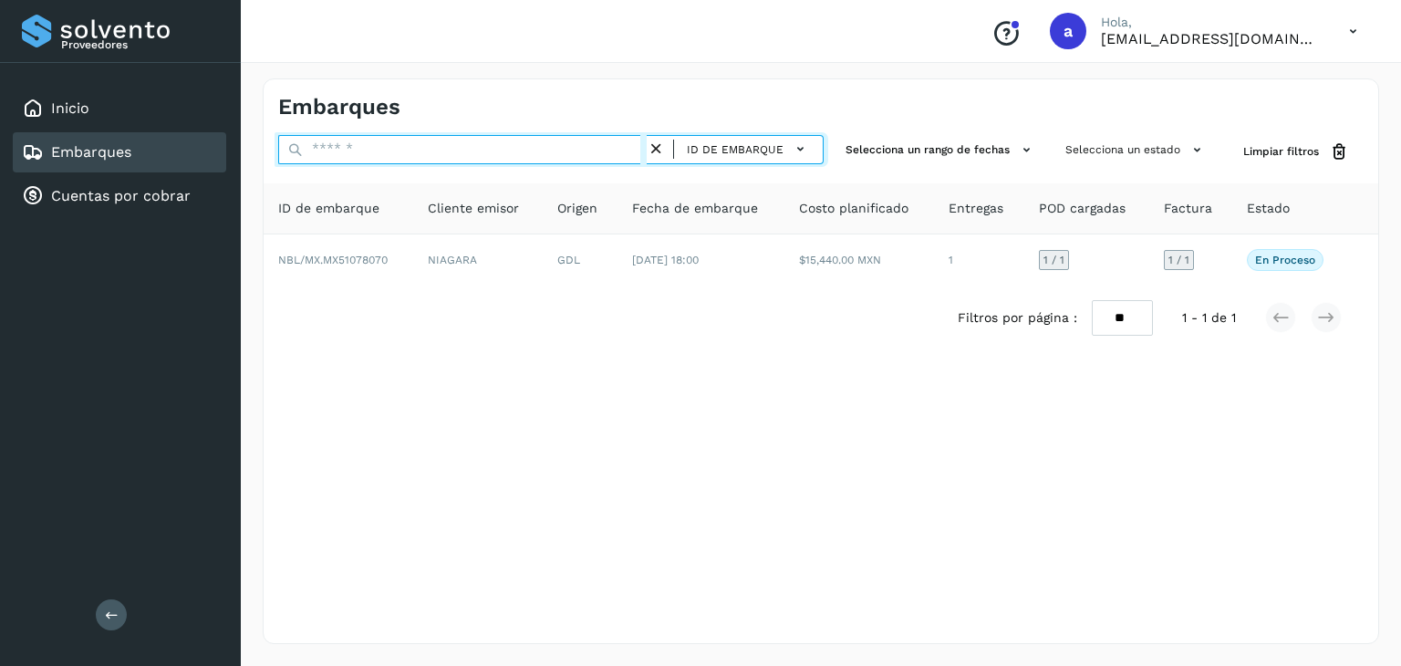
click at [494, 161] on input "text" at bounding box center [462, 149] width 369 height 29
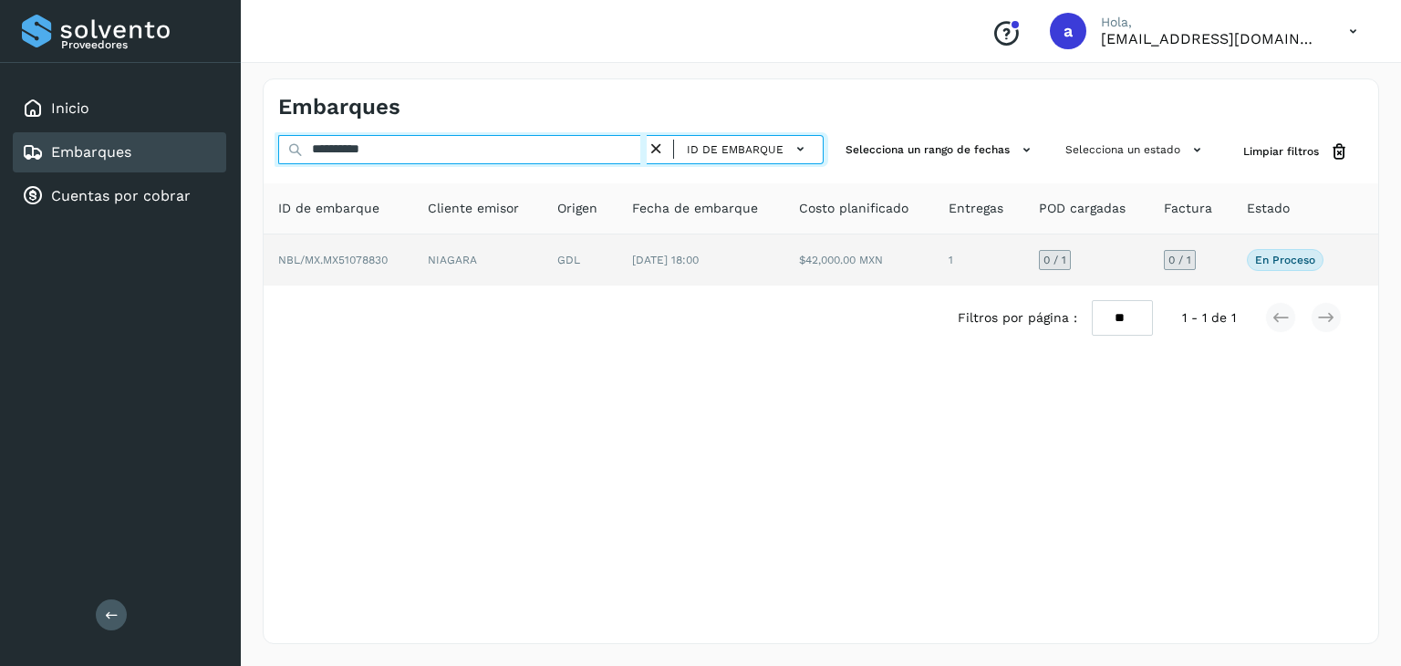
type input "**********"
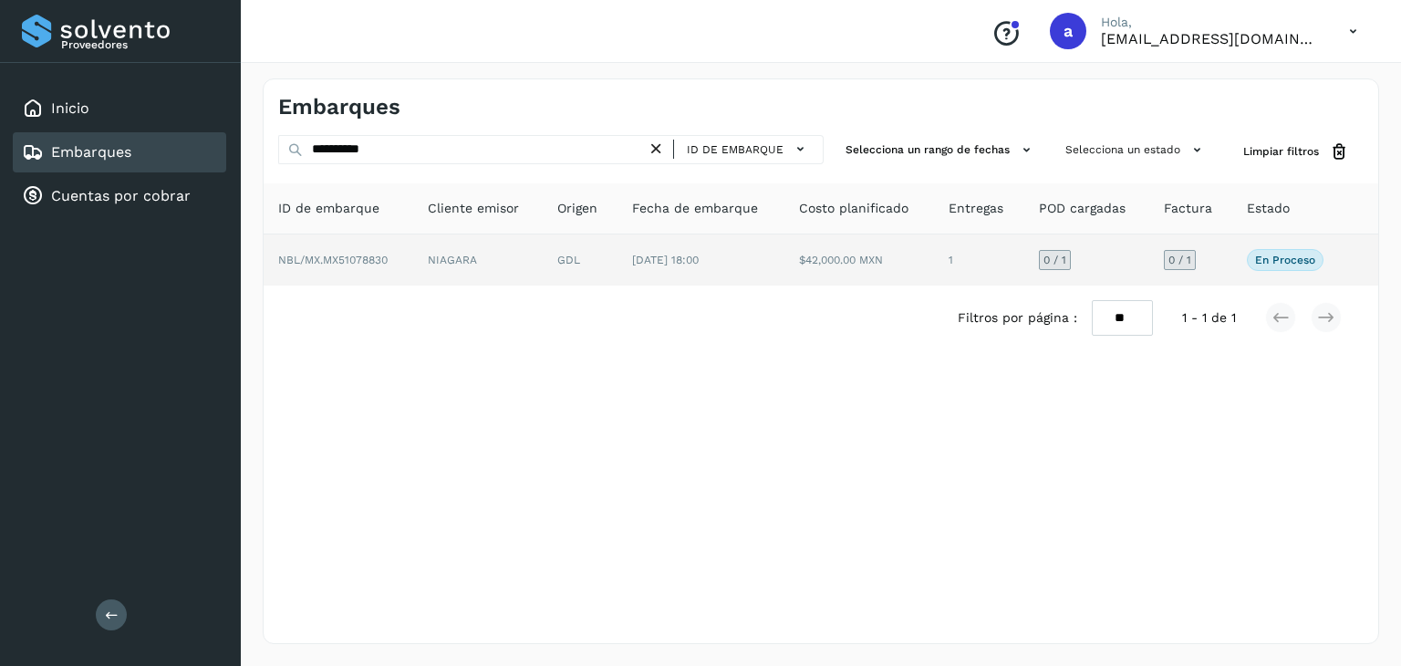
click at [559, 256] on td "GDL" at bounding box center [580, 259] width 75 height 51
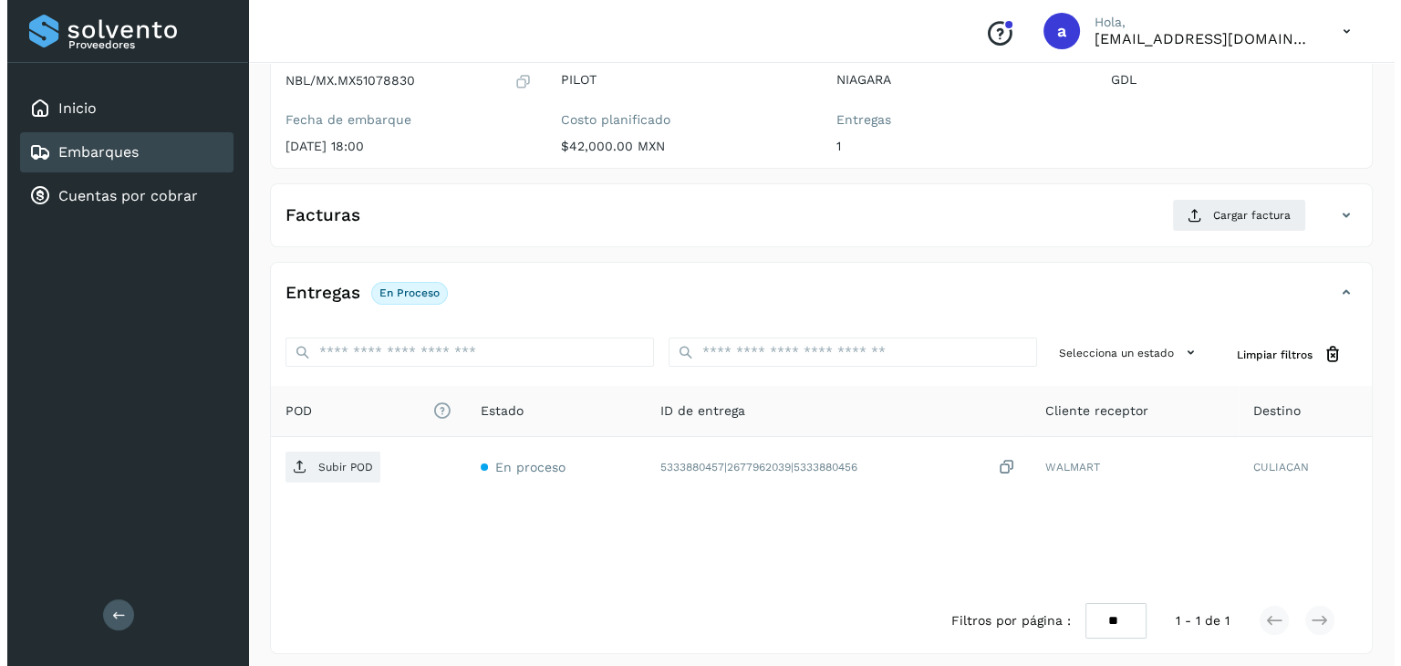
scroll to position [201, 0]
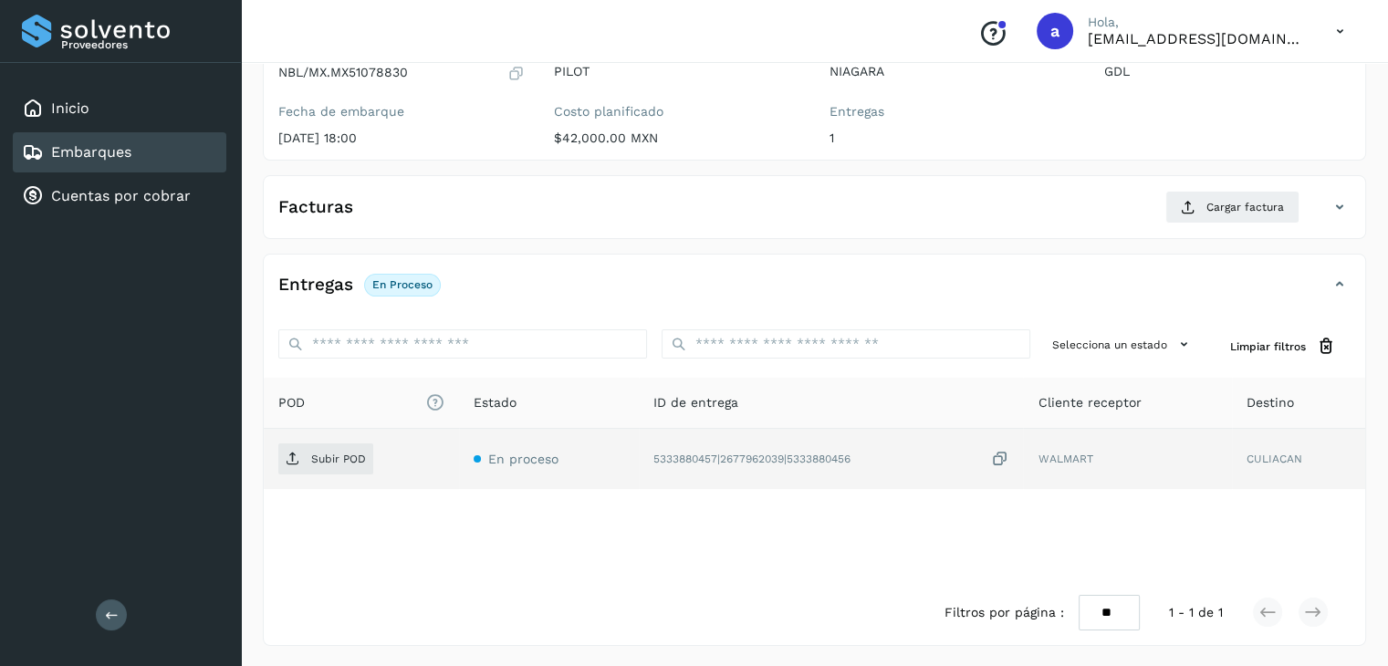
click at [1001, 457] on icon at bounding box center [999, 459] width 18 height 19
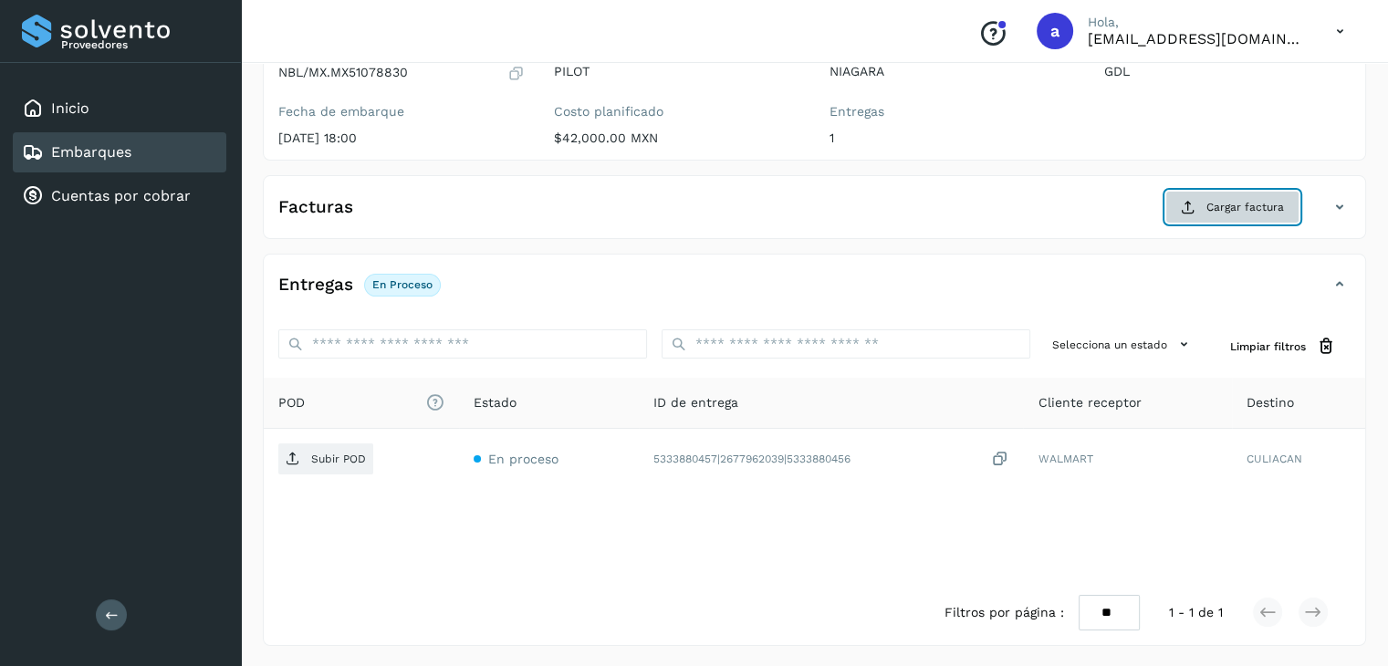
click at [1208, 205] on span "Cargar factura" at bounding box center [1245, 207] width 78 height 16
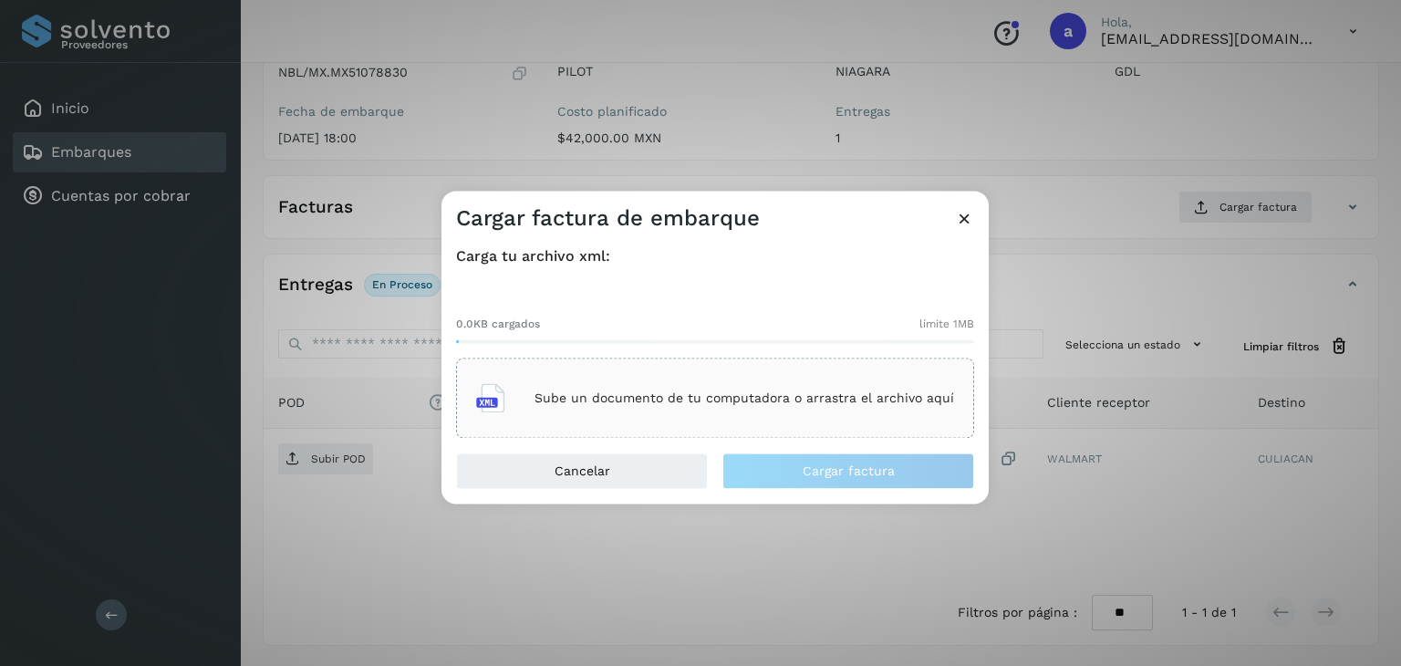
click at [568, 406] on div "Sube un documento de tu computadora o arrastra el archivo aquí" at bounding box center [715, 398] width 478 height 49
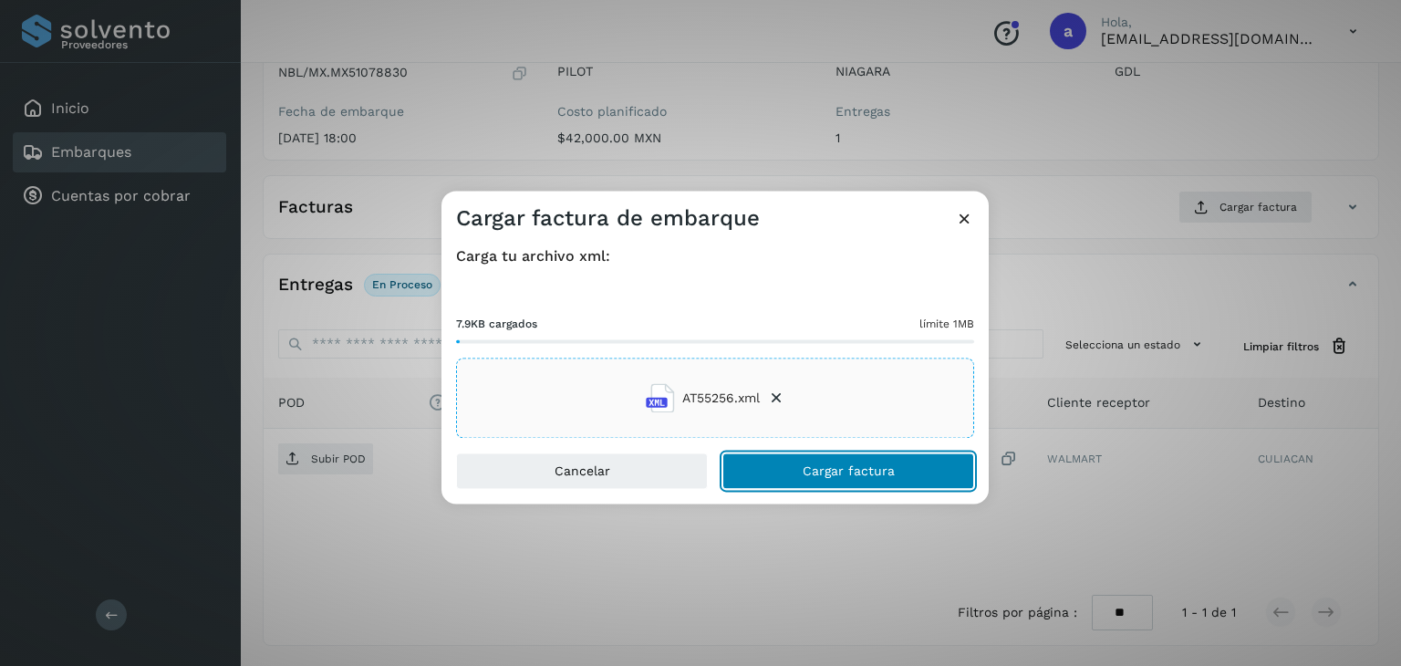
click at [837, 458] on button "Cargar factura" at bounding box center [849, 471] width 252 height 36
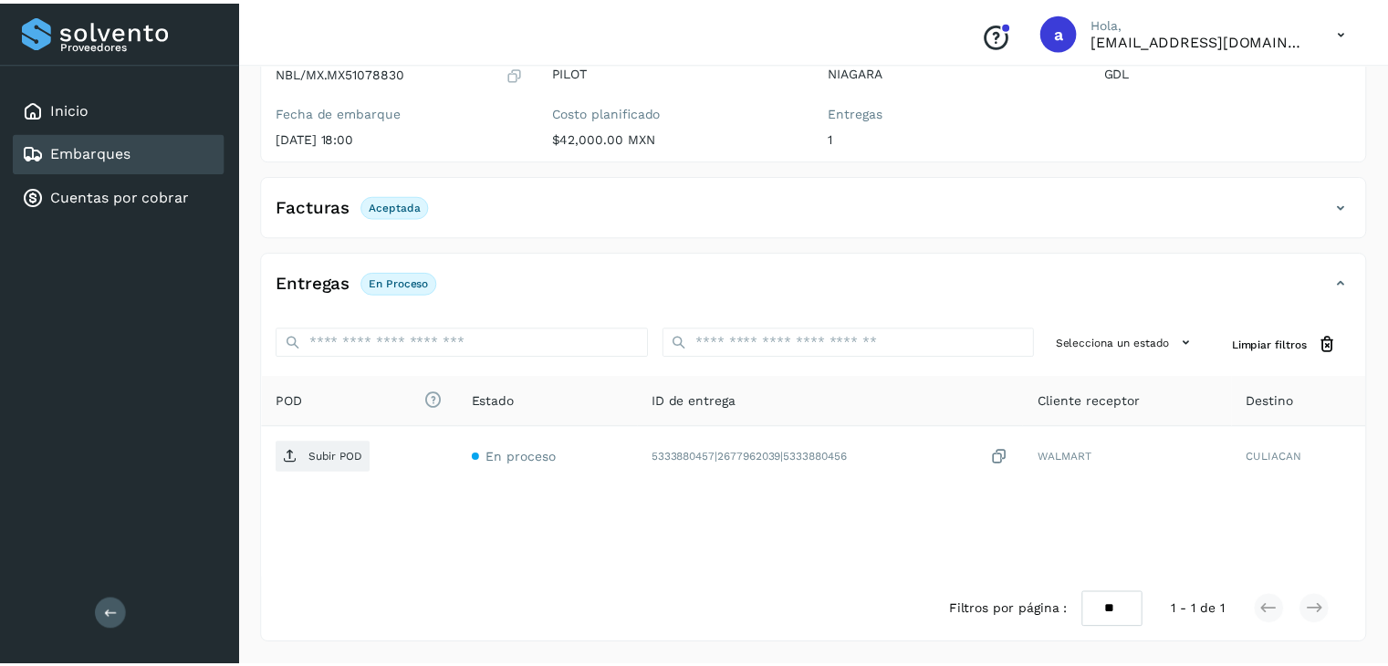
scroll to position [199, 0]
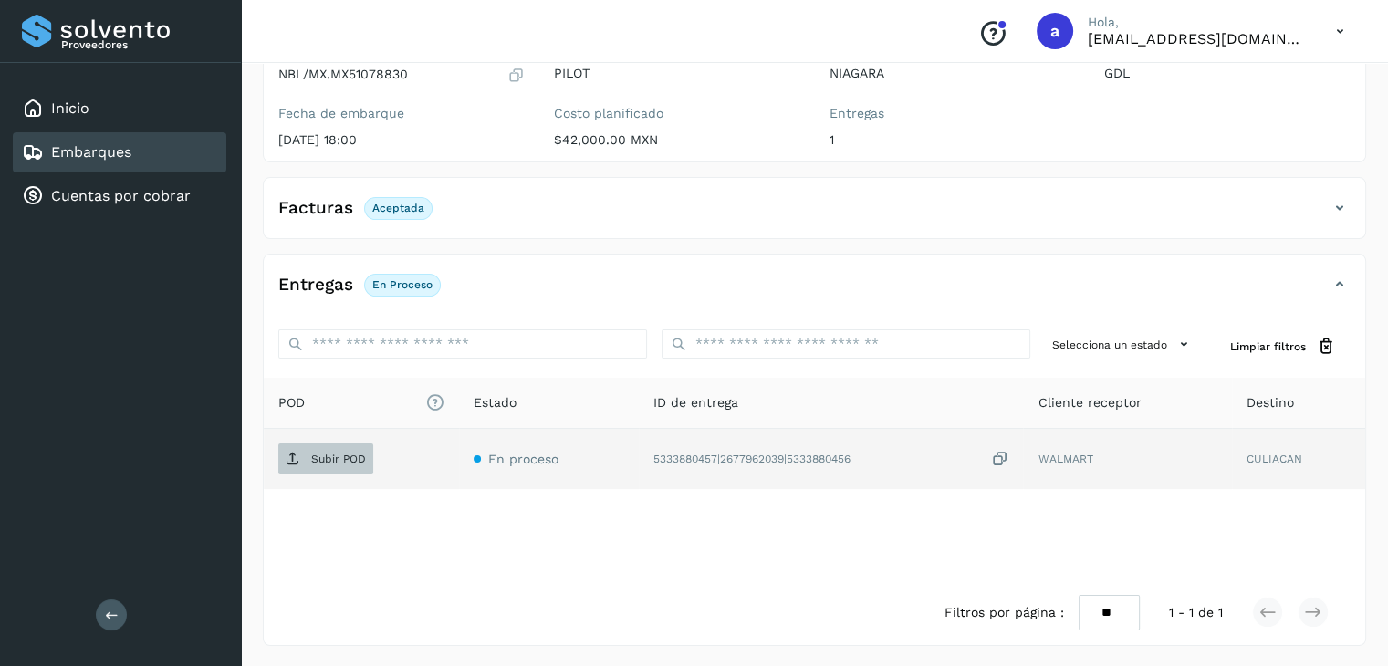
click at [306, 453] on span "Subir POD" at bounding box center [325, 458] width 95 height 29
click at [77, 141] on div "Embarques" at bounding box center [76, 152] width 109 height 22
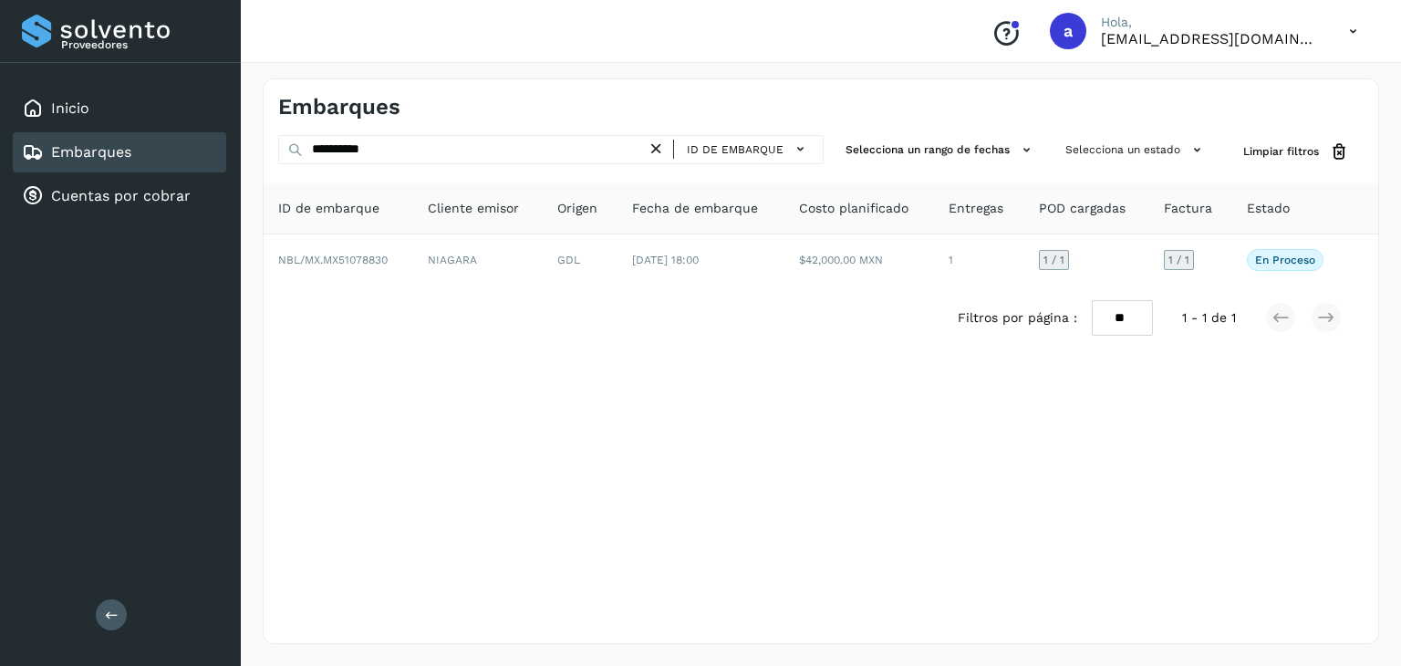
click at [658, 151] on icon at bounding box center [656, 149] width 19 height 19
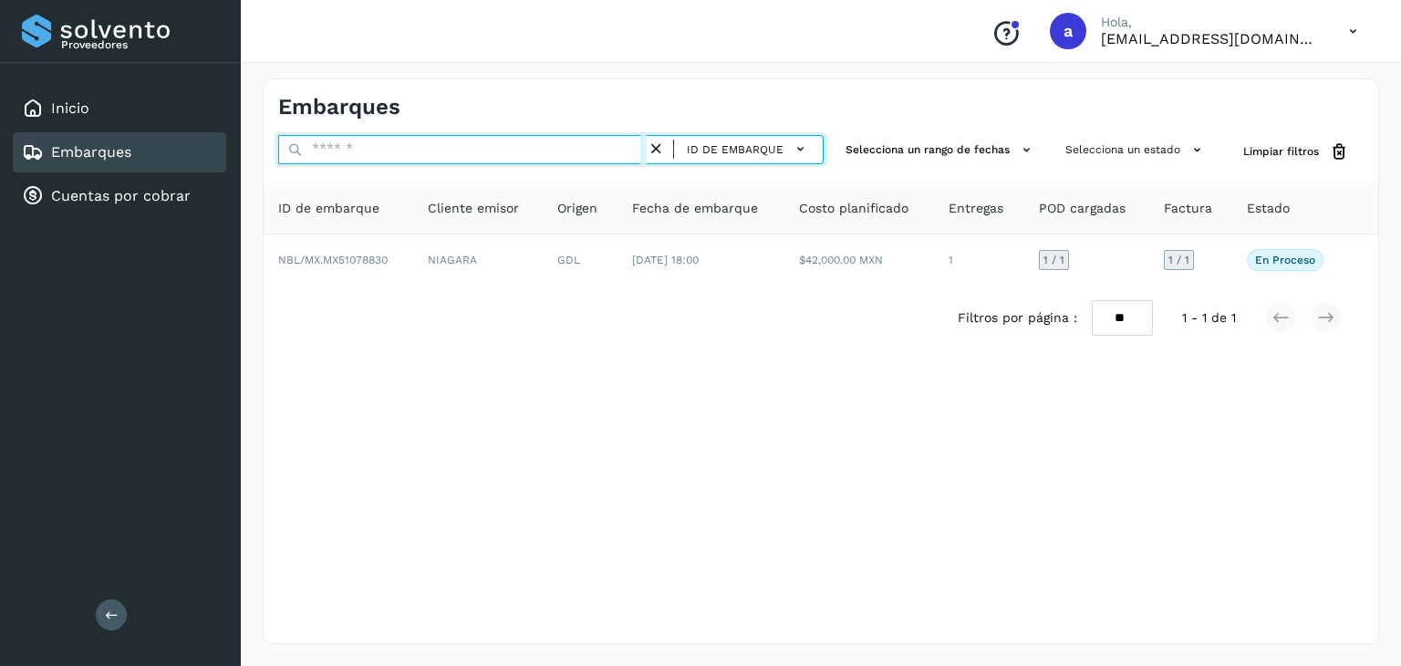
click at [589, 146] on input "text" at bounding box center [462, 149] width 369 height 29
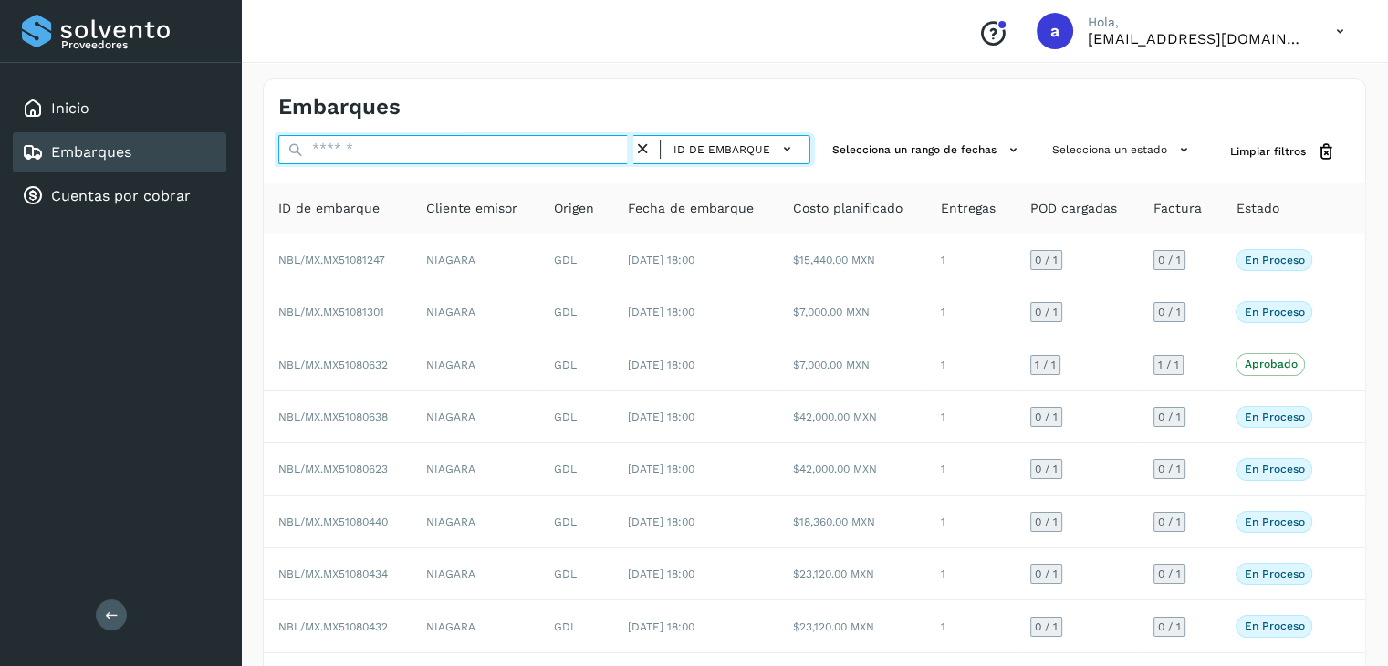
paste input "**********"
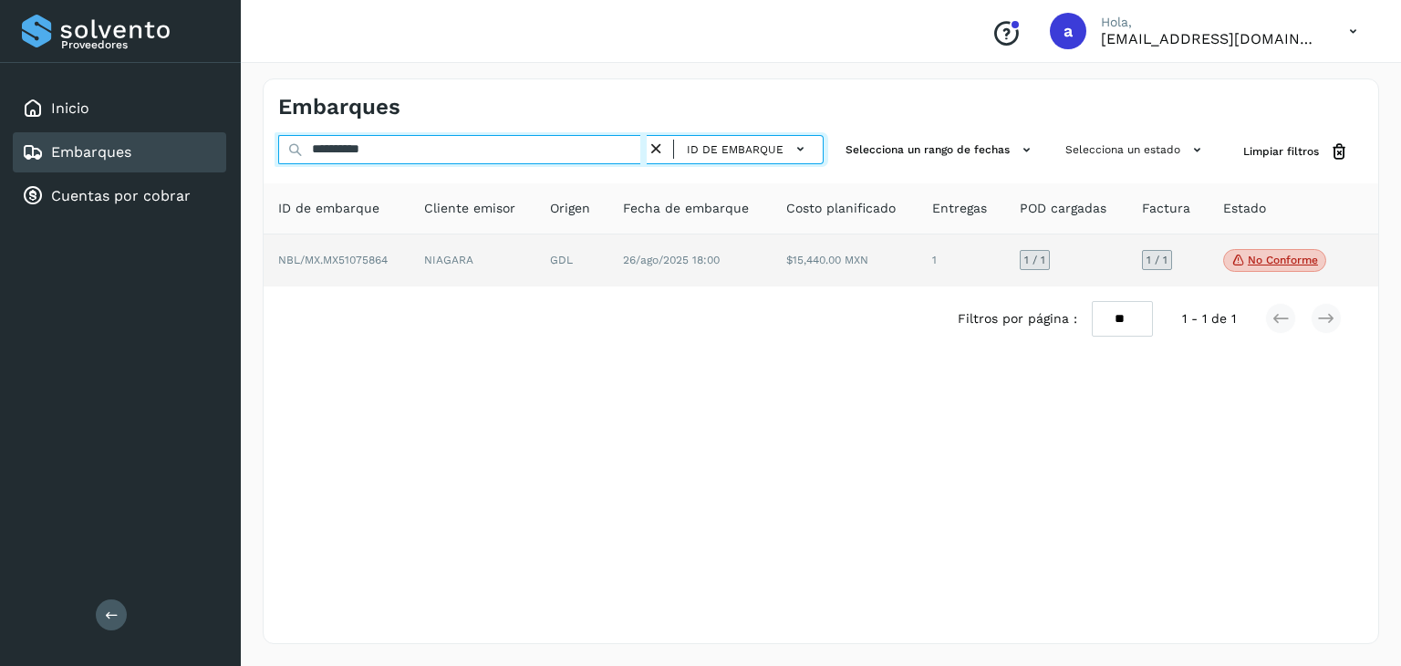
type input "**********"
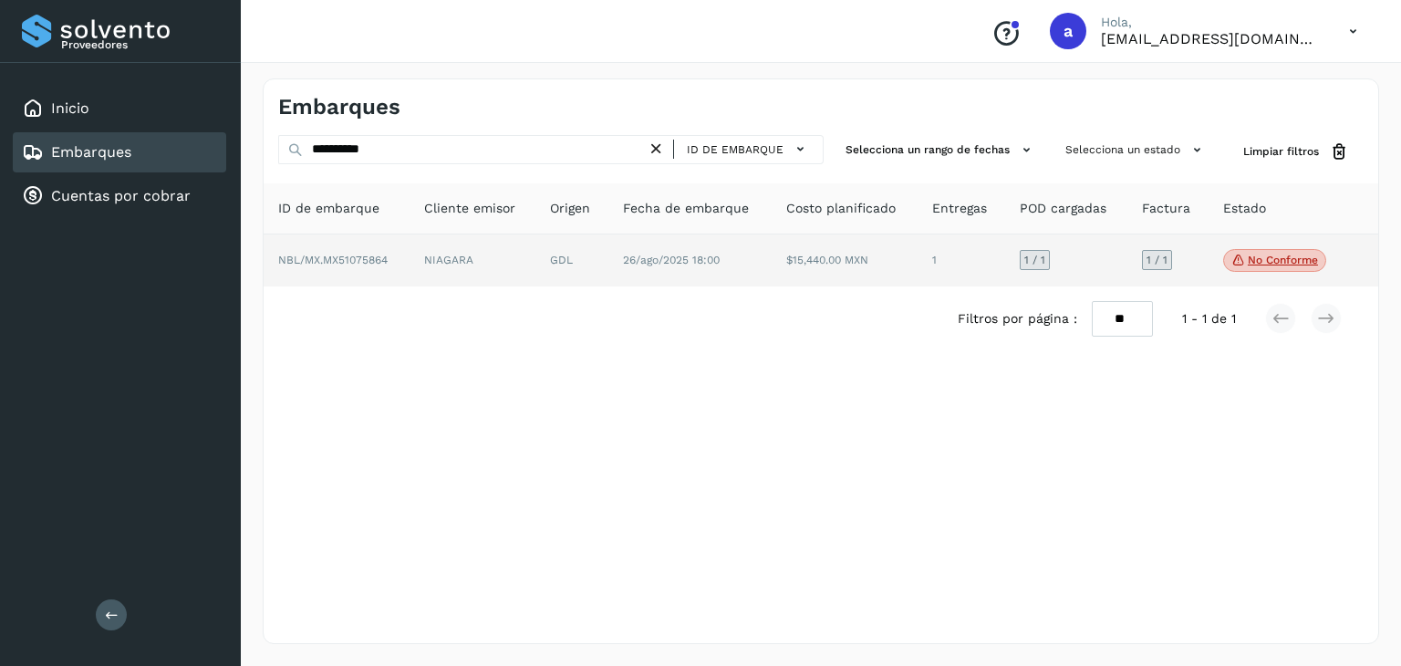
click at [875, 259] on td "$15,440.00 MXN" at bounding box center [845, 260] width 146 height 53
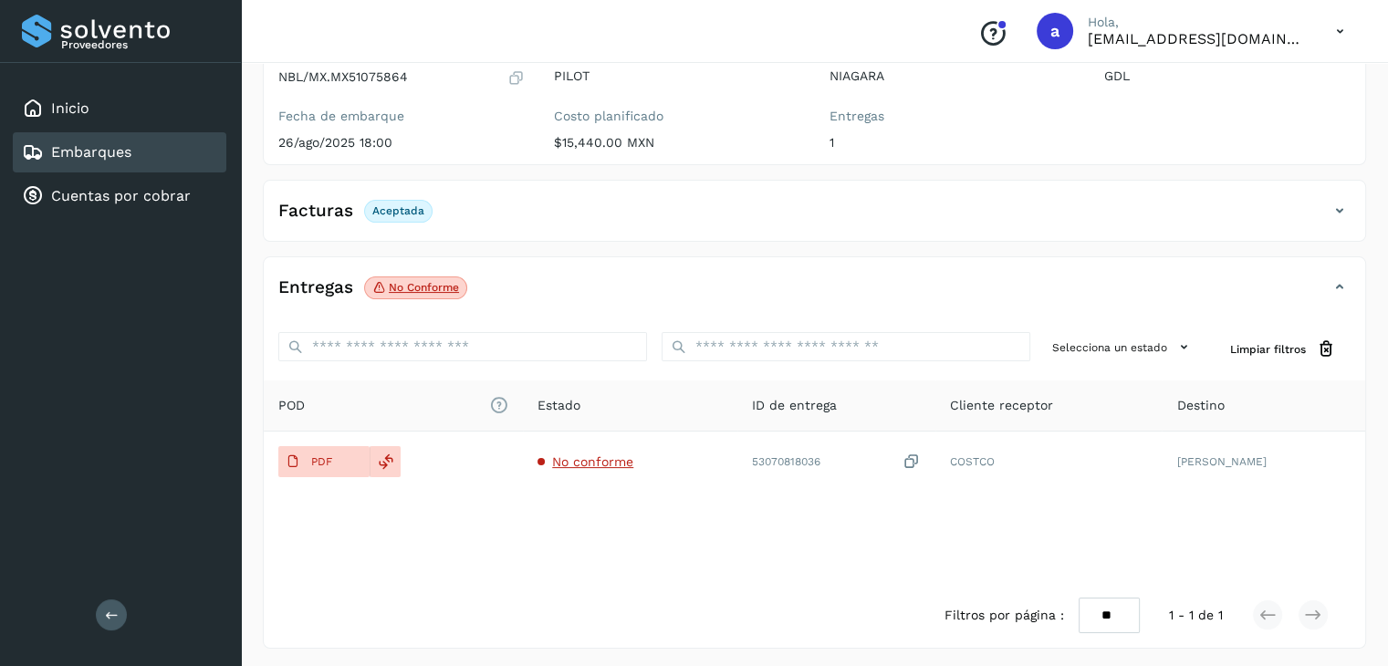
scroll to position [199, 0]
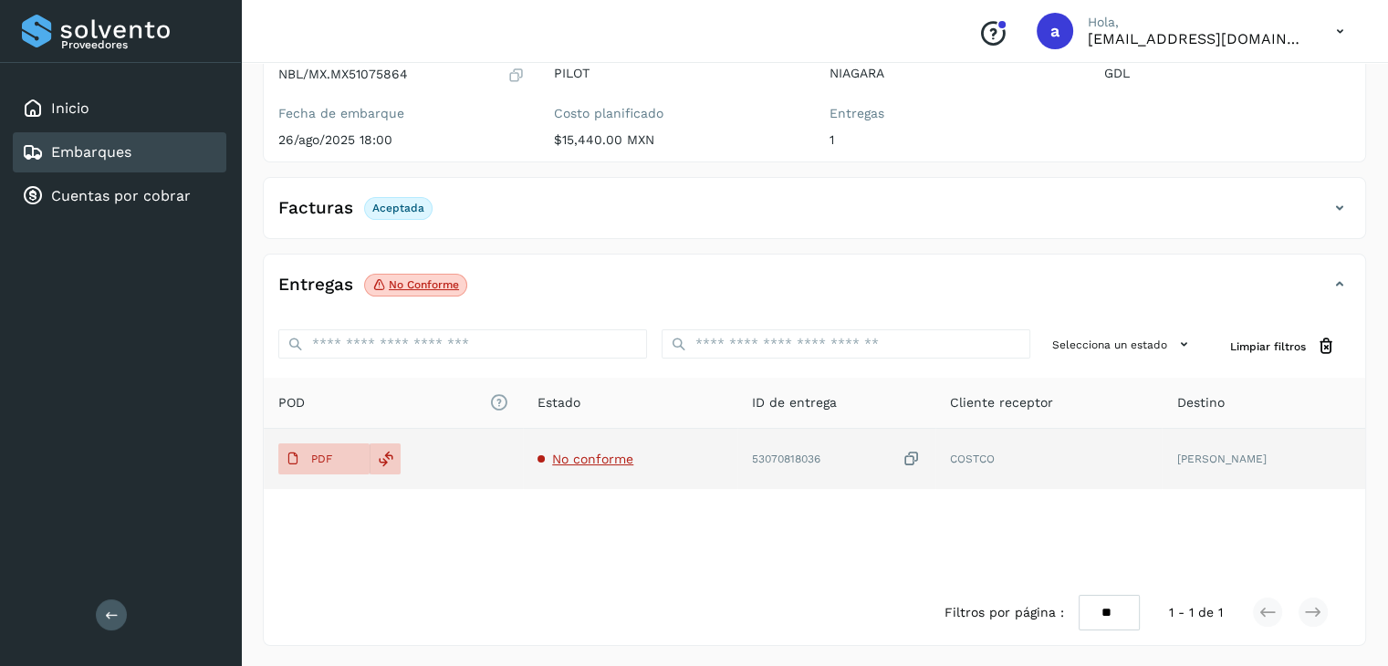
click at [617, 462] on span "No conforme" at bounding box center [592, 459] width 81 height 15
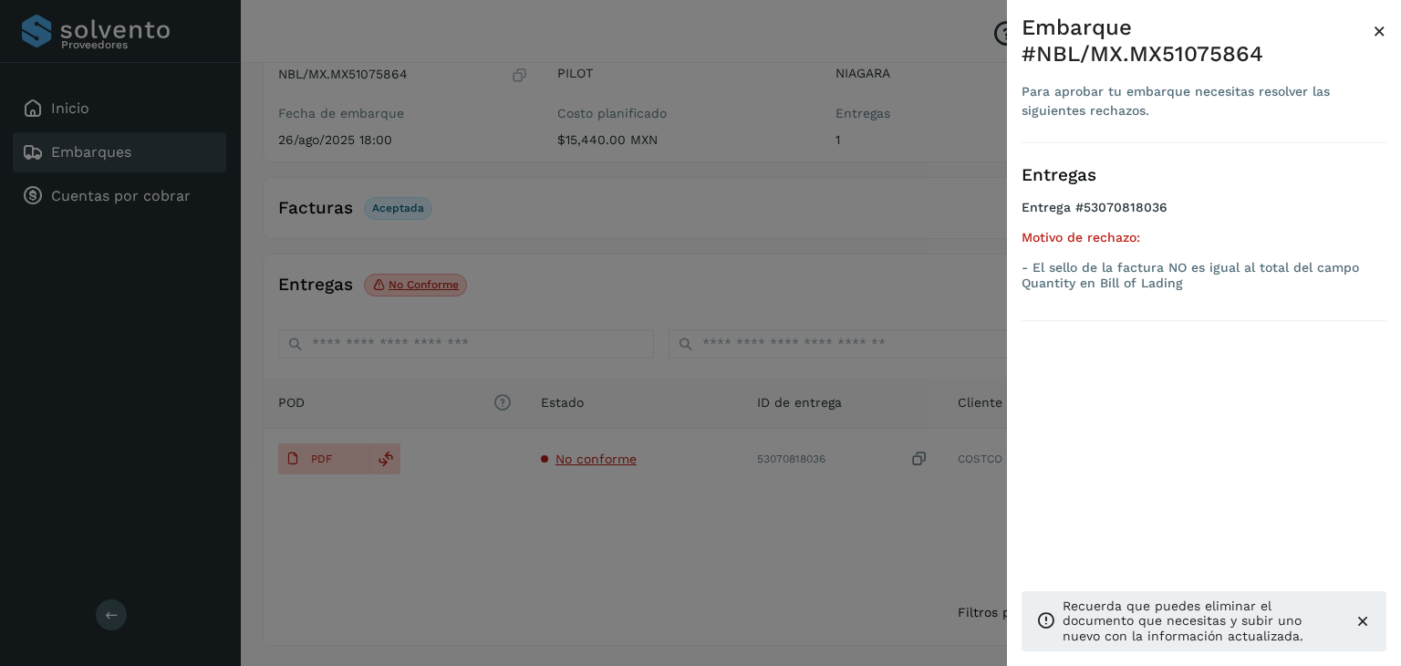
click at [1362, 621] on icon at bounding box center [1363, 621] width 18 height 18
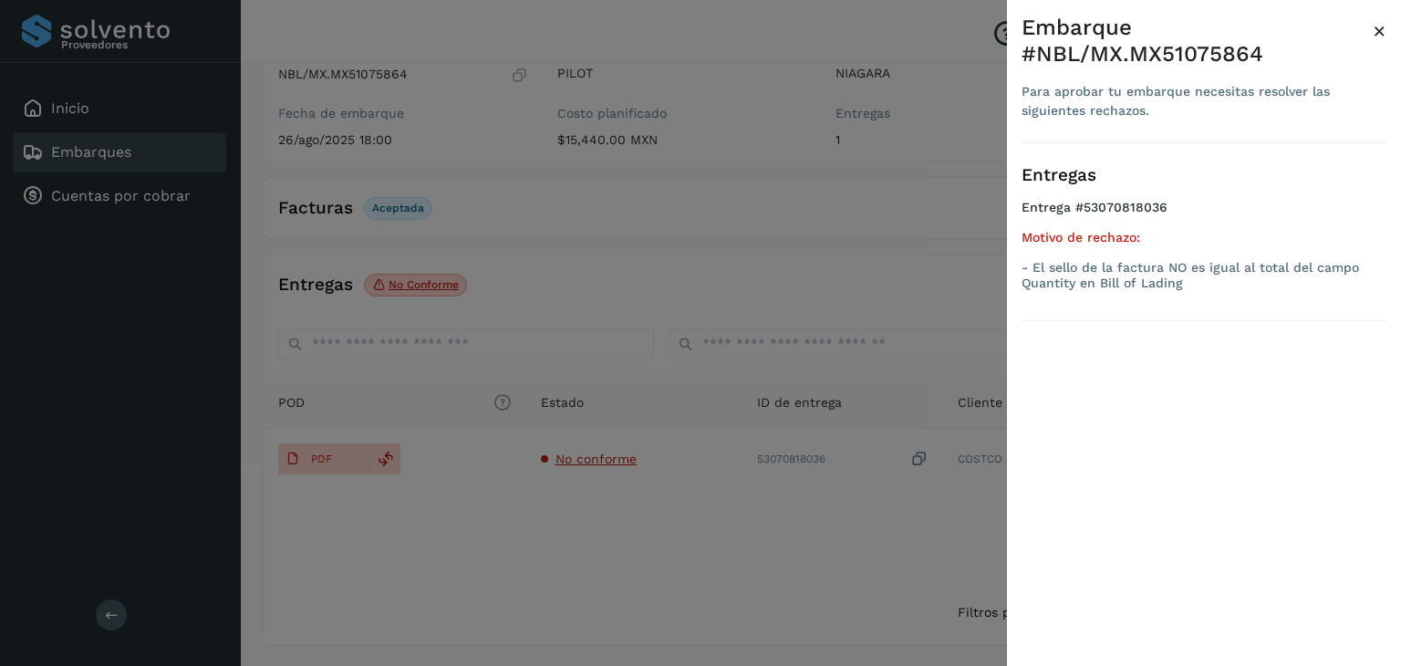
click at [1379, 33] on span "×" at bounding box center [1380, 31] width 14 height 26
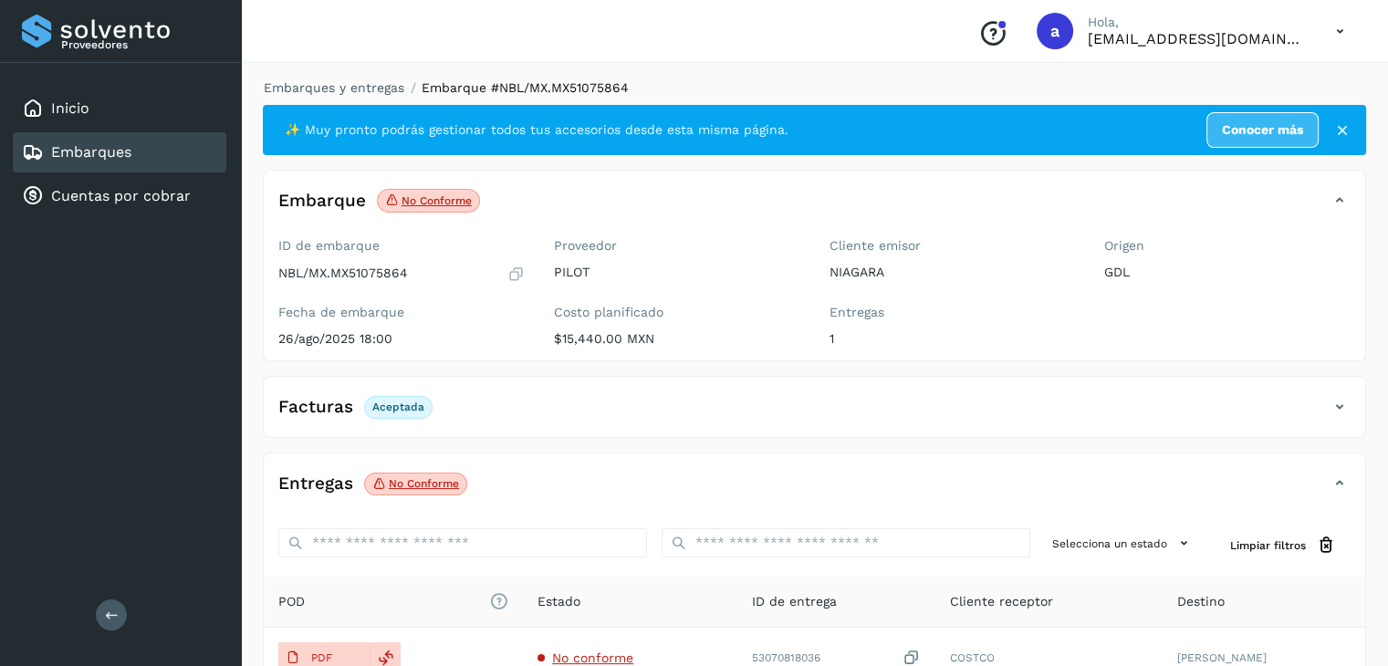
scroll to position [0, 0]
click at [106, 154] on link "Embarques" at bounding box center [91, 151] width 80 height 17
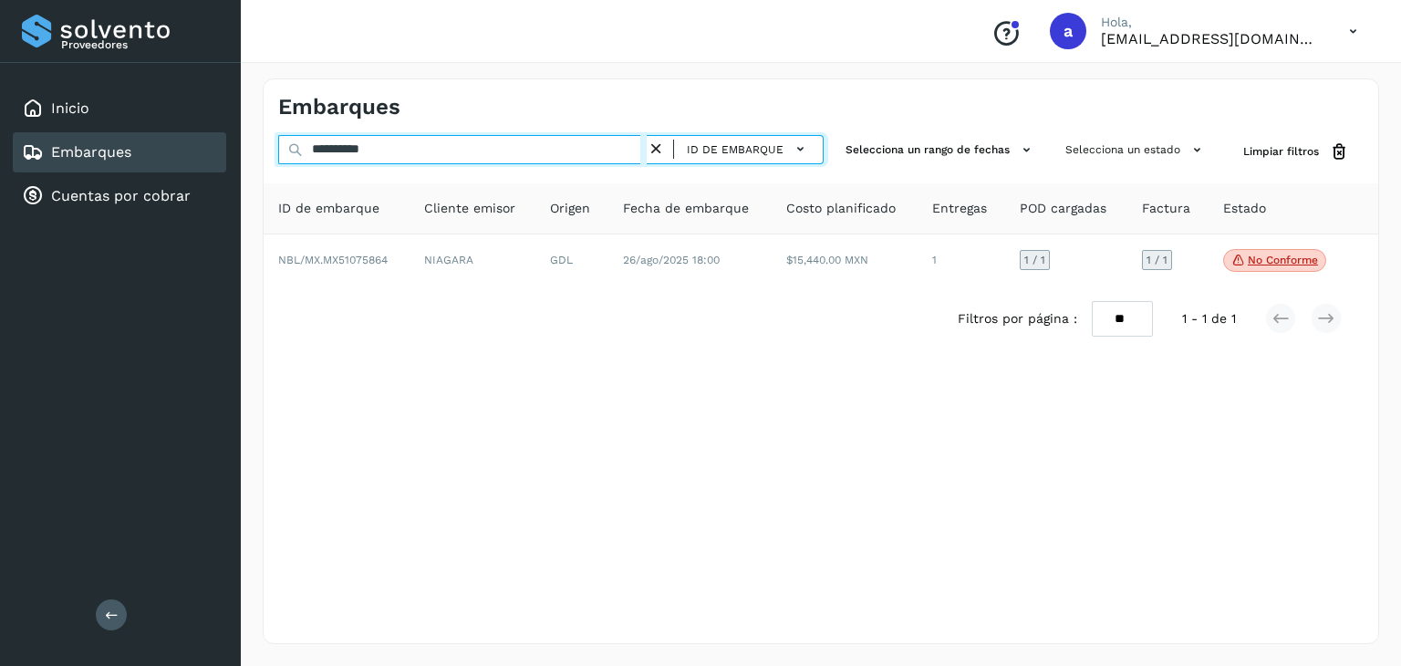
click at [560, 151] on input "**********" at bounding box center [462, 149] width 369 height 29
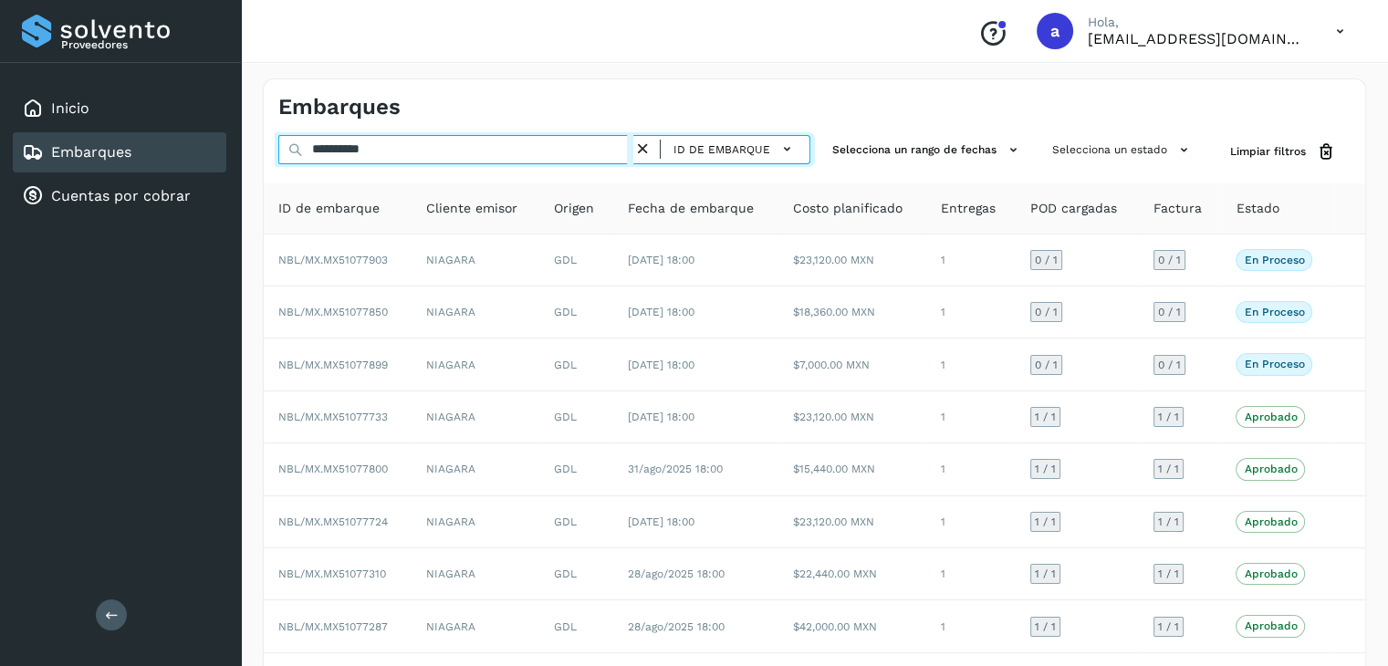
type input "**********"
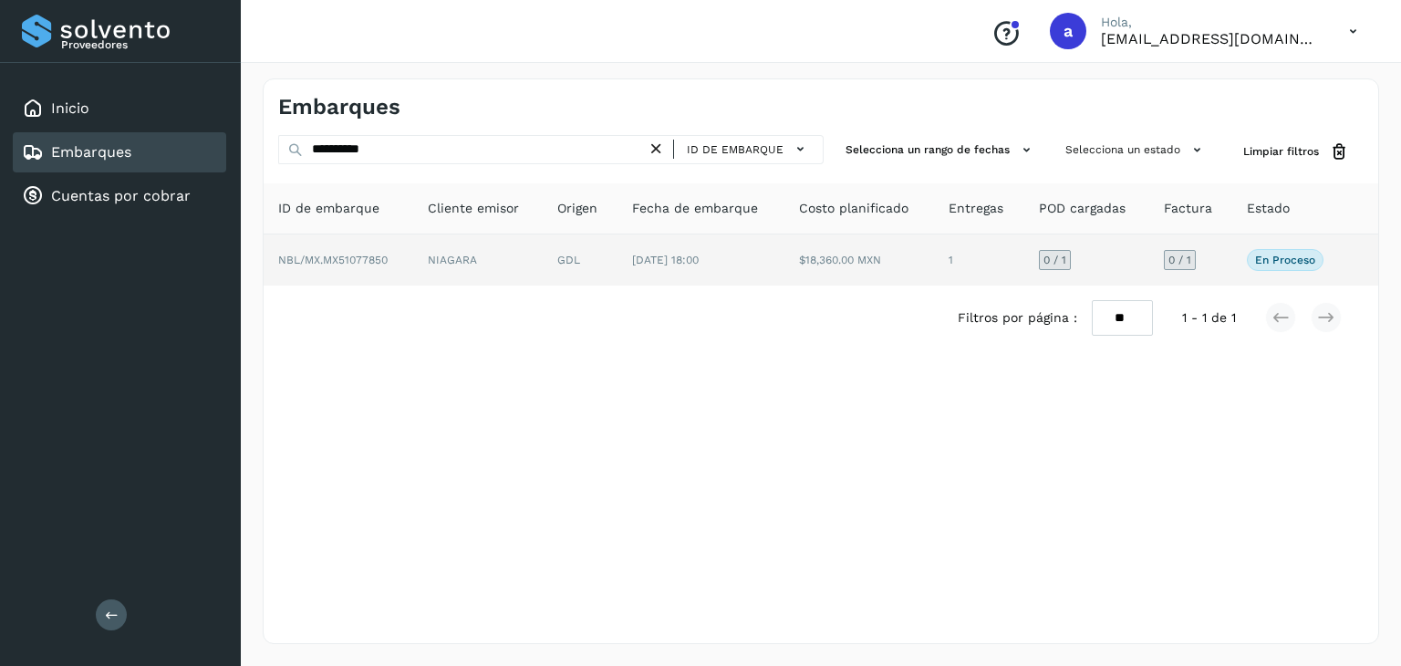
click at [649, 256] on span "[DATE] 18:00" at bounding box center [665, 260] width 67 height 13
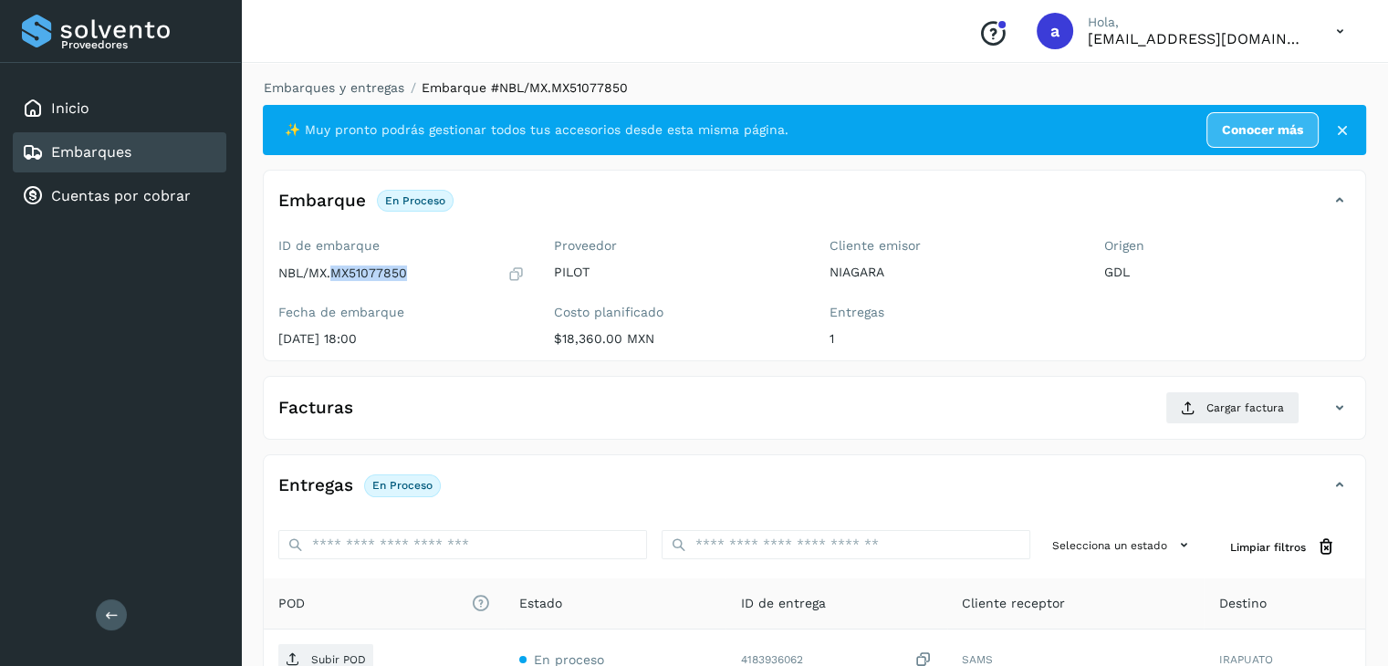
drag, startPoint x: 332, startPoint y: 273, endPoint x: 439, endPoint y: 286, distance: 107.5
click at [439, 286] on div "ID de embarque NBL/MX.MX51077850 Fecha de embarque [DATE] 18:00" at bounding box center [402, 296] width 276 height 130
copy p "MX51077850"
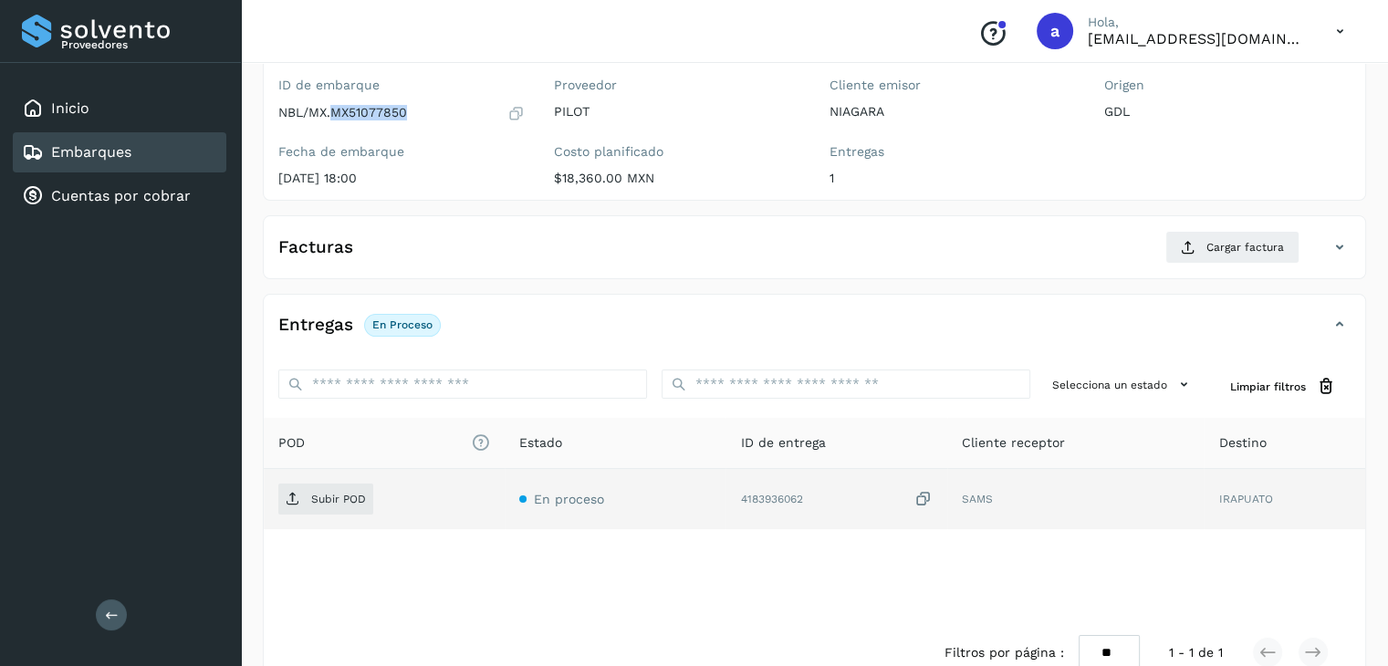
scroll to position [201, 0]
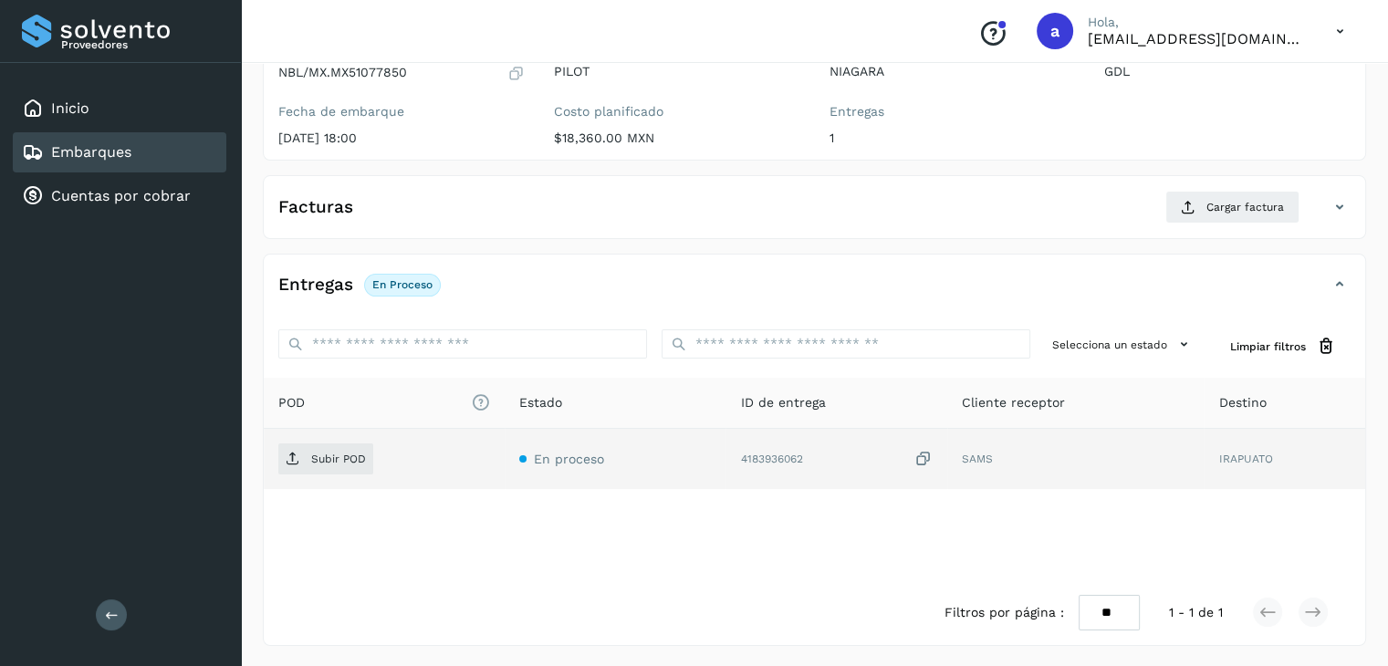
click at [922, 455] on icon at bounding box center [923, 459] width 18 height 19
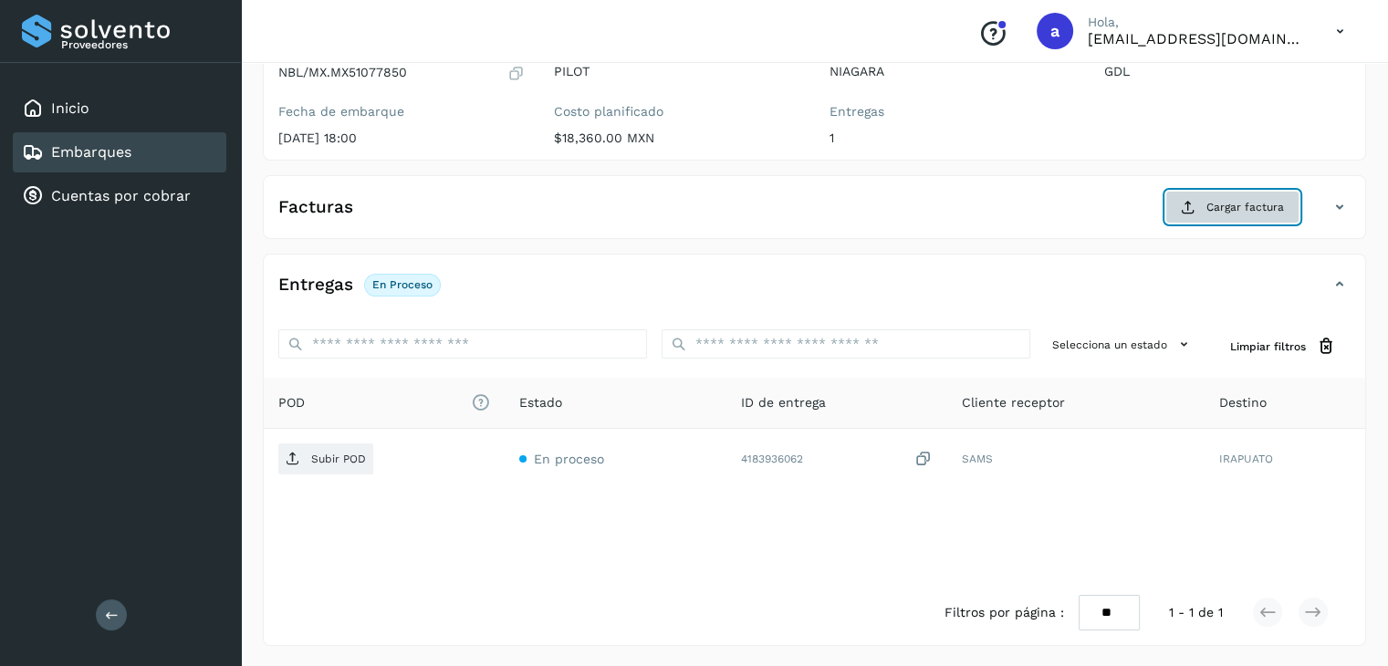
click at [1238, 205] on span "Cargar factura" at bounding box center [1245, 207] width 78 height 16
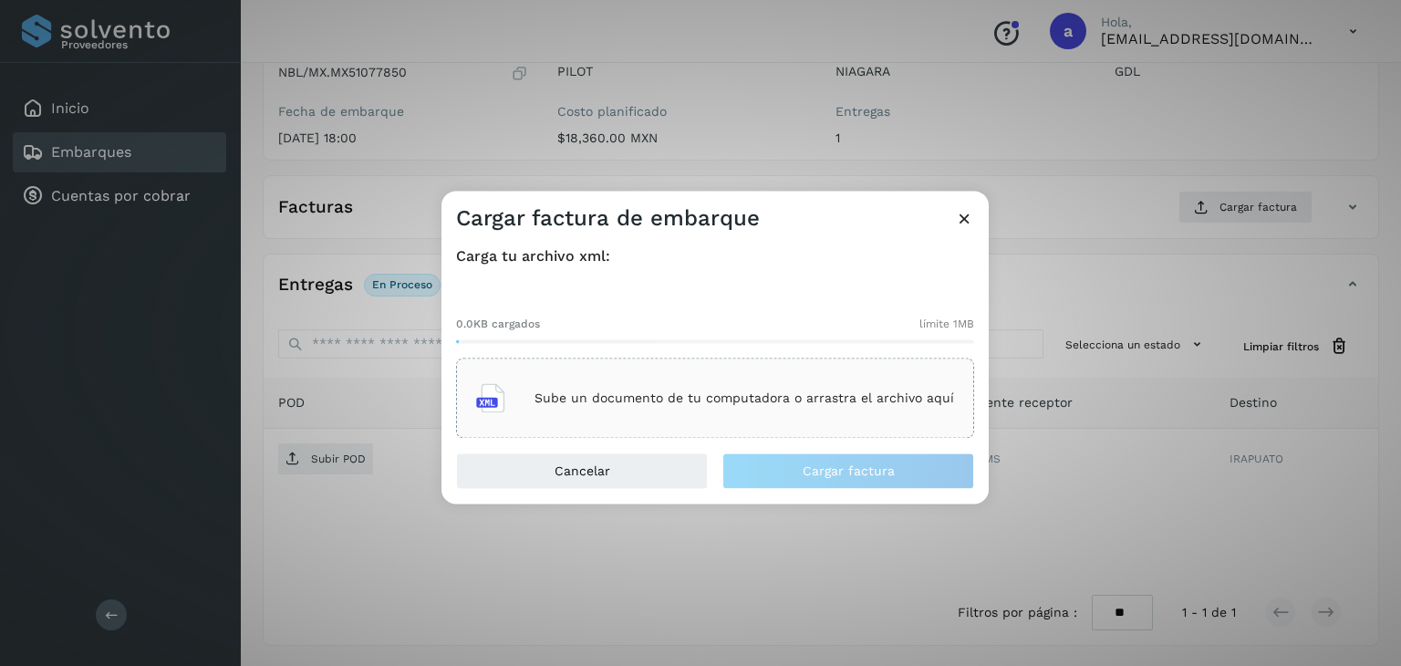
click at [576, 391] on p "Sube un documento de tu computadora o arrastra el archivo aquí" at bounding box center [745, 398] width 420 height 16
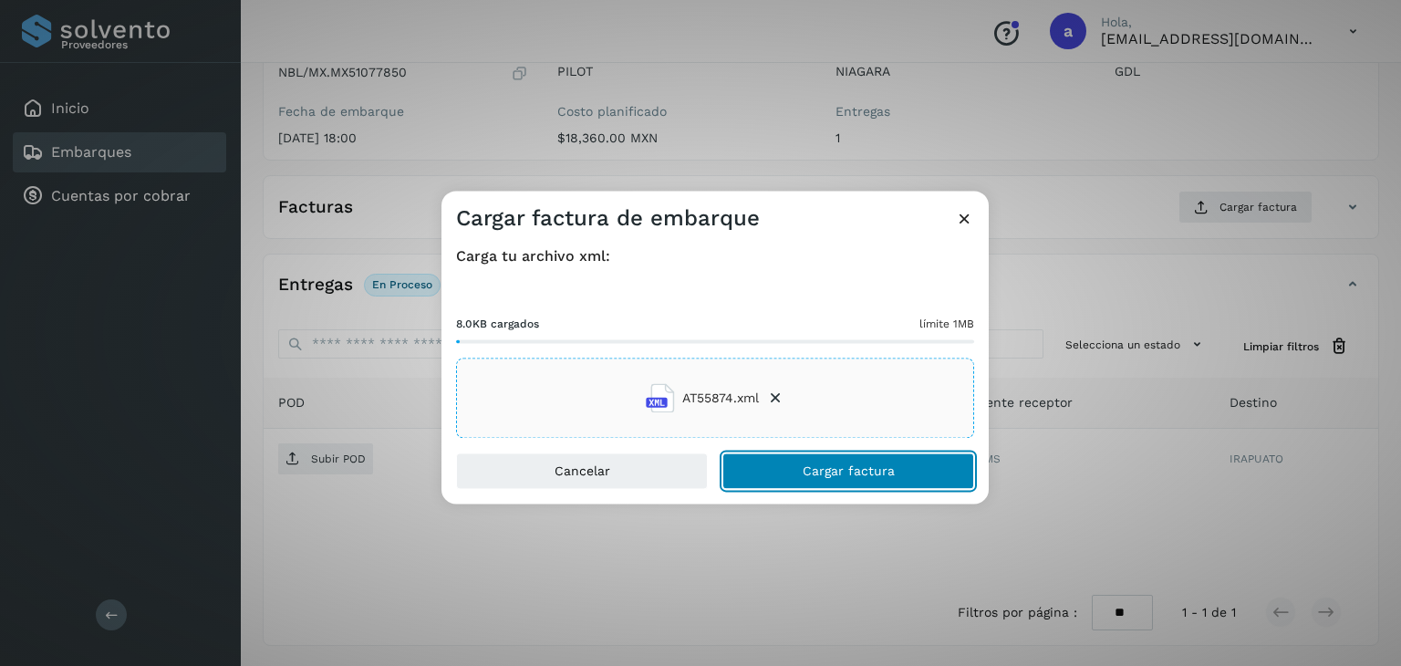
click at [799, 463] on button "Cargar factura" at bounding box center [849, 471] width 252 height 36
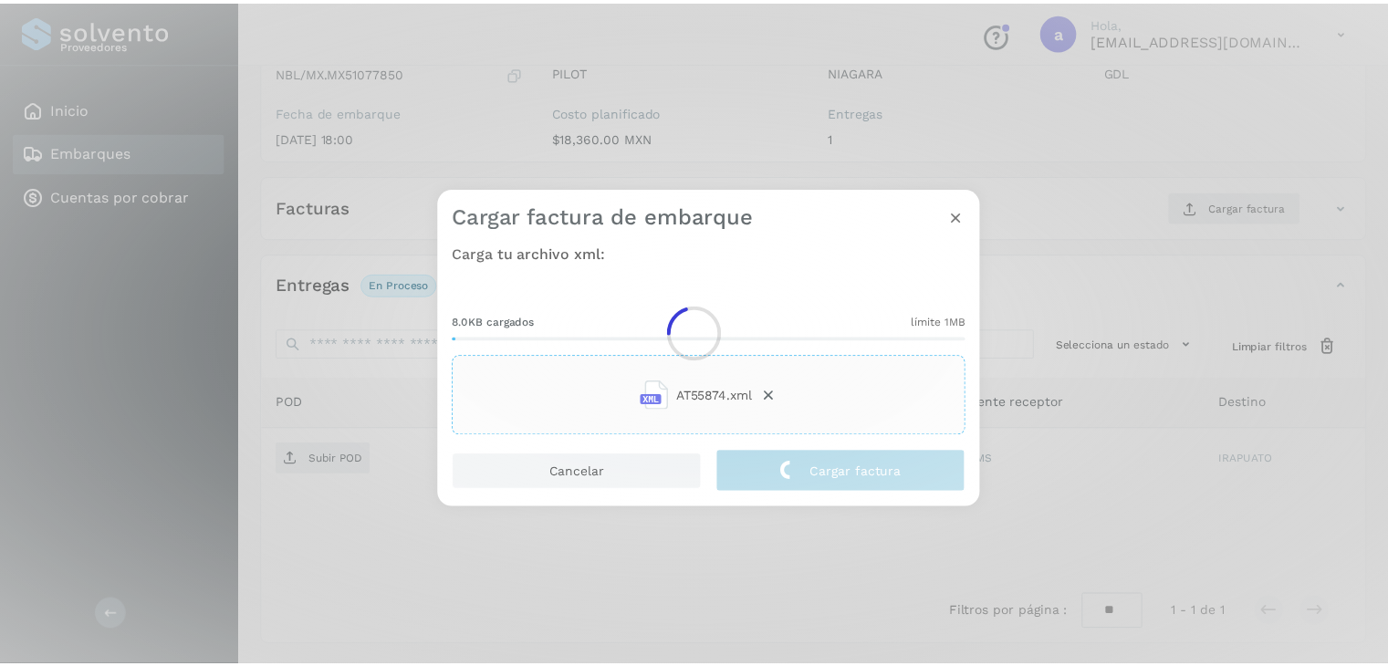
scroll to position [199, 0]
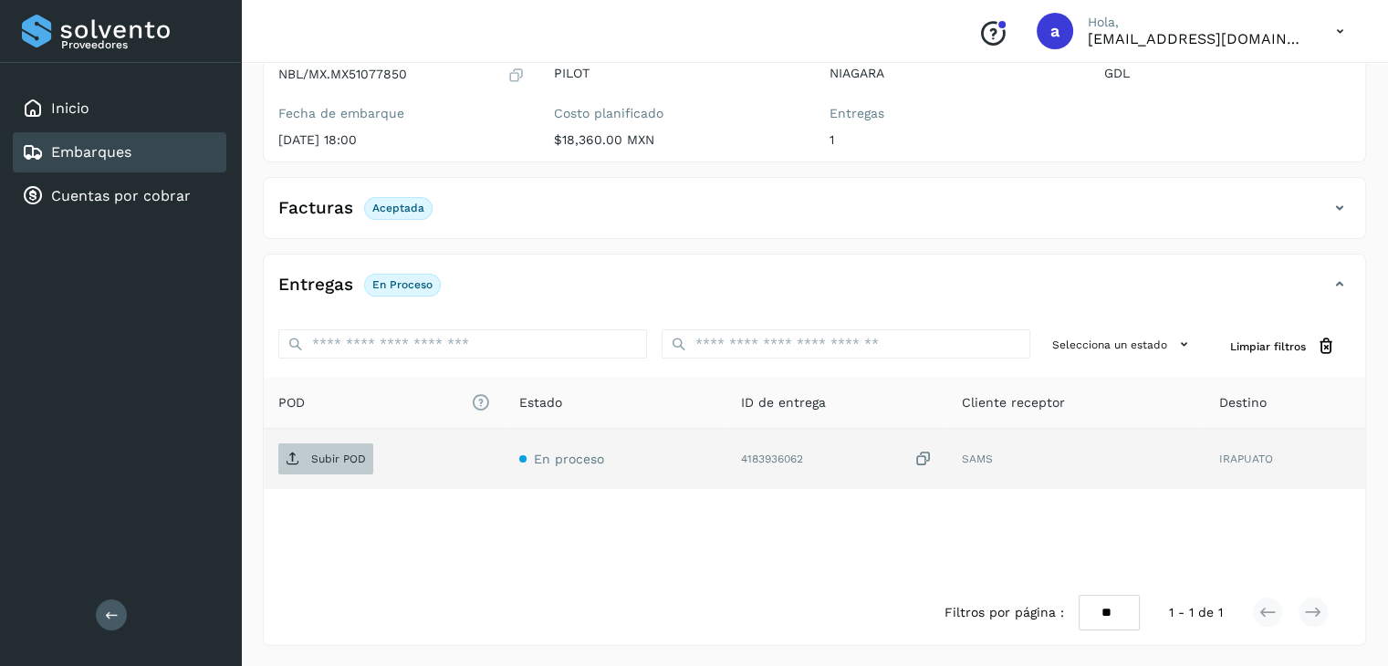
click at [352, 446] on span "Subir POD" at bounding box center [325, 458] width 95 height 29
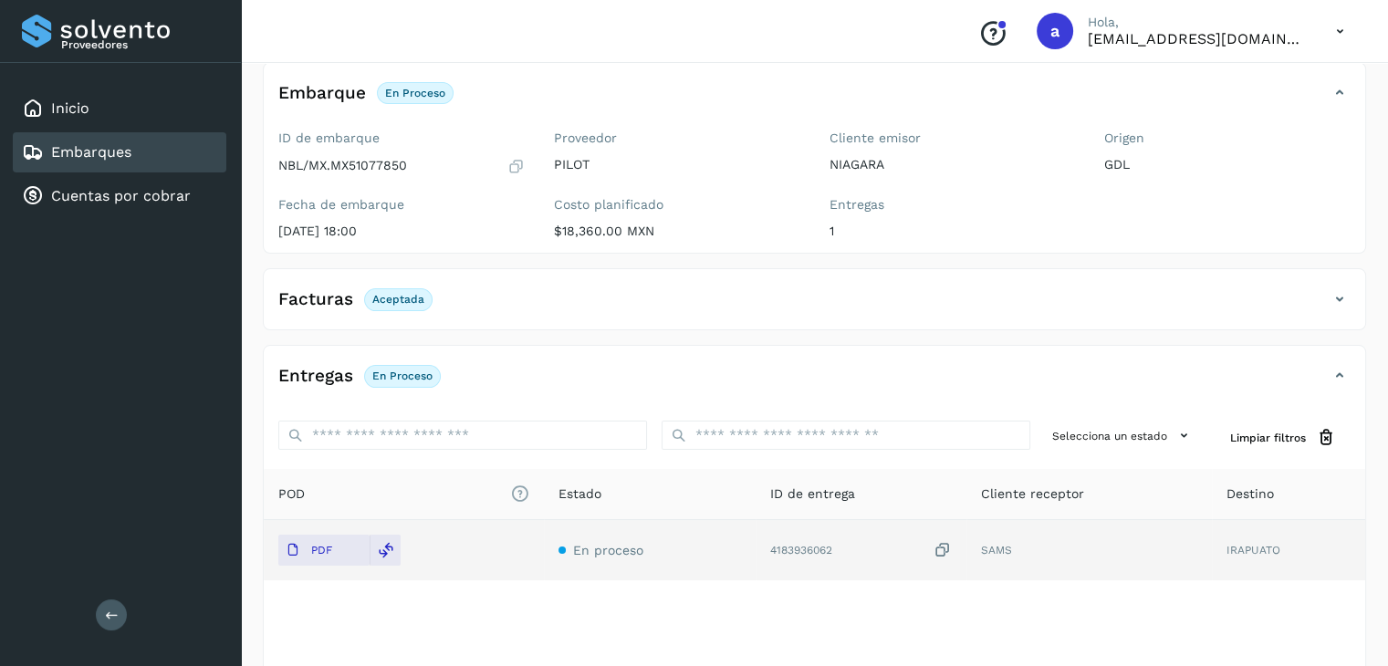
scroll to position [0, 0]
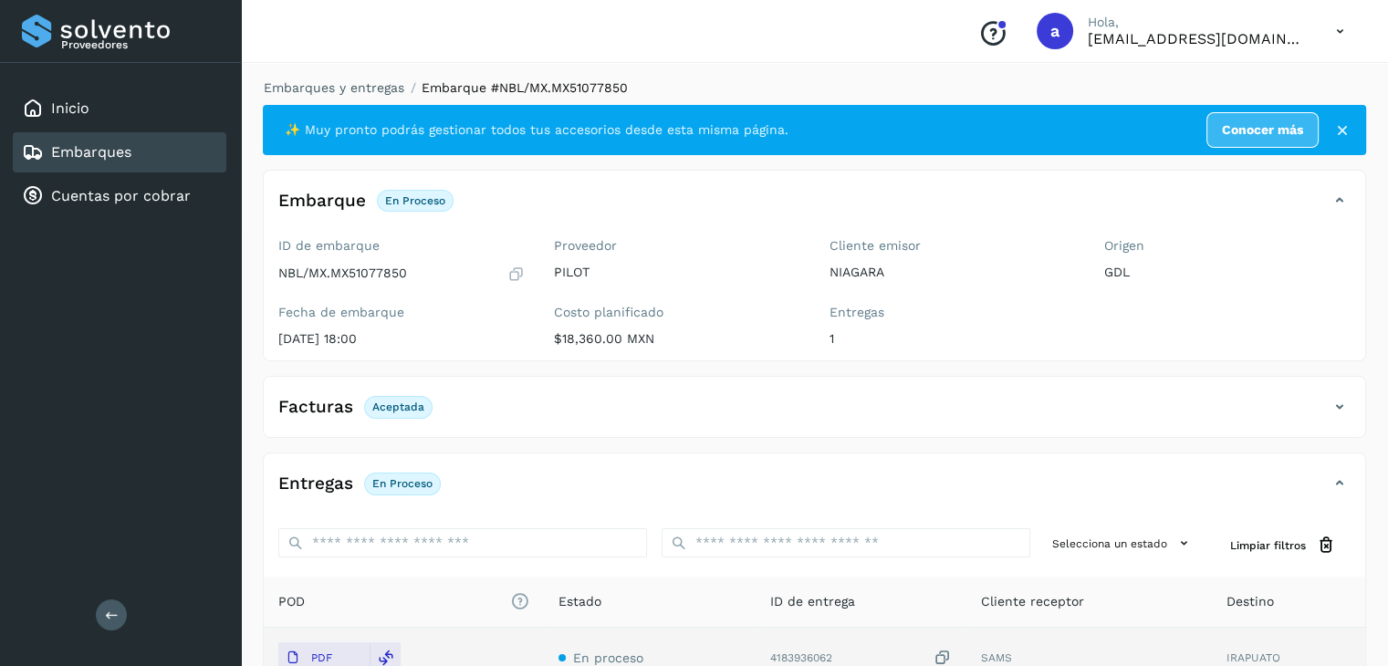
click at [73, 154] on link "Embarques" at bounding box center [91, 151] width 80 height 17
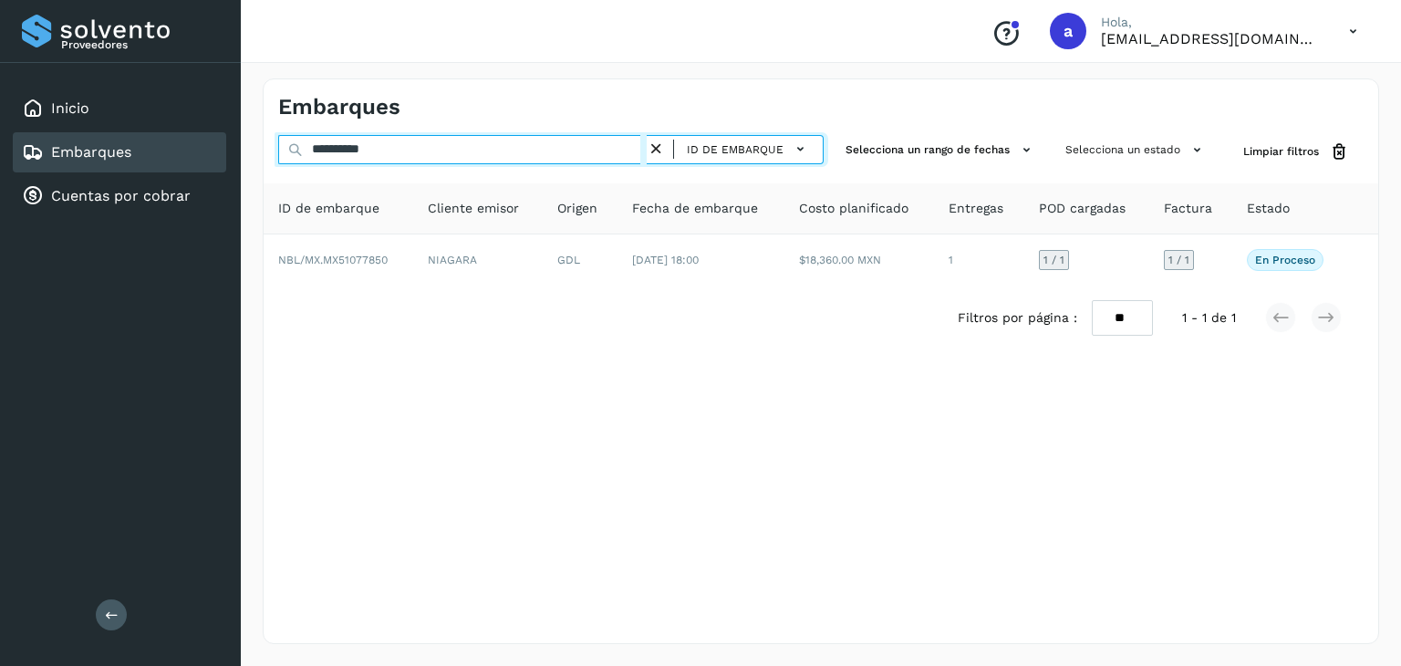
click at [448, 148] on input "**********" at bounding box center [462, 149] width 369 height 29
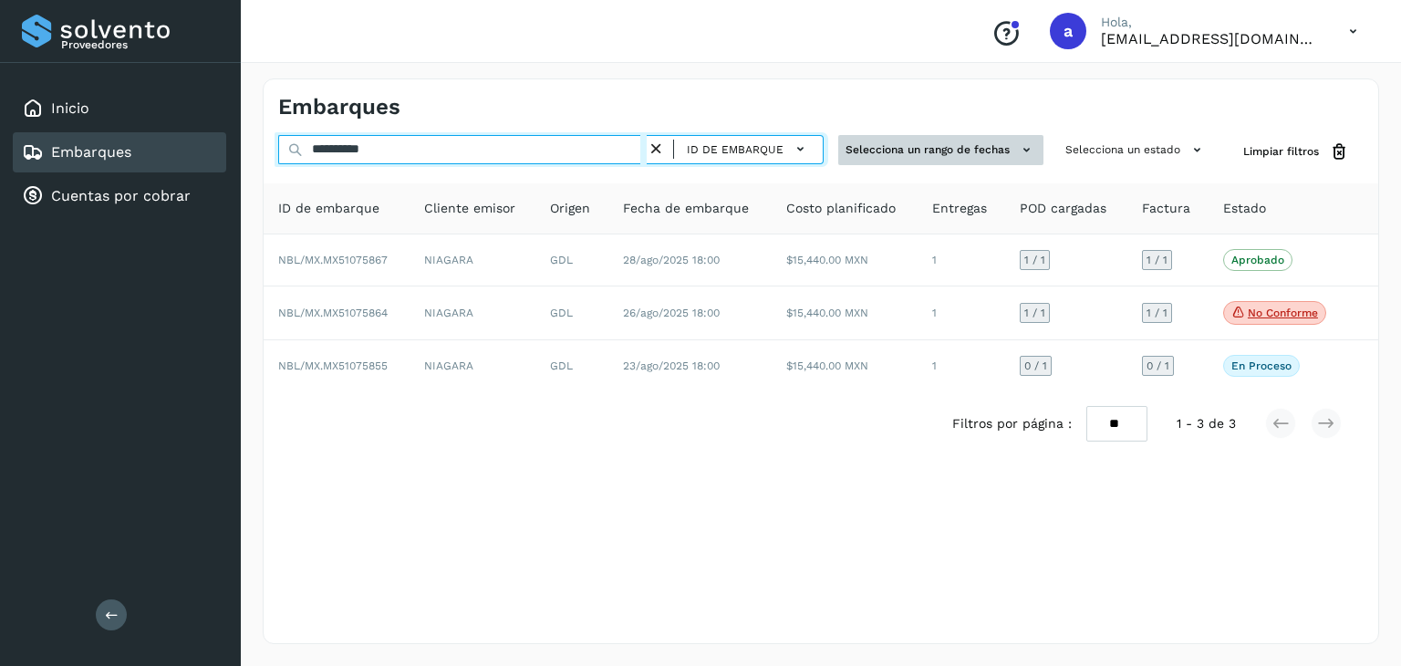
type input "**********"
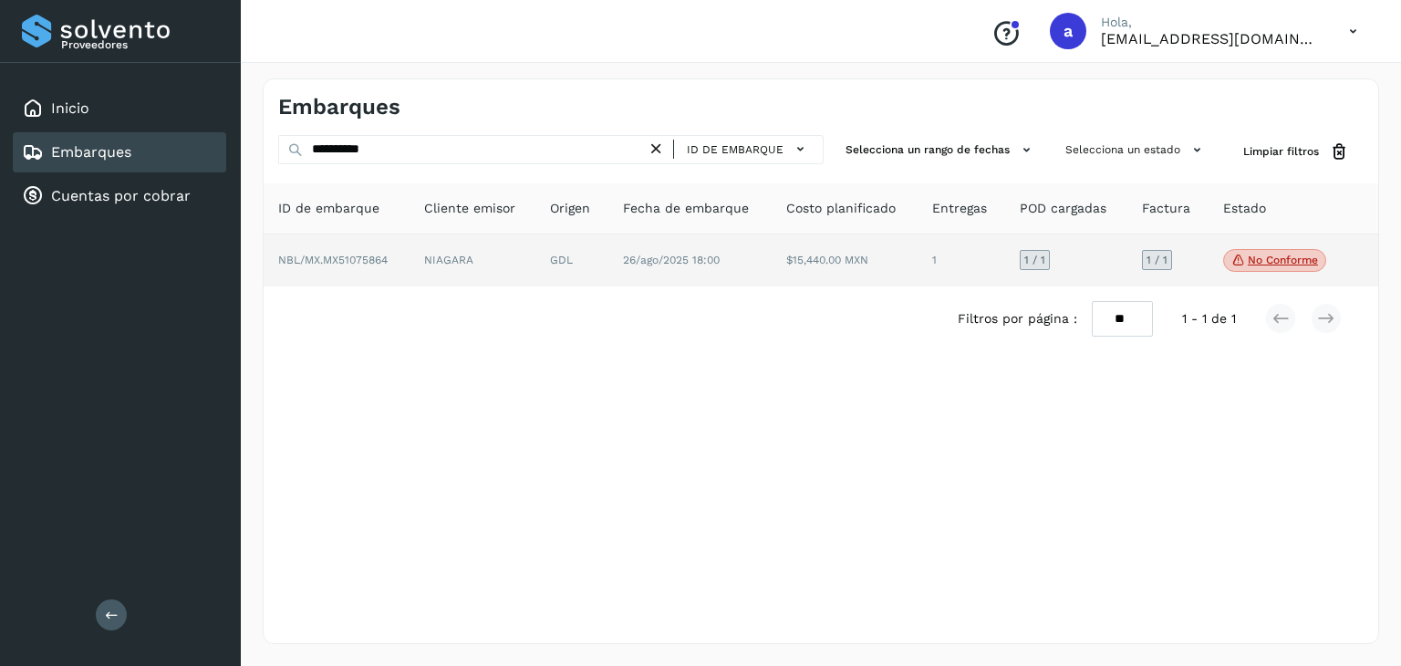
click at [679, 269] on td "26/ago/2025 18:00" at bounding box center [690, 260] width 163 height 53
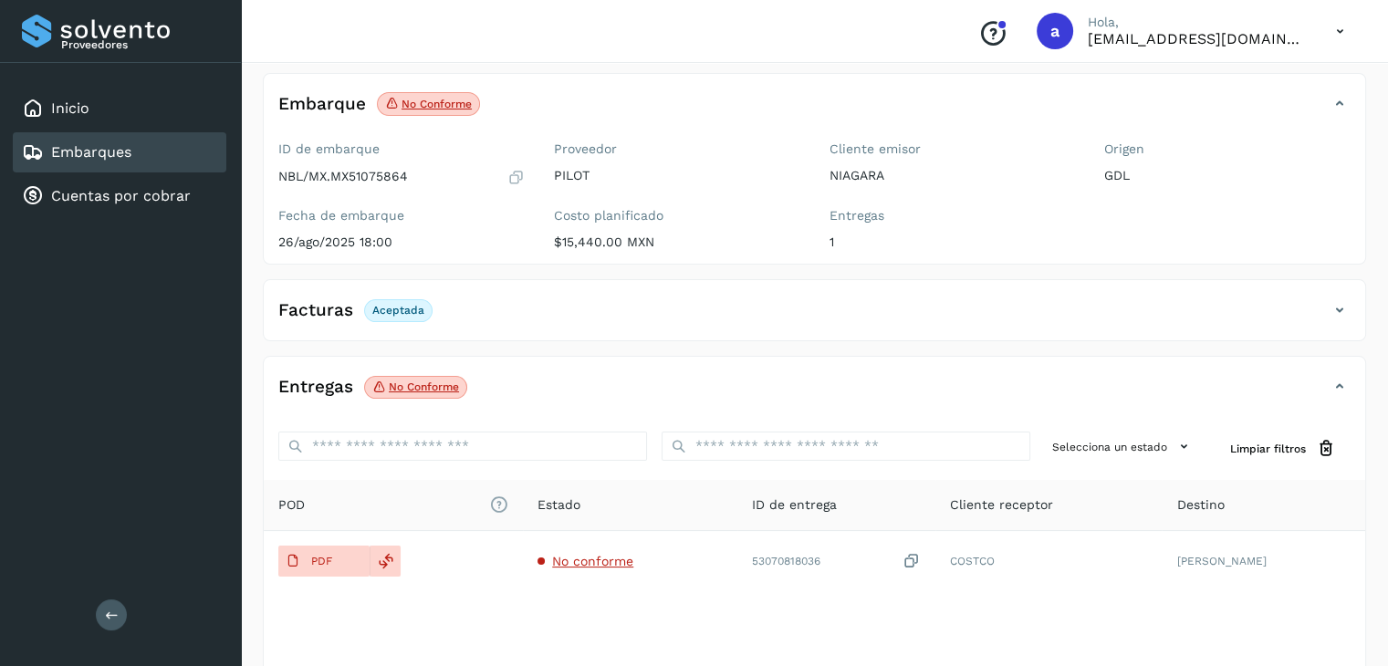
scroll to position [199, 0]
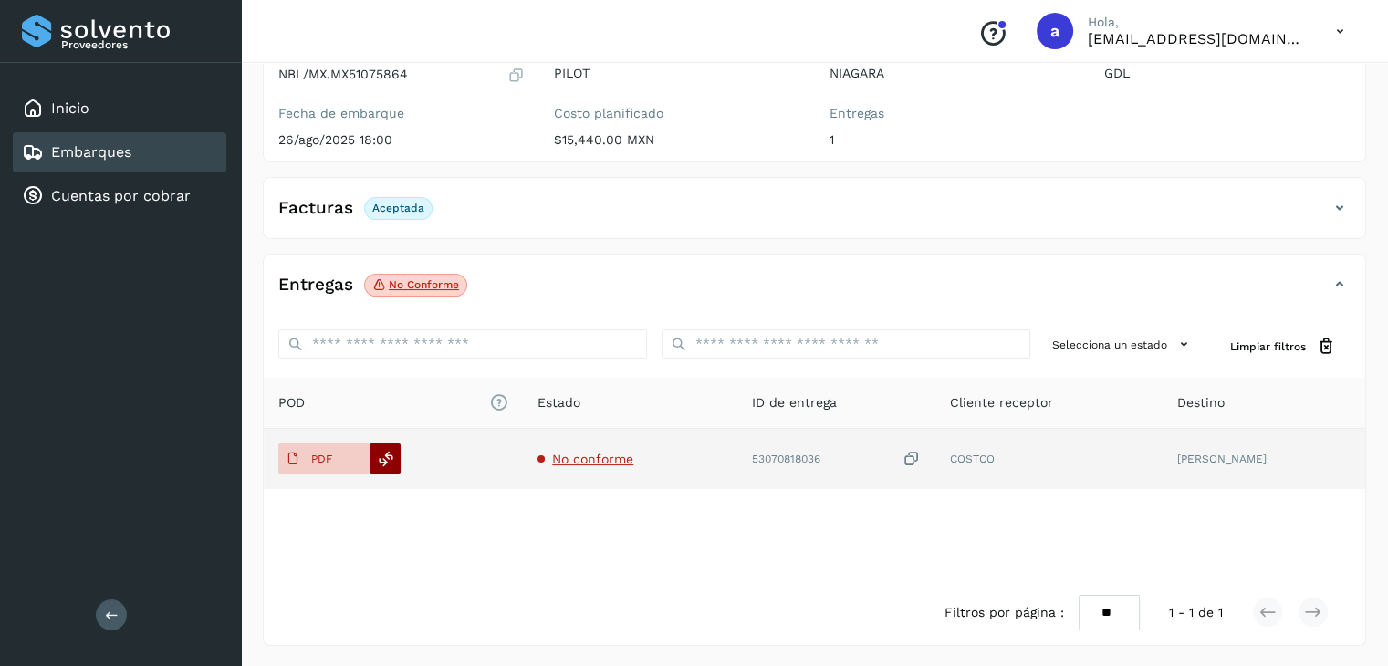
click at [388, 461] on icon at bounding box center [386, 459] width 16 height 16
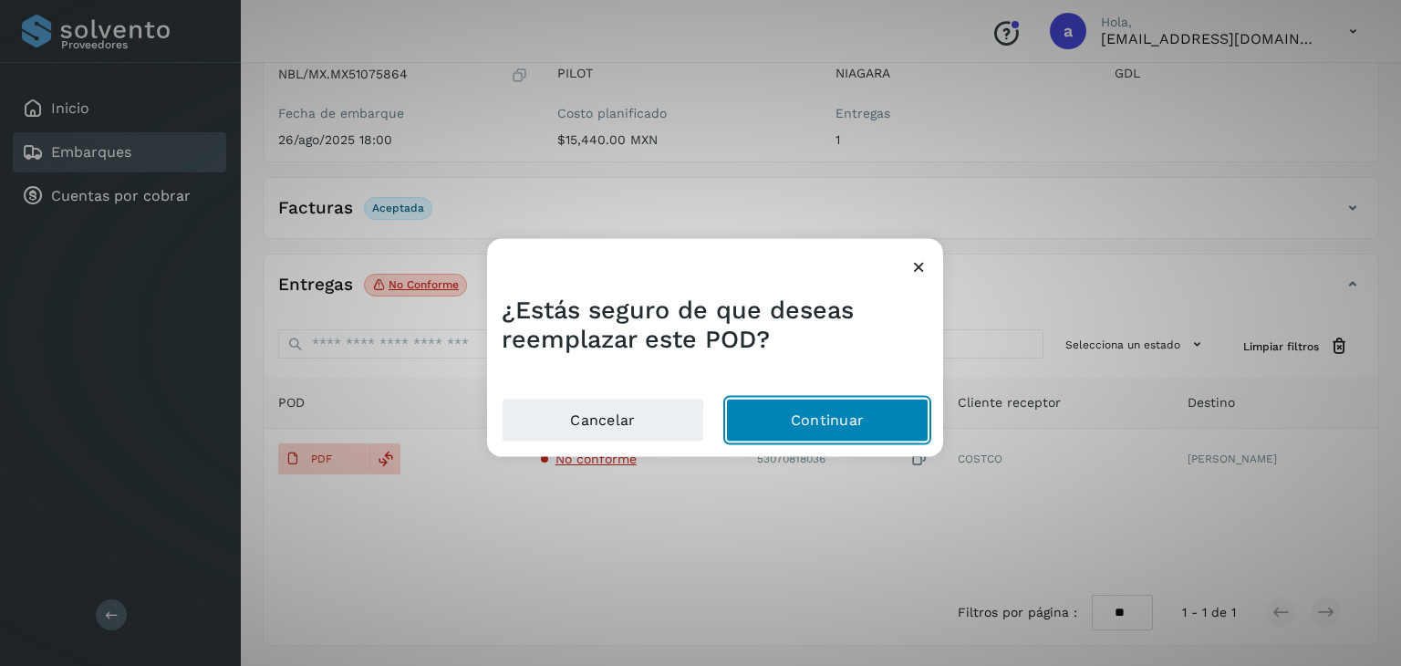
click at [797, 413] on button "Continuar" at bounding box center [827, 420] width 203 height 44
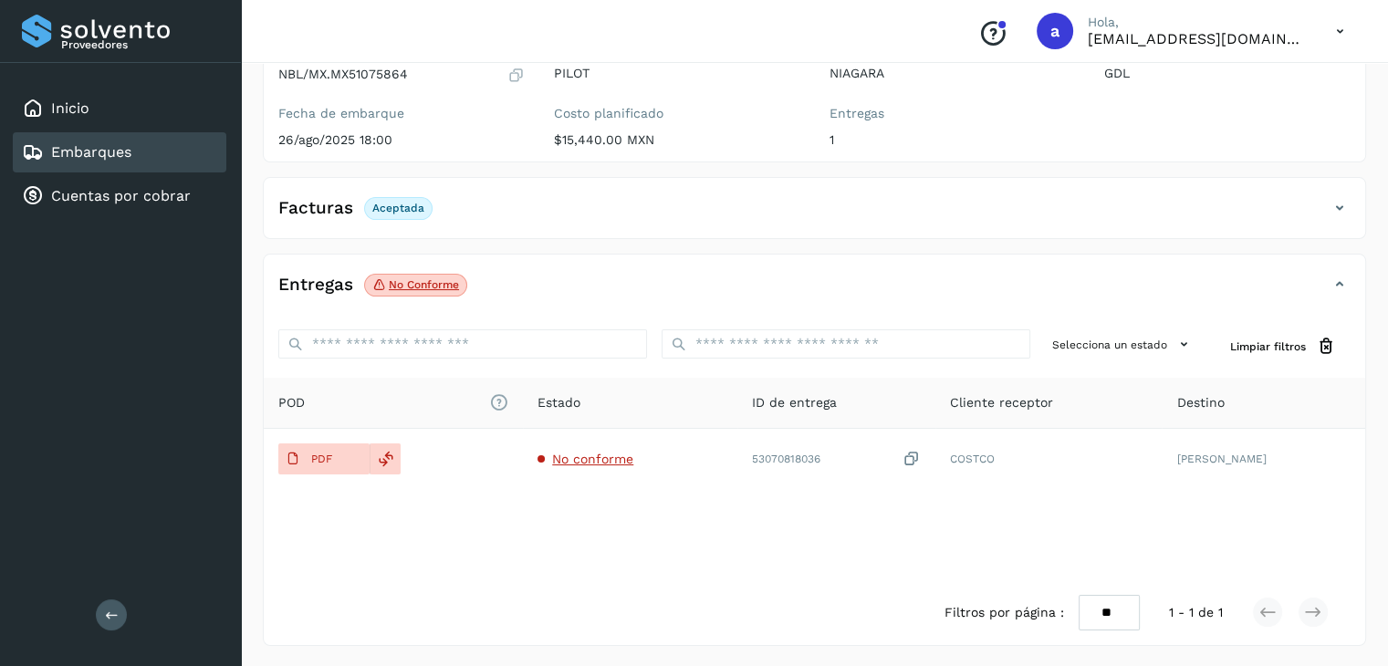
click at [133, 155] on div "Embarques" at bounding box center [119, 152] width 213 height 40
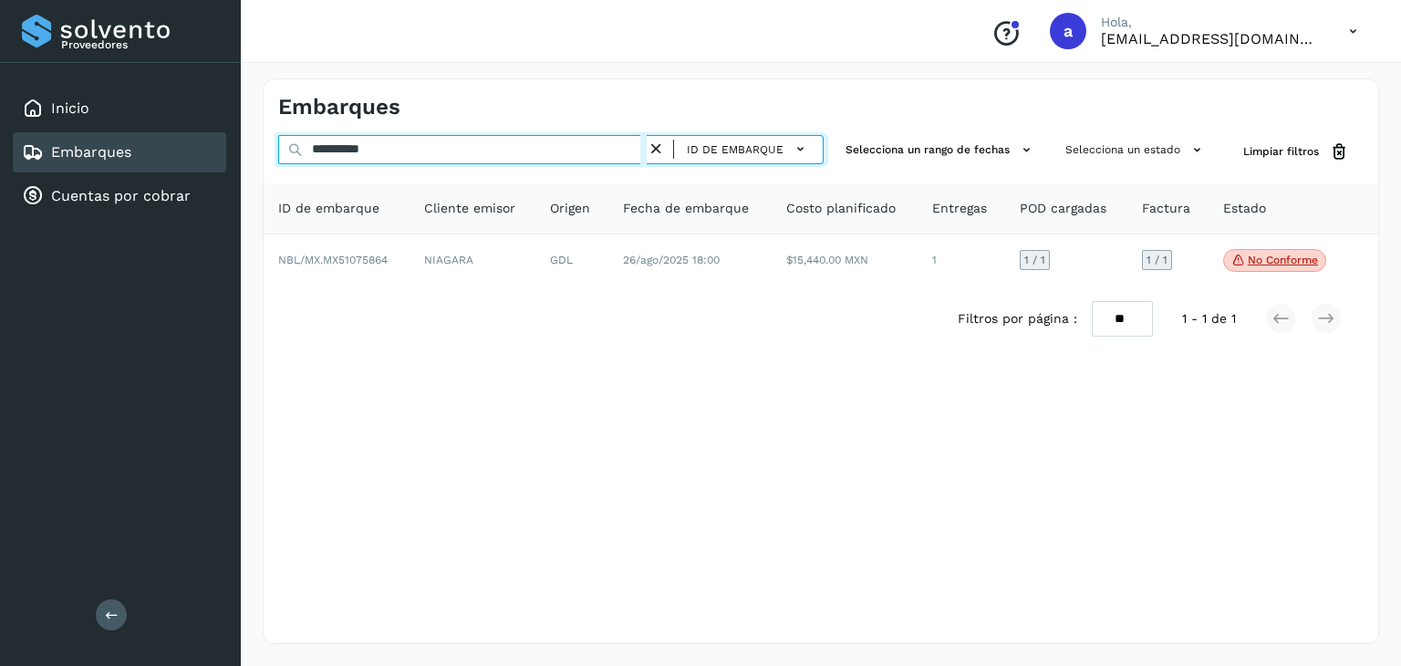
click at [630, 156] on input "**********" at bounding box center [462, 149] width 369 height 29
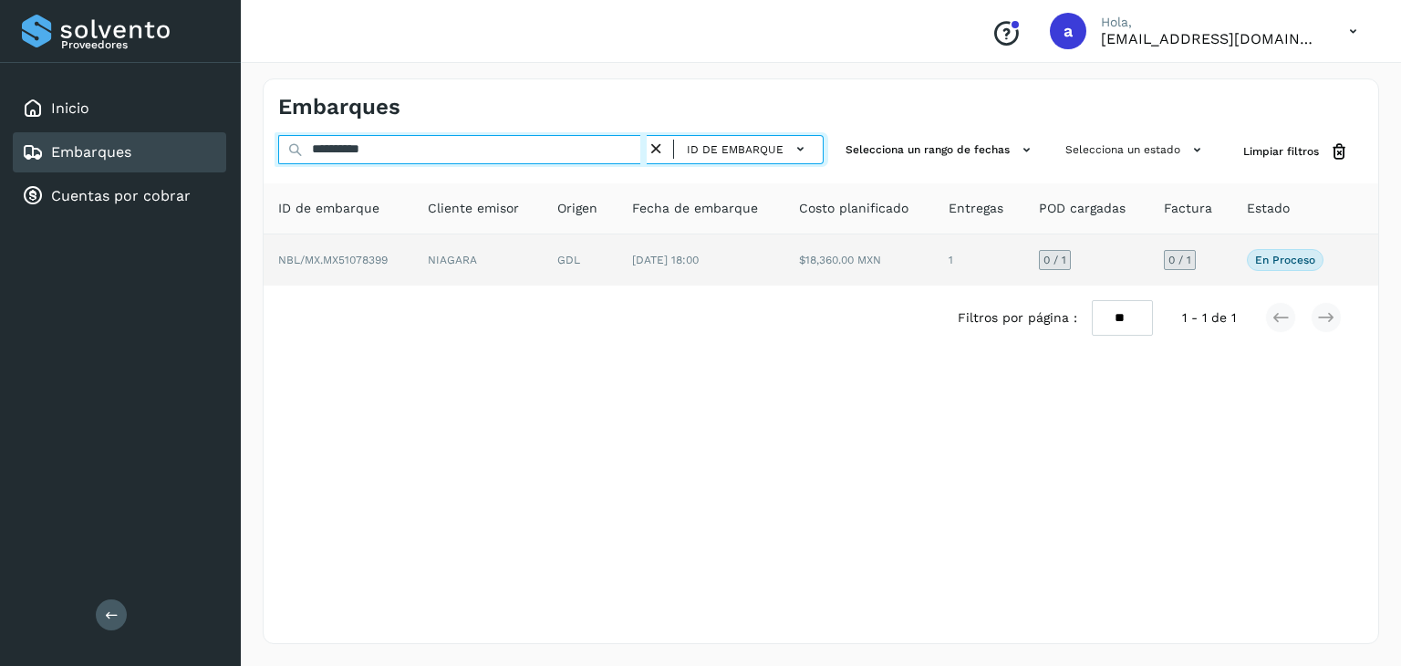
type input "**********"
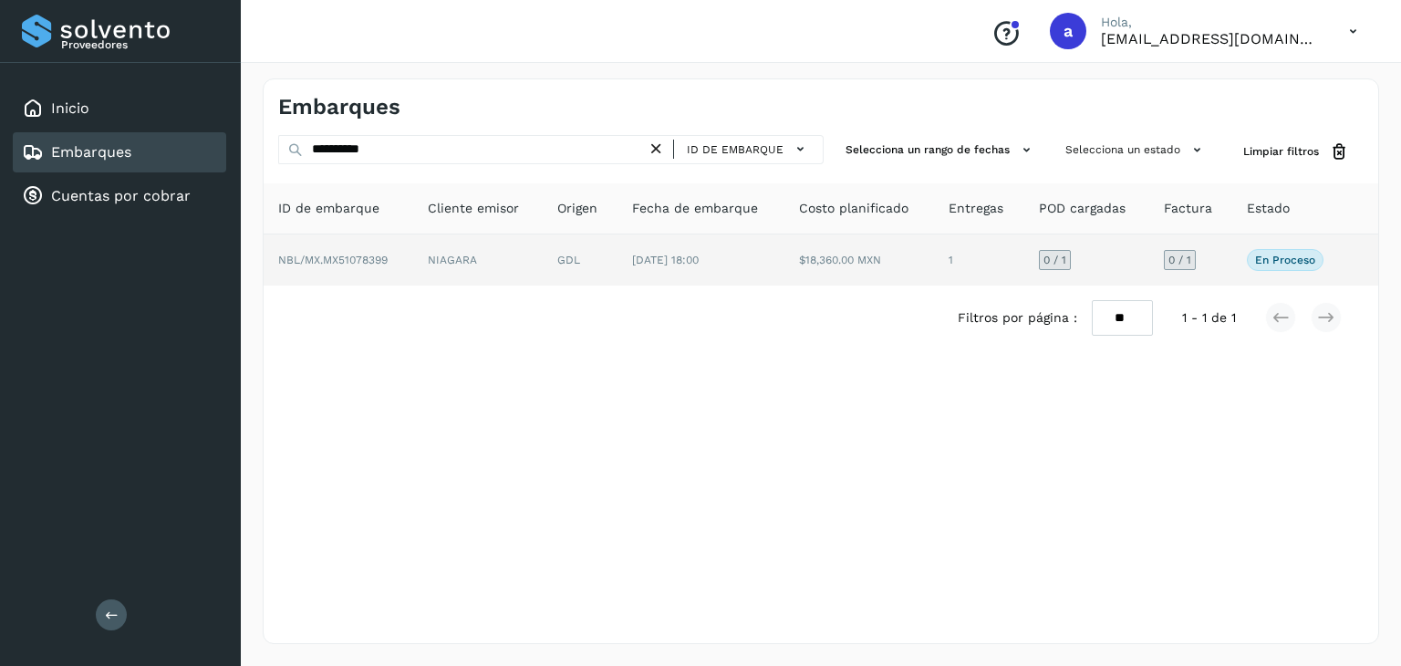
click at [531, 260] on td "NIAGARA" at bounding box center [478, 259] width 130 height 51
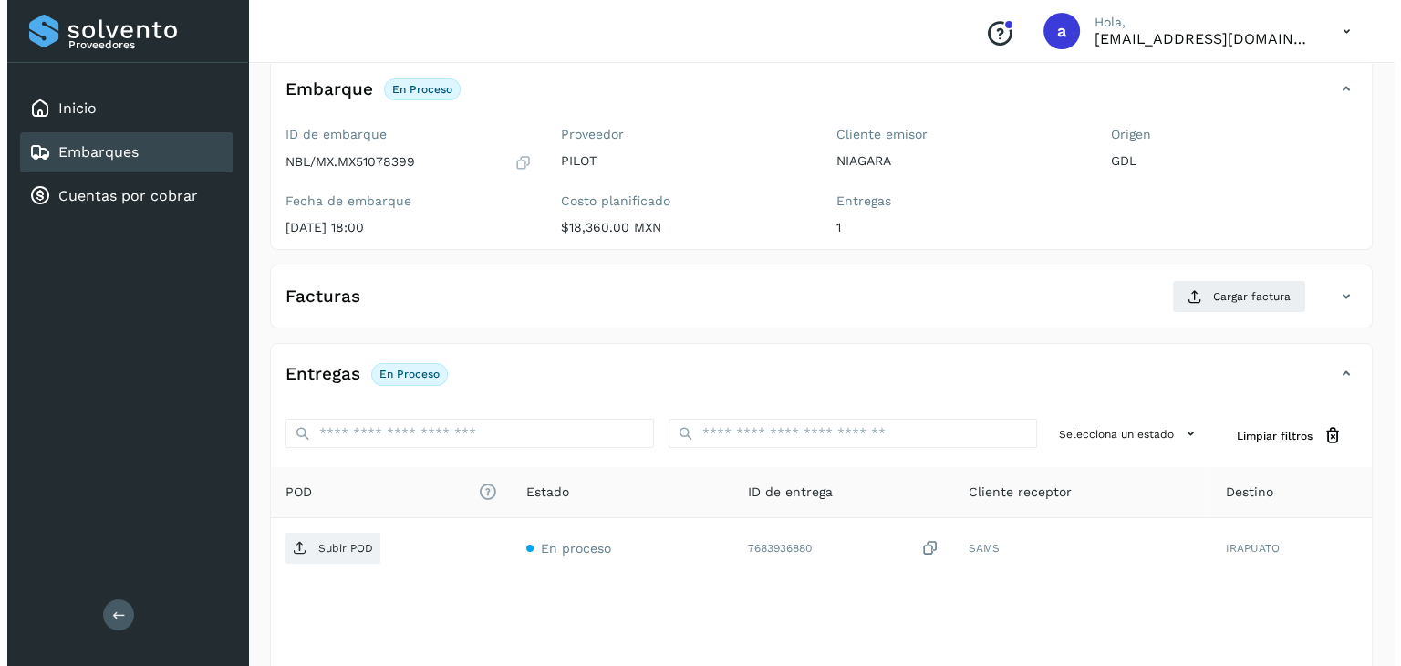
scroll to position [201, 0]
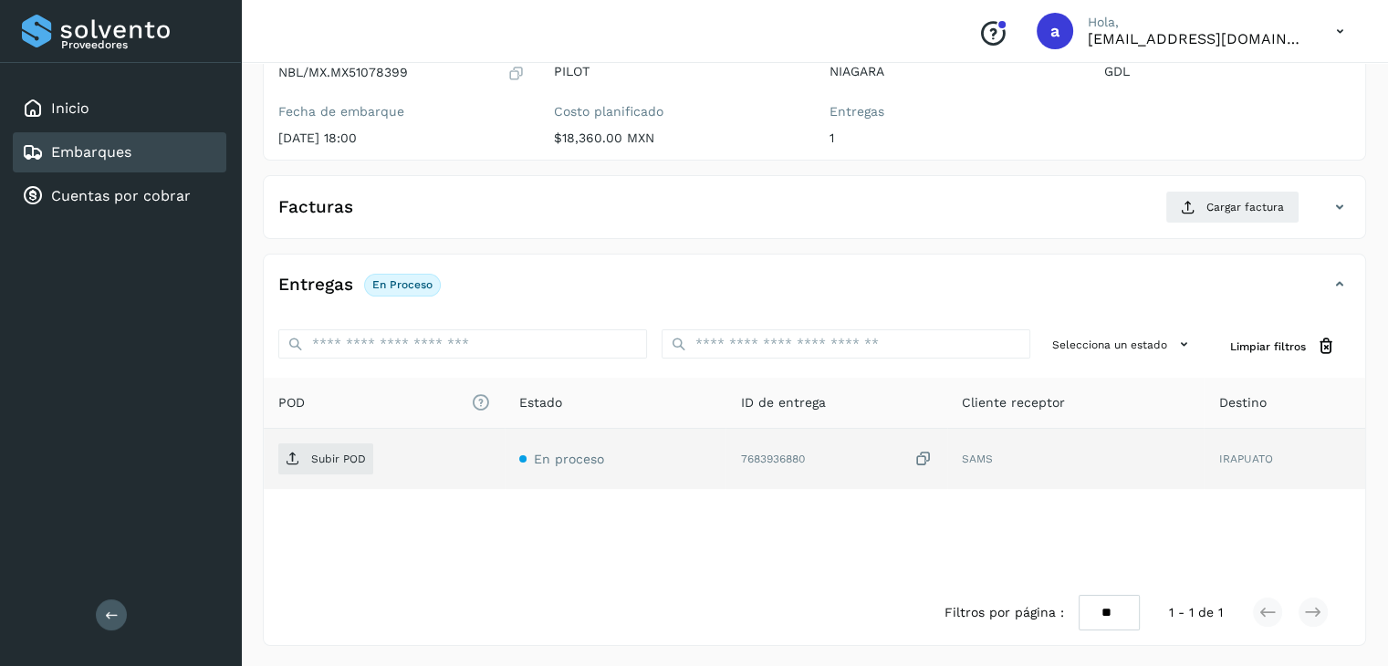
click at [932, 453] on icon at bounding box center [923, 459] width 18 height 19
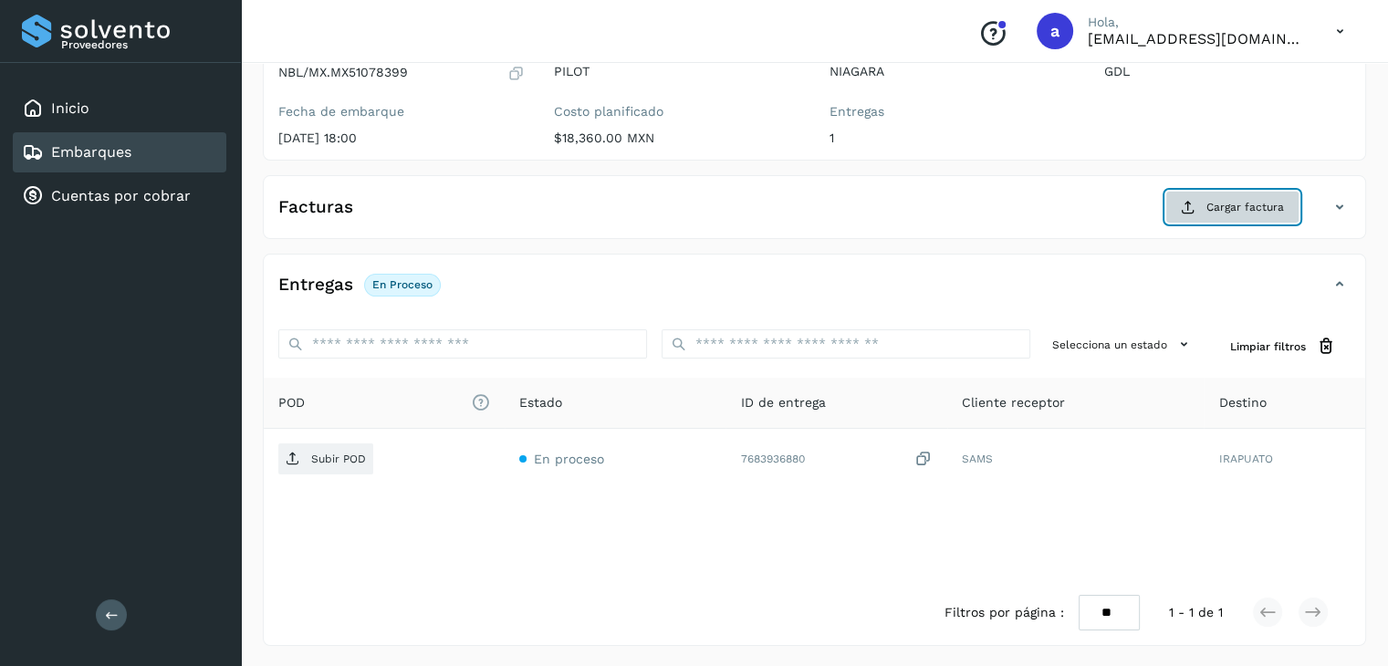
click at [1212, 203] on span "Cargar factura" at bounding box center [1245, 207] width 78 height 16
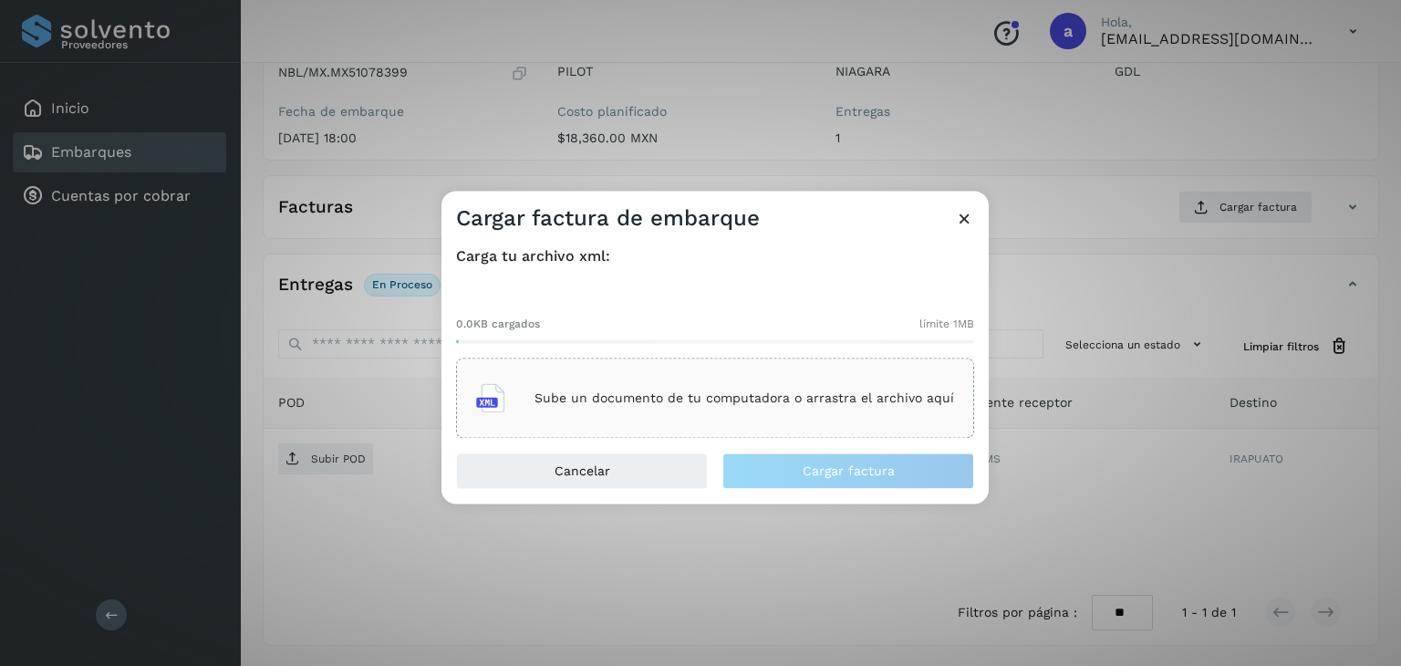
click at [763, 416] on div "Sube un documento de tu computadora o arrastra el archivo aquí" at bounding box center [715, 398] width 478 height 49
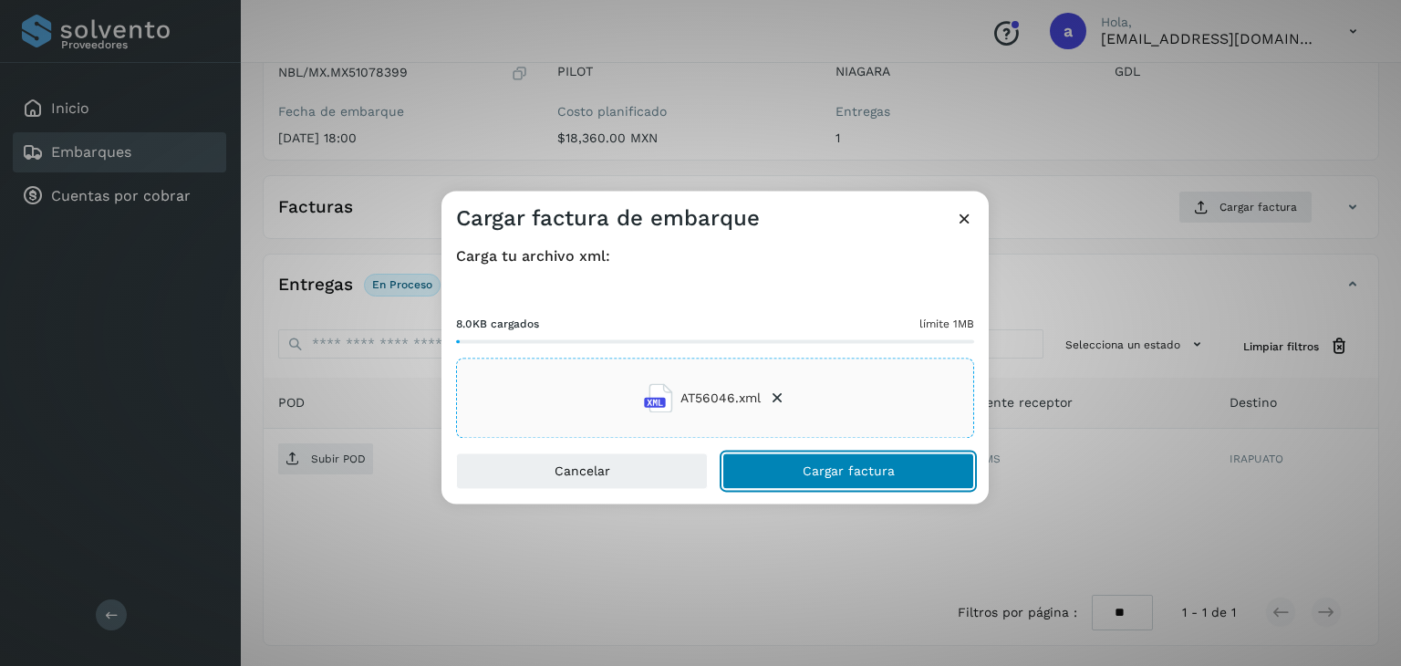
click at [838, 475] on span "Cargar factura" at bounding box center [849, 471] width 92 height 13
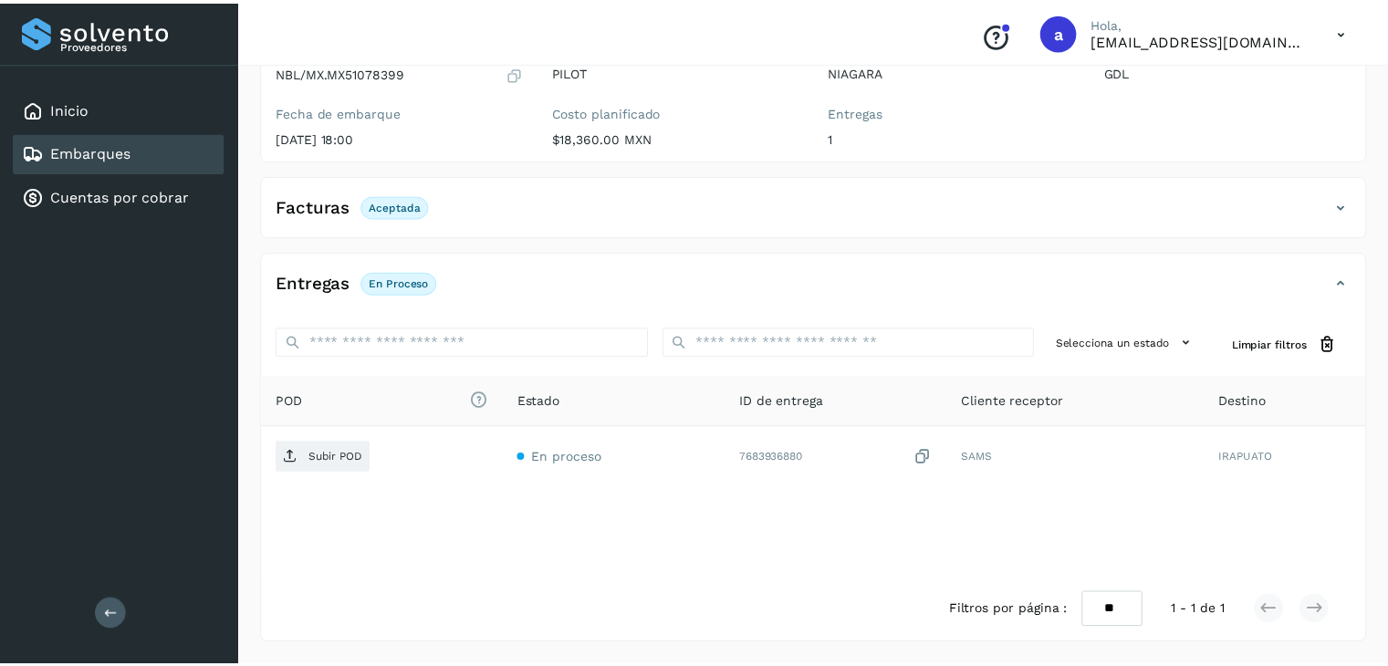
scroll to position [199, 0]
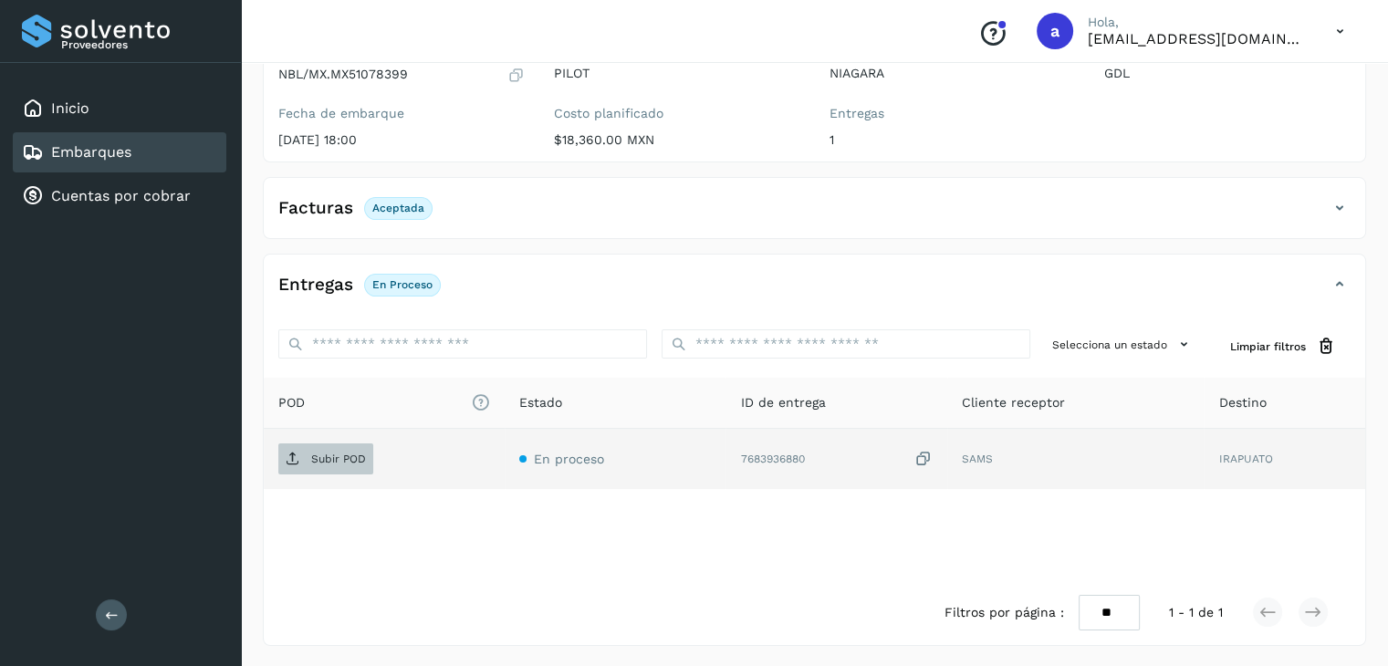
click at [324, 465] on span "Subir POD" at bounding box center [325, 458] width 95 height 29
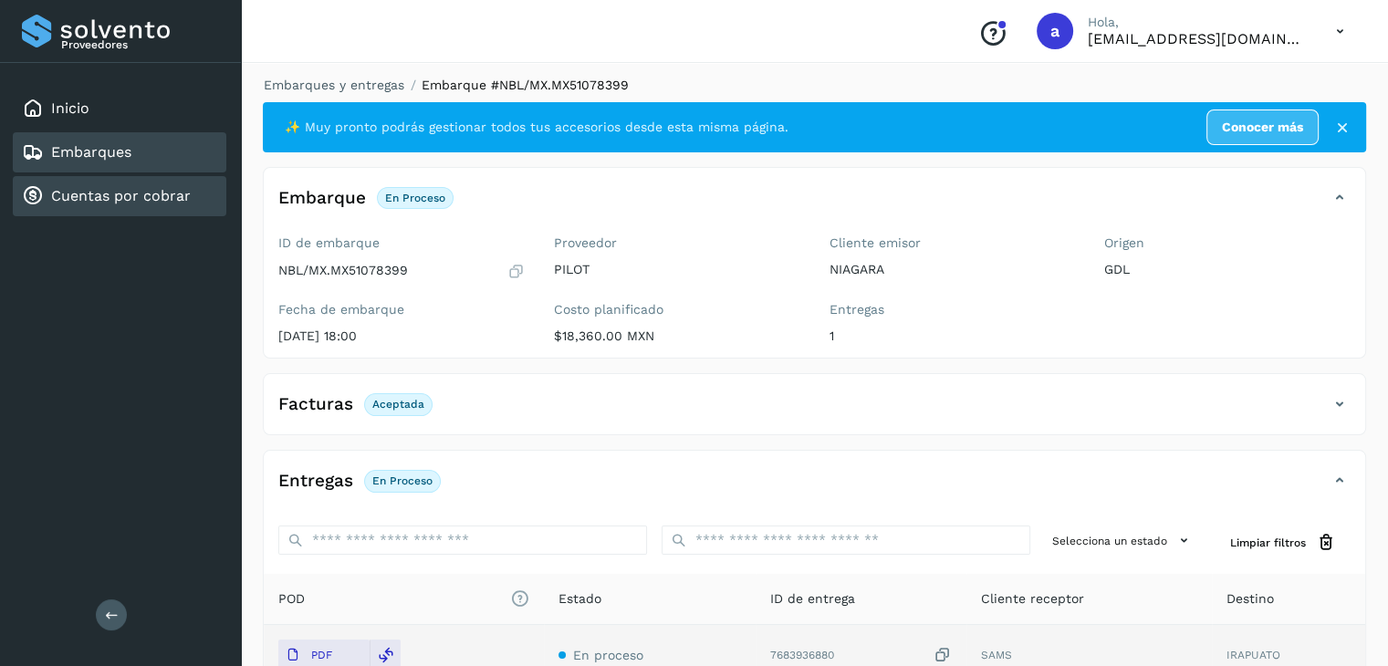
scroll to position [0, 0]
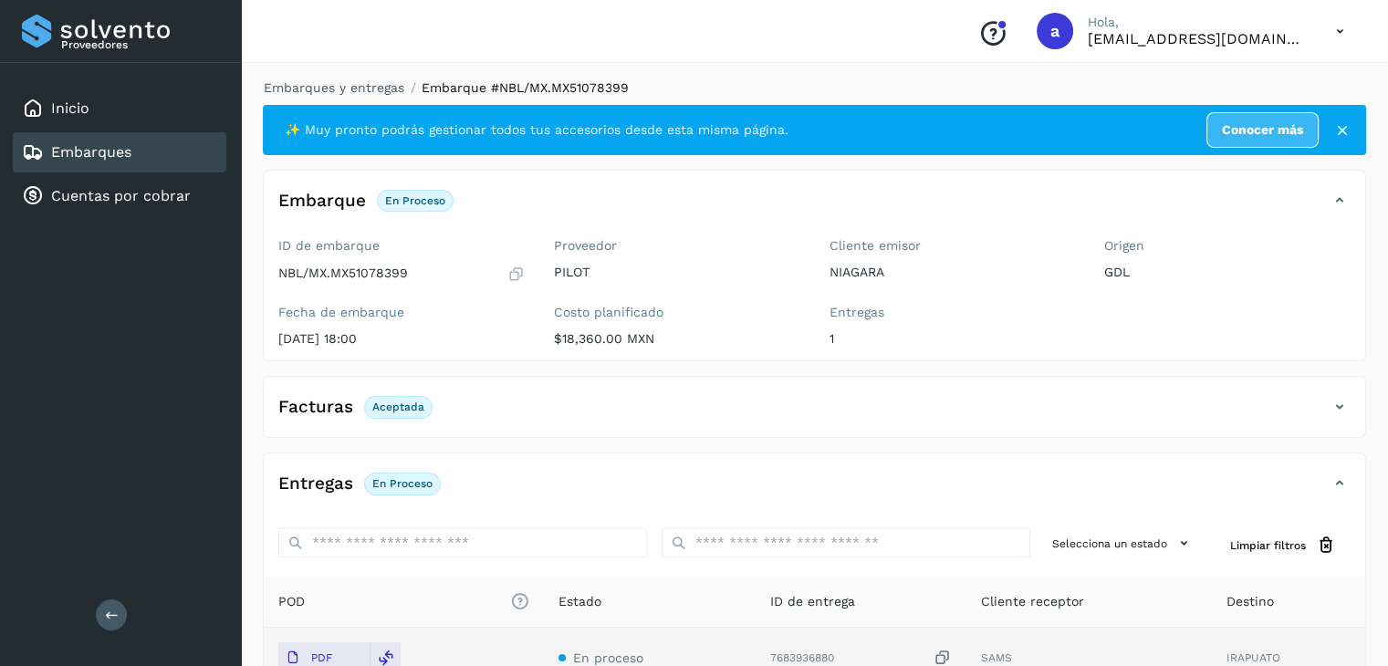
click at [66, 148] on link "Embarques" at bounding box center [91, 151] width 80 height 17
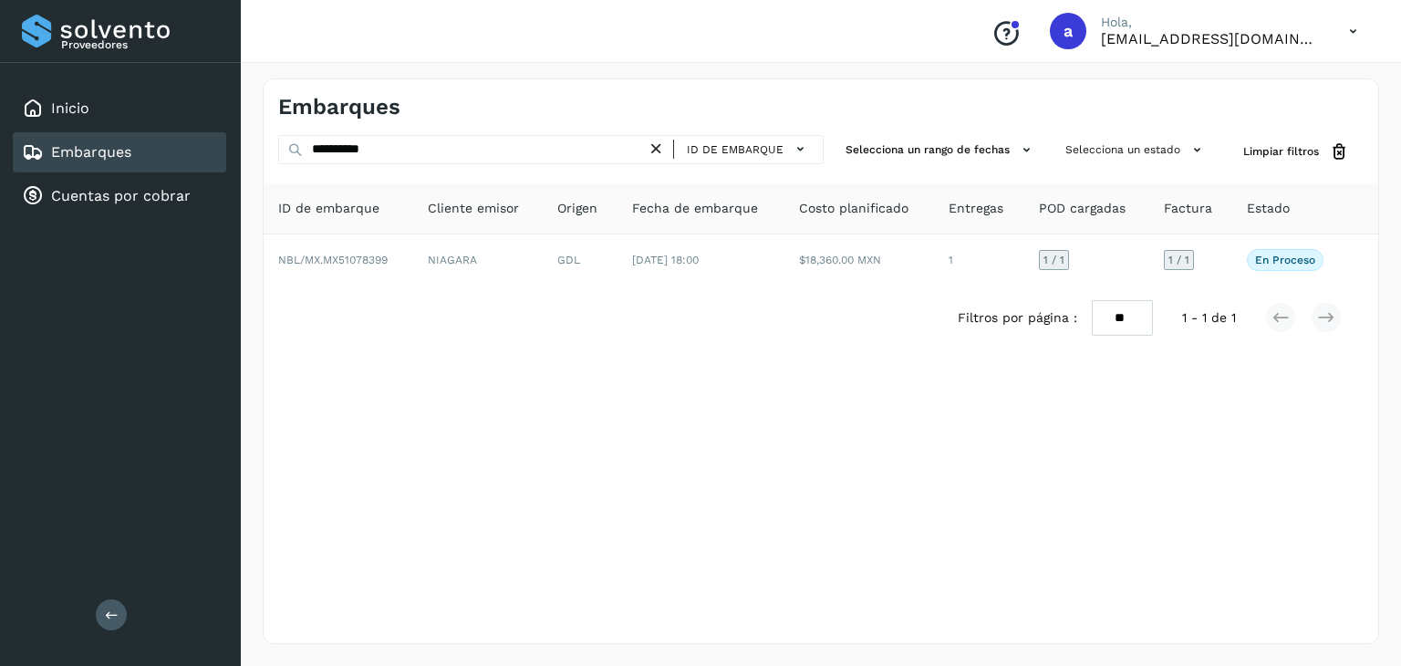
drag, startPoint x: 664, startPoint y: 144, endPoint x: 620, endPoint y: 154, distance: 44.9
click at [662, 144] on icon at bounding box center [656, 149] width 19 height 19
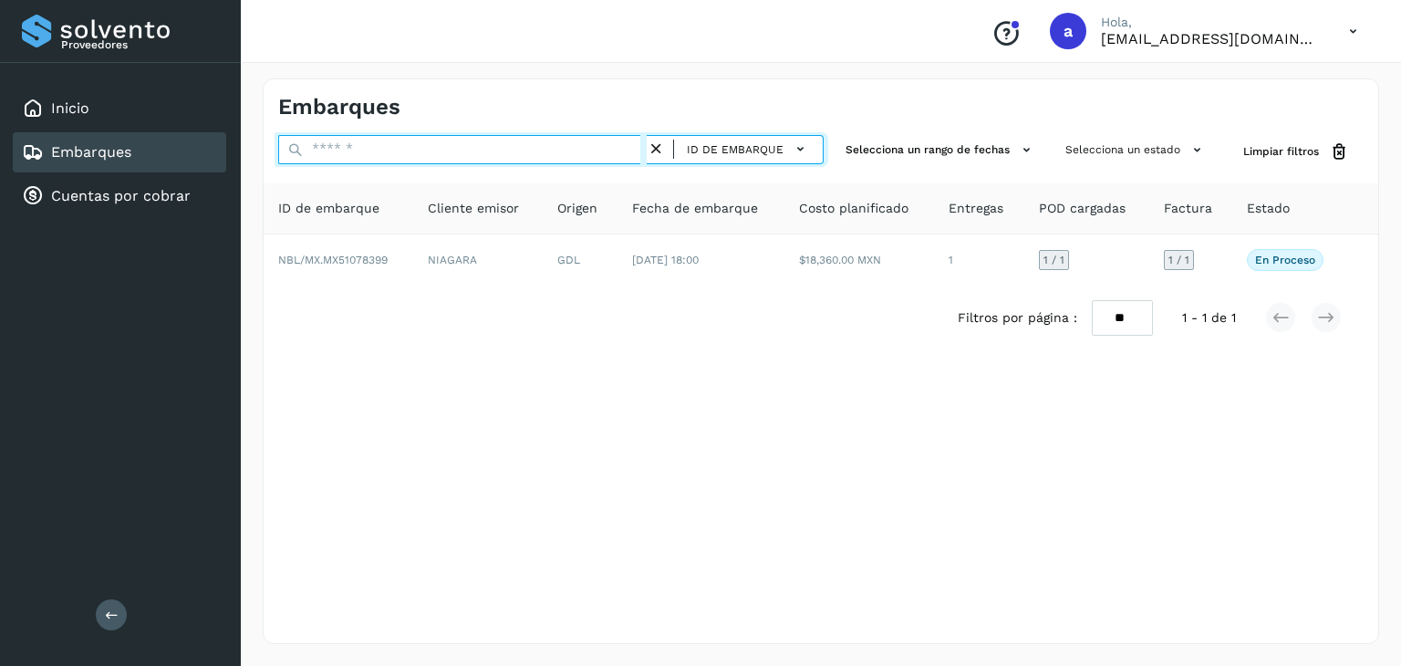
click at [526, 157] on input "text" at bounding box center [462, 149] width 369 height 29
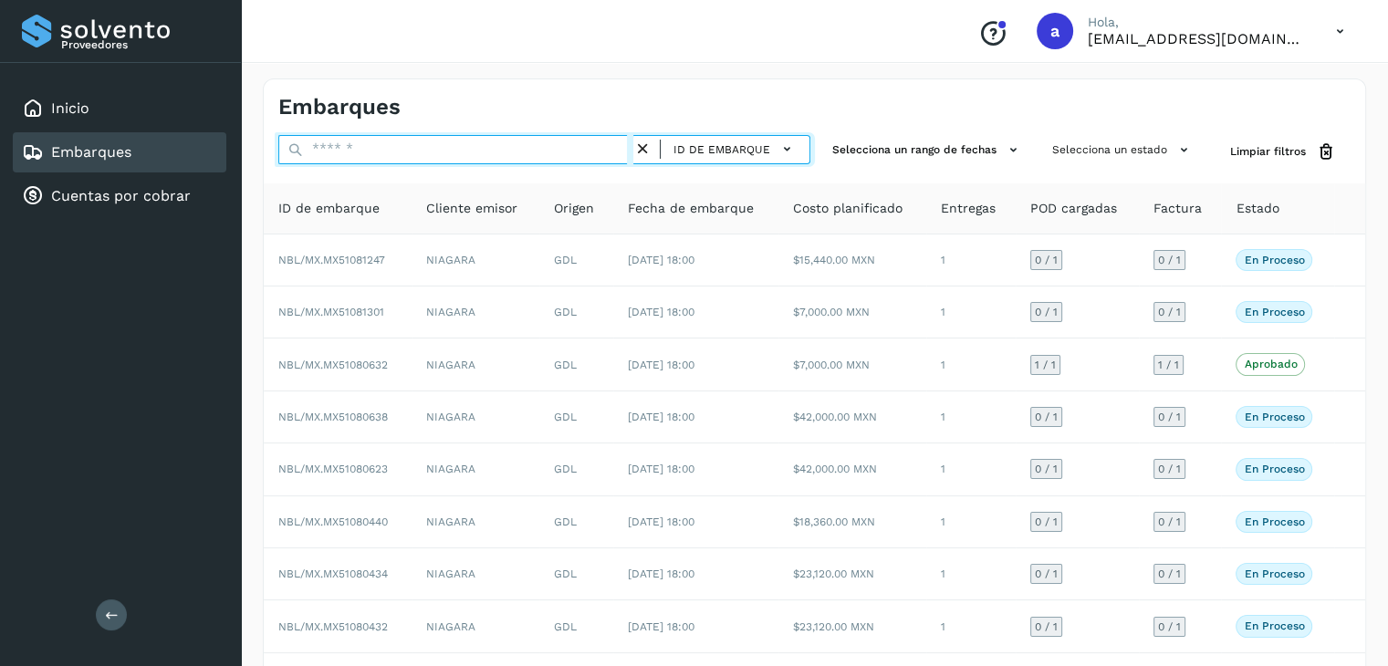
paste input "**********"
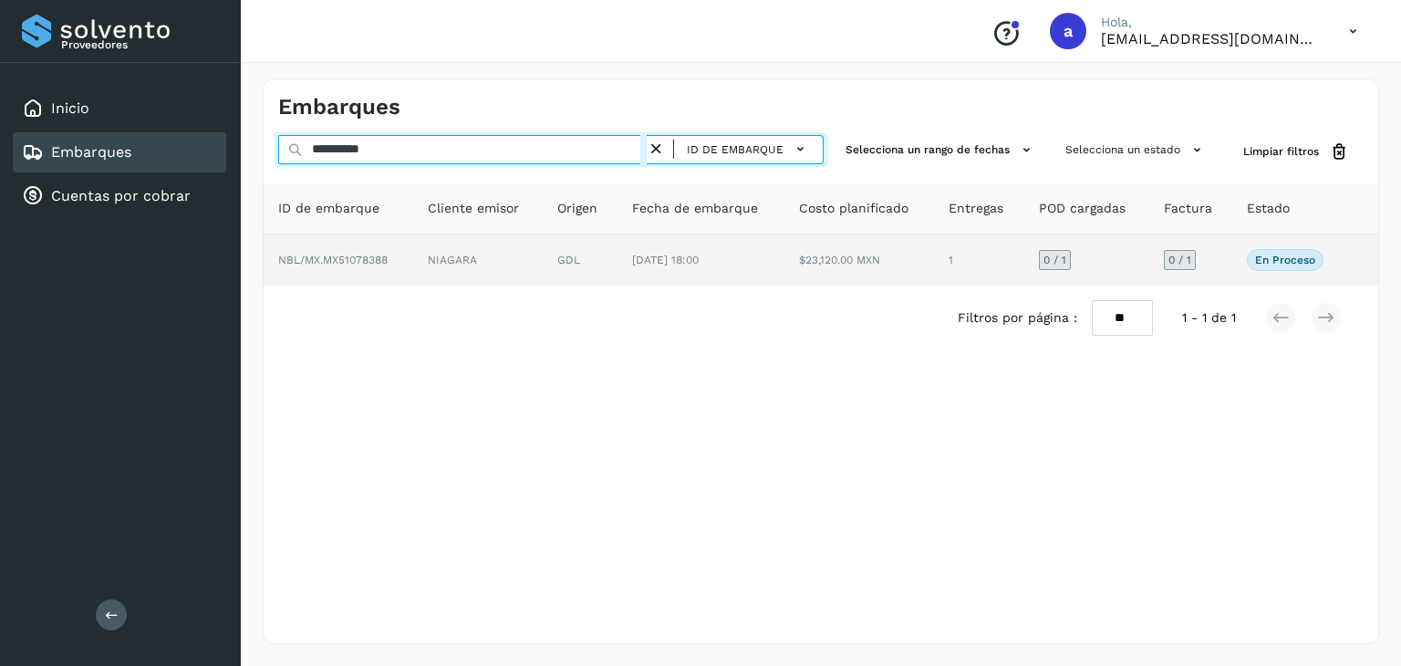
type input "**********"
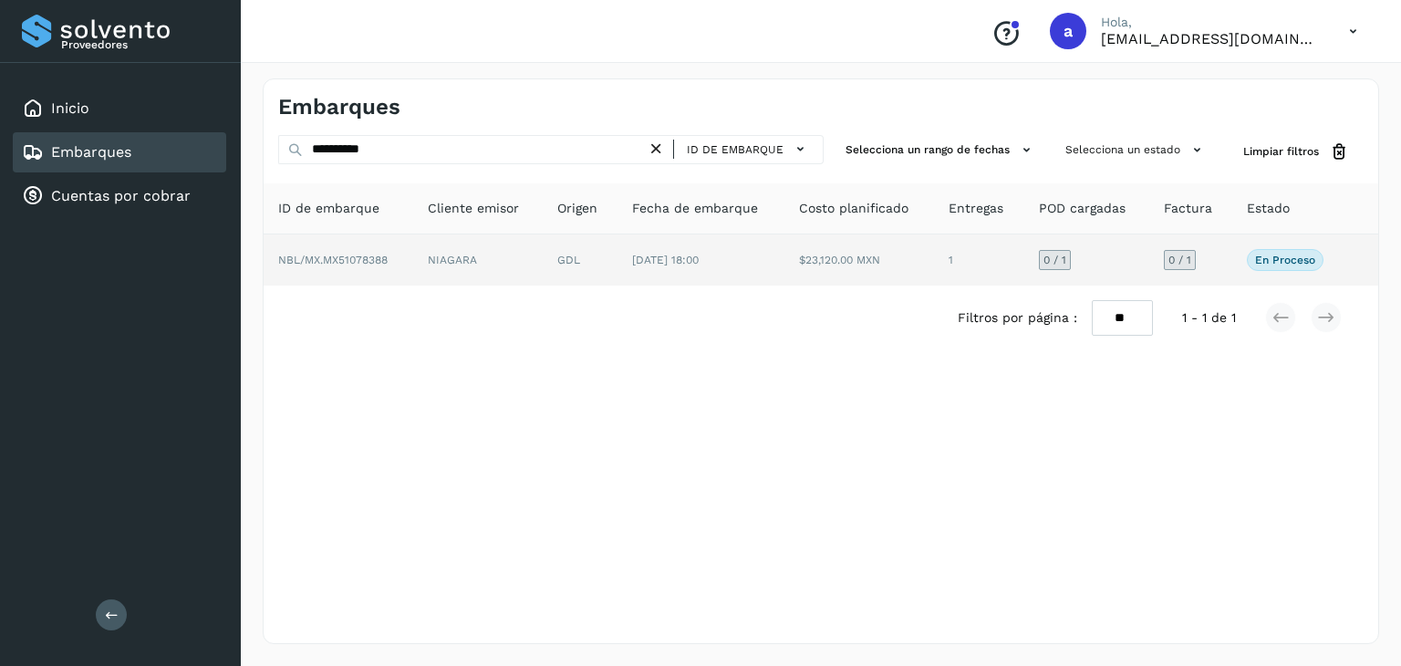
click at [543, 259] on td "NIAGARA" at bounding box center [478, 259] width 130 height 51
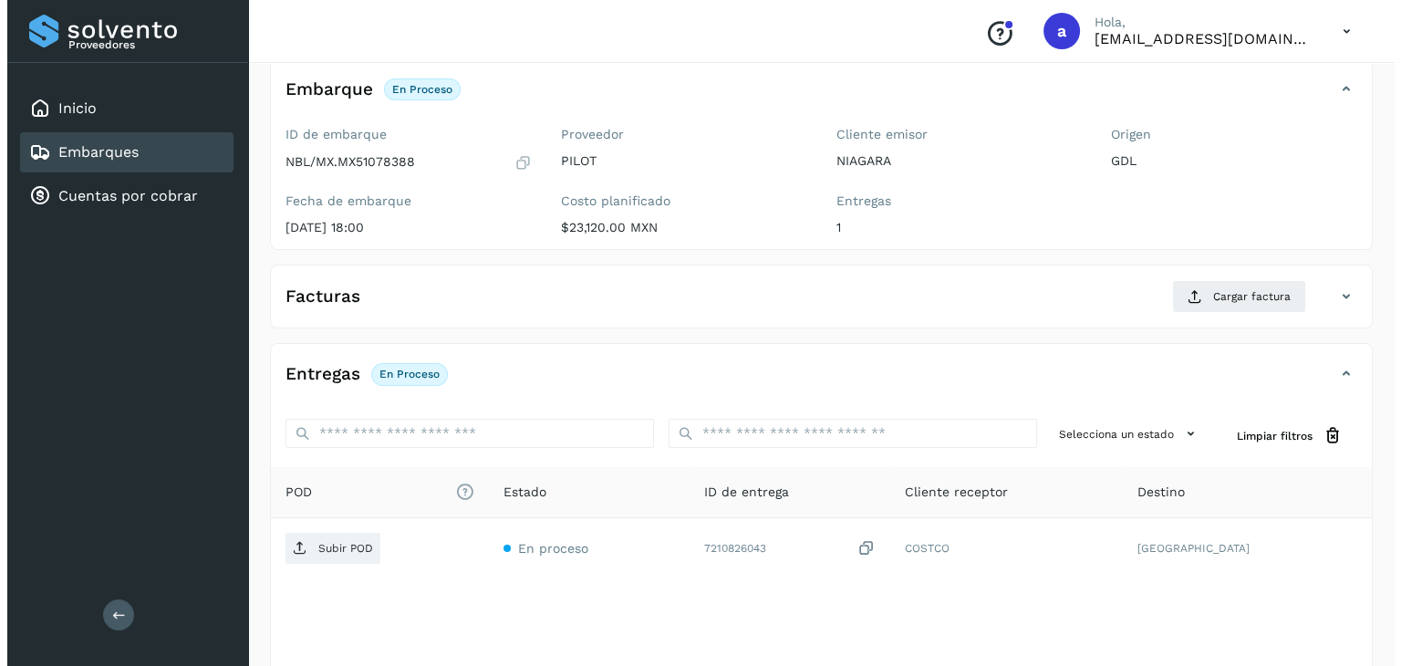
scroll to position [201, 0]
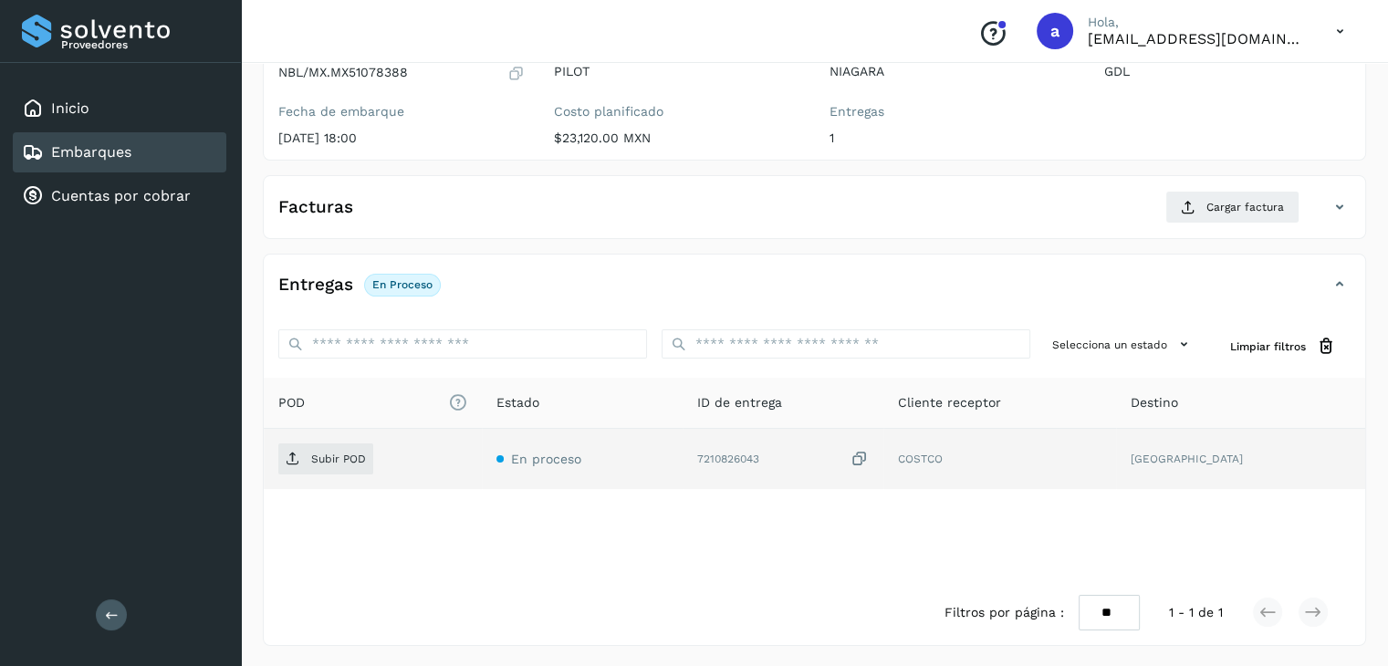
click at [869, 461] on icon at bounding box center [859, 459] width 18 height 19
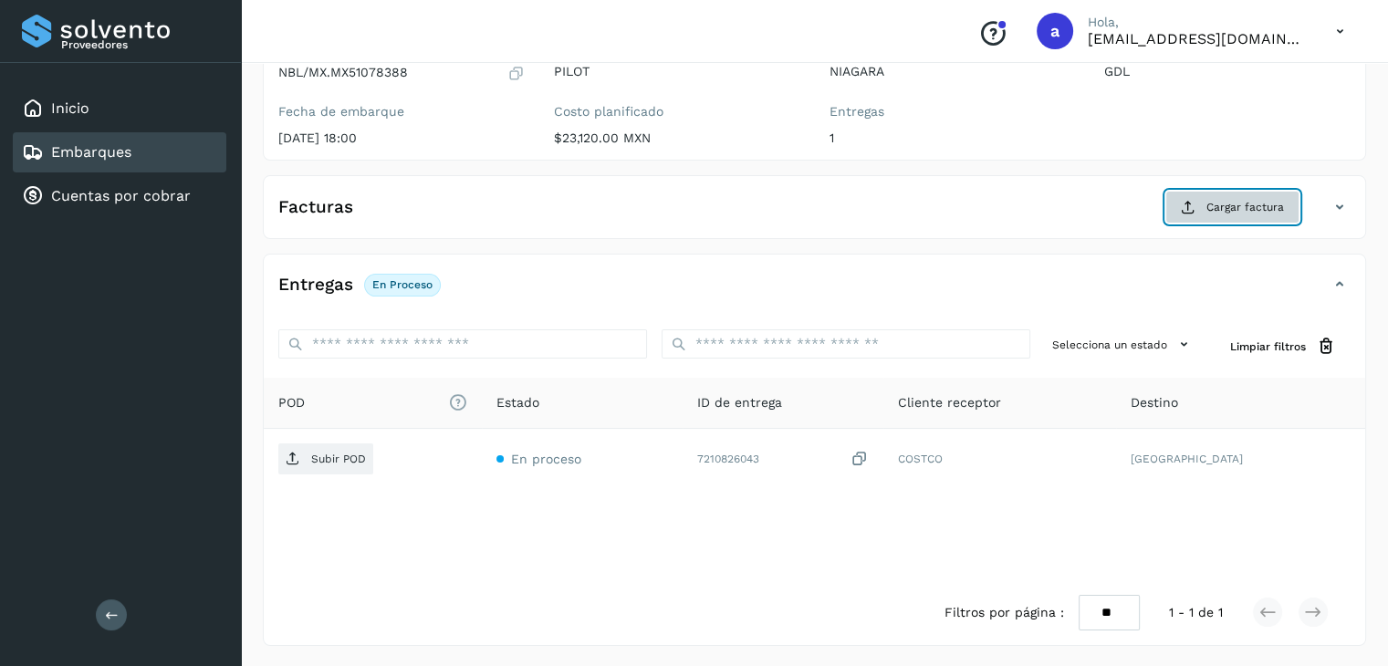
click at [1230, 204] on span "Cargar factura" at bounding box center [1245, 207] width 78 height 16
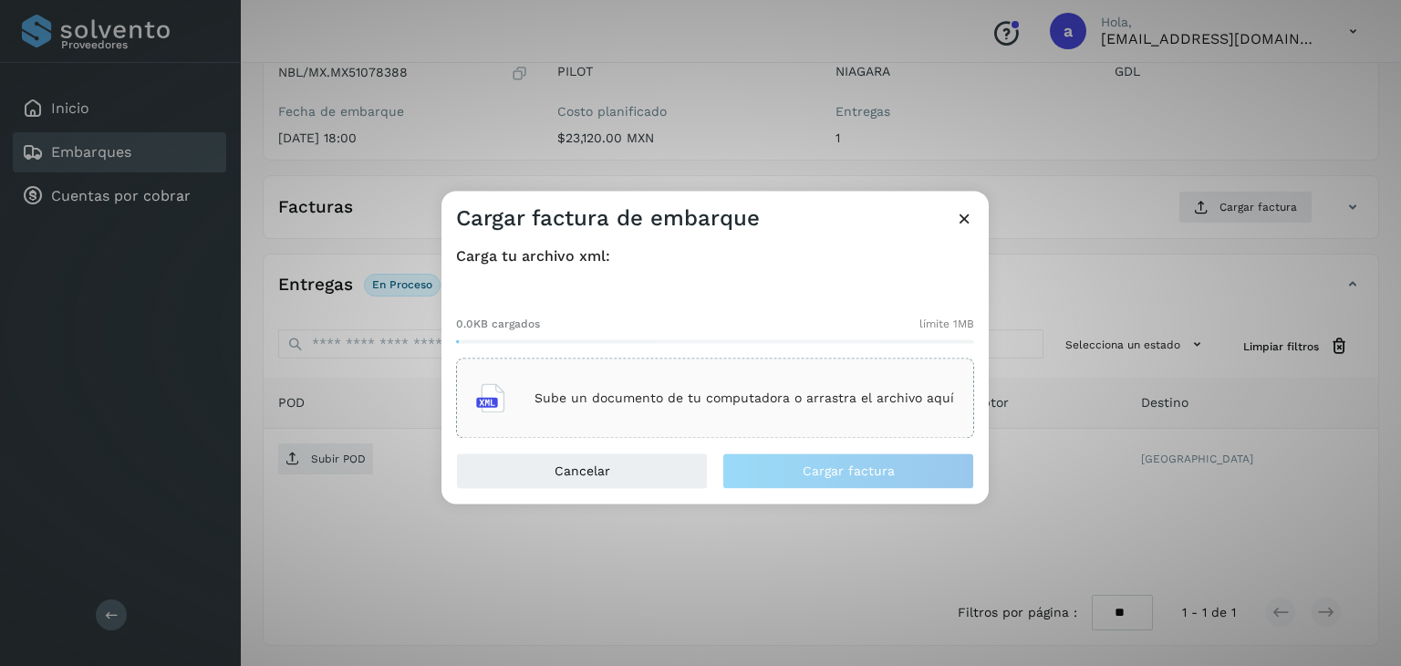
click at [709, 409] on div "Sube un documento de tu computadora o arrastra el archivo aquí" at bounding box center [715, 398] width 478 height 49
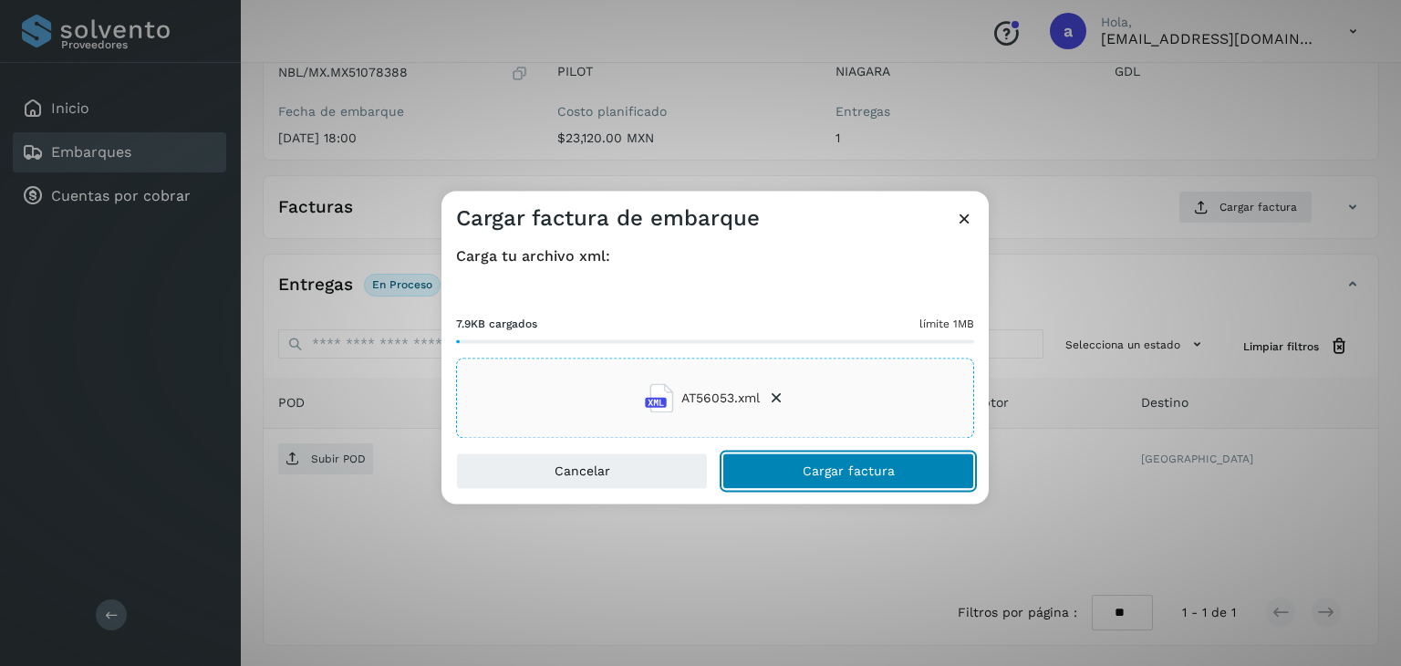
click at [848, 468] on span "Cargar factura" at bounding box center [849, 471] width 92 height 13
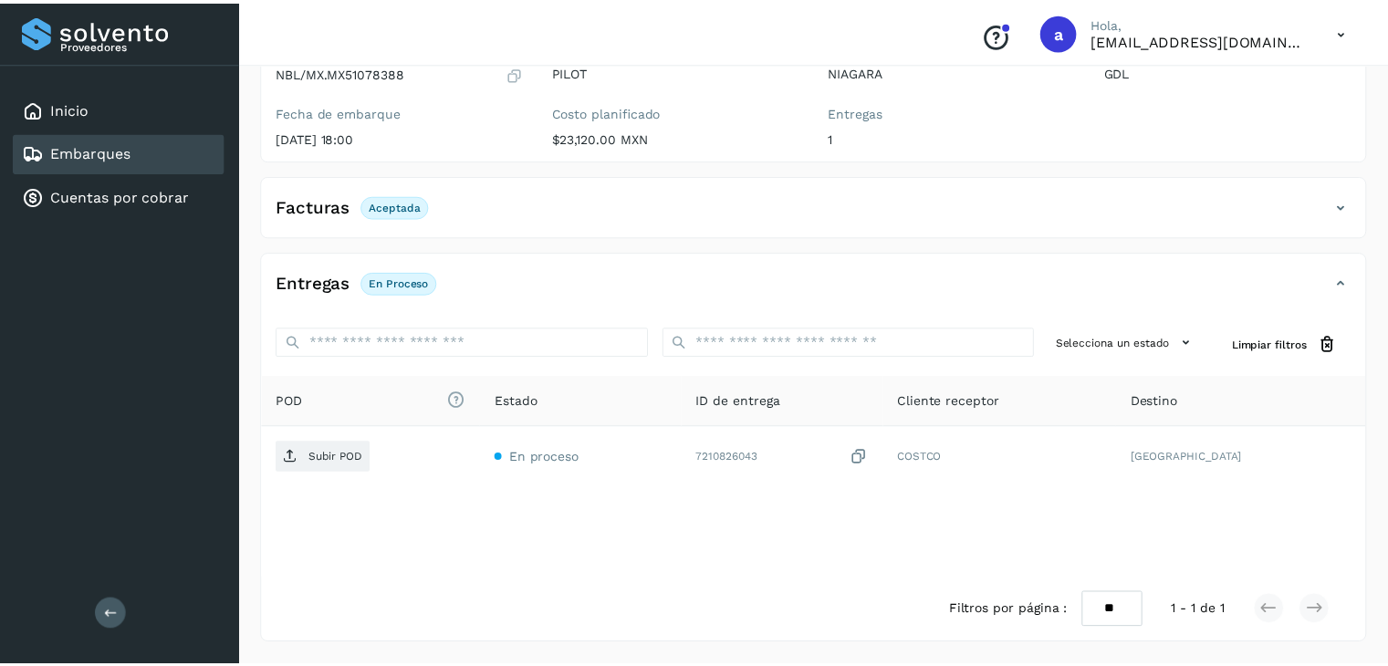
scroll to position [199, 0]
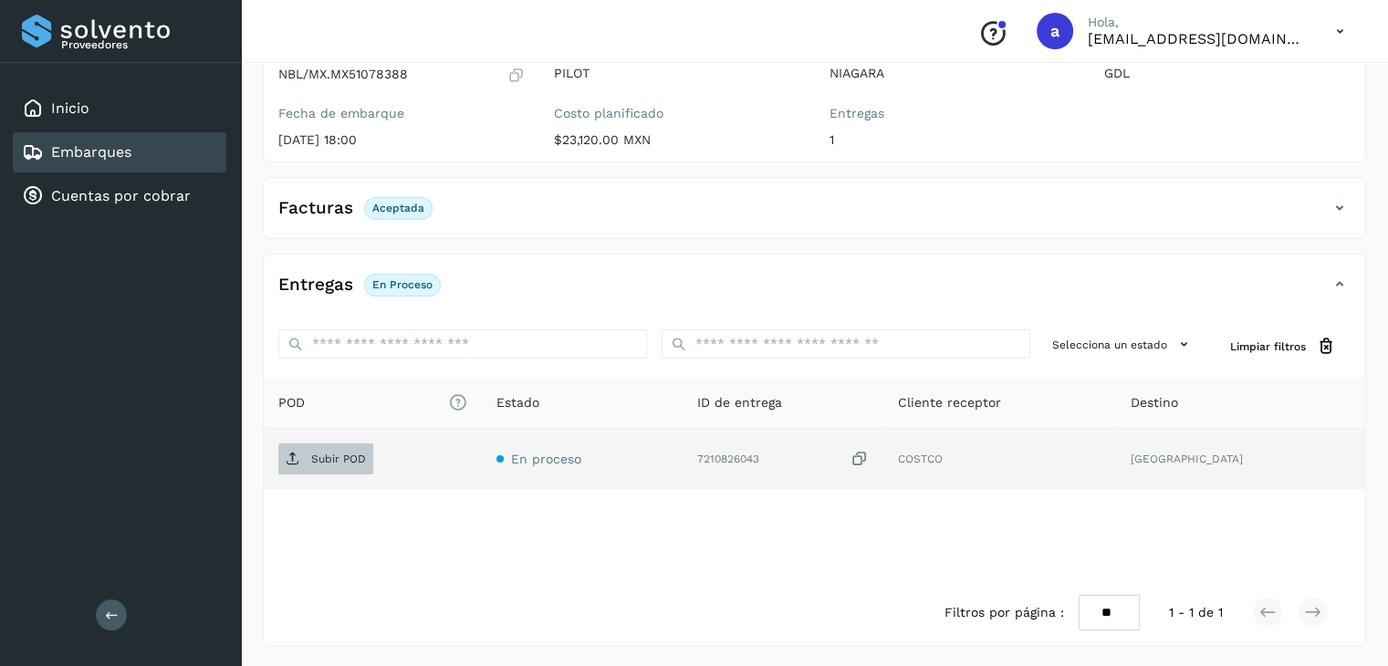
click at [336, 456] on p "Subir POD" at bounding box center [338, 459] width 55 height 13
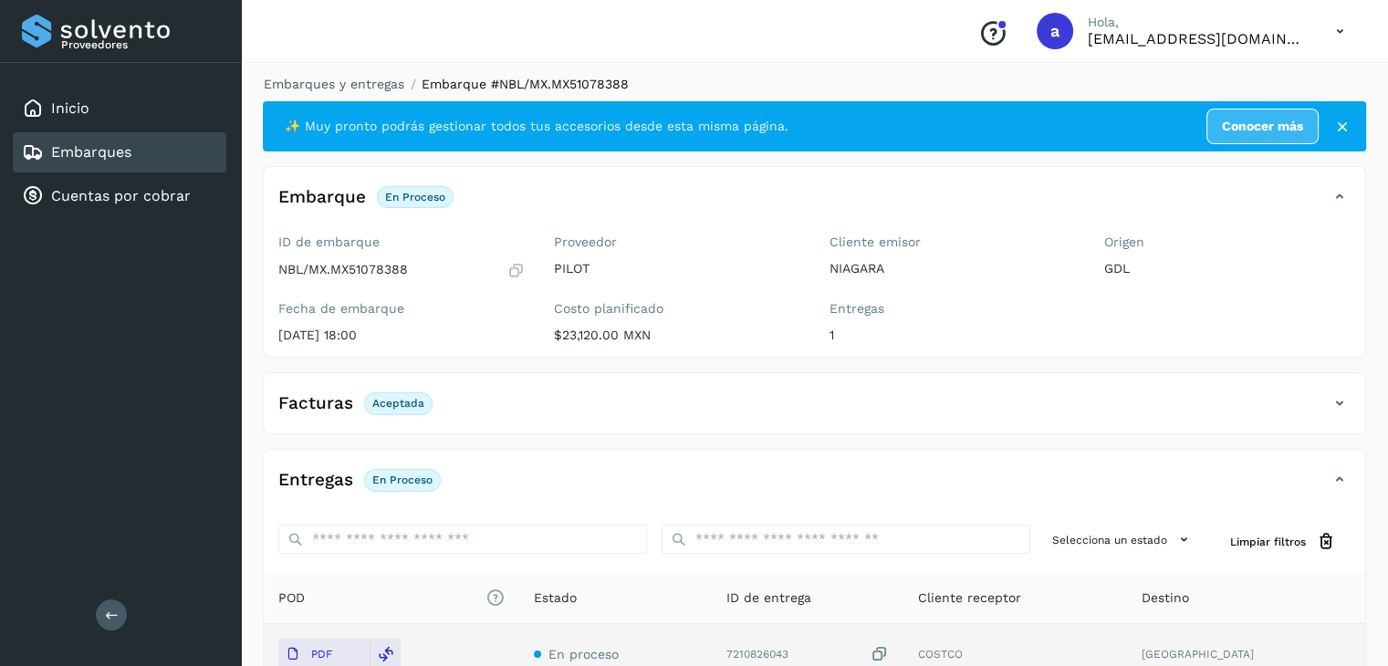
scroll to position [0, 0]
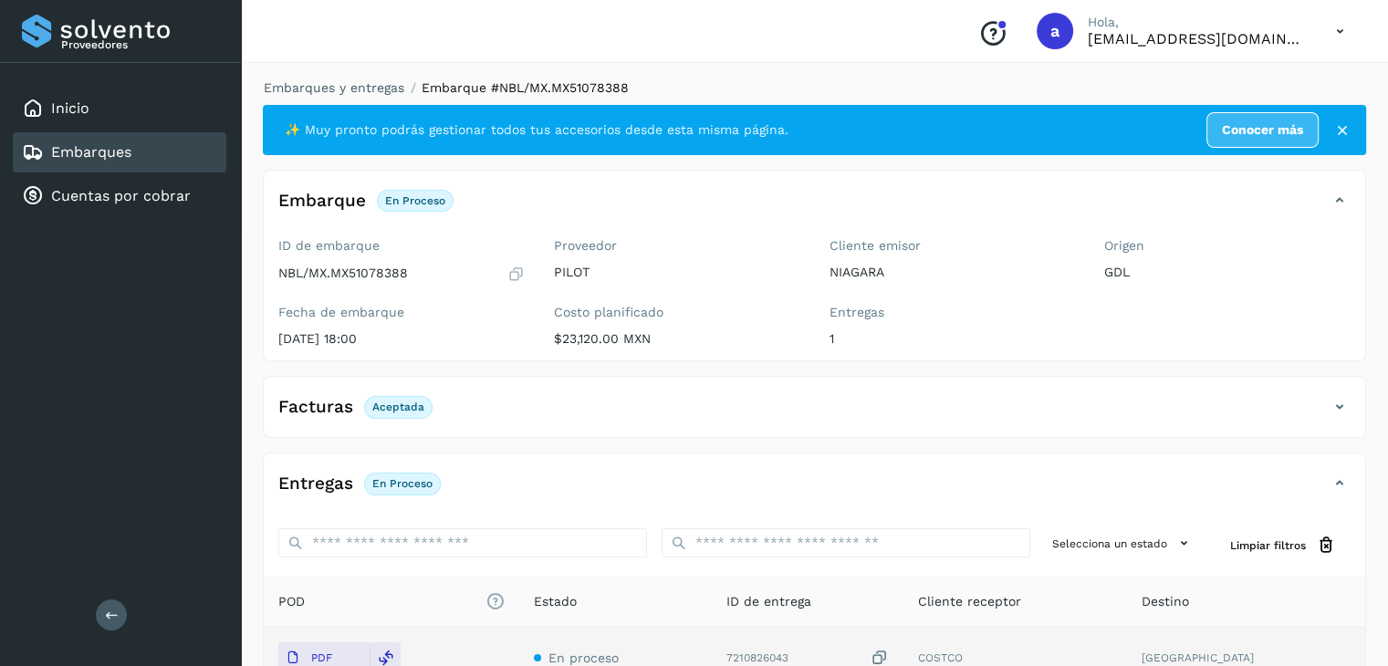
click at [157, 143] on div "Embarques" at bounding box center [119, 152] width 213 height 40
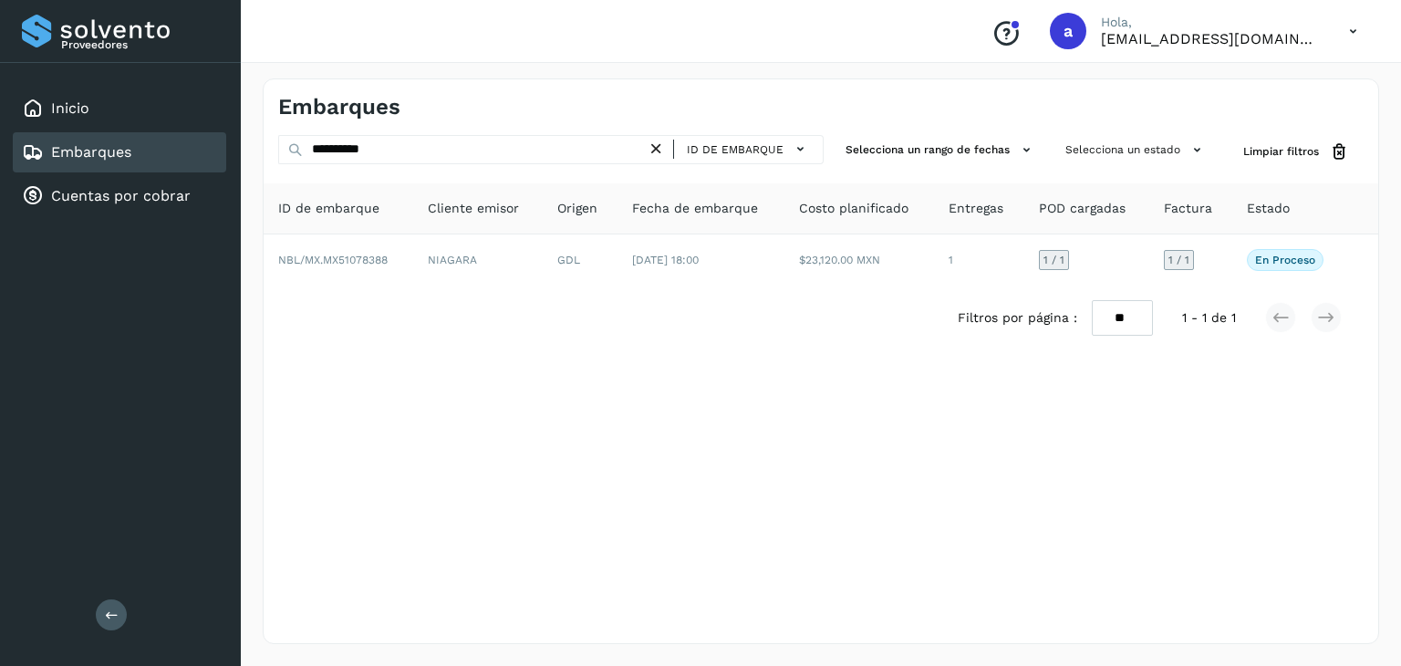
click at [664, 143] on icon at bounding box center [656, 149] width 19 height 19
